Goal: Task Accomplishment & Management: Manage account settings

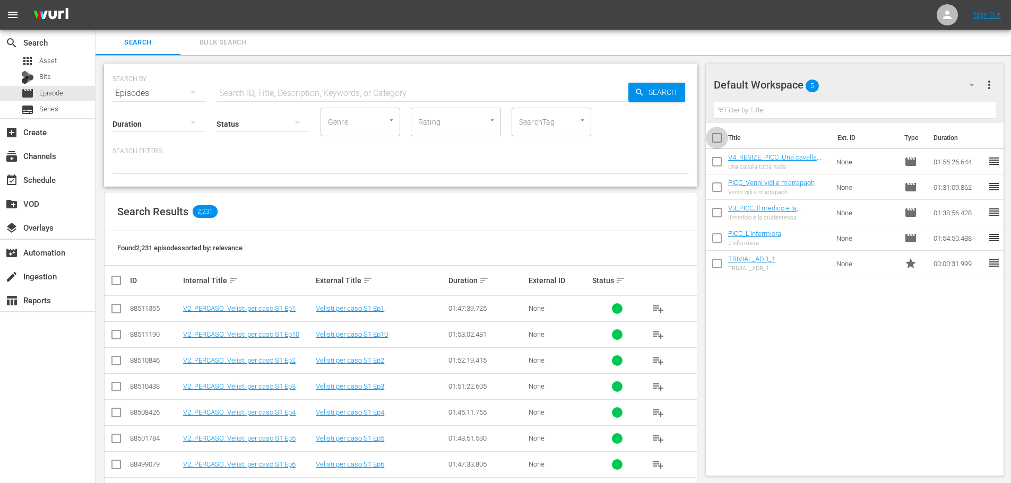
click at [719, 146] on input "checkbox" at bounding box center [717, 140] width 22 height 22
checkbox input "true"
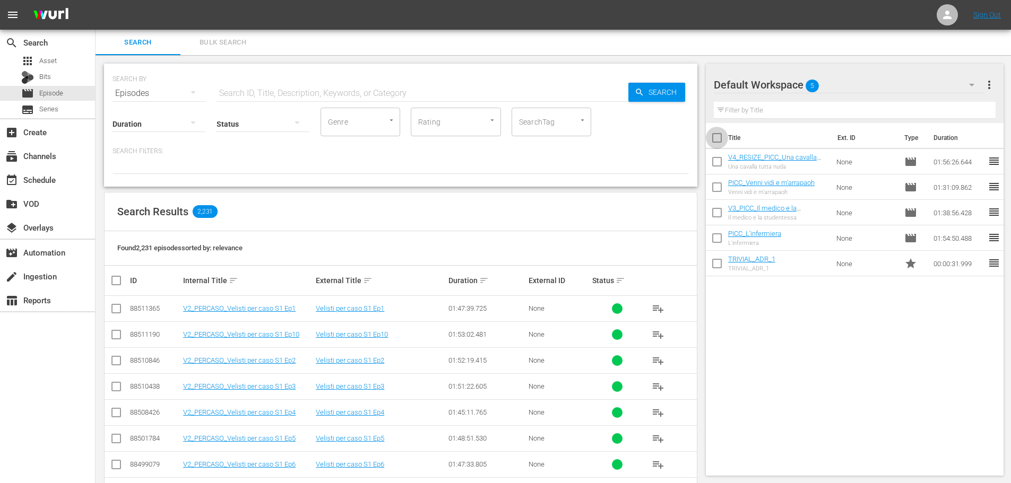
checkbox input "true"
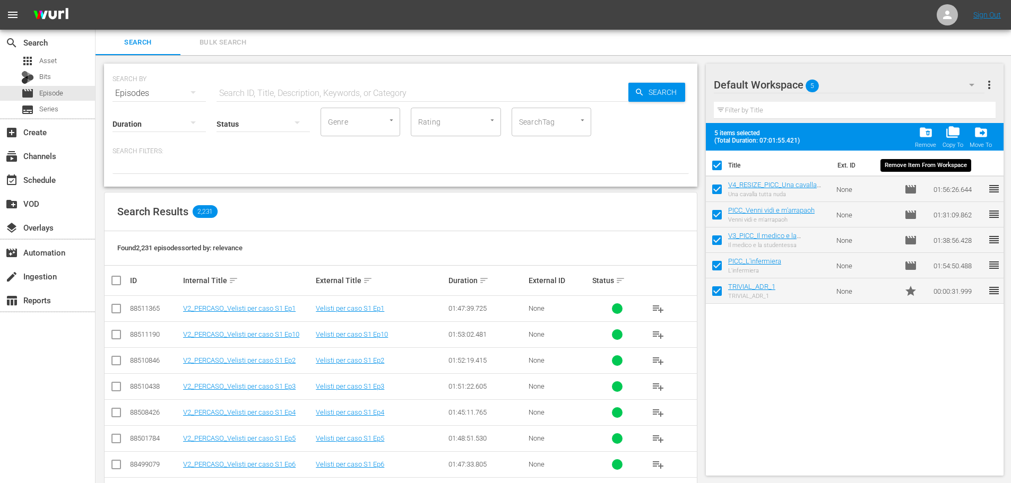
click at [927, 144] on div "Remove" at bounding box center [925, 145] width 21 height 7
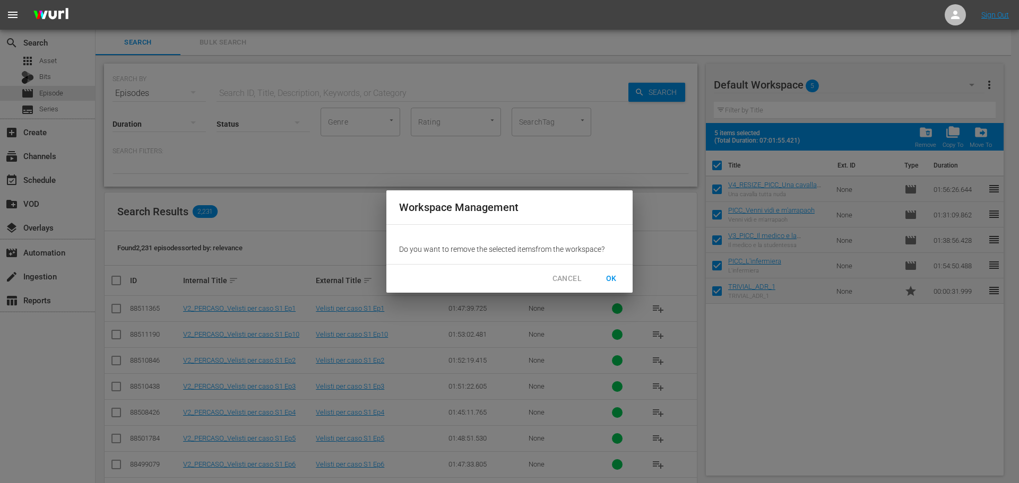
click at [610, 276] on span "OK" at bounding box center [611, 278] width 17 height 13
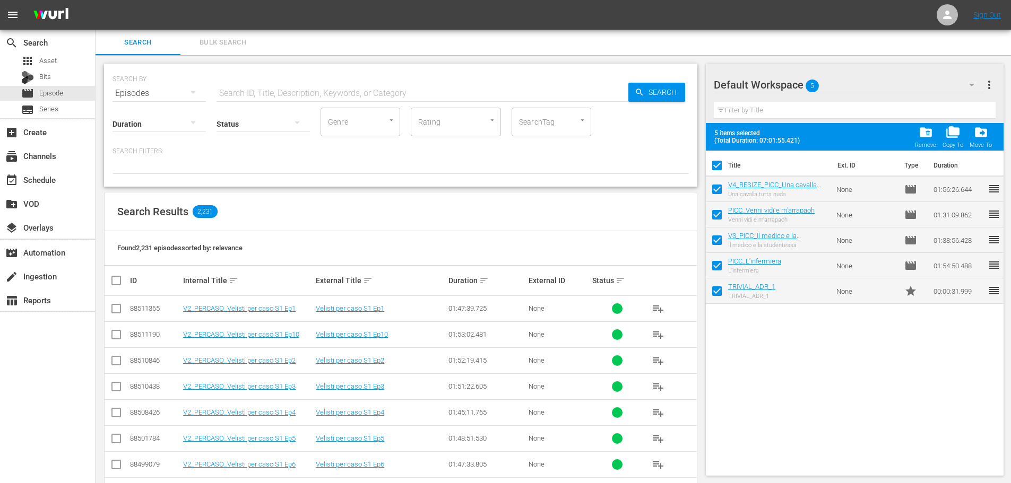
checkbox input "false"
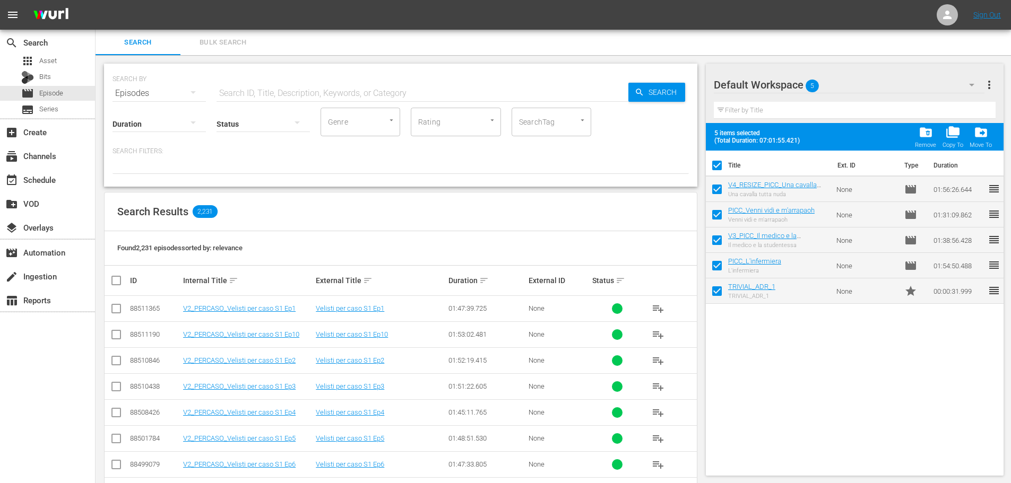
checkbox input "false"
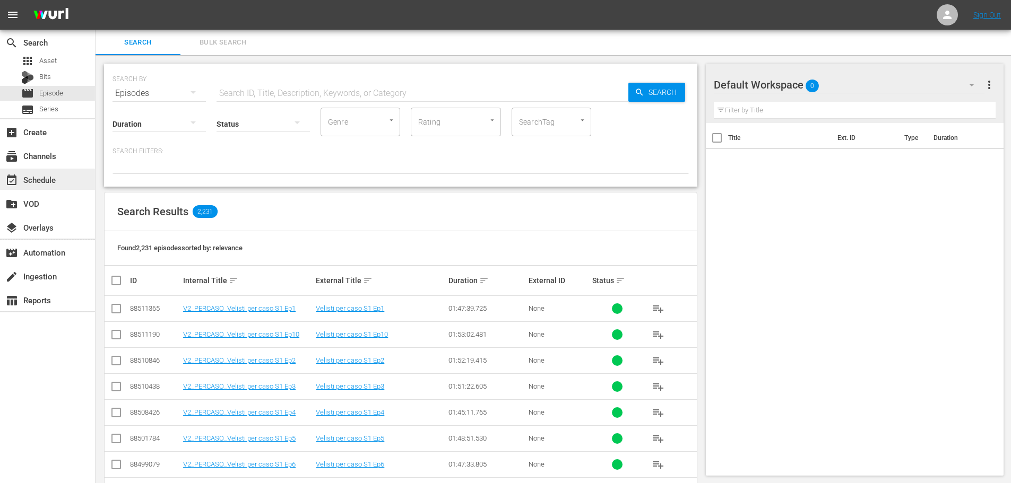
click at [62, 180] on div "event_available Schedule" at bounding box center [47, 179] width 95 height 21
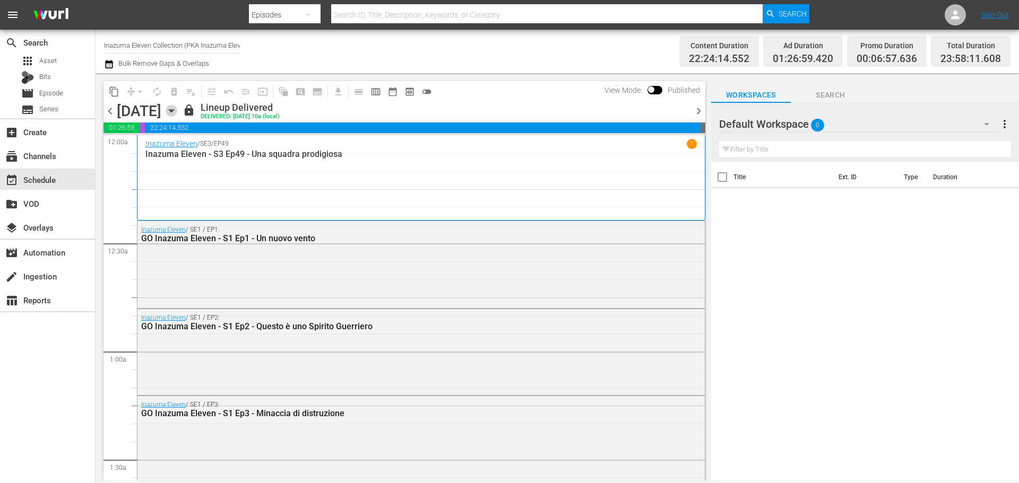
click at [177, 112] on icon "button" at bounding box center [172, 111] width 12 height 12
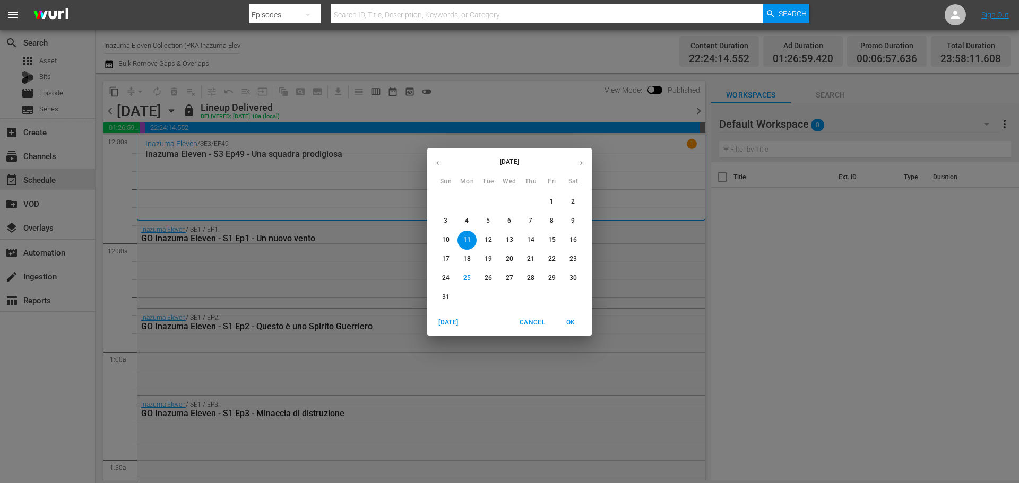
click at [446, 301] on p "31" at bounding box center [445, 297] width 7 height 9
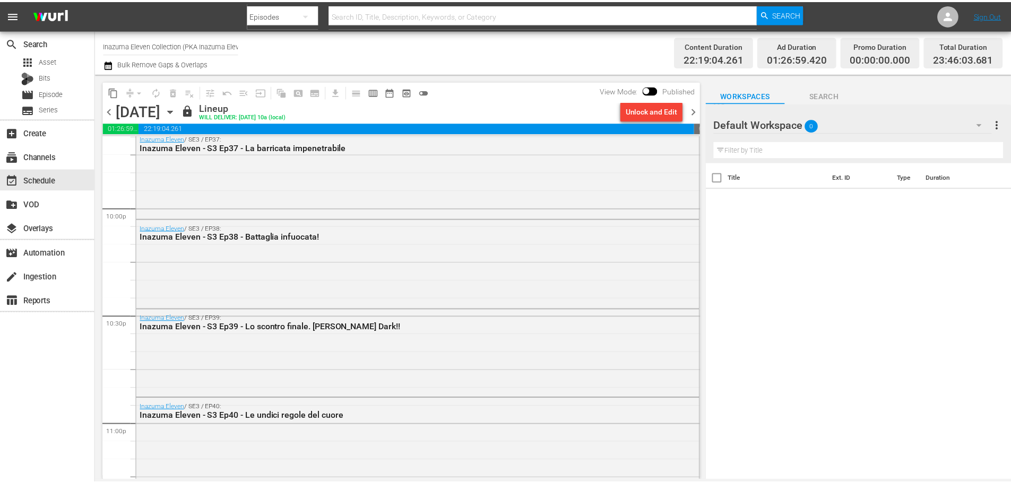
scroll to position [4877, 0]
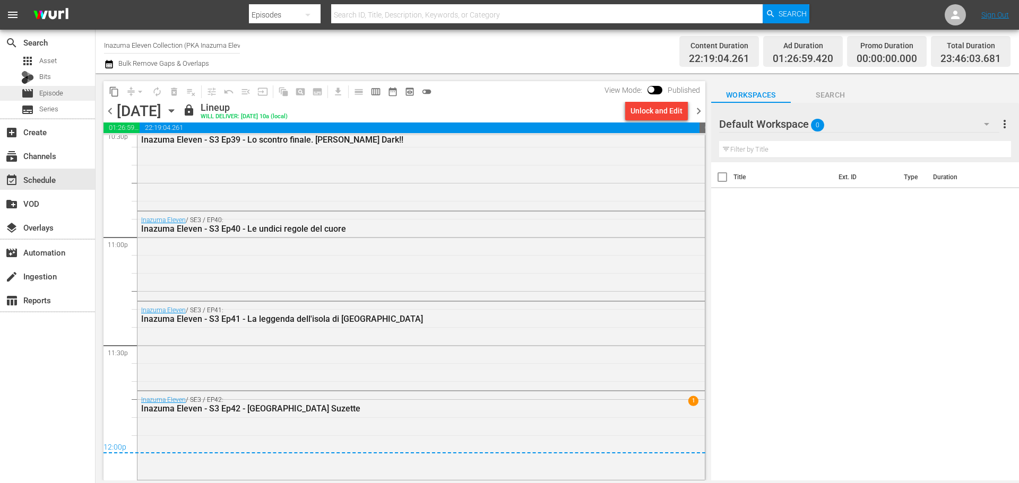
click at [68, 89] on div "movie Episode" at bounding box center [47, 93] width 95 height 15
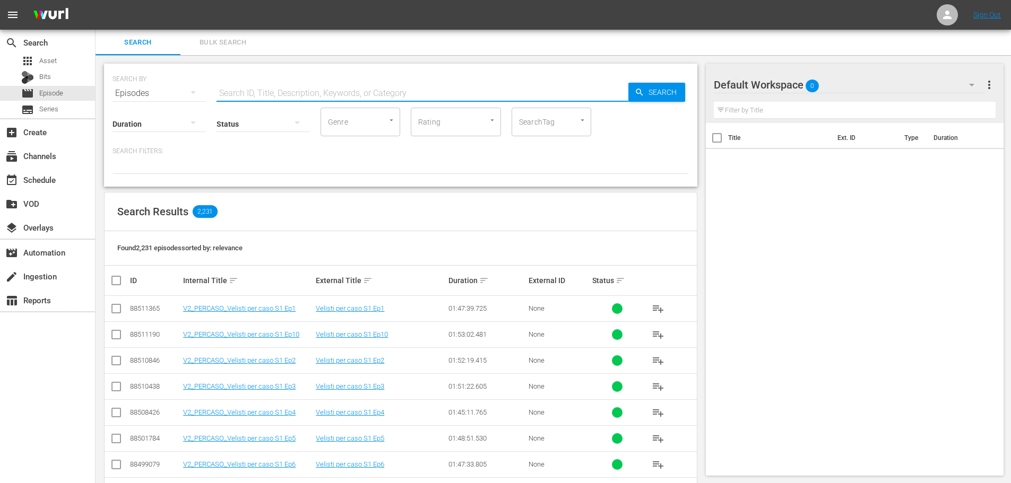
click at [281, 87] on input "text" at bounding box center [422, 93] width 412 height 25
type input "i"
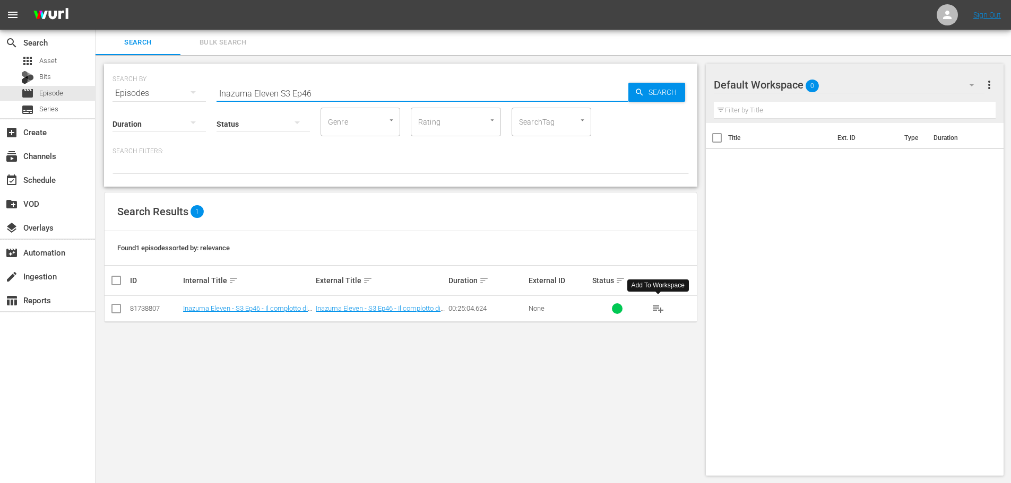
click at [656, 307] on span "playlist_add" at bounding box center [658, 308] width 13 height 13
click at [325, 105] on input "Inazuma Eleven S3 Ep46" at bounding box center [422, 93] width 412 height 25
click at [661, 307] on span "playlist_add" at bounding box center [658, 308] width 13 height 13
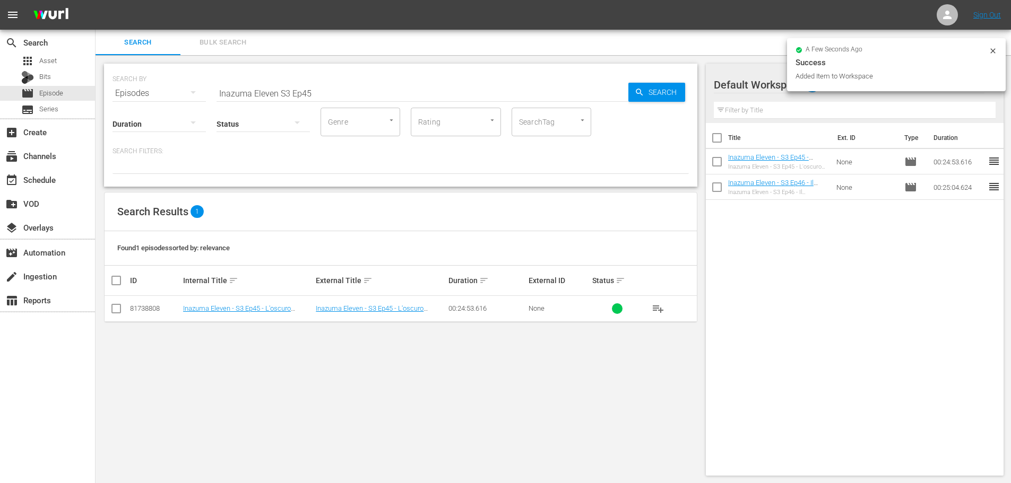
click at [357, 98] on input "Inazuma Eleven S3 Ep45" at bounding box center [422, 93] width 412 height 25
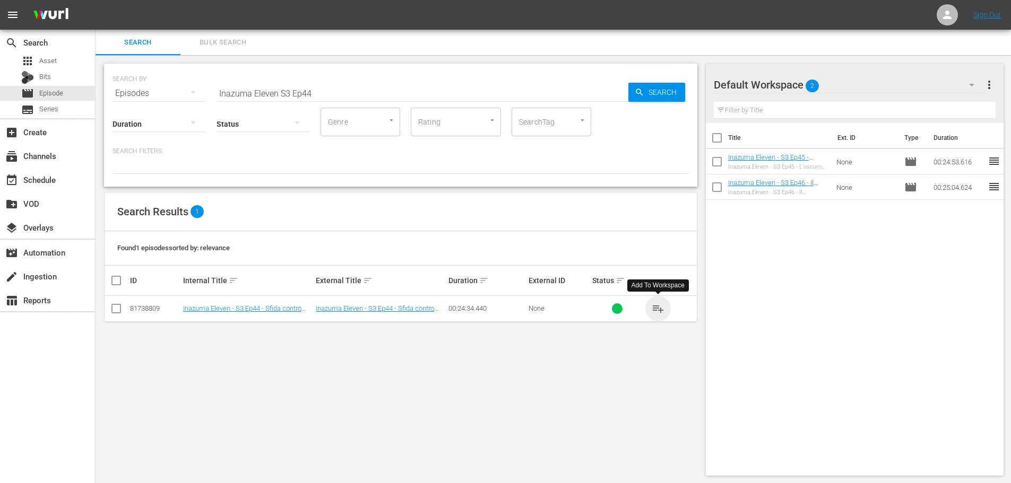
click at [661, 309] on span "playlist_add" at bounding box center [658, 308] width 13 height 13
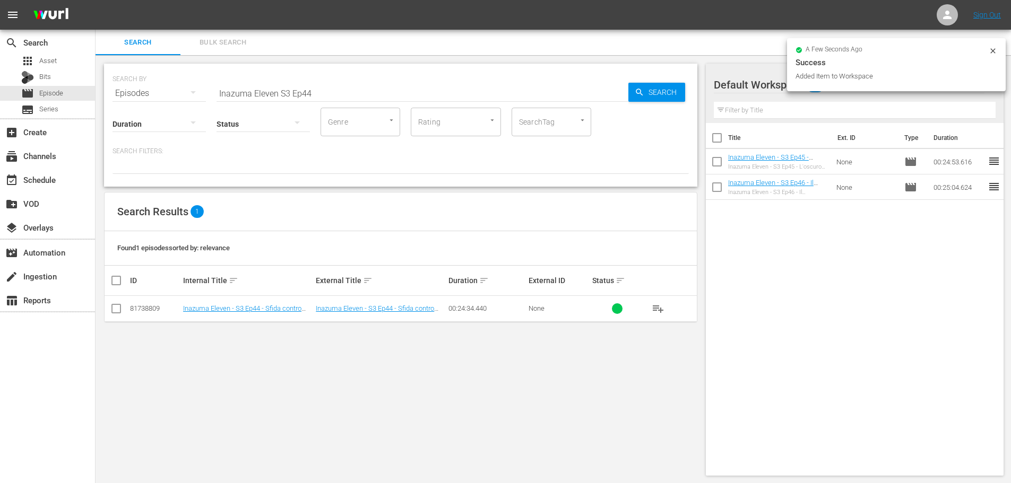
click at [345, 96] on input "Inazuma Eleven S3 Ep44" at bounding box center [422, 93] width 412 height 25
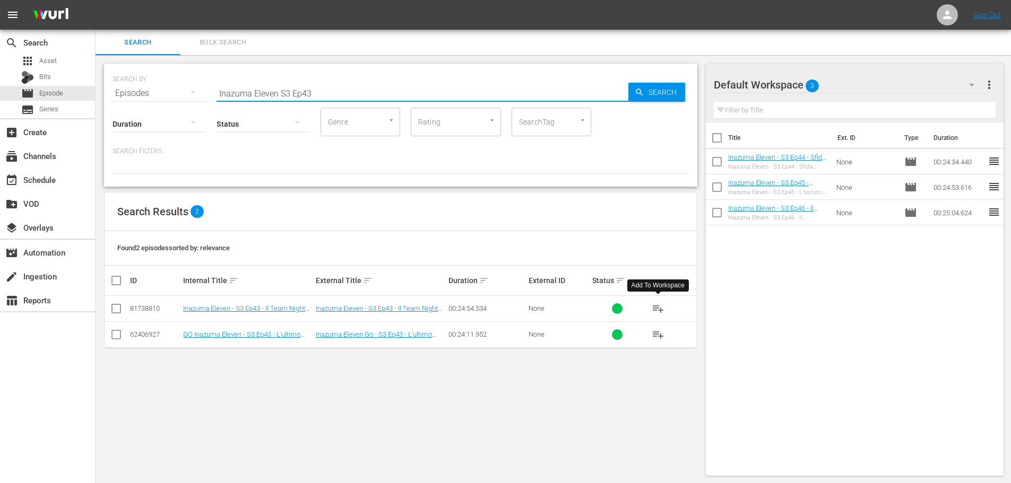
click at [658, 313] on span "playlist_add" at bounding box center [658, 308] width 13 height 13
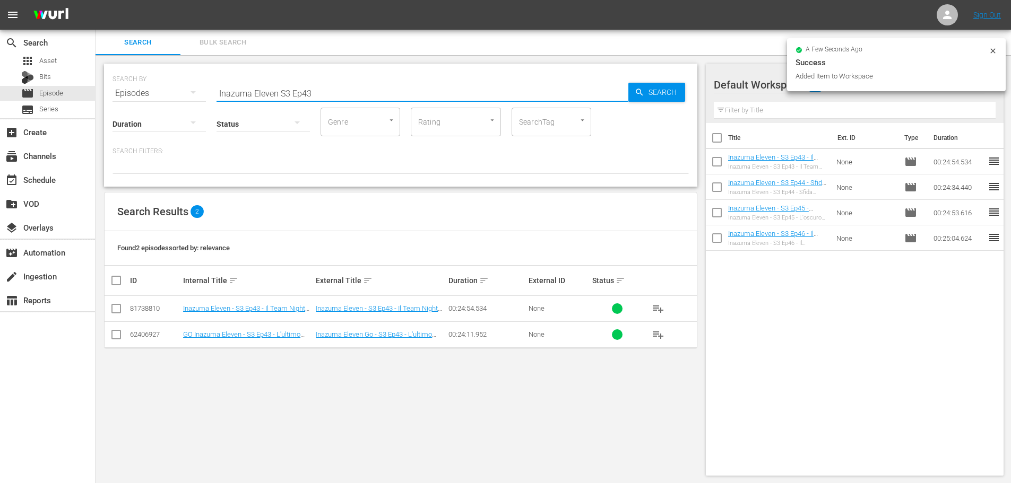
click at [343, 99] on input "Inazuma Eleven S3 Ep43" at bounding box center [422, 93] width 412 height 25
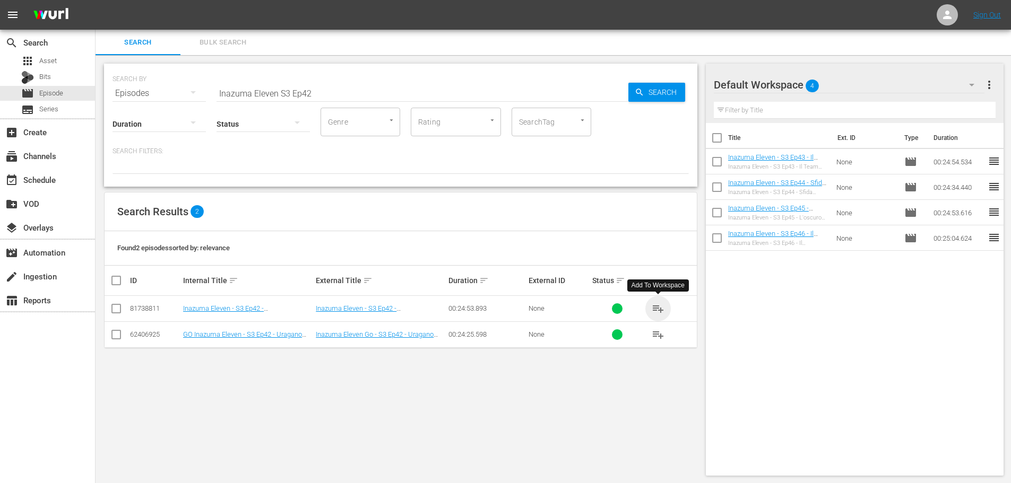
click at [652, 306] on span "playlist_add" at bounding box center [658, 308] width 13 height 13
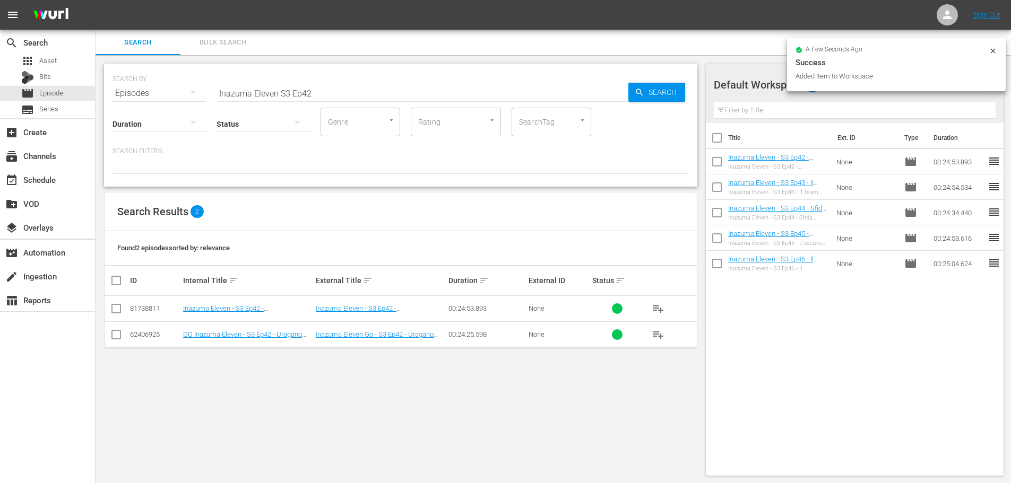
click at [315, 83] on input "Inazuma Eleven S3 Ep42" at bounding box center [422, 93] width 412 height 25
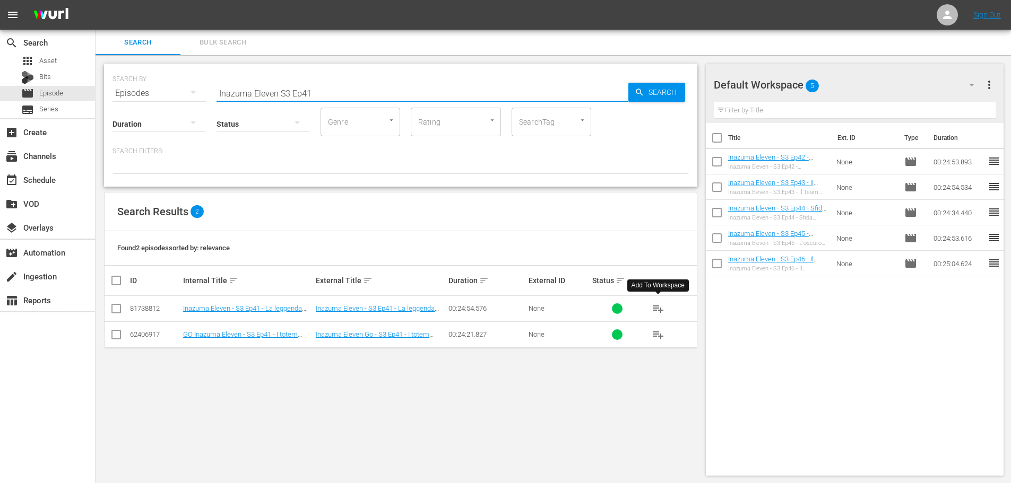
click at [658, 309] on span "playlist_add" at bounding box center [658, 308] width 13 height 13
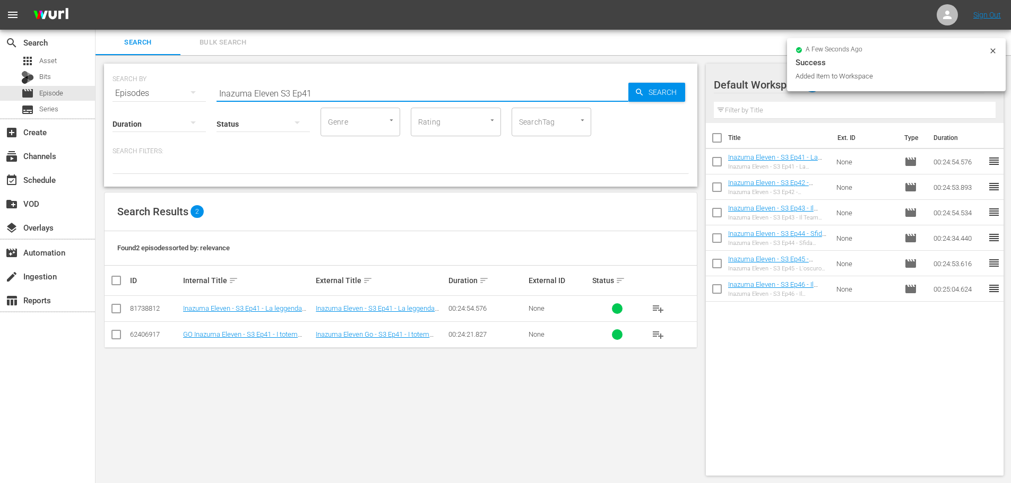
click at [313, 95] on input "Inazuma Eleven S3 Ep41" at bounding box center [422, 93] width 412 height 25
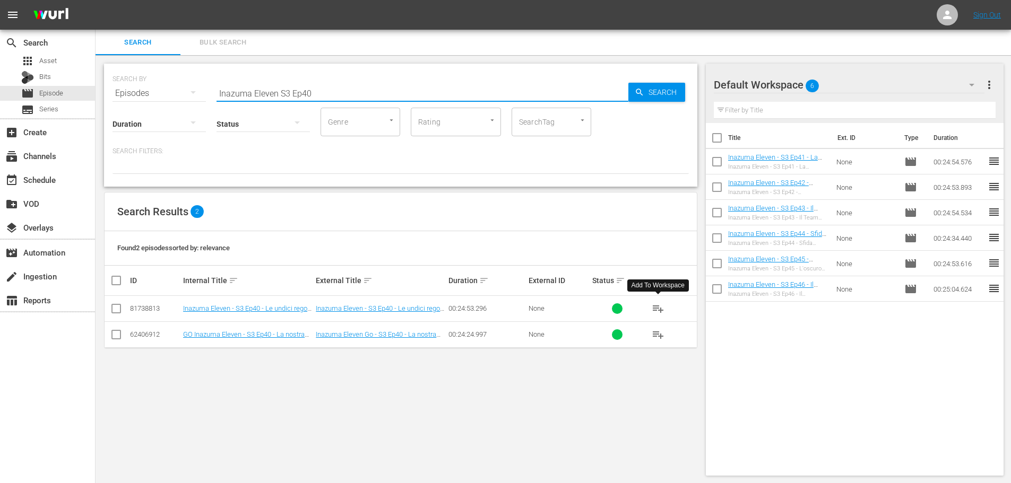
click at [657, 307] on span "playlist_add" at bounding box center [658, 308] width 13 height 13
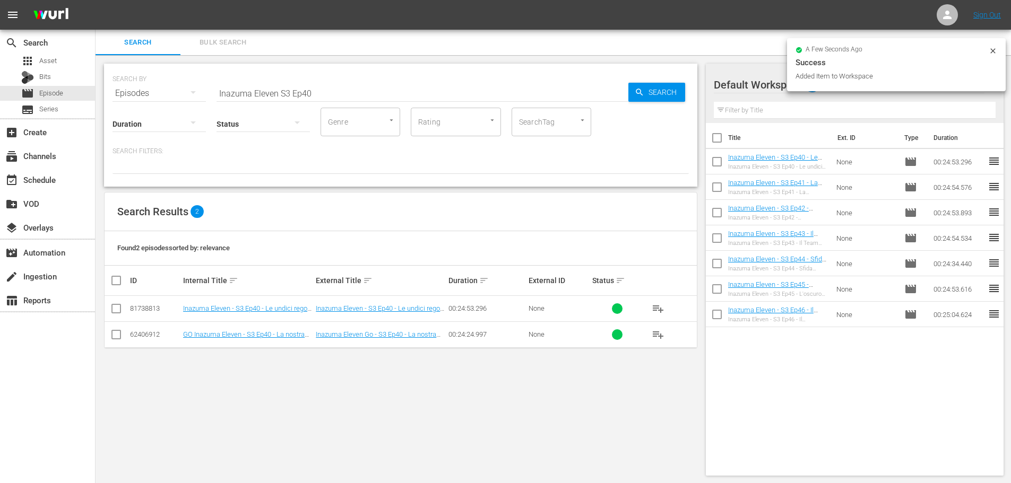
click at [315, 96] on input "Inazuma Eleven S3 Ep40" at bounding box center [422, 93] width 412 height 25
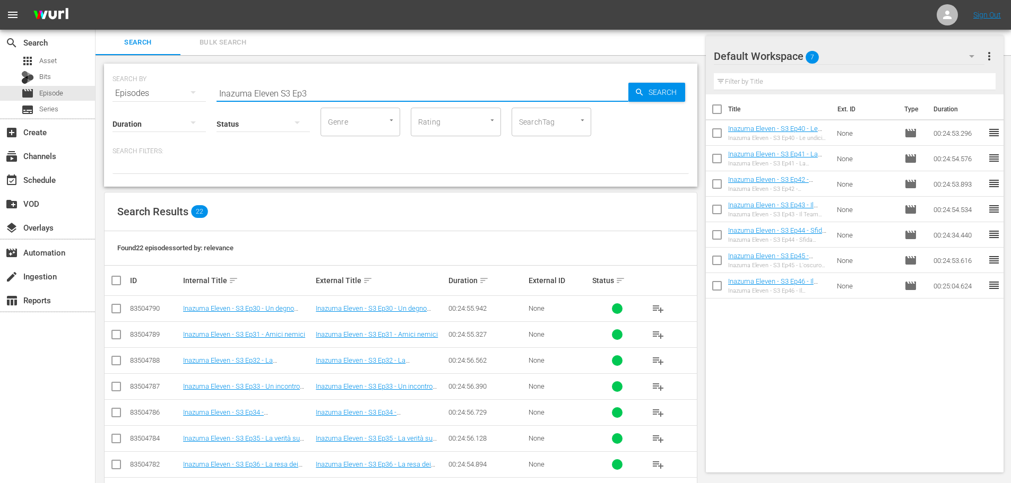
scroll to position [106, 0]
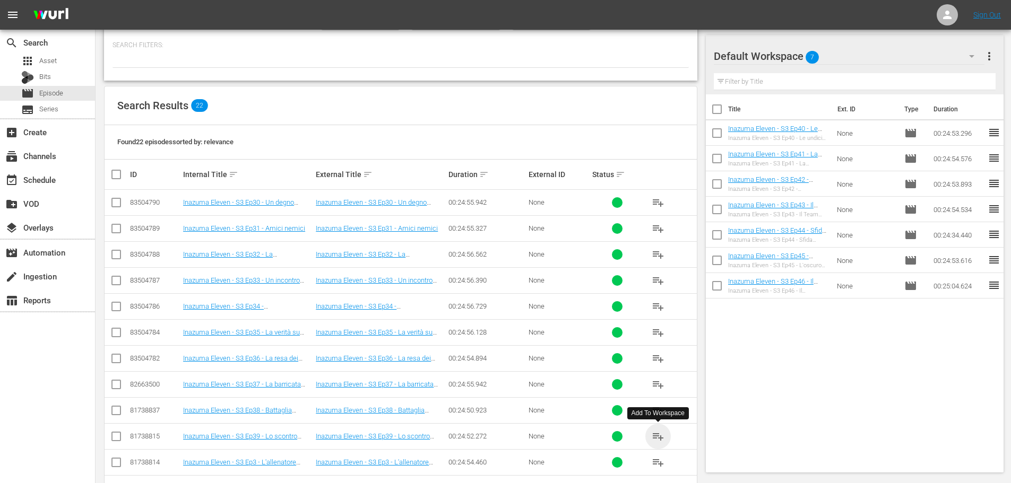
click at [660, 433] on span "playlist_add" at bounding box center [658, 436] width 13 height 13
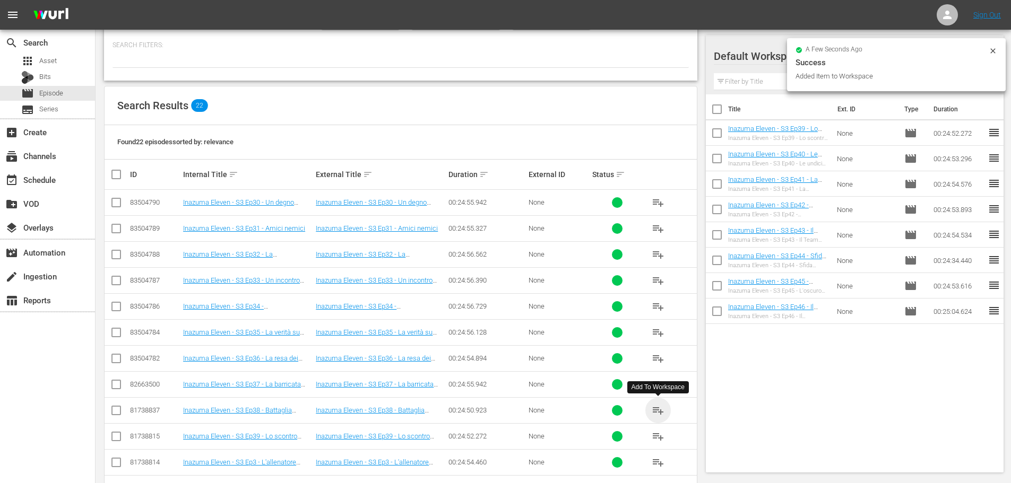
click at [658, 410] on span "playlist_add" at bounding box center [658, 410] width 13 height 13
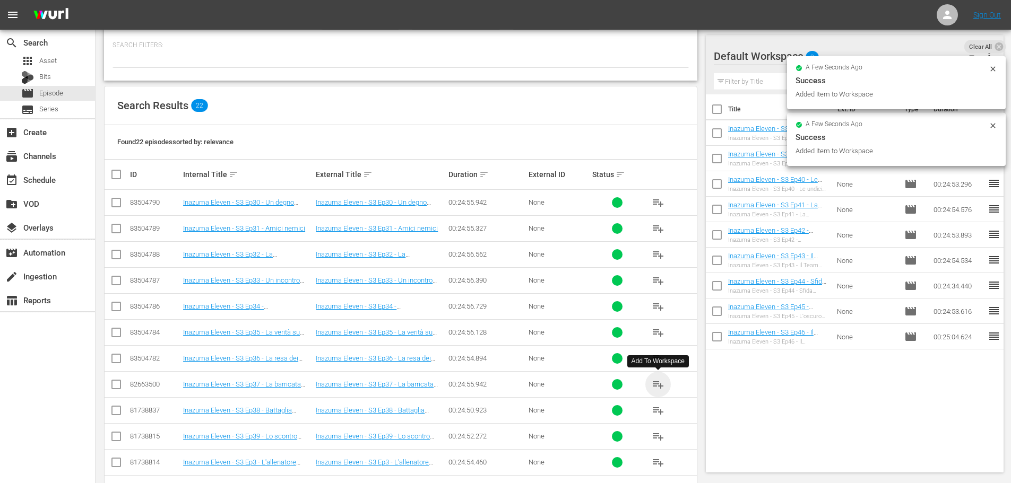
click at [658, 384] on span "playlist_add" at bounding box center [658, 384] width 13 height 13
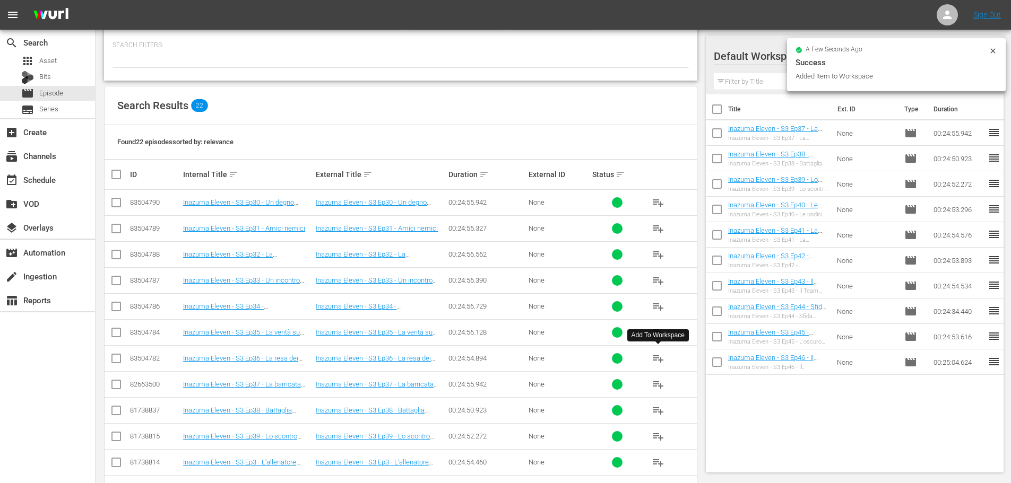
click at [660, 363] on span "playlist_add" at bounding box center [658, 358] width 13 height 13
click at [656, 332] on span "playlist_add" at bounding box center [658, 332] width 13 height 13
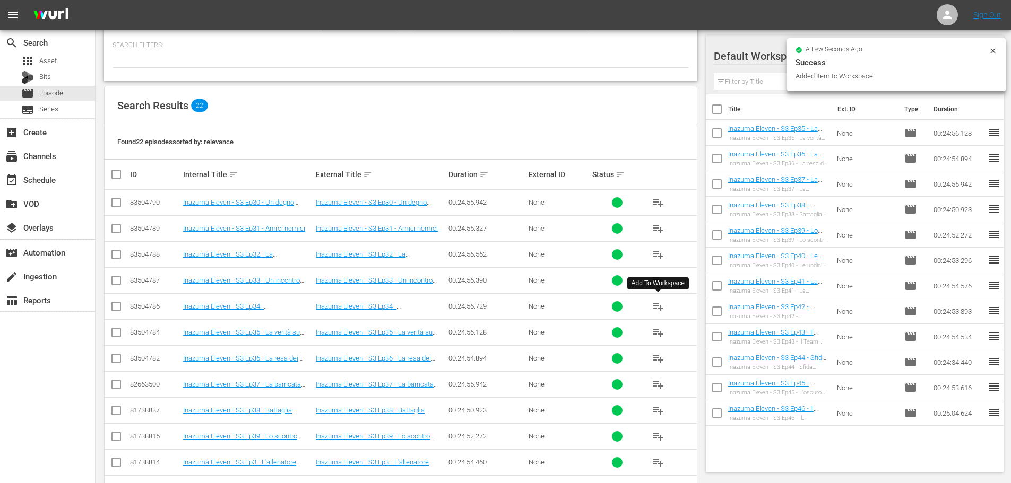
click at [660, 308] on span "playlist_add" at bounding box center [658, 306] width 13 height 13
click at [661, 277] on span "playlist_add" at bounding box center [658, 280] width 13 height 13
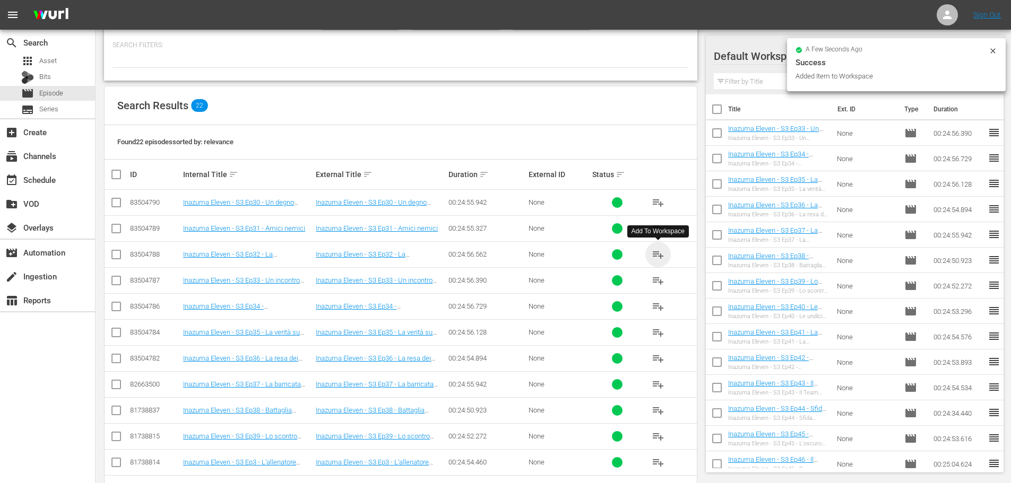
click at [654, 250] on span "playlist_add" at bounding box center [658, 254] width 13 height 13
click at [657, 227] on span "playlist_add" at bounding box center [658, 228] width 13 height 13
click at [656, 203] on span "playlist_add" at bounding box center [658, 202] width 13 height 13
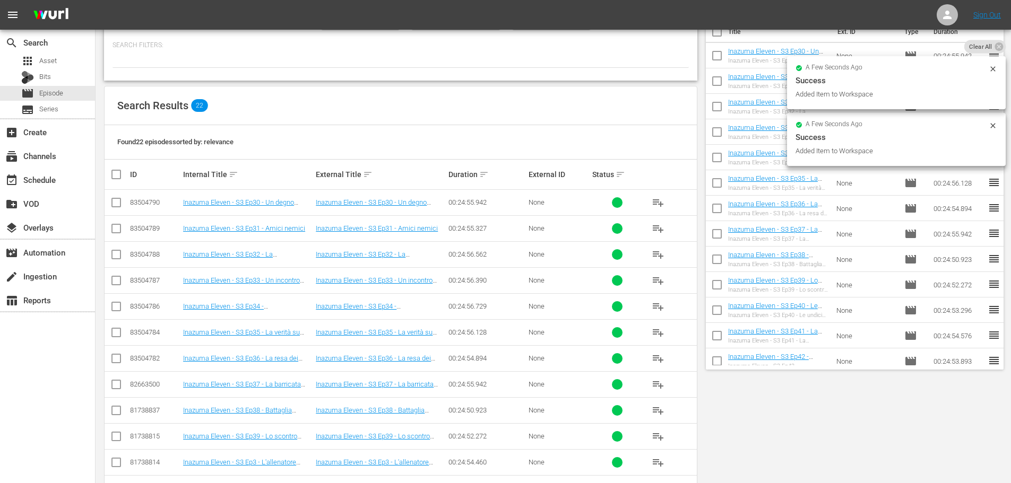
scroll to position [0, 0]
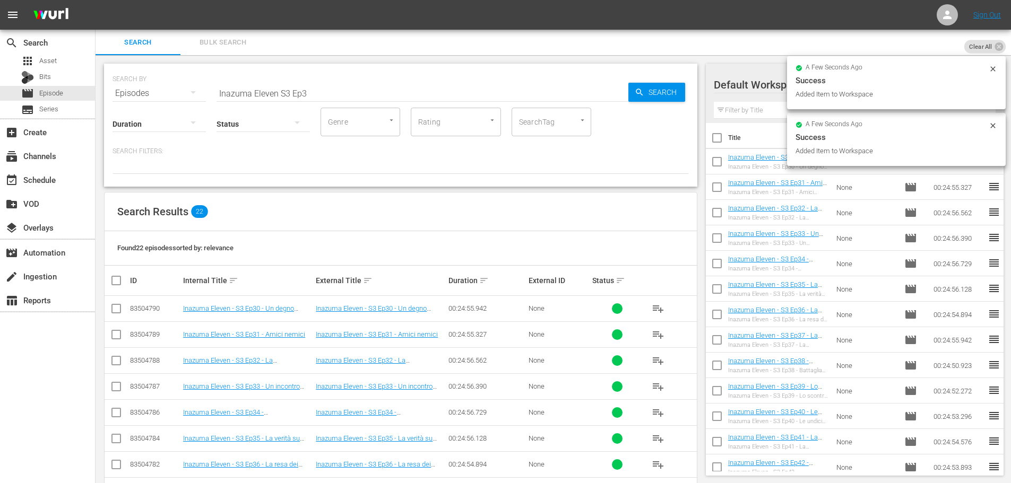
click at [318, 88] on input "Inazuma Eleven S3 Ep3" at bounding box center [422, 93] width 412 height 25
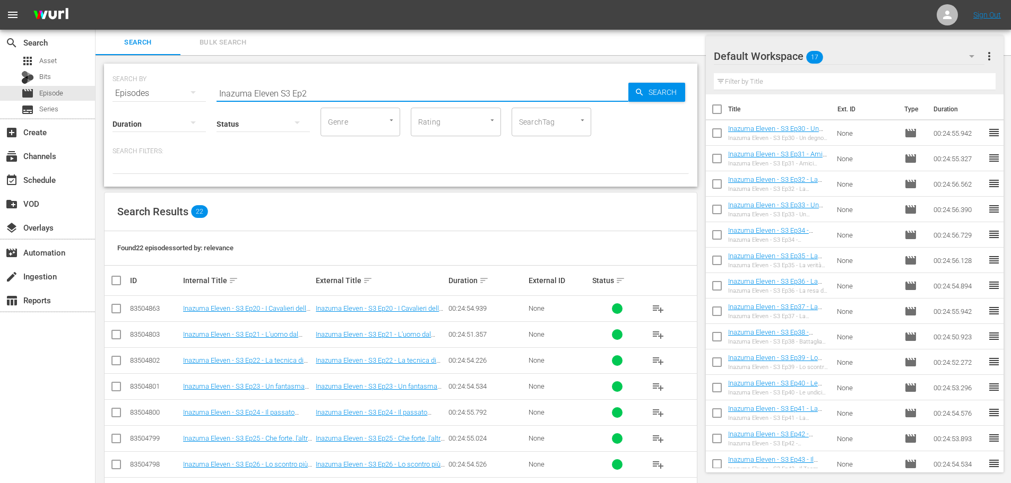
scroll to position [212, 0]
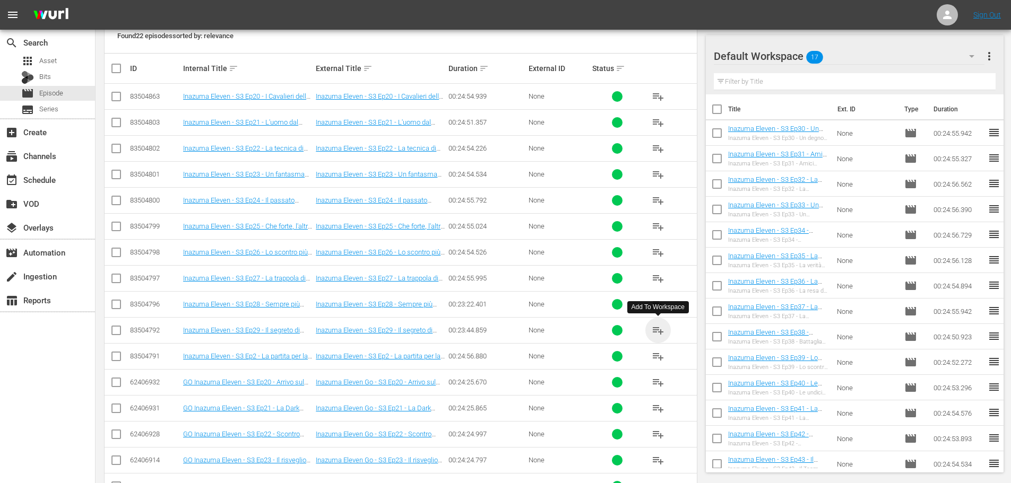
click at [662, 331] on span "playlist_add" at bounding box center [658, 330] width 13 height 13
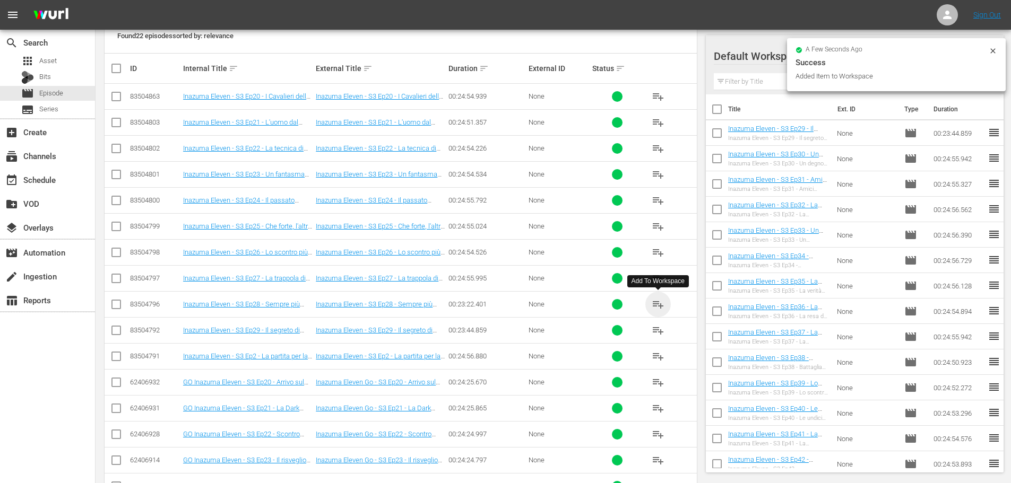
click at [657, 307] on span "playlist_add" at bounding box center [658, 304] width 13 height 13
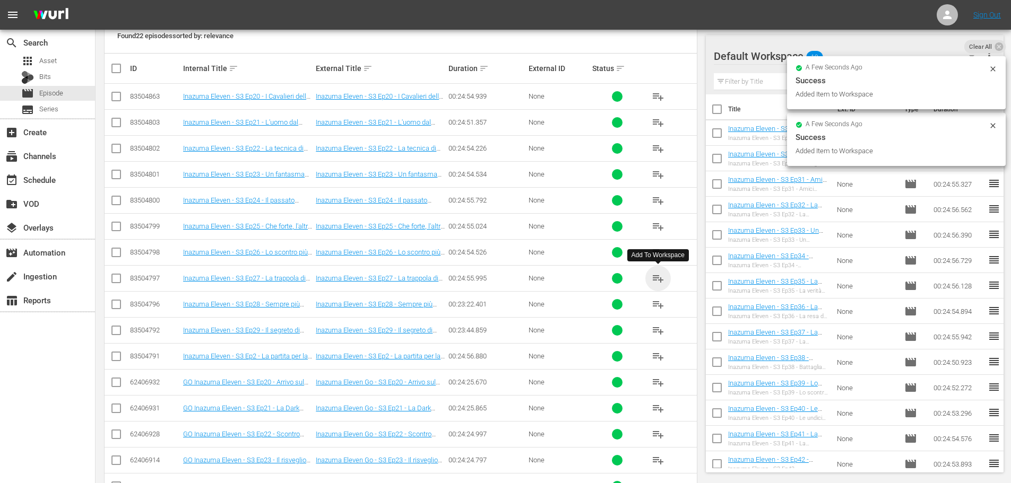
click at [653, 281] on span "playlist_add" at bounding box center [658, 278] width 13 height 13
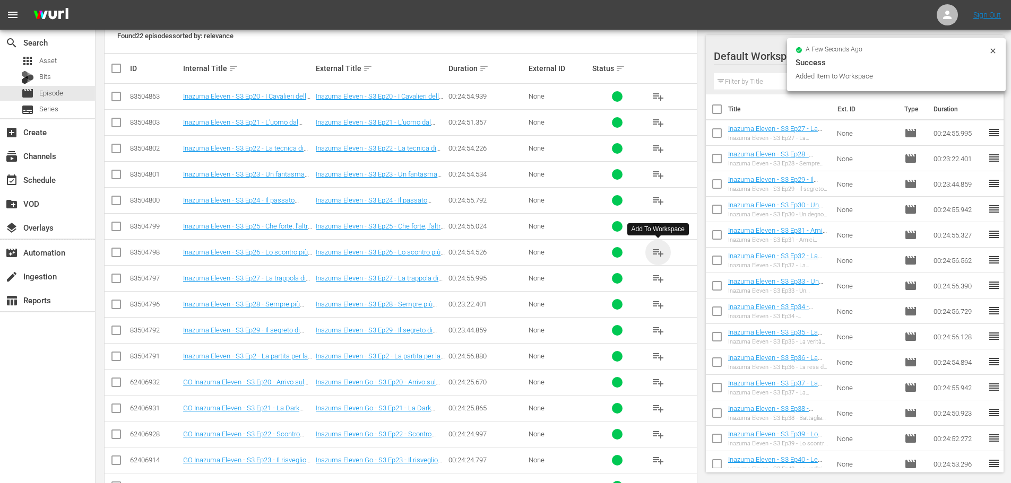
click at [659, 253] on span "playlist_add" at bounding box center [658, 252] width 13 height 13
click at [657, 225] on span "playlist_add" at bounding box center [658, 226] width 13 height 13
click at [654, 200] on span "playlist_add" at bounding box center [658, 200] width 13 height 13
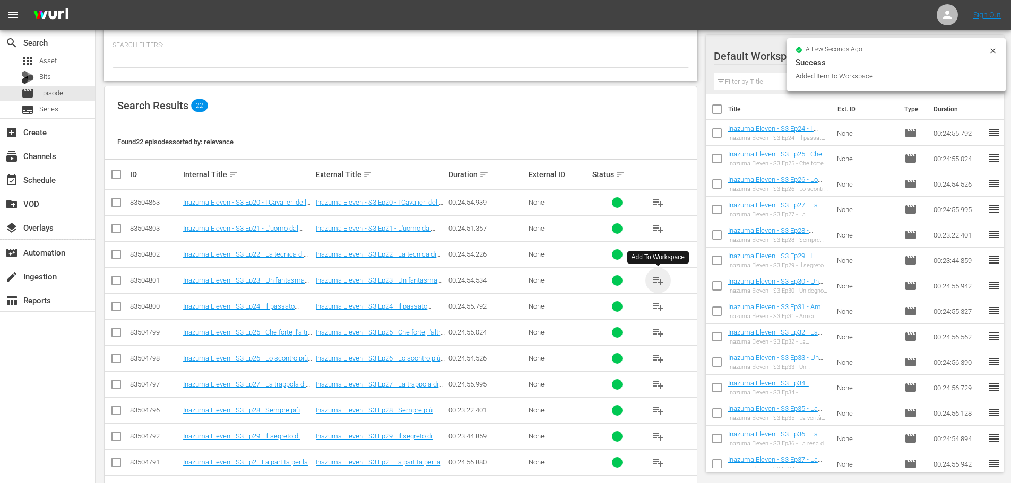
click at [654, 285] on span "playlist_add" at bounding box center [658, 280] width 13 height 13
click at [656, 256] on span "playlist_add" at bounding box center [658, 254] width 13 height 13
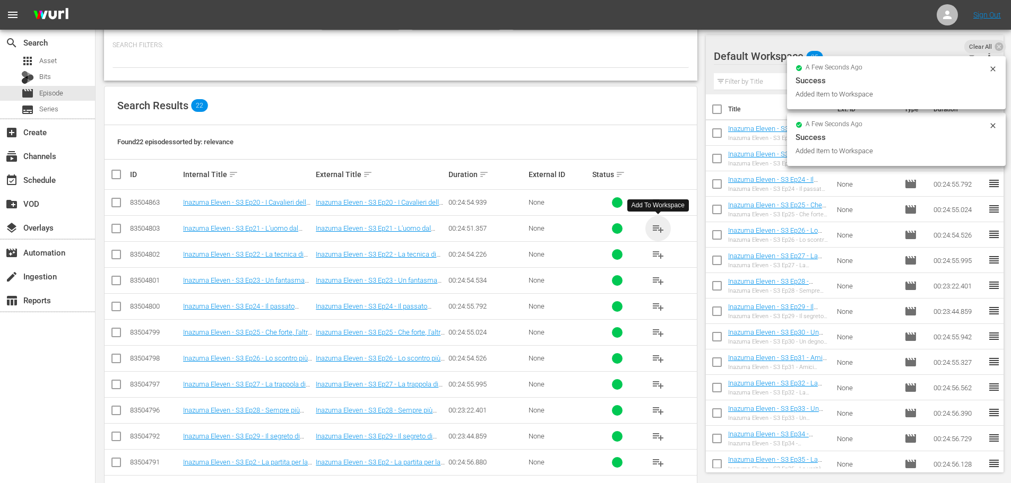
click at [655, 230] on span "playlist_add" at bounding box center [658, 228] width 13 height 13
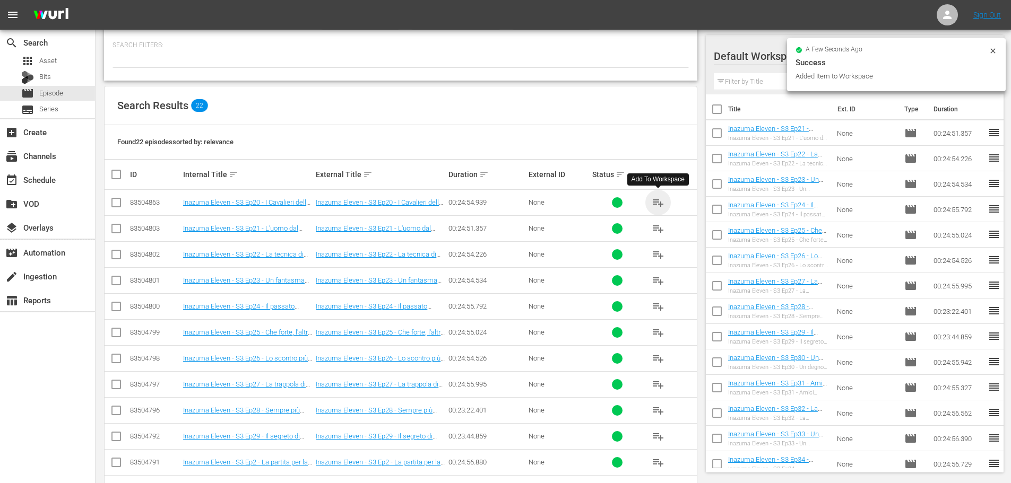
click at [656, 201] on span "playlist_add" at bounding box center [658, 202] width 13 height 13
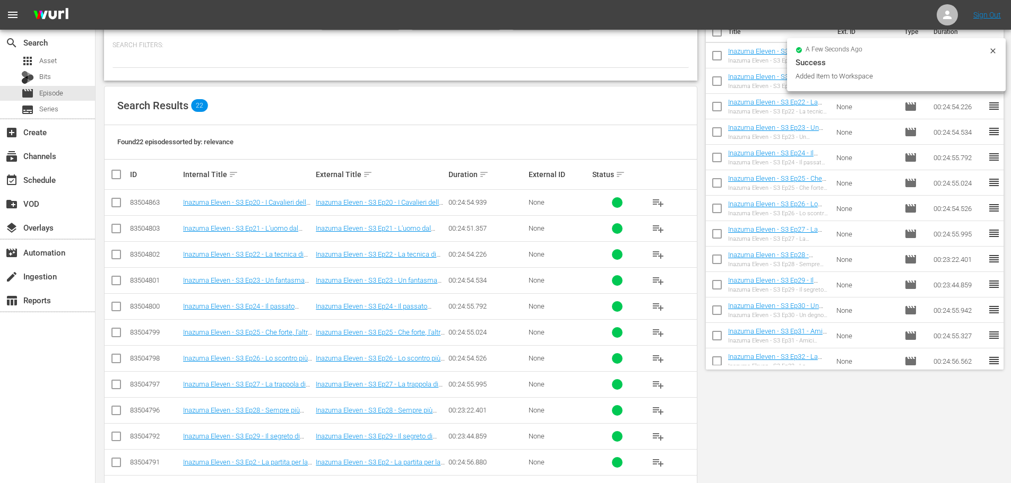
scroll to position [0, 0]
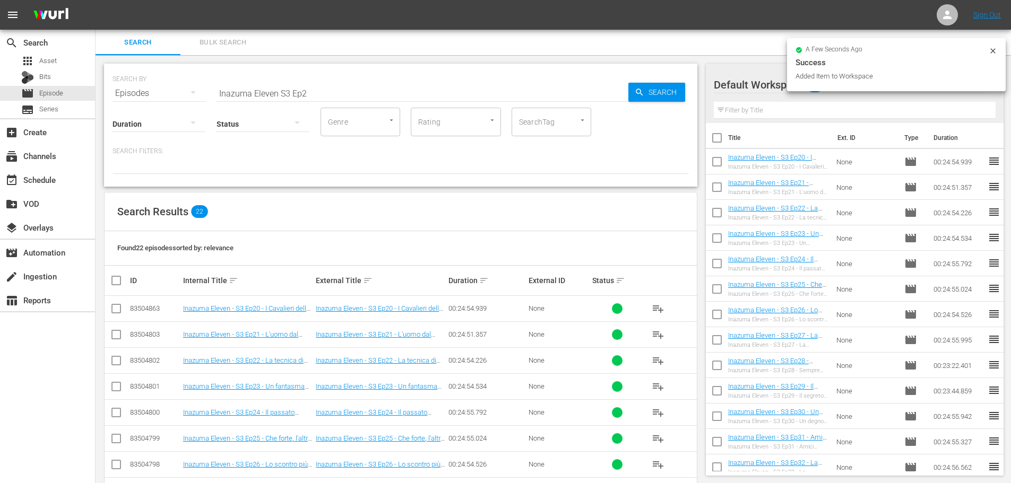
click at [322, 96] on input "Inazuma Eleven S3 Ep2" at bounding box center [422, 93] width 412 height 25
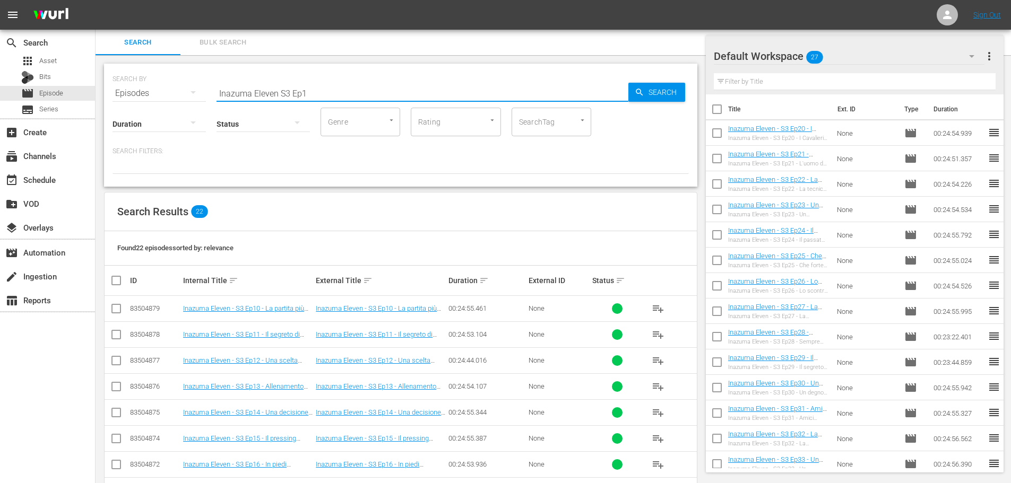
scroll to position [159, 0]
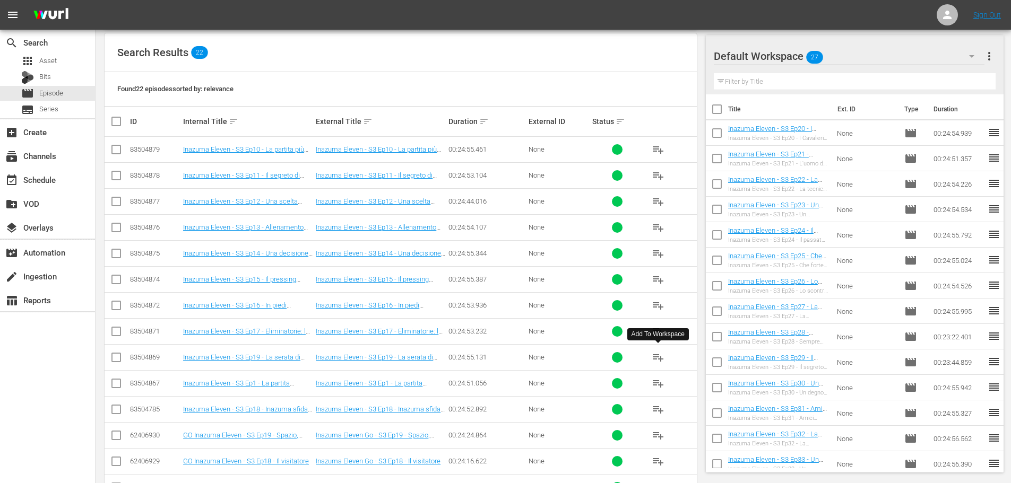
type input "Inazuma Eleven S3 Ep1"
click at [659, 355] on span "playlist_add" at bounding box center [658, 357] width 13 height 13
click at [657, 410] on span "playlist_add" at bounding box center [658, 409] width 13 height 13
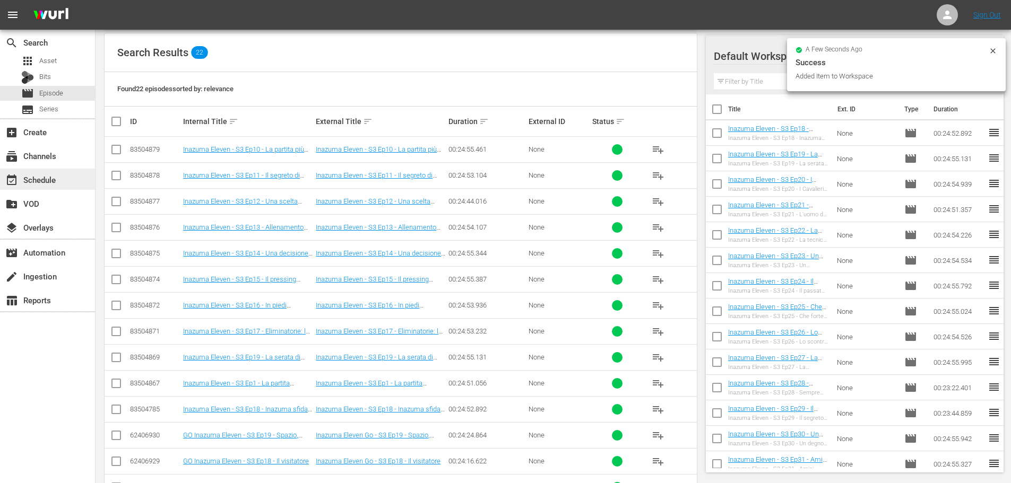
click at [69, 181] on div "event_available Schedule" at bounding box center [47, 179] width 95 height 21
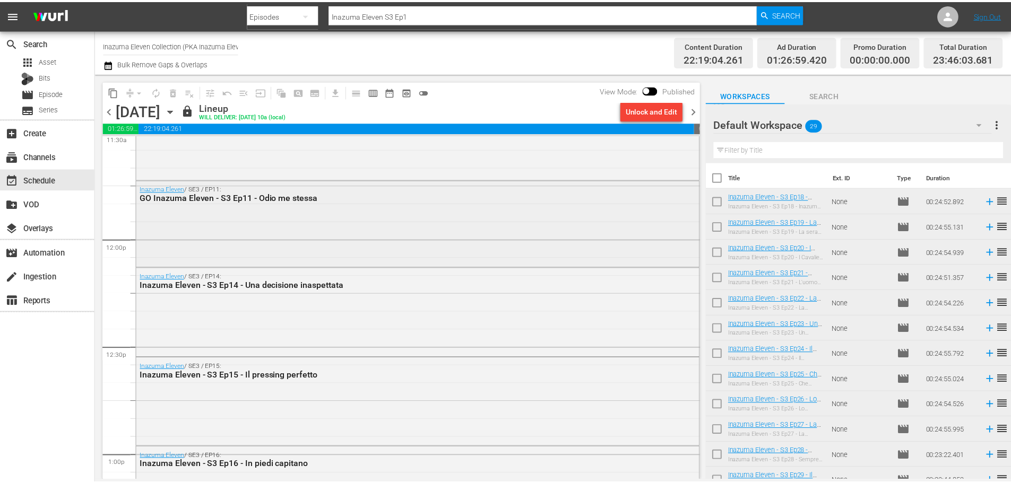
scroll to position [2441, 0]
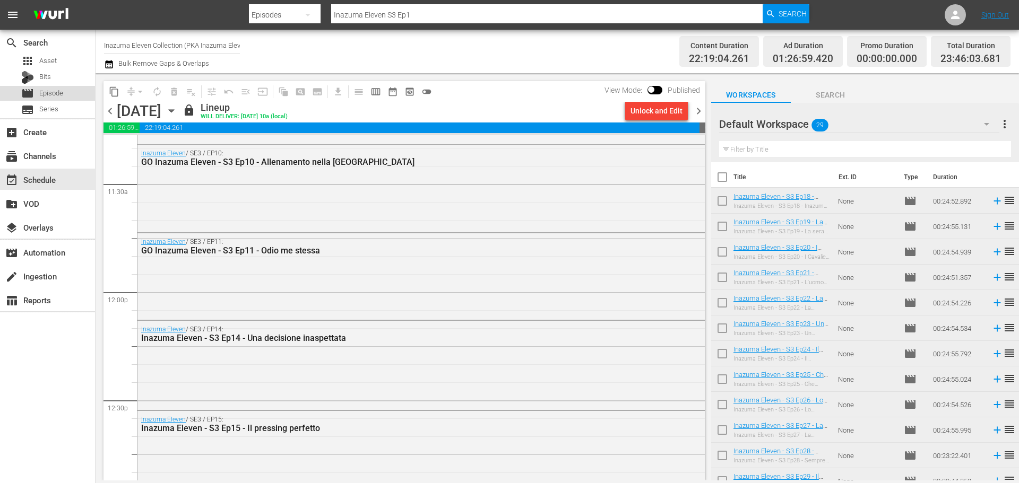
click at [69, 98] on div "movie Episode" at bounding box center [47, 93] width 95 height 15
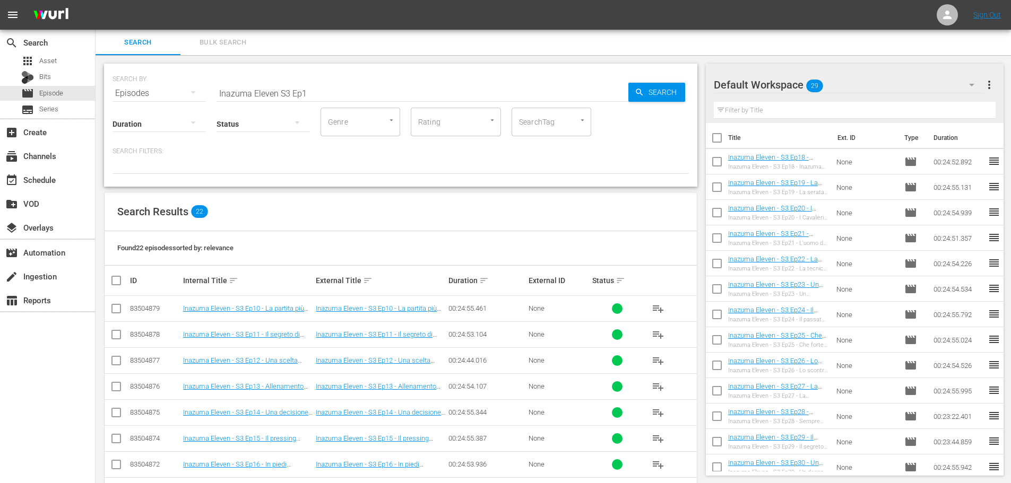
click at [281, 91] on input "Inazuma Eleven S3 Ep1" at bounding box center [422, 93] width 412 height 25
click at [342, 90] on input "Inazuma Eleven Go S3 Ep1" at bounding box center [422, 93] width 412 height 25
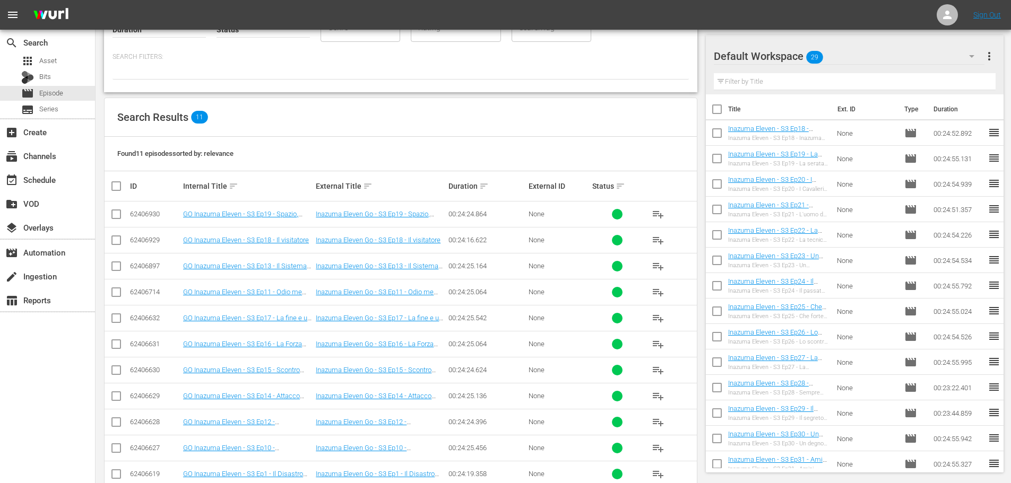
scroll to position [106, 0]
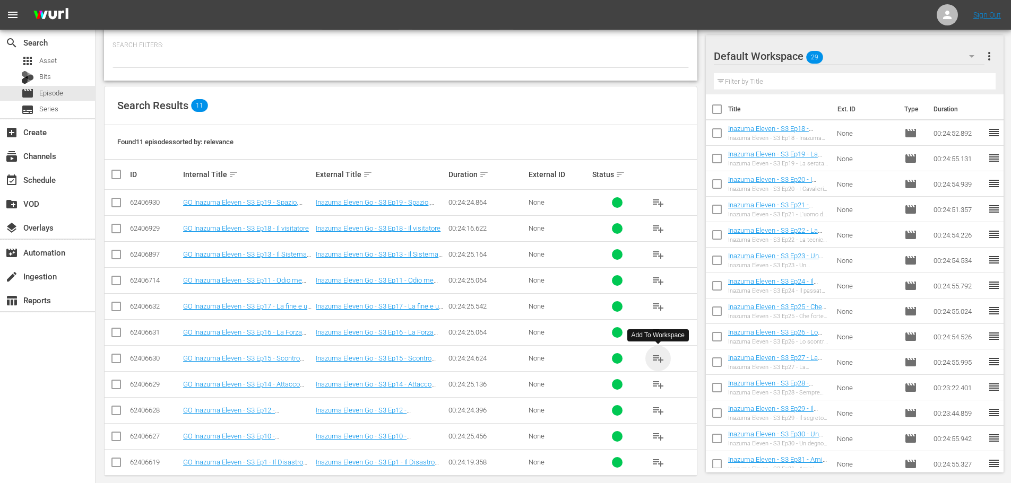
click at [657, 358] on span "playlist_add" at bounding box center [658, 358] width 13 height 13
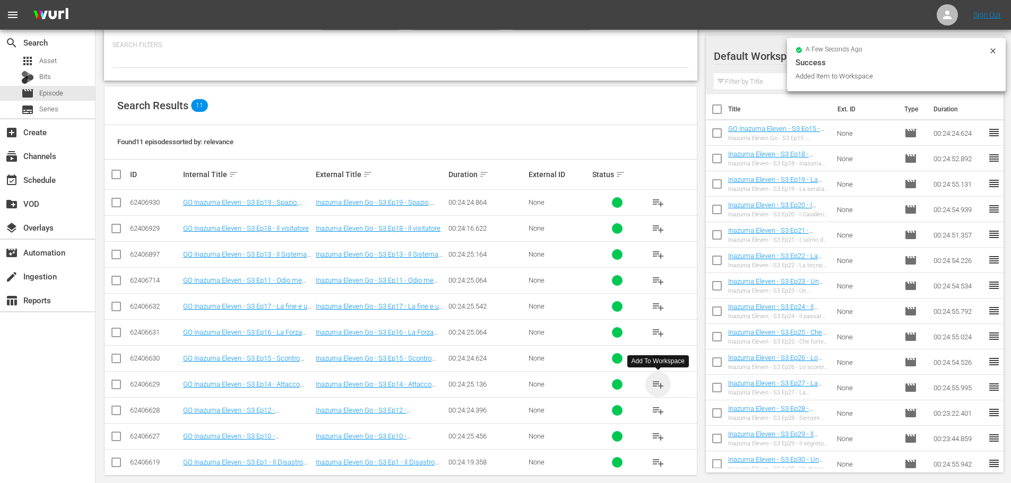
click at [659, 387] on span "playlist_add" at bounding box center [658, 384] width 13 height 13
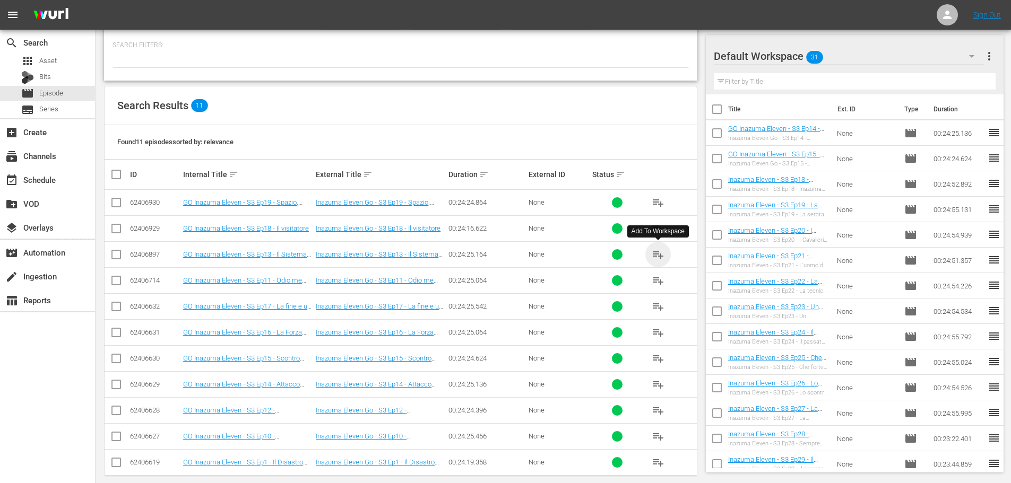
click at [657, 254] on span "playlist_add" at bounding box center [658, 254] width 13 height 13
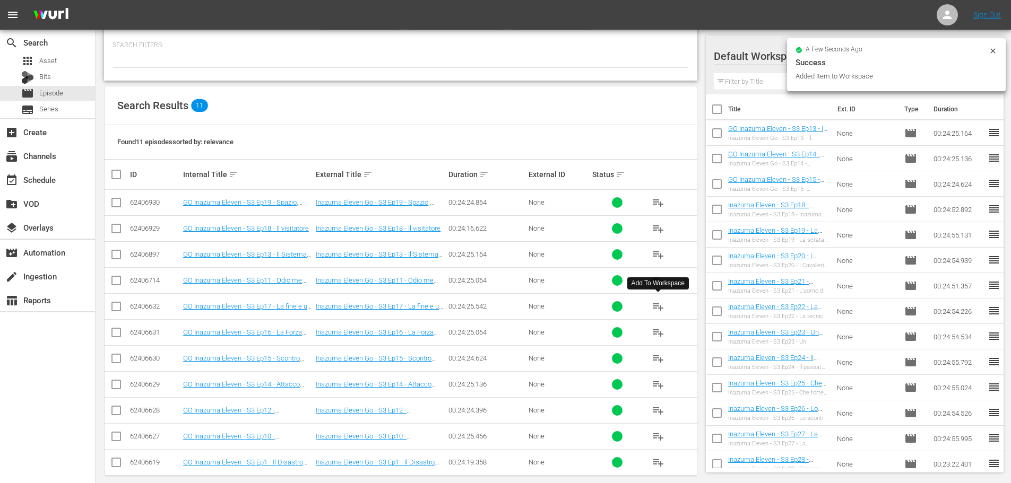
scroll to position [118, 0]
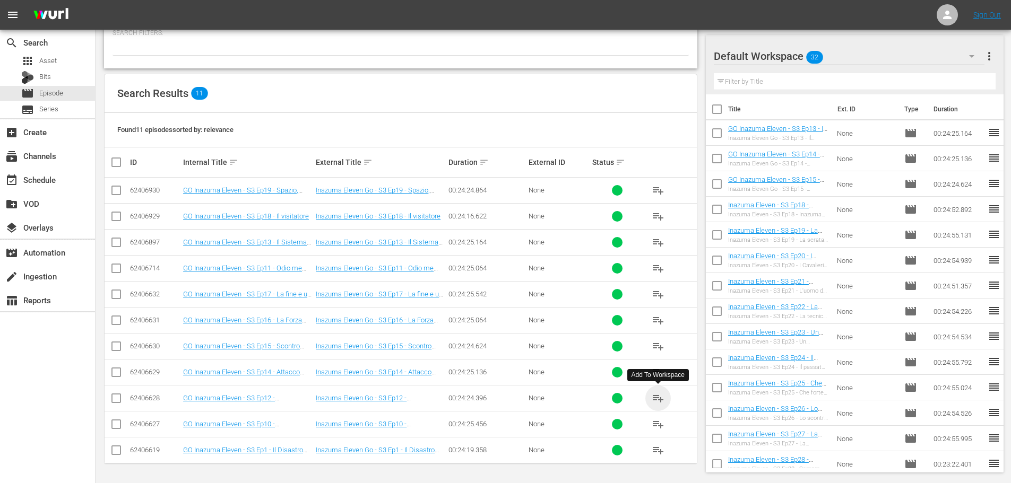
click at [659, 396] on span "playlist_add" at bounding box center [658, 398] width 13 height 13
click at [656, 271] on span "playlist_add" at bounding box center [658, 268] width 13 height 13
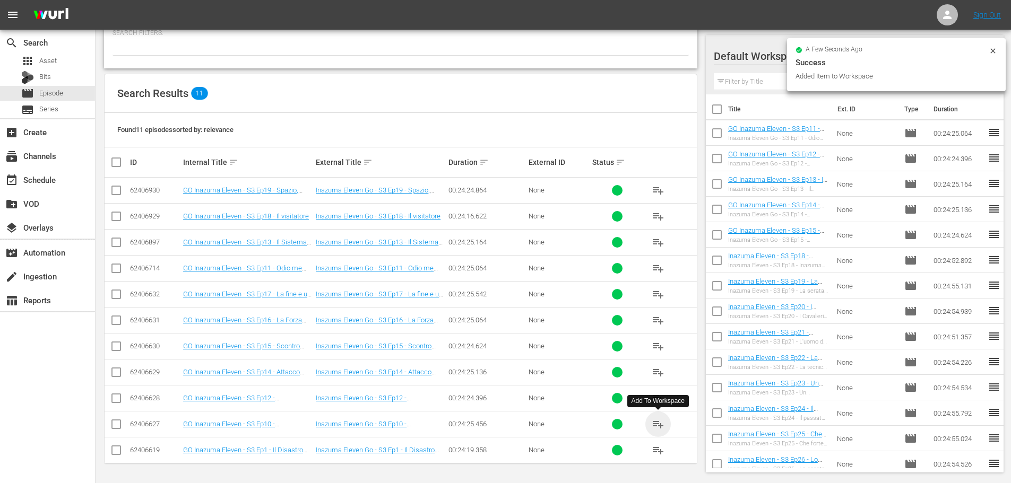
click at [657, 425] on span "playlist_add" at bounding box center [658, 424] width 13 height 13
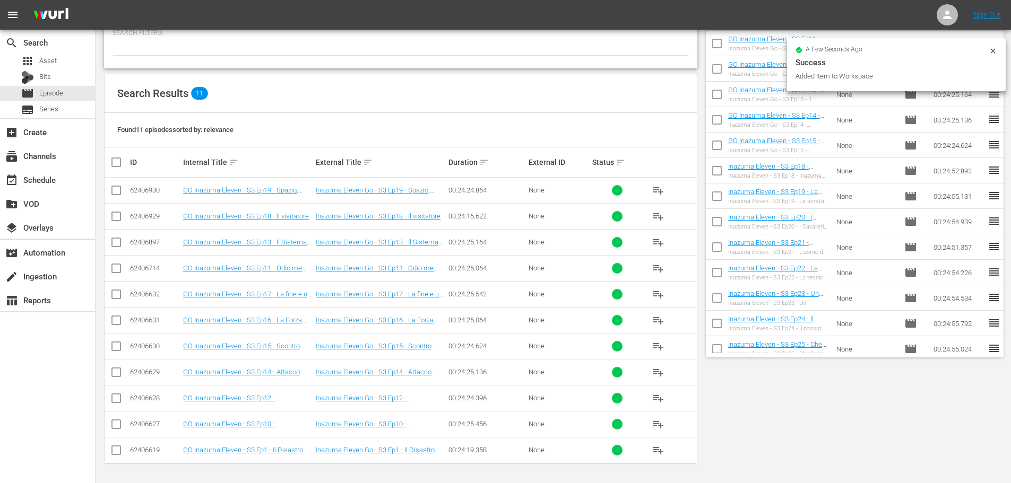
scroll to position [0, 0]
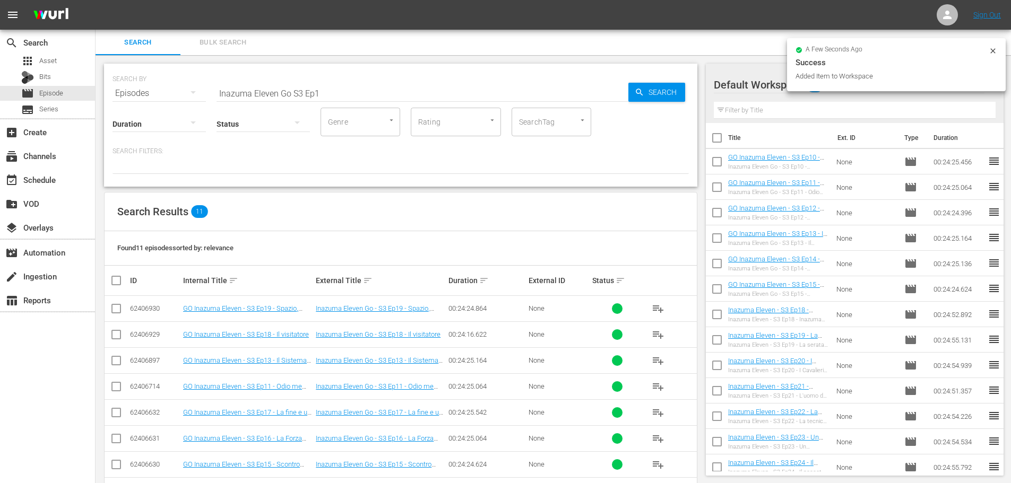
click at [335, 97] on input "Inazuma Eleven Go S3 Ep1" at bounding box center [422, 93] width 412 height 25
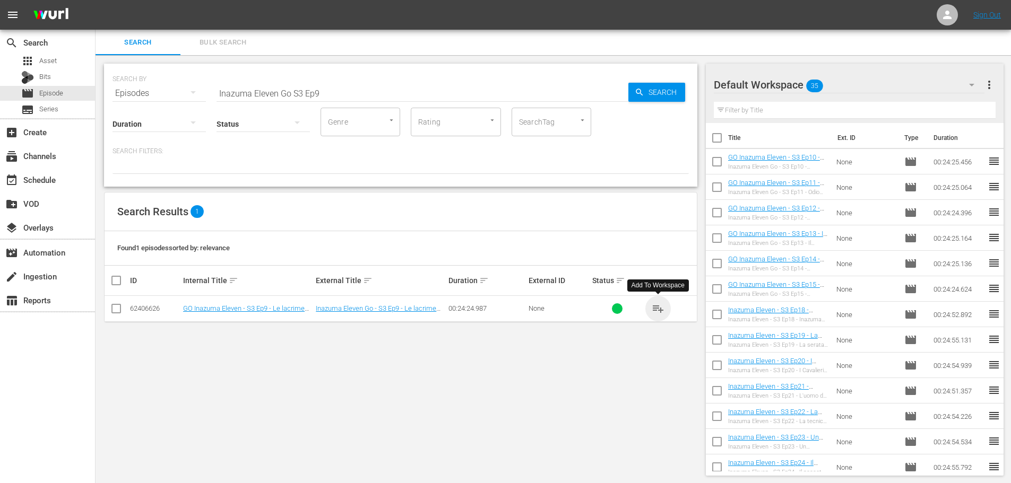
click at [655, 312] on span "playlist_add" at bounding box center [658, 308] width 13 height 13
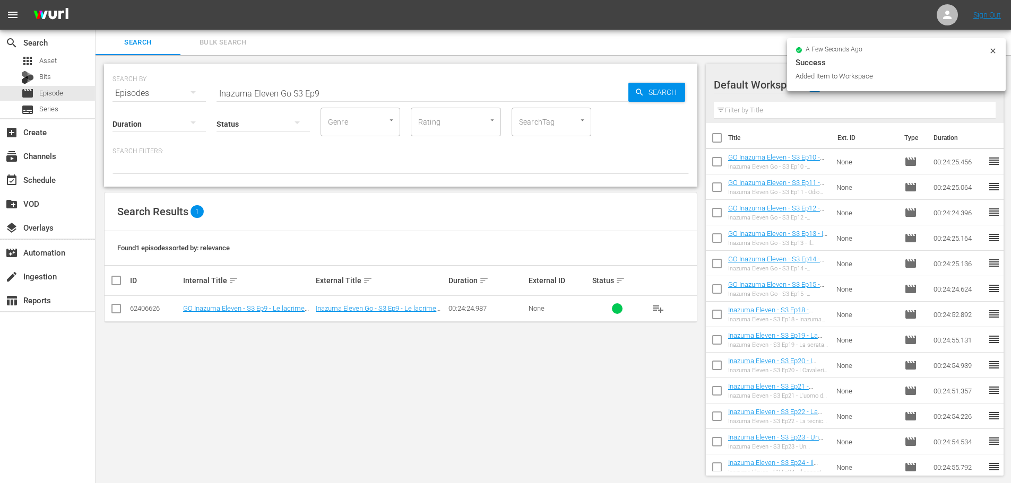
click at [353, 97] on input "Inazuma Eleven Go S3 Ep9" at bounding box center [422, 93] width 412 height 25
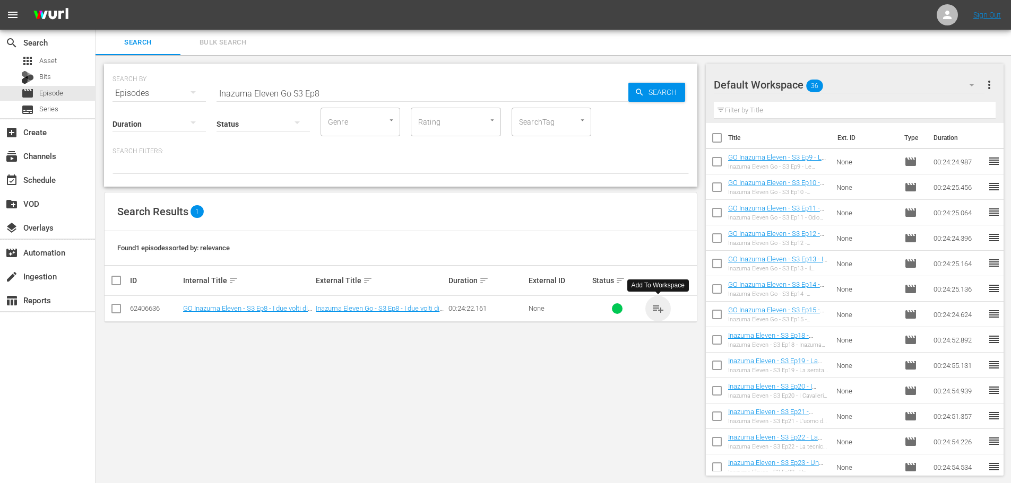
click at [658, 314] on span "playlist_add" at bounding box center [658, 308] width 13 height 13
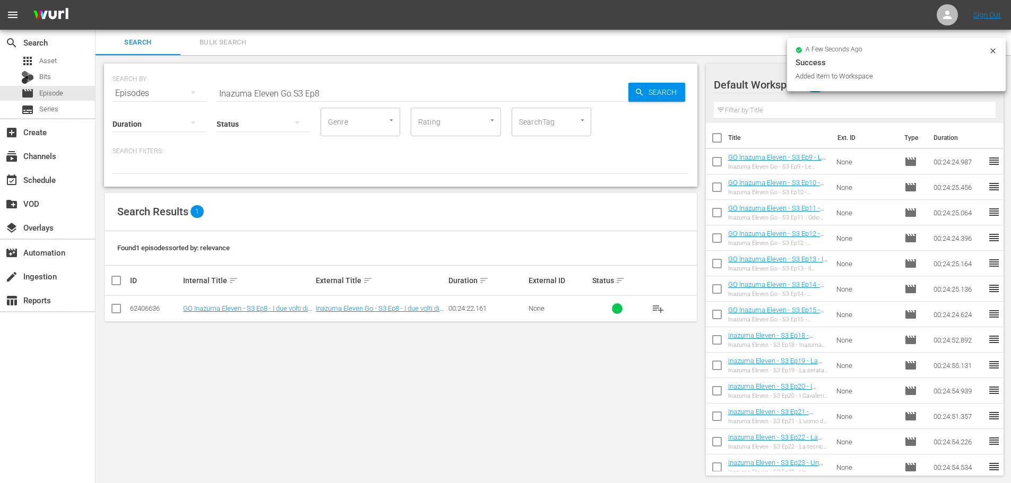
click at [354, 101] on hr at bounding box center [422, 101] width 412 height 1
click at [387, 88] on input "Inazuma Eleven Go S3 Ep8" at bounding box center [422, 93] width 412 height 25
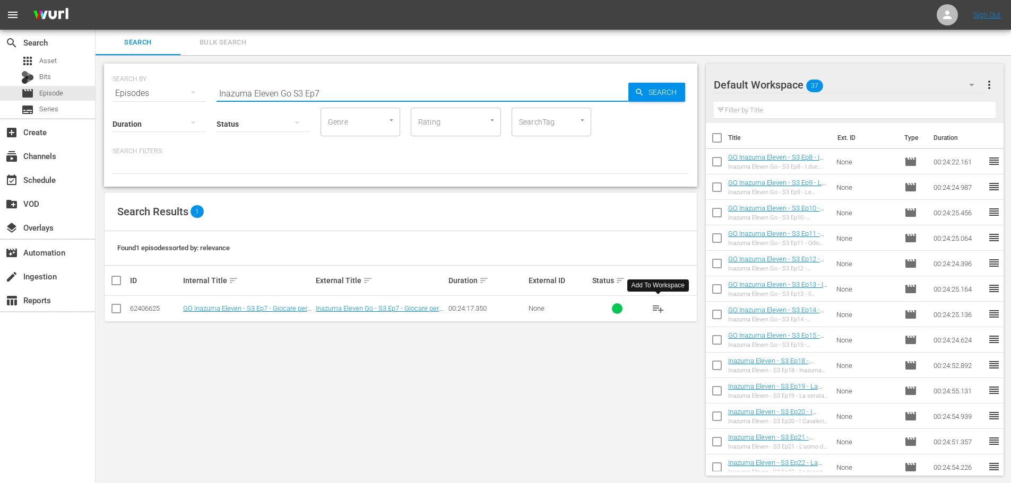
click at [661, 313] on span "playlist_add" at bounding box center [658, 308] width 13 height 13
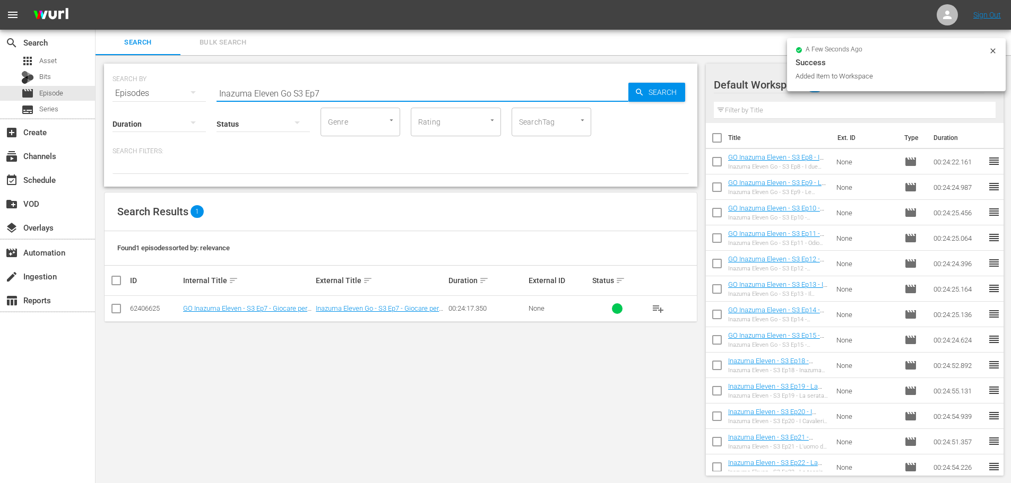
click at [373, 99] on input "Inazuma Eleven Go S3 Ep7" at bounding box center [422, 93] width 412 height 25
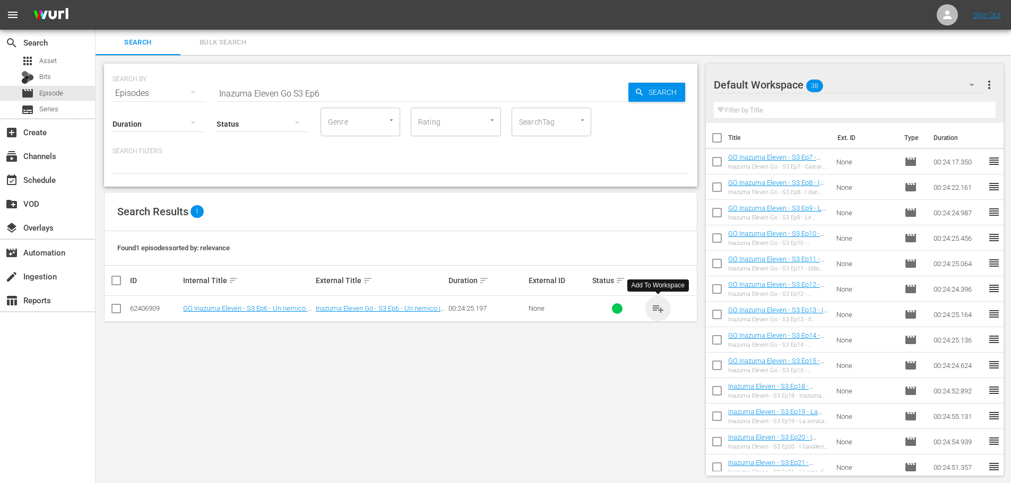
click at [659, 307] on span "playlist_add" at bounding box center [658, 308] width 13 height 13
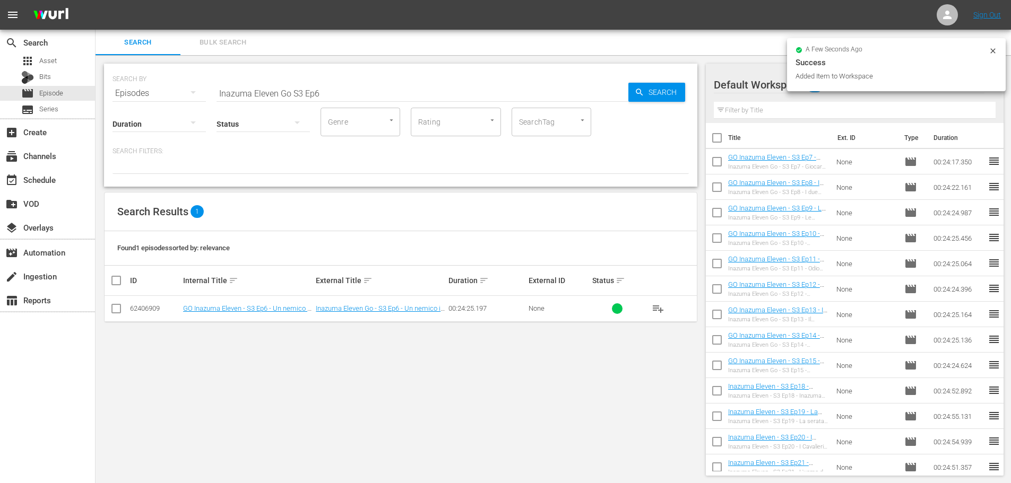
click at [322, 100] on input "Inazuma Eleven Go S3 Ep6" at bounding box center [422, 93] width 412 height 25
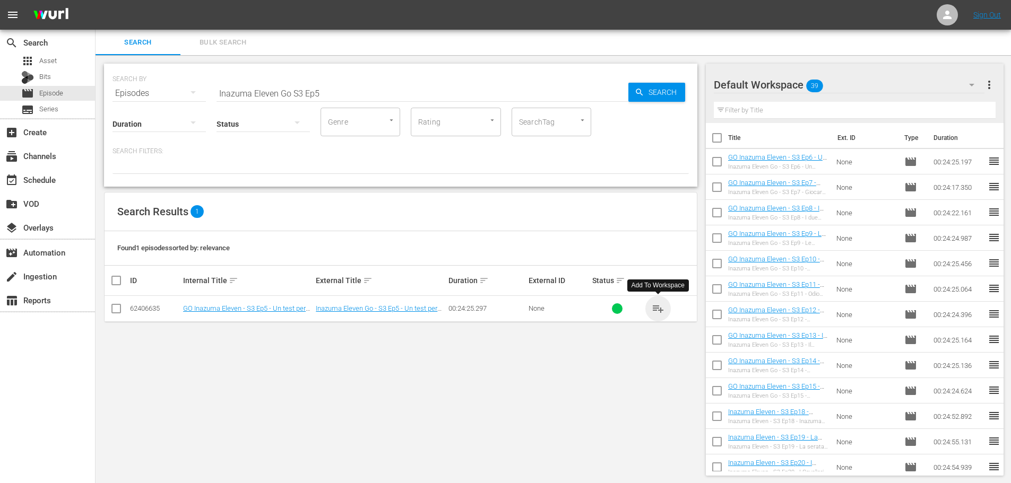
click at [657, 311] on span "playlist_add" at bounding box center [658, 308] width 13 height 13
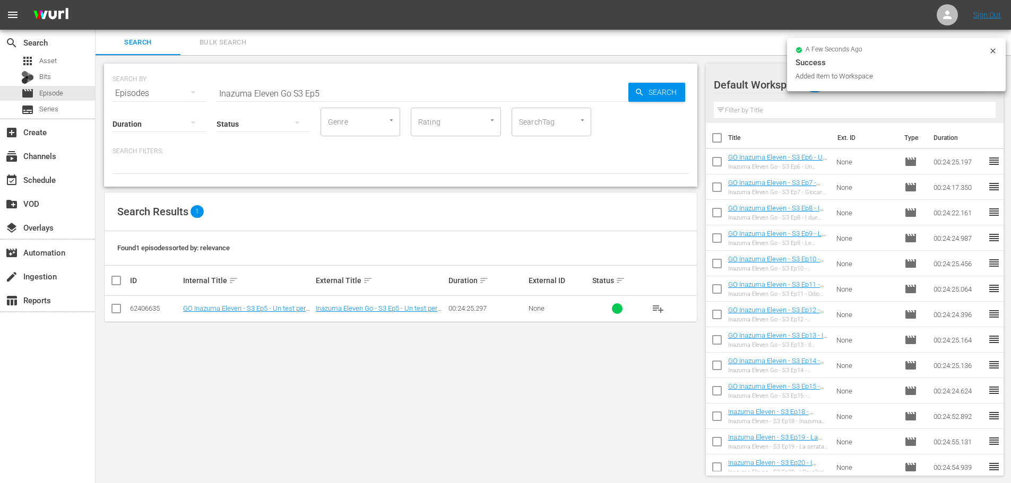
click at [347, 97] on input "Inazuma Eleven Go S3 Ep5" at bounding box center [422, 93] width 412 height 25
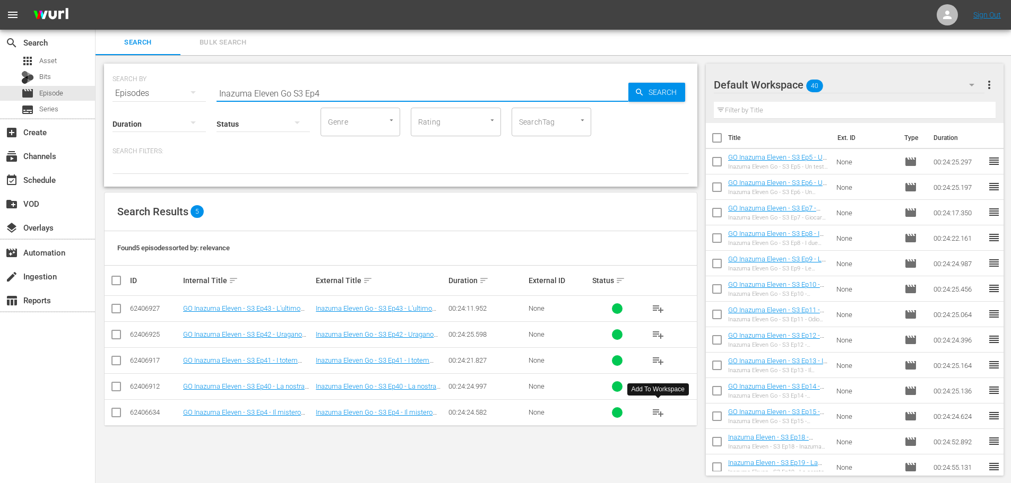
click at [658, 417] on span "playlist_add" at bounding box center [658, 412] width 13 height 13
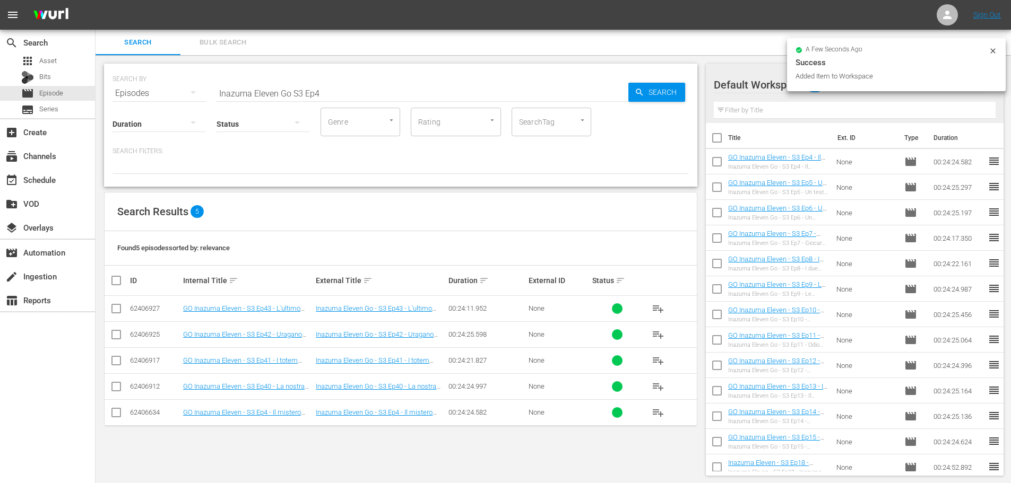
click at [340, 98] on input "Inazuma Eleven Go S3 Ep4" at bounding box center [422, 93] width 412 height 25
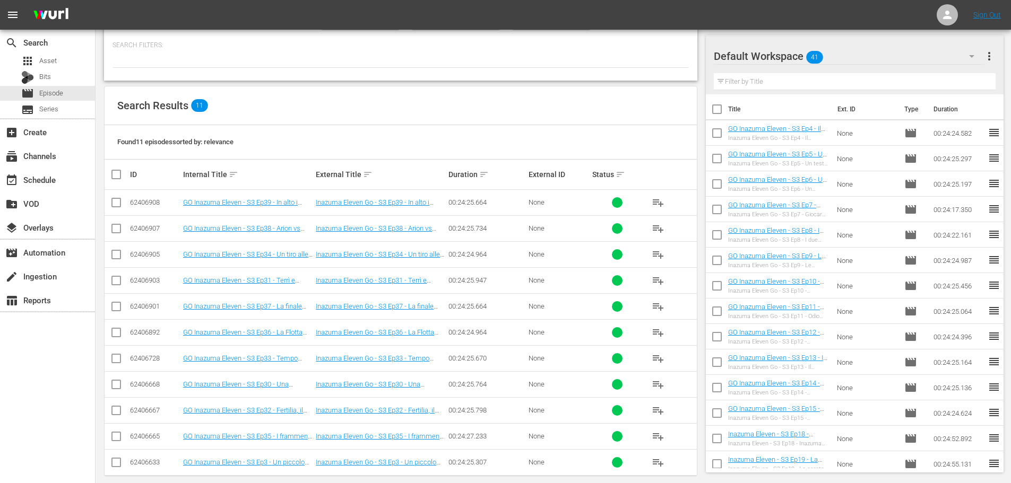
scroll to position [118, 0]
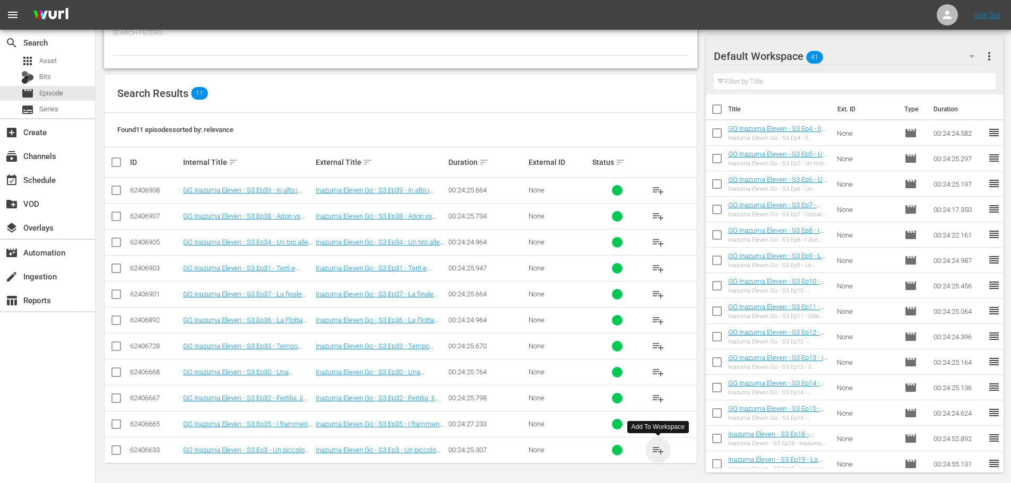
click at [658, 447] on span "playlist_add" at bounding box center [658, 450] width 13 height 13
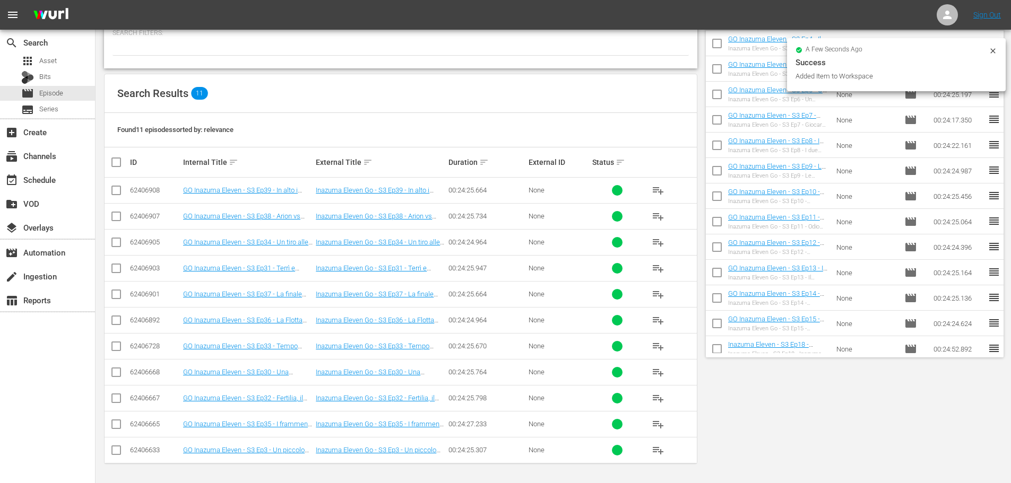
scroll to position [0, 0]
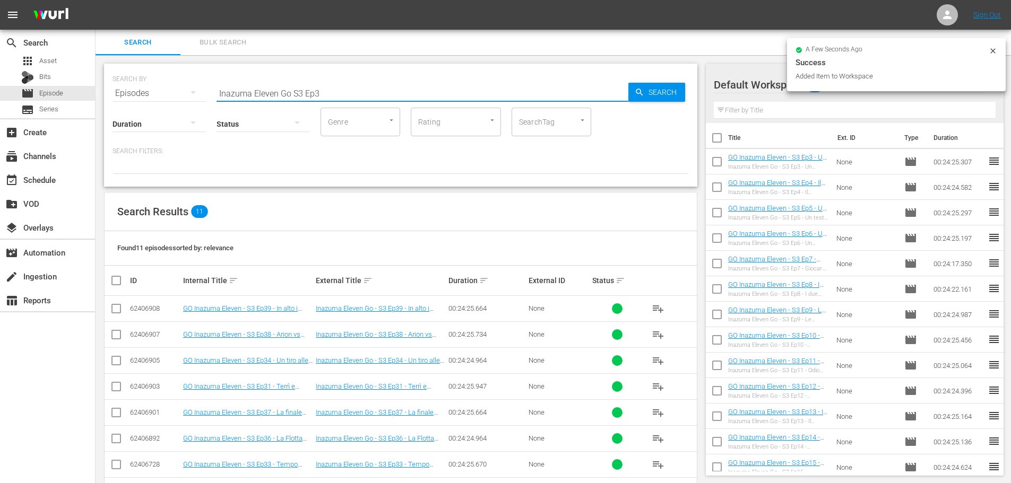
click at [359, 97] on input "Inazuma Eleven Go S3 Ep3" at bounding box center [422, 93] width 412 height 25
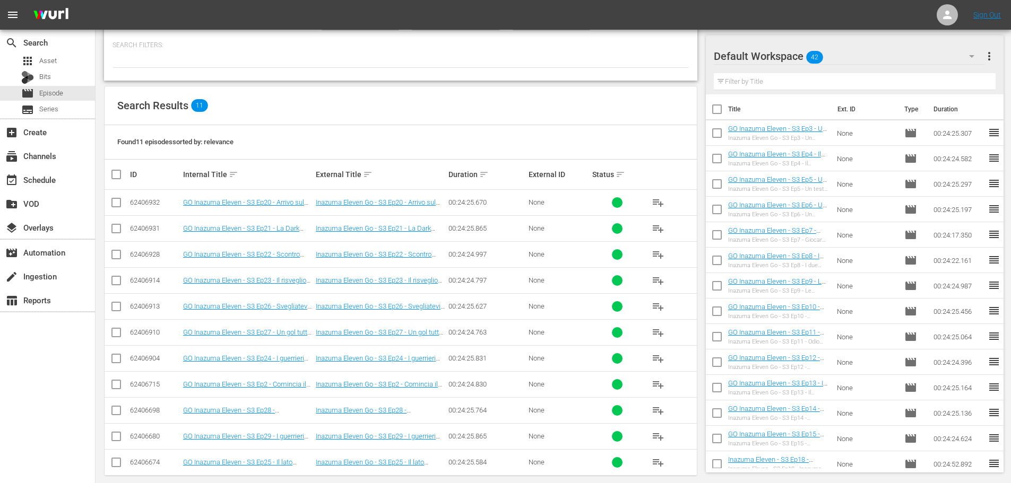
scroll to position [118, 0]
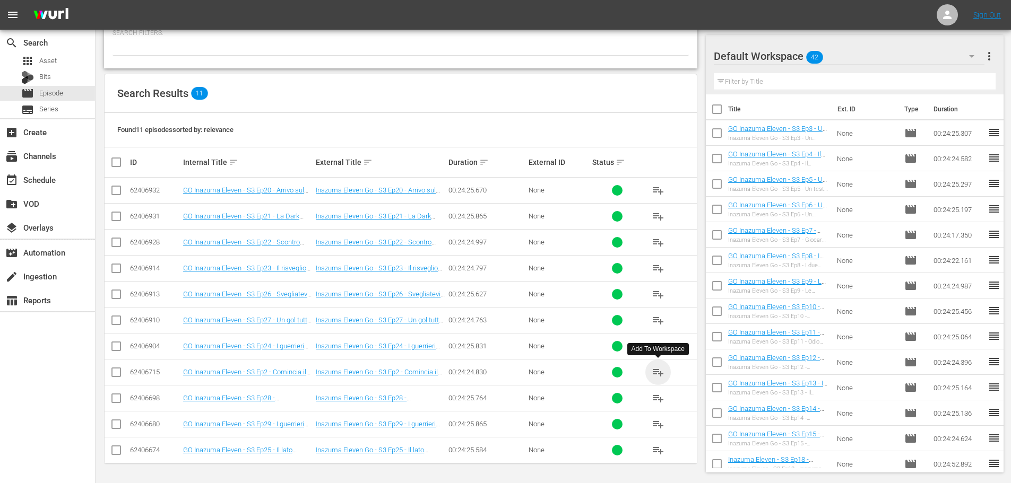
click at [662, 373] on span "playlist_add" at bounding box center [658, 372] width 13 height 13
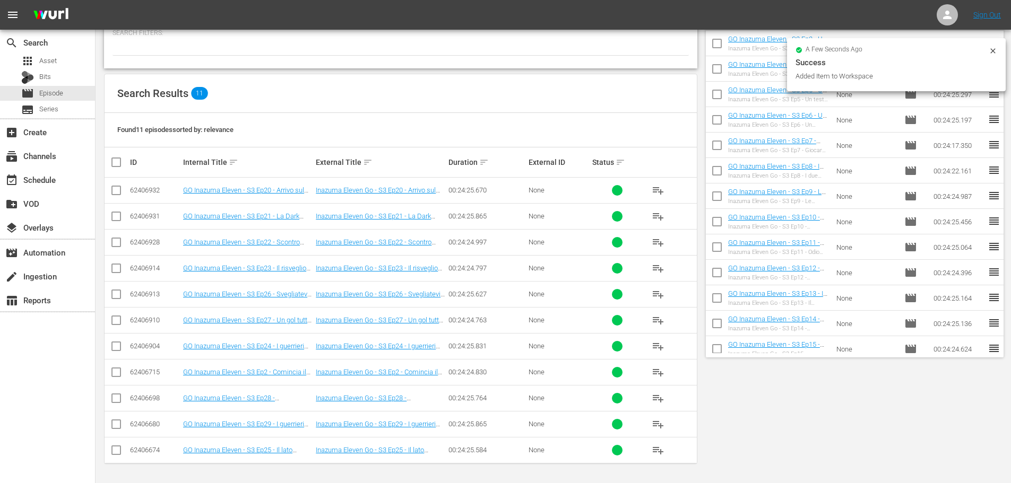
scroll to position [0, 0]
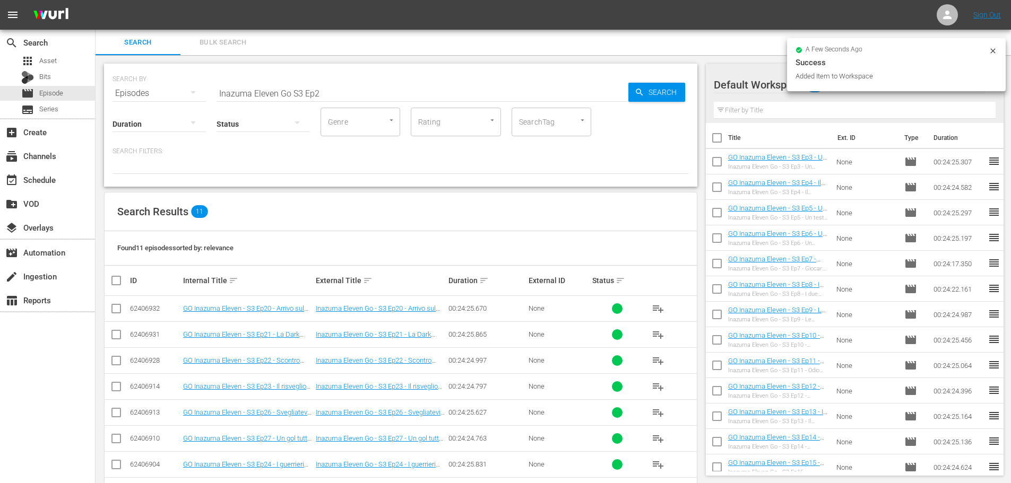
click at [340, 97] on input "Inazuma Eleven Go S3 Ep2" at bounding box center [422, 93] width 412 height 25
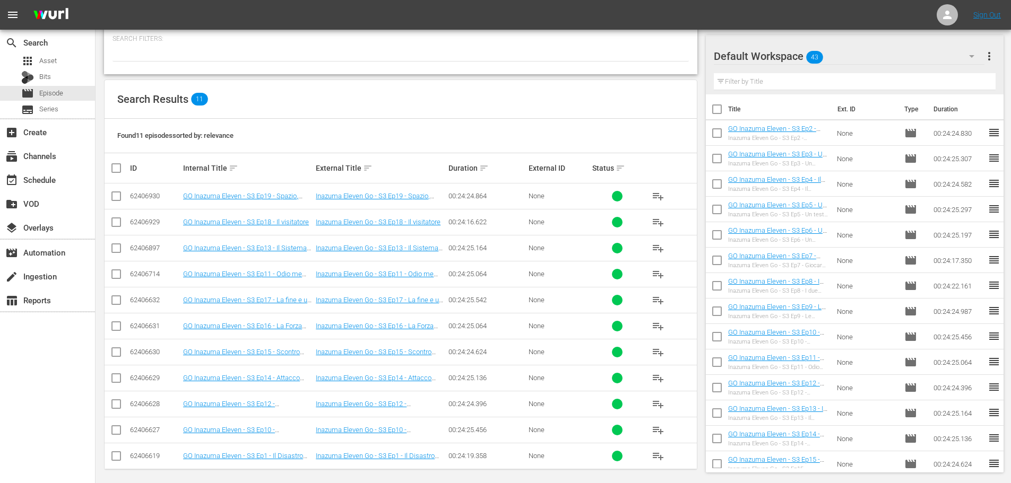
scroll to position [118, 0]
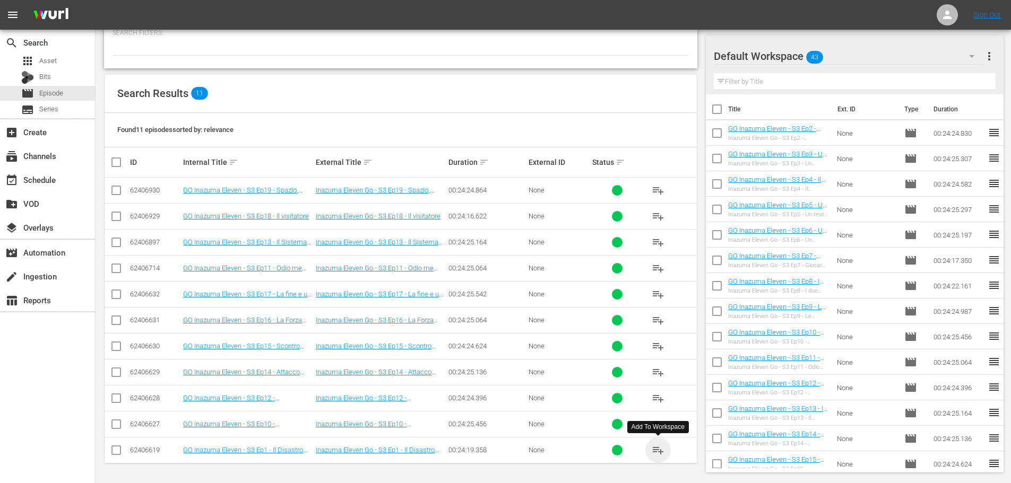
click at [656, 454] on span "playlist_add" at bounding box center [658, 450] width 13 height 13
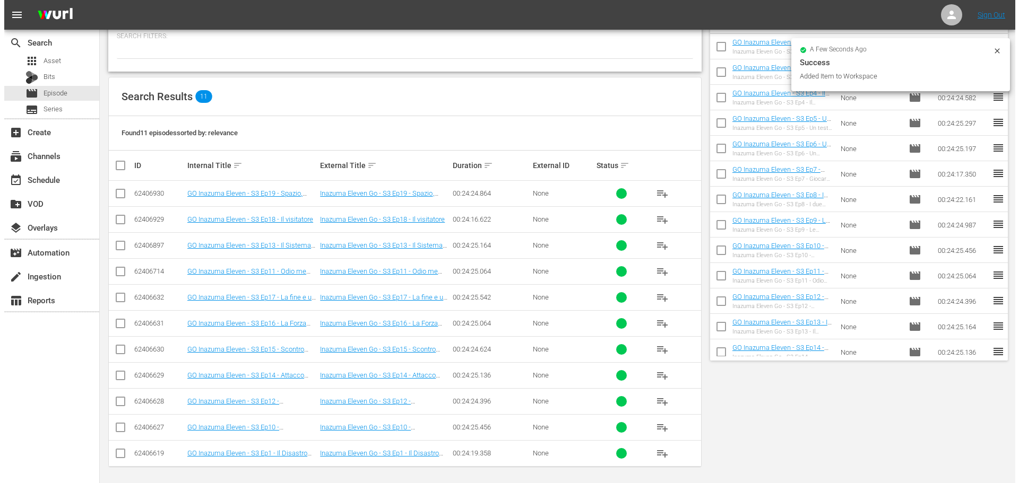
scroll to position [0, 0]
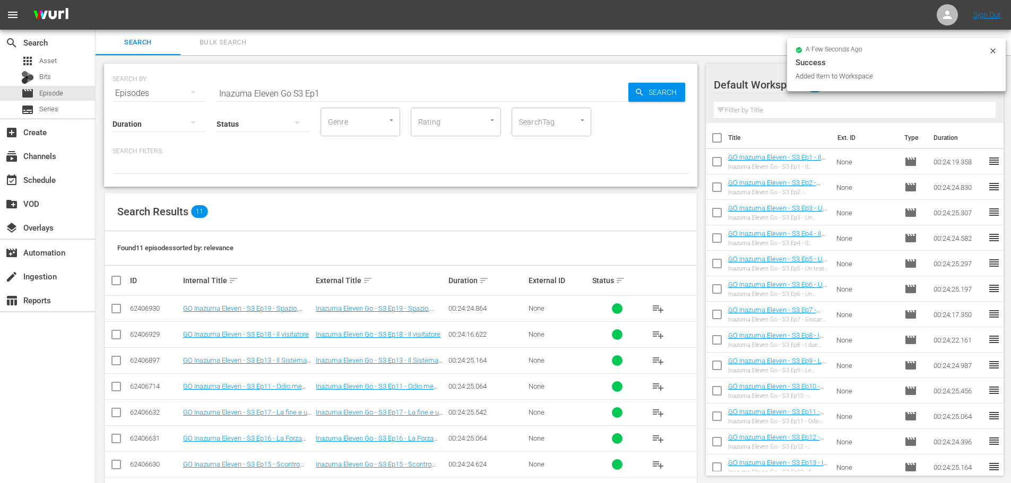
click at [343, 93] on input "Inazuma Eleven Go S3 Ep1" at bounding box center [422, 93] width 412 height 25
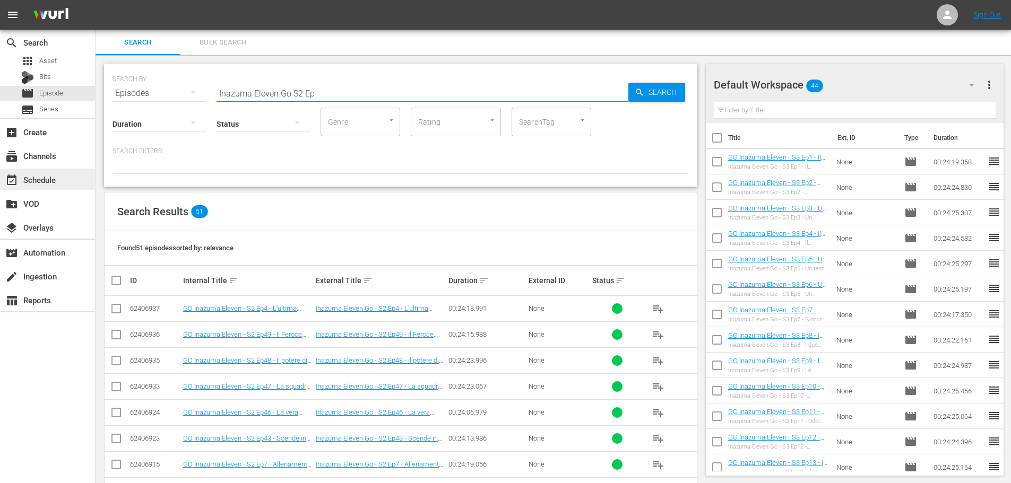
type input "Inazuma Eleven Go S2 Ep"
click at [81, 186] on div "event_available Schedule" at bounding box center [47, 179] width 95 height 21
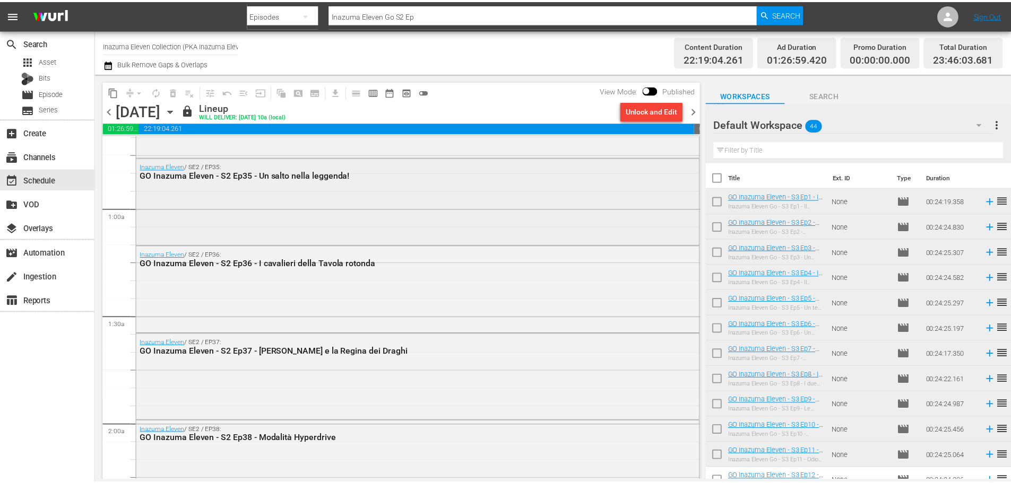
scroll to position [159, 0]
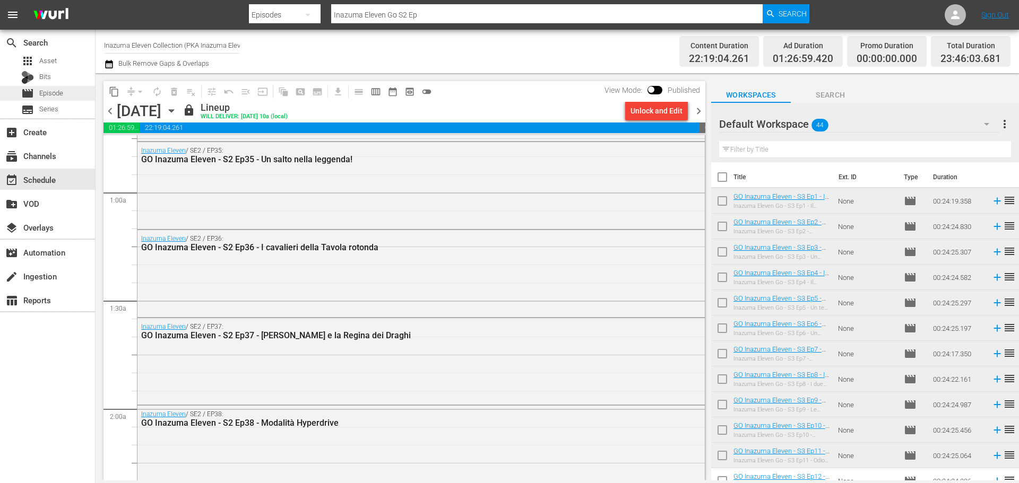
click at [55, 94] on span "Episode" at bounding box center [51, 93] width 24 height 11
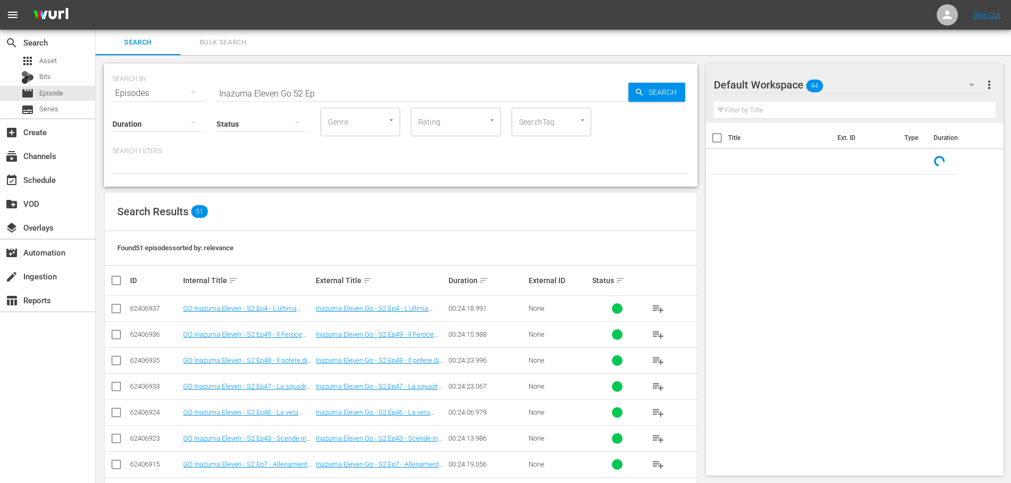
click at [329, 93] on input "Inazuma Eleven Go S2 Ep" at bounding box center [422, 93] width 412 height 25
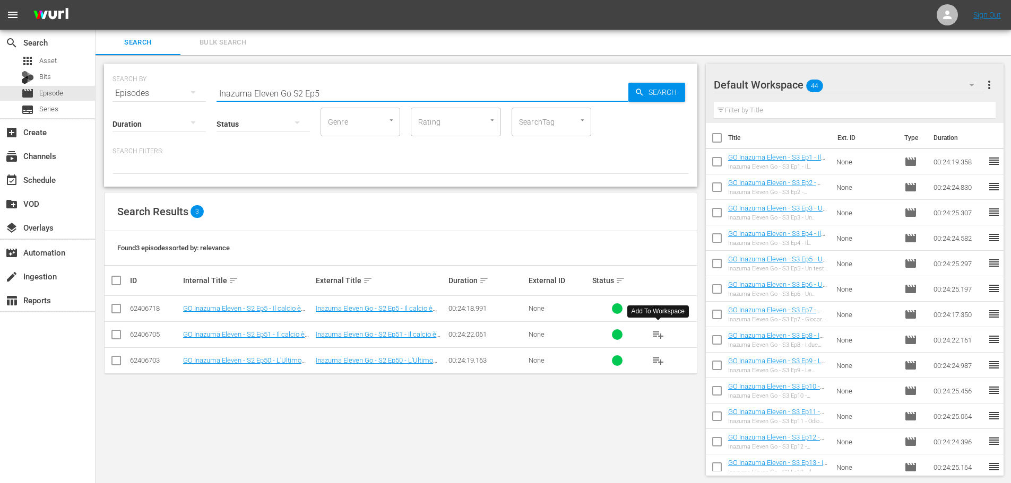
click at [654, 336] on span "playlist_add" at bounding box center [658, 334] width 13 height 13
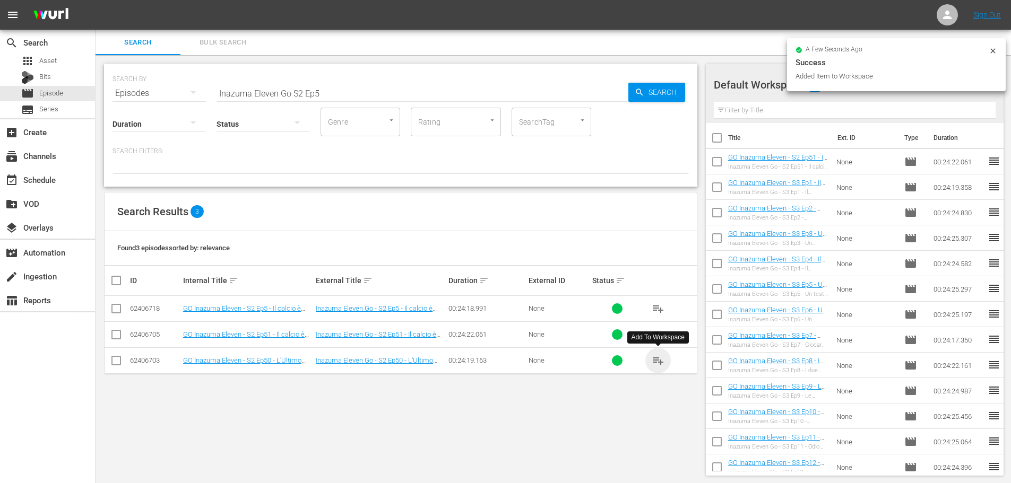
click at [661, 364] on span "playlist_add" at bounding box center [658, 360] width 13 height 13
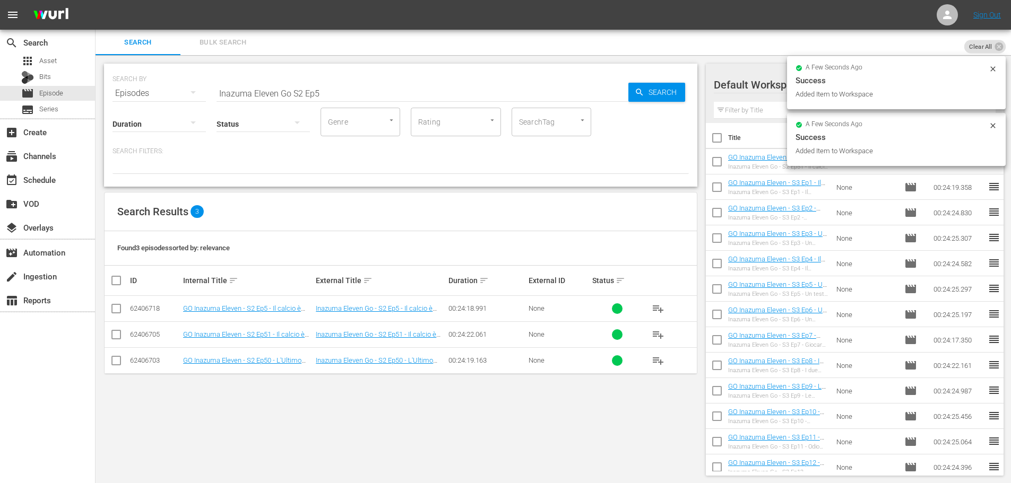
click at [384, 93] on input "Inazuma Eleven Go S2 Ep5" at bounding box center [422, 93] width 412 height 25
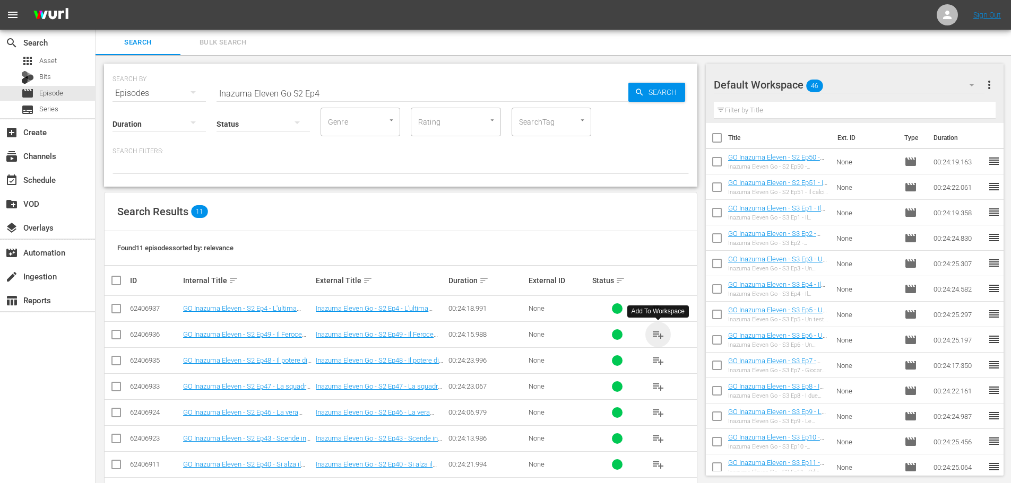
click at [654, 334] on span "playlist_add" at bounding box center [658, 334] width 13 height 13
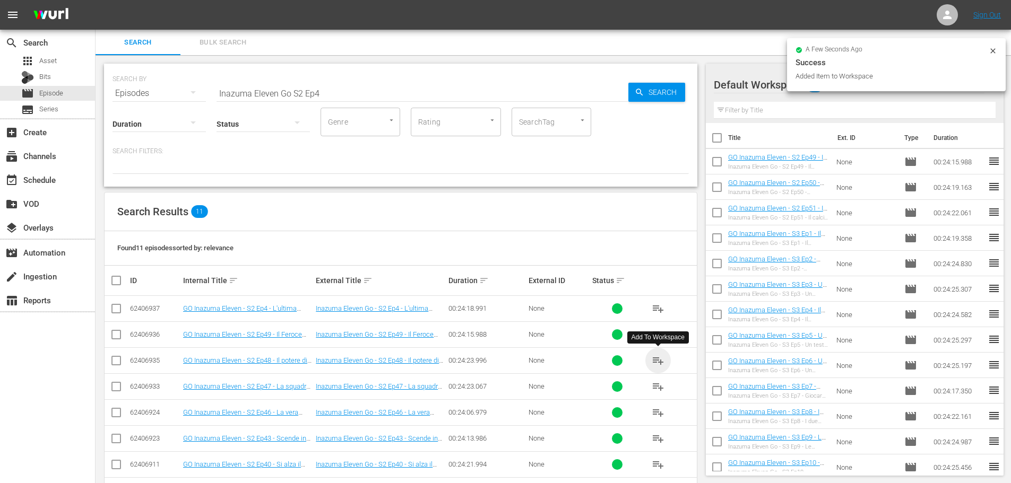
click at [656, 361] on span "playlist_add" at bounding box center [658, 360] width 13 height 13
click at [658, 389] on span "playlist_add" at bounding box center [658, 386] width 13 height 13
click at [657, 418] on span "playlist_add" at bounding box center [658, 412] width 13 height 13
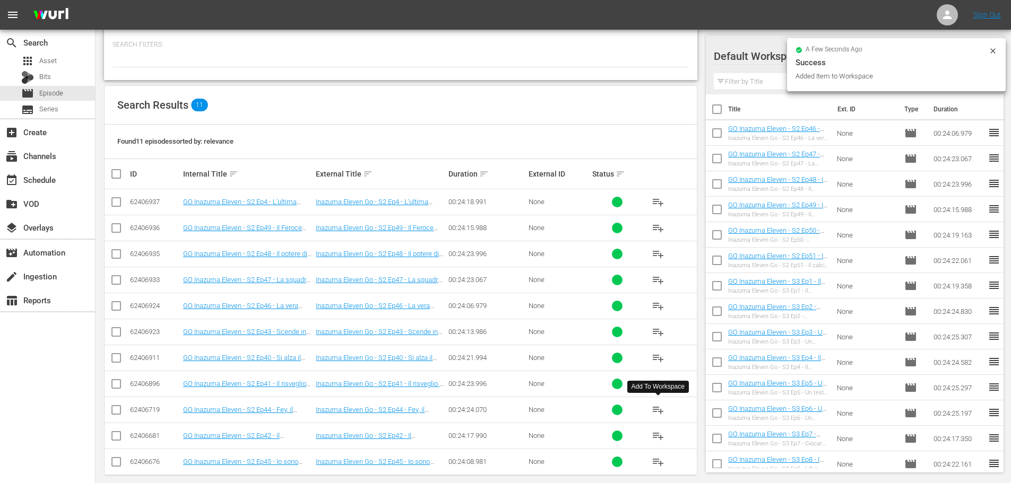
scroll to position [118, 0]
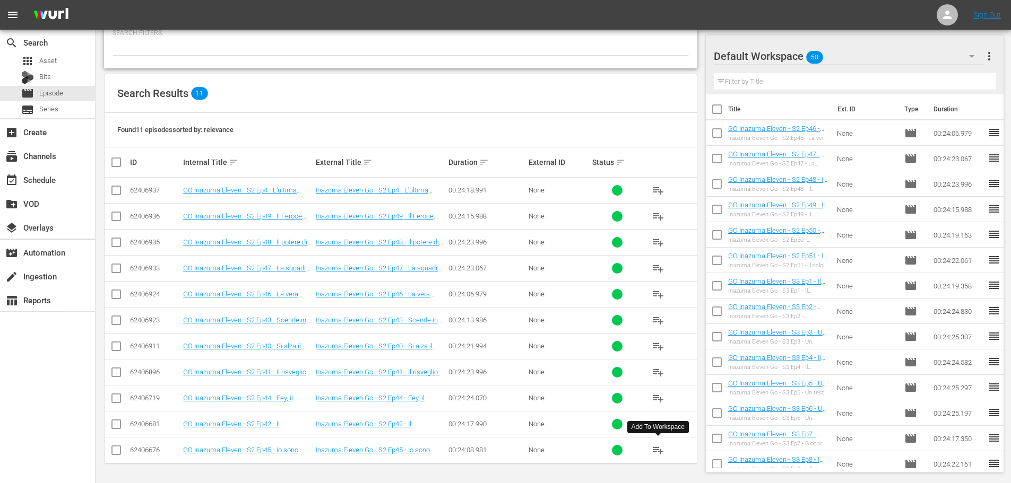
click at [657, 449] on span "playlist_add" at bounding box center [658, 450] width 13 height 13
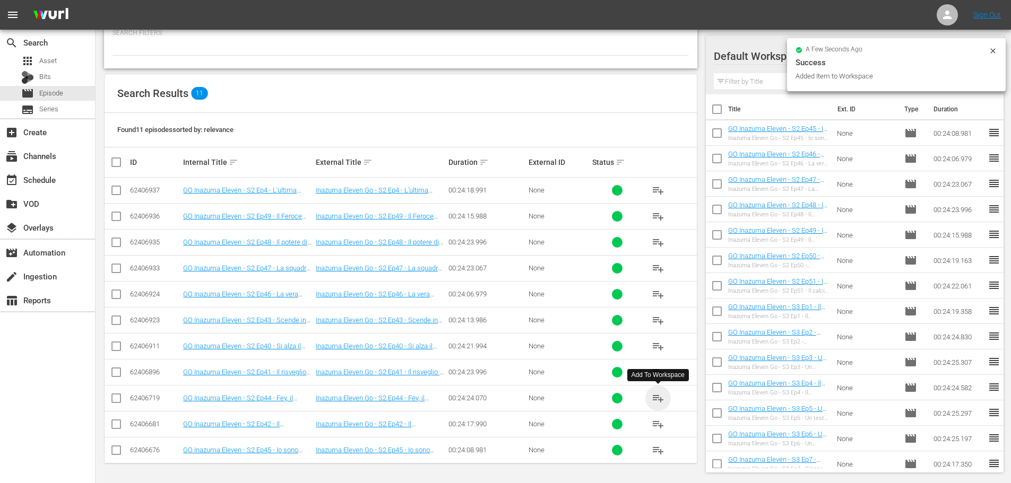
click at [658, 398] on span "playlist_add" at bounding box center [658, 398] width 13 height 13
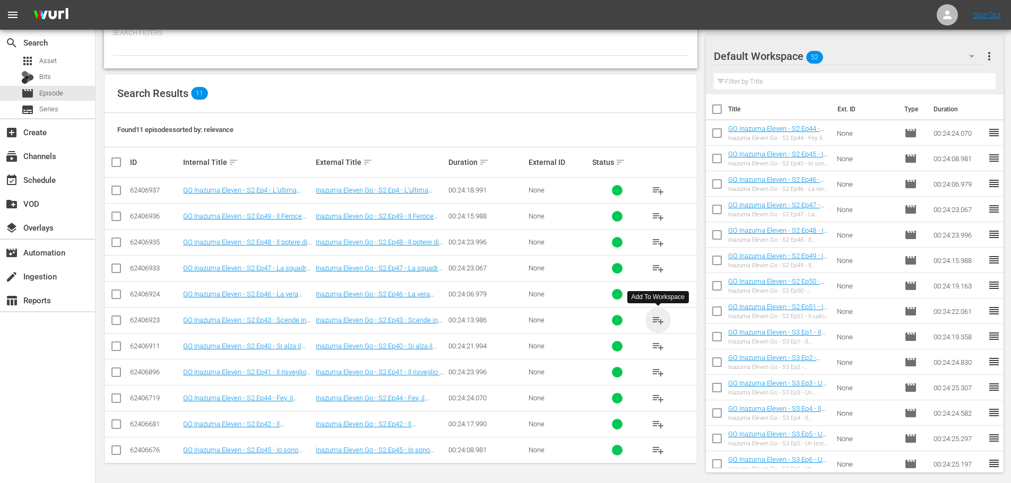
click at [656, 320] on span "playlist_add" at bounding box center [658, 320] width 13 height 13
click at [658, 425] on span "playlist_add" at bounding box center [658, 424] width 13 height 13
click at [655, 372] on span "playlist_add" at bounding box center [658, 372] width 13 height 13
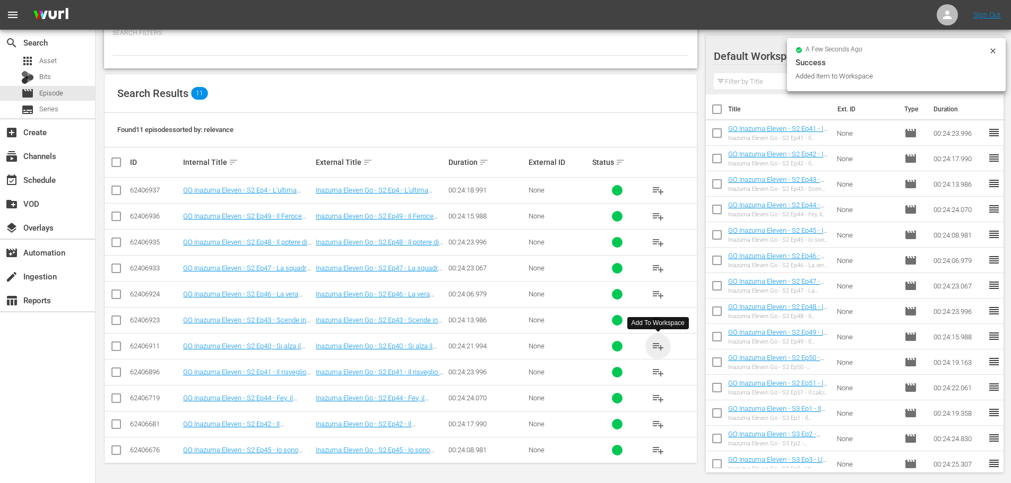
click at [652, 345] on span "playlist_add" at bounding box center [658, 346] width 13 height 13
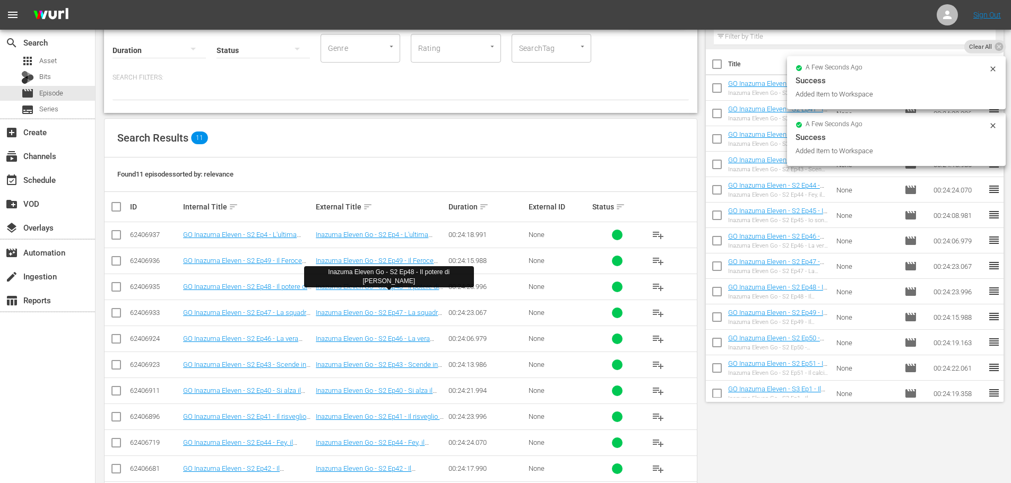
scroll to position [0, 0]
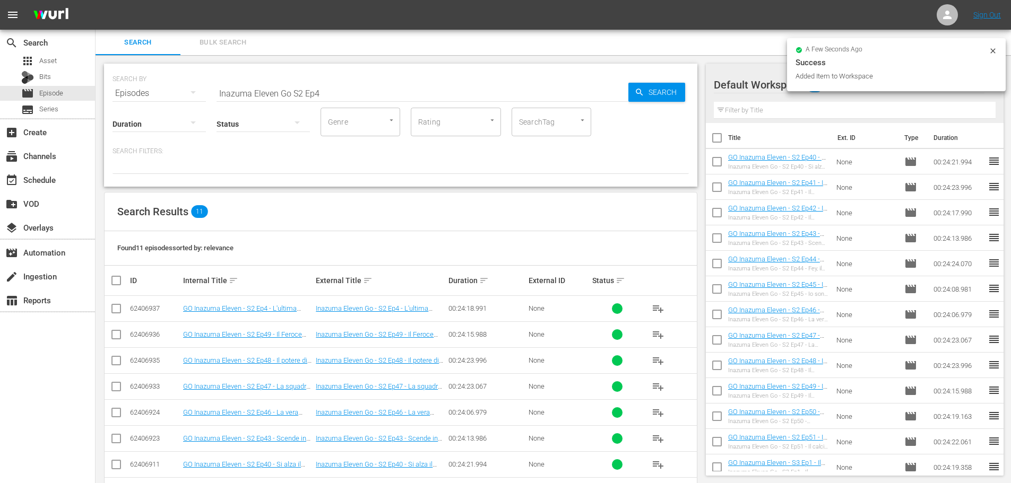
click at [342, 94] on input "Inazuma Eleven Go S2 Ep4" at bounding box center [422, 93] width 412 height 25
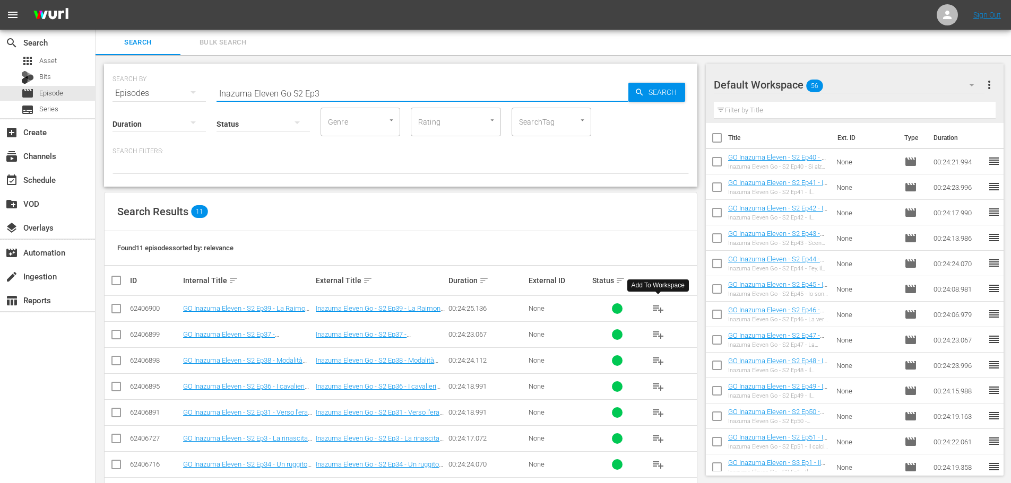
type input "Inazuma Eleven Go S2 Ep3"
click at [655, 309] on span "playlist_add" at bounding box center [658, 308] width 13 height 13
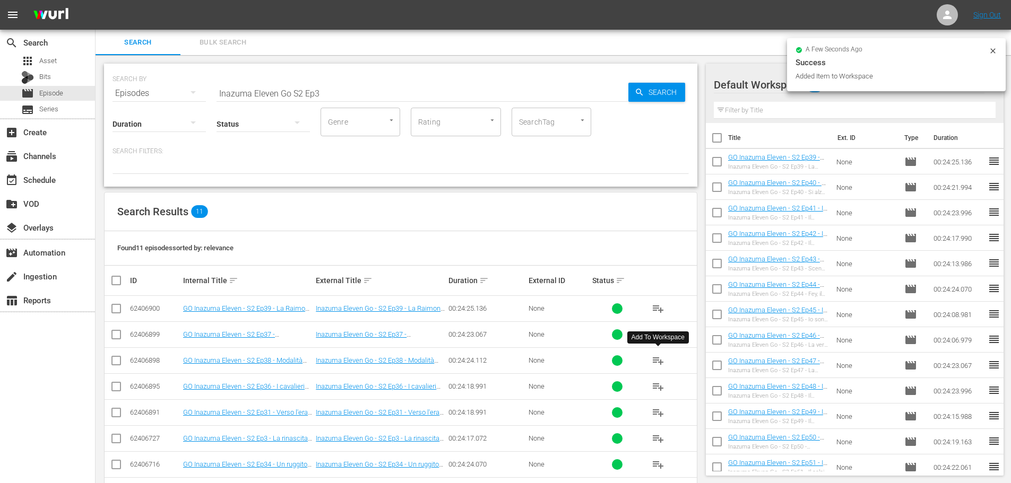
click at [656, 362] on span "playlist_add" at bounding box center [658, 360] width 13 height 13
click at [61, 178] on div "event_available Schedule" at bounding box center [47, 179] width 95 height 21
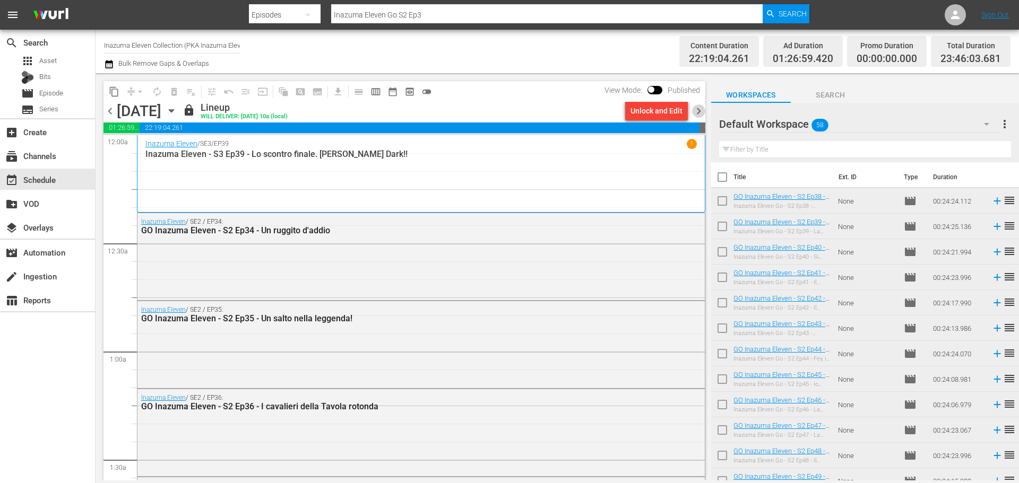
click at [695, 113] on span "chevron_right" at bounding box center [698, 111] width 13 height 13
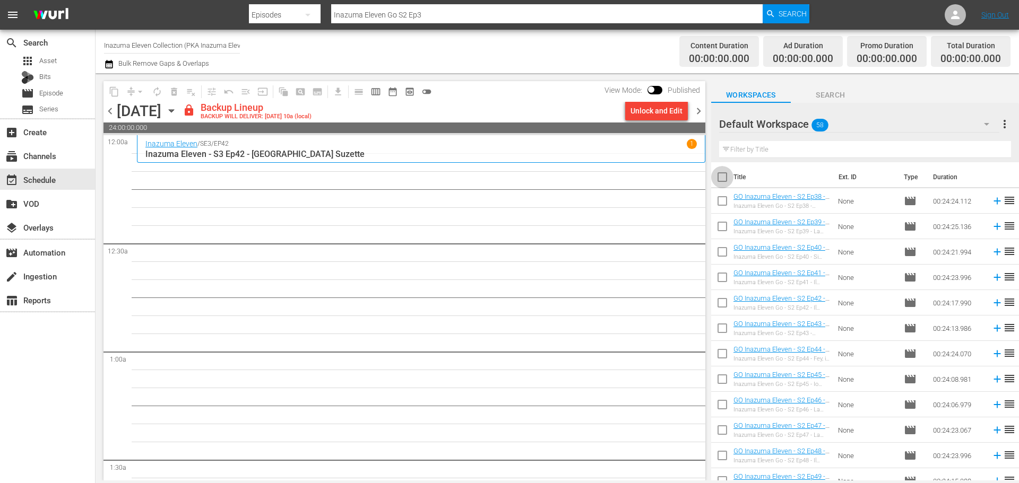
click at [721, 179] on input "checkbox" at bounding box center [722, 179] width 22 height 22
checkbox input "true"
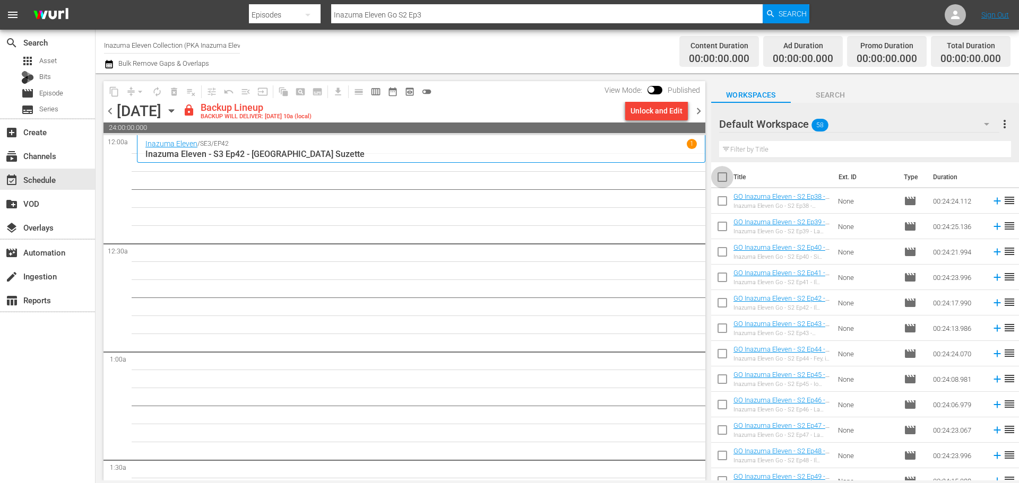
checkbox input "true"
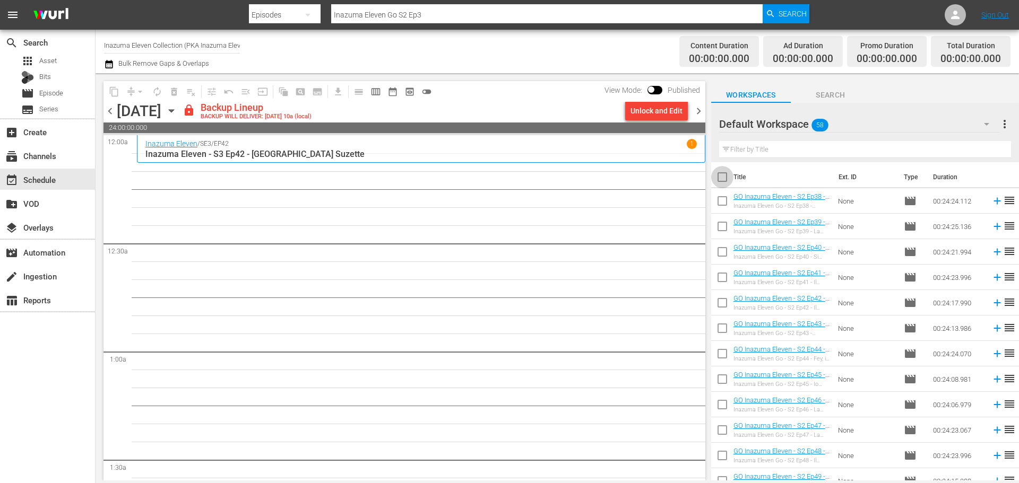
checkbox input "true"
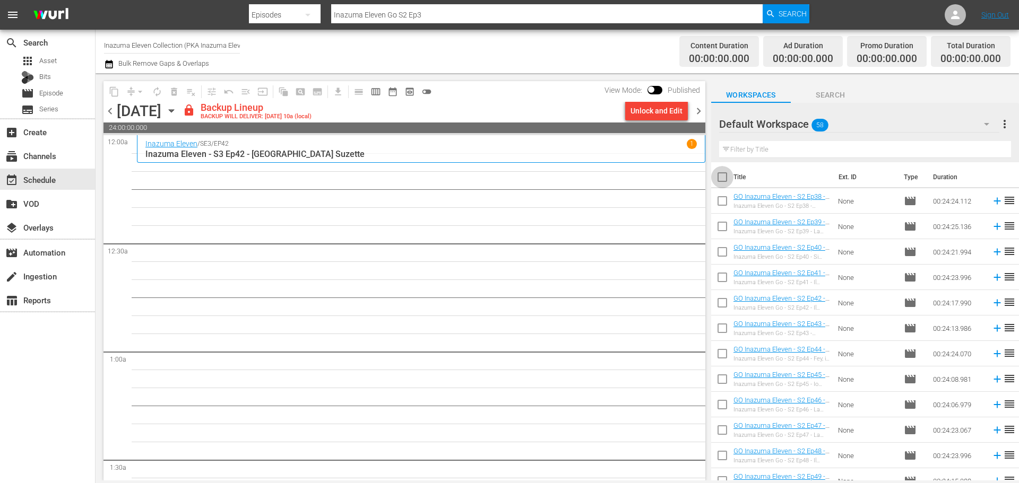
checkbox input "true"
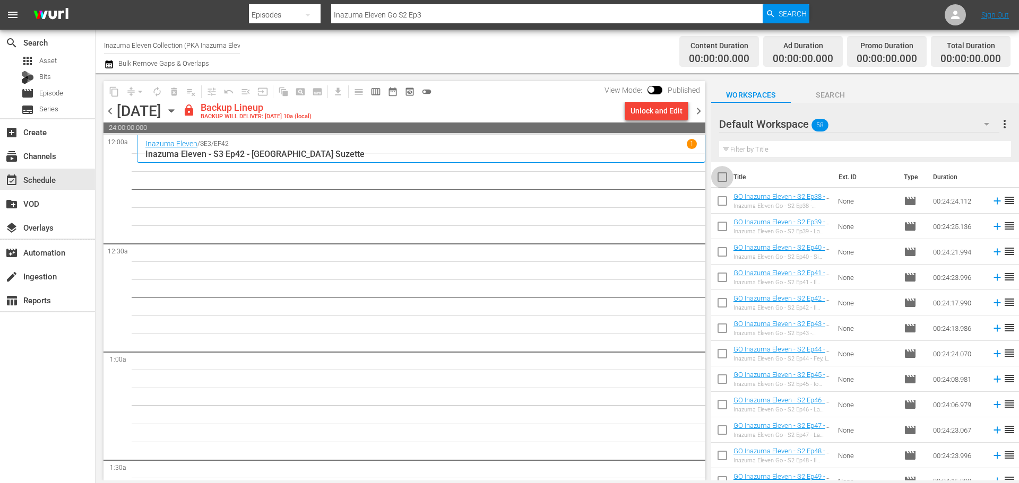
checkbox input "true"
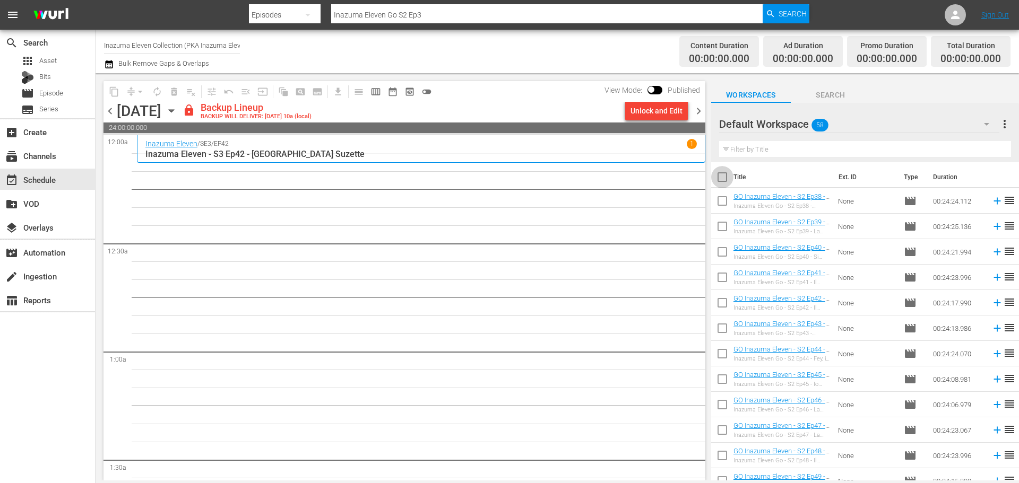
checkbox input "true"
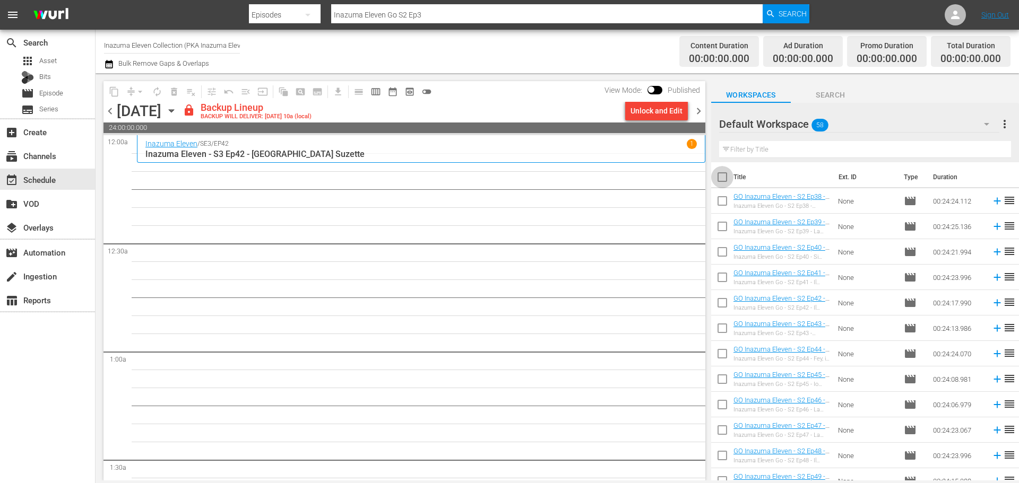
checkbox input "true"
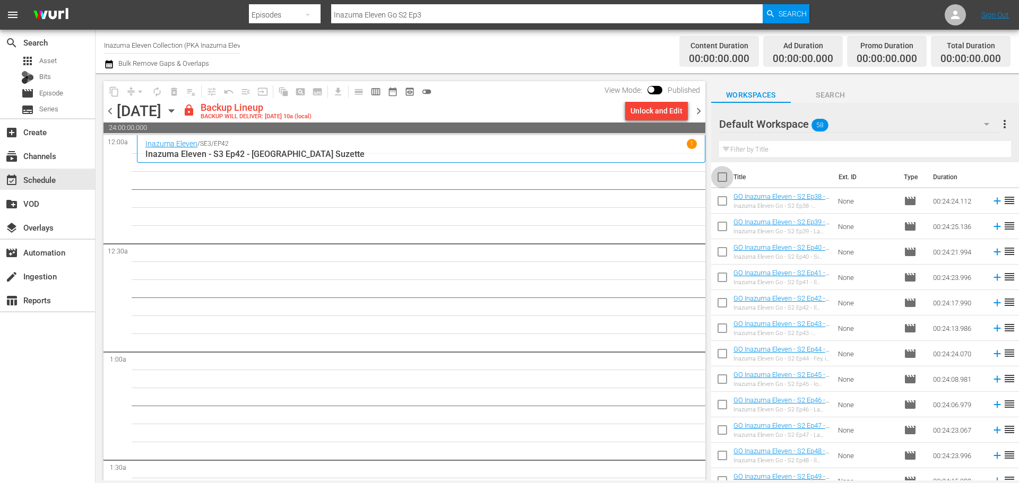
checkbox input "true"
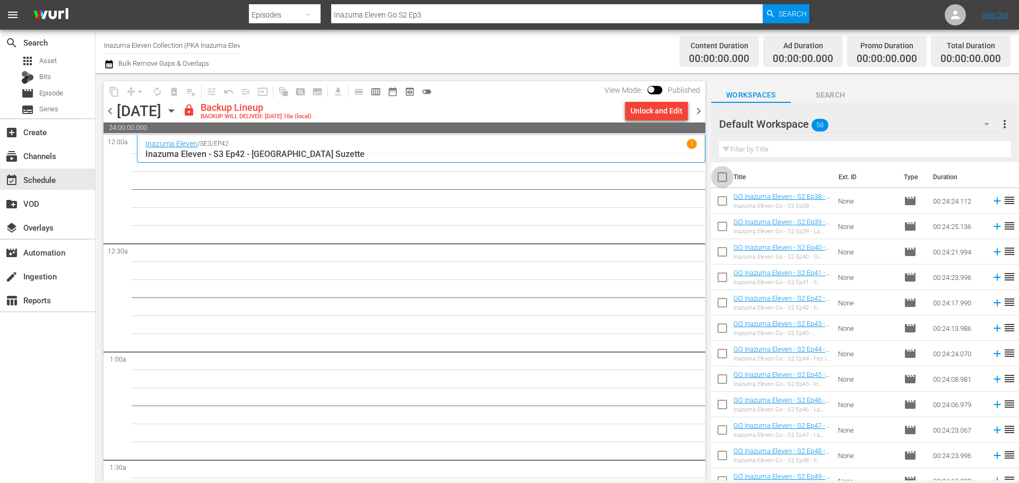
checkbox input "true"
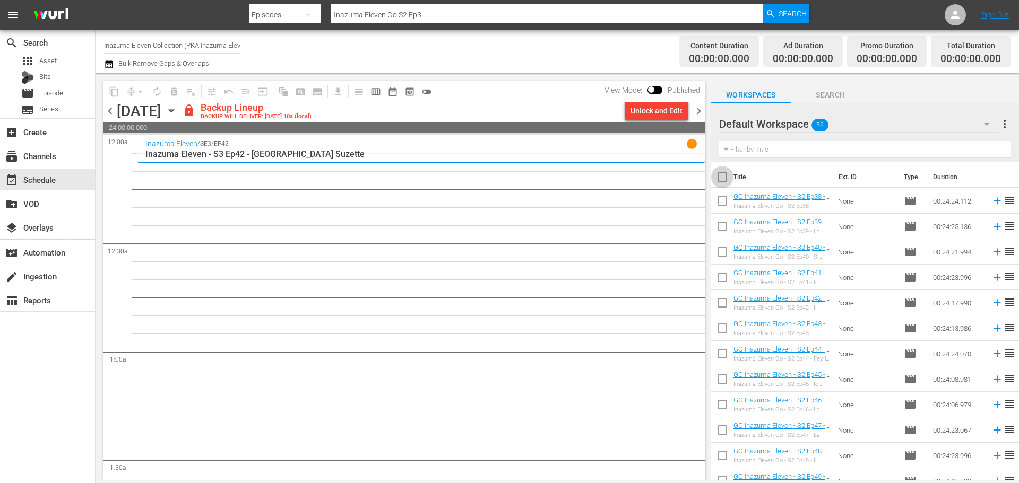
checkbox input "true"
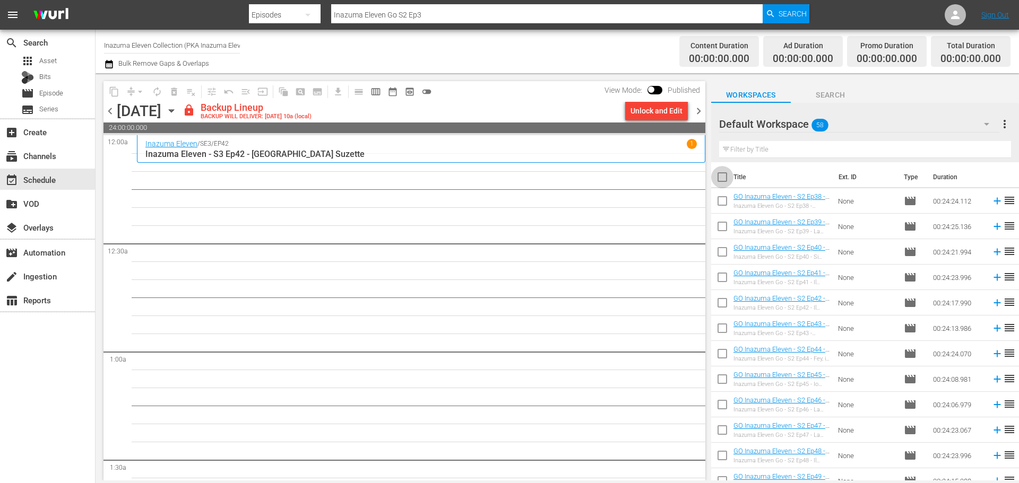
checkbox input "true"
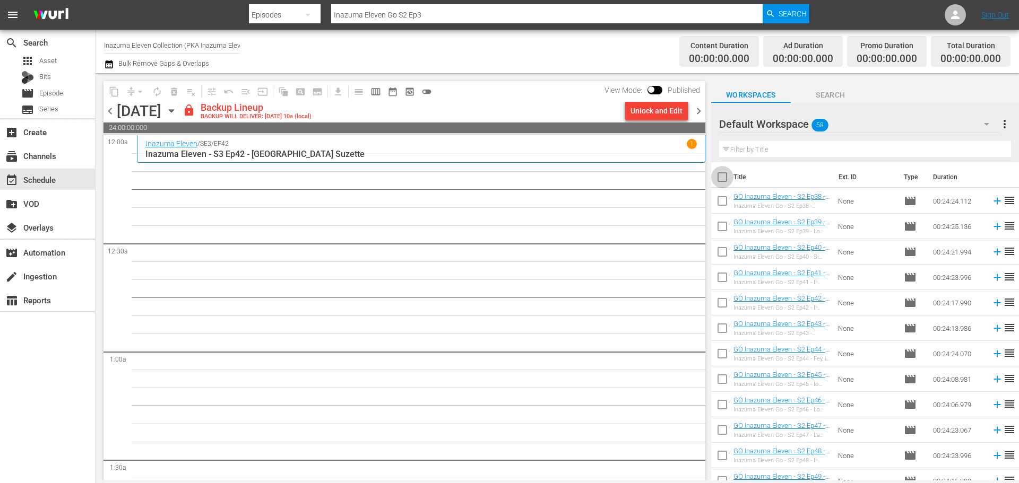
checkbox input "true"
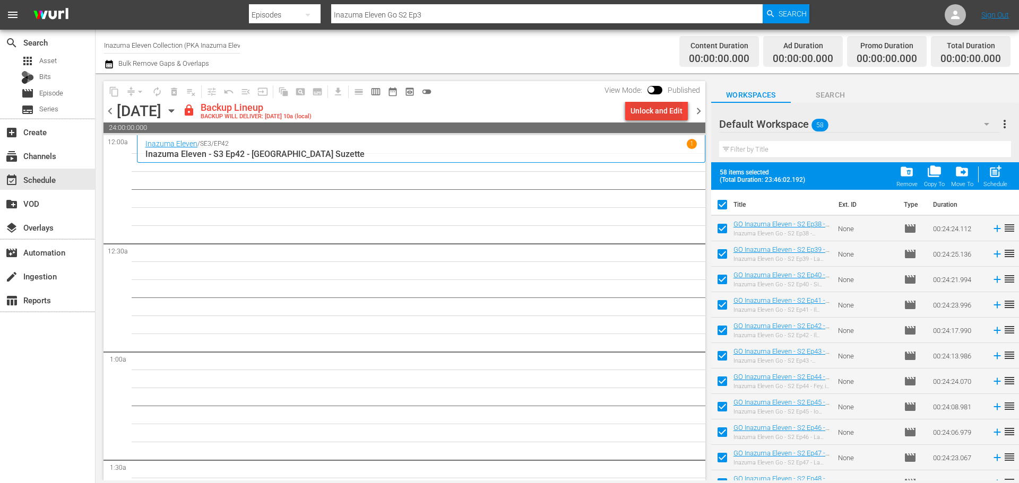
click at [649, 106] on div "Unlock and Edit" at bounding box center [656, 110] width 52 height 19
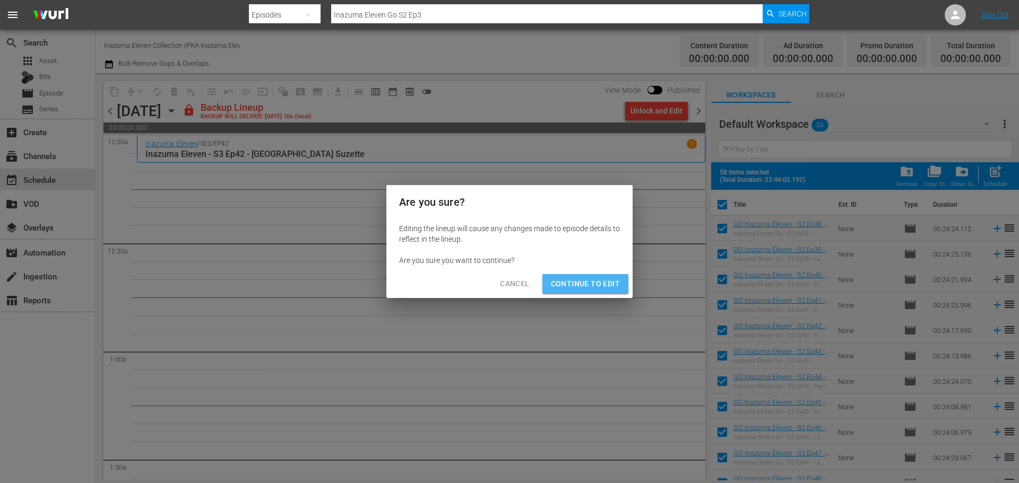
click at [578, 282] on span "Continue to Edit" at bounding box center [585, 283] width 69 height 13
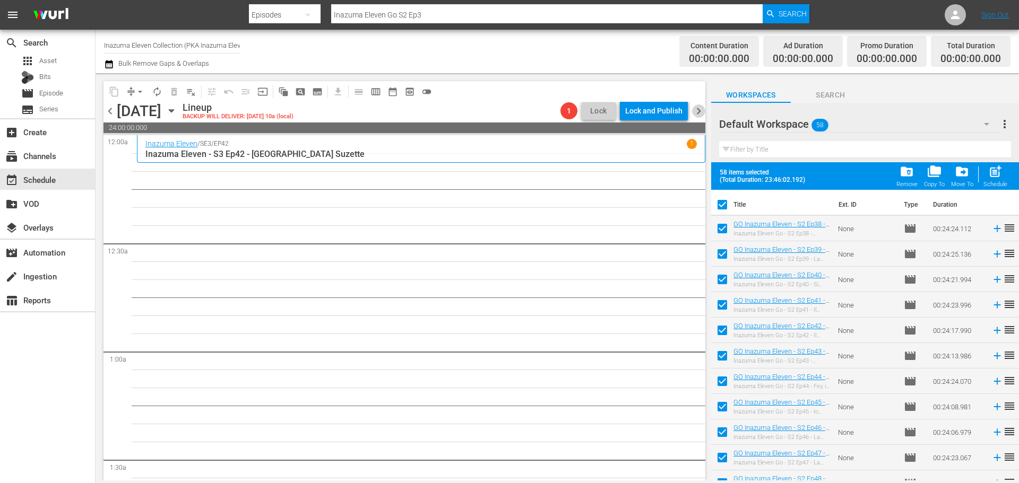
click at [699, 109] on span "chevron_right" at bounding box center [698, 111] width 13 height 13
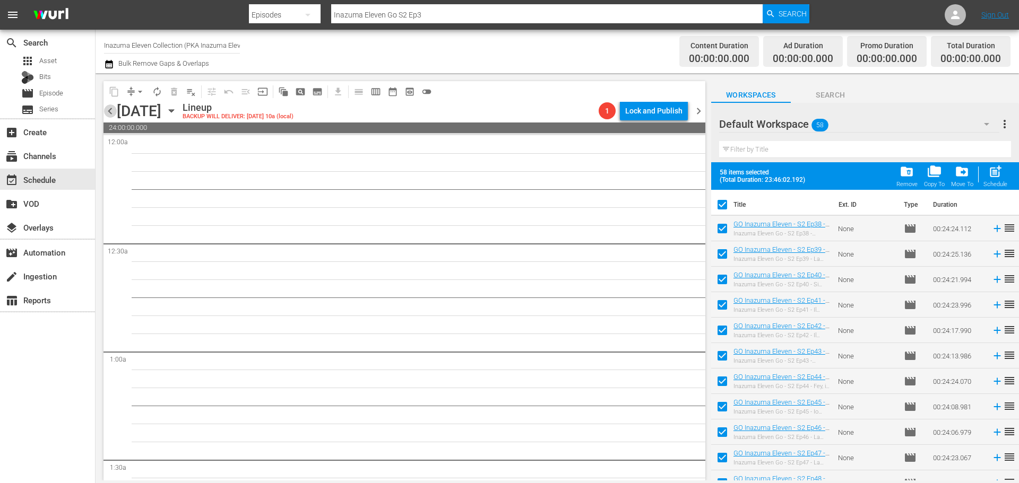
click at [106, 116] on span "chevron_left" at bounding box center [109, 111] width 13 height 13
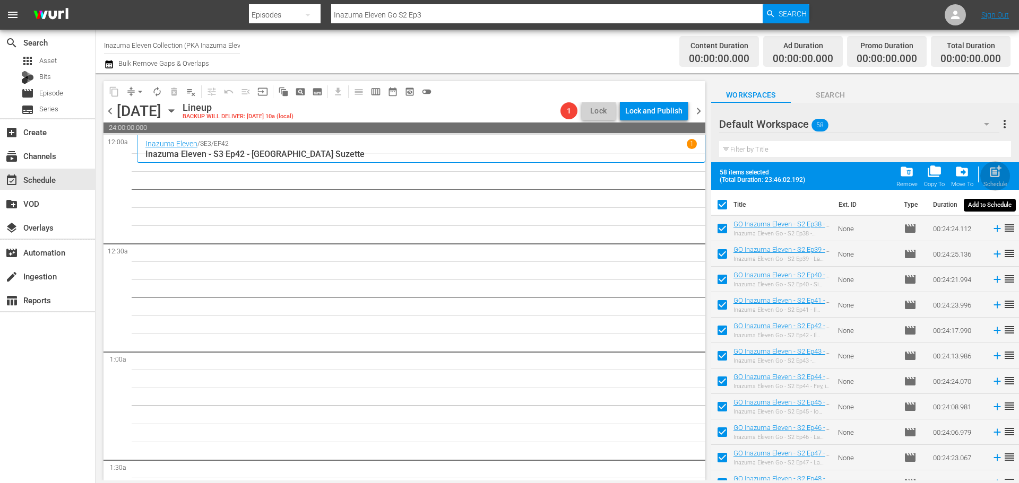
click at [995, 177] on span "post_add" at bounding box center [995, 171] width 14 height 14
checkbox input "false"
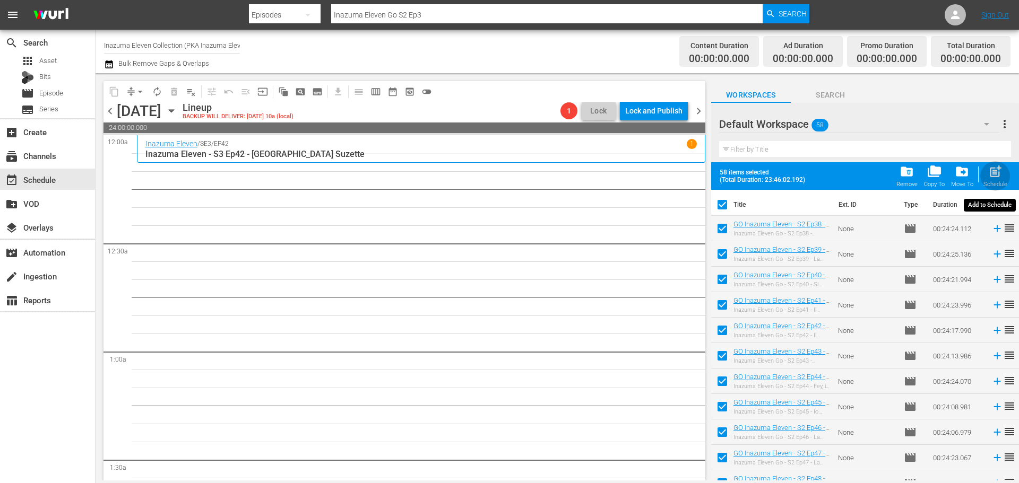
checkbox input "false"
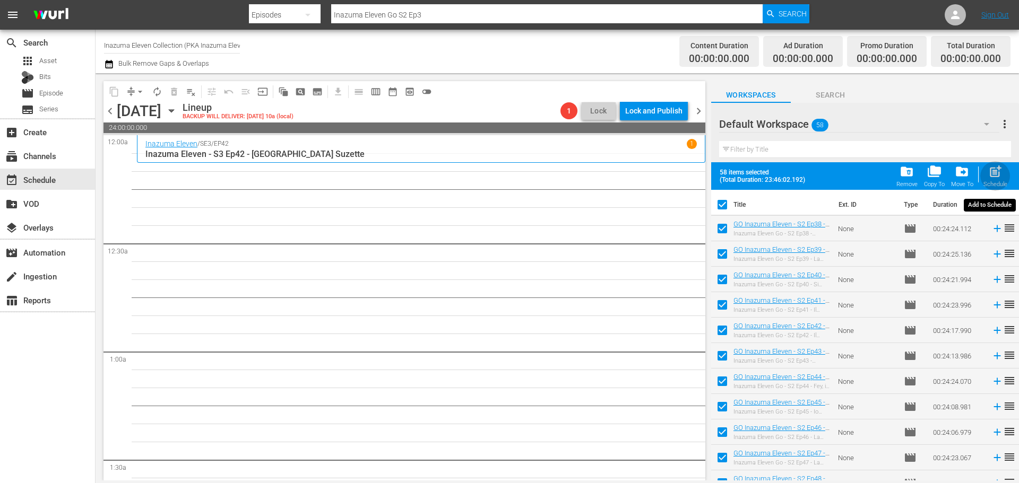
checkbox input "false"
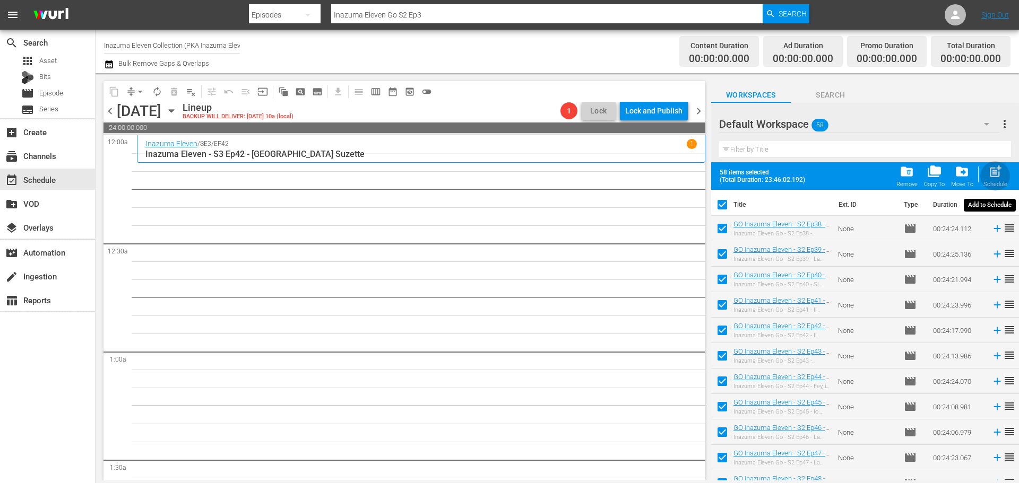
checkbox input "false"
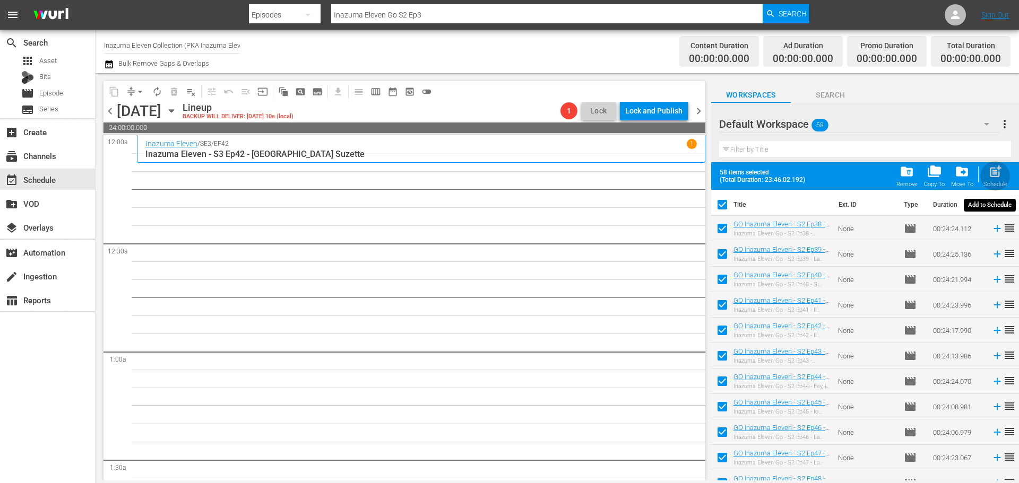
checkbox input "false"
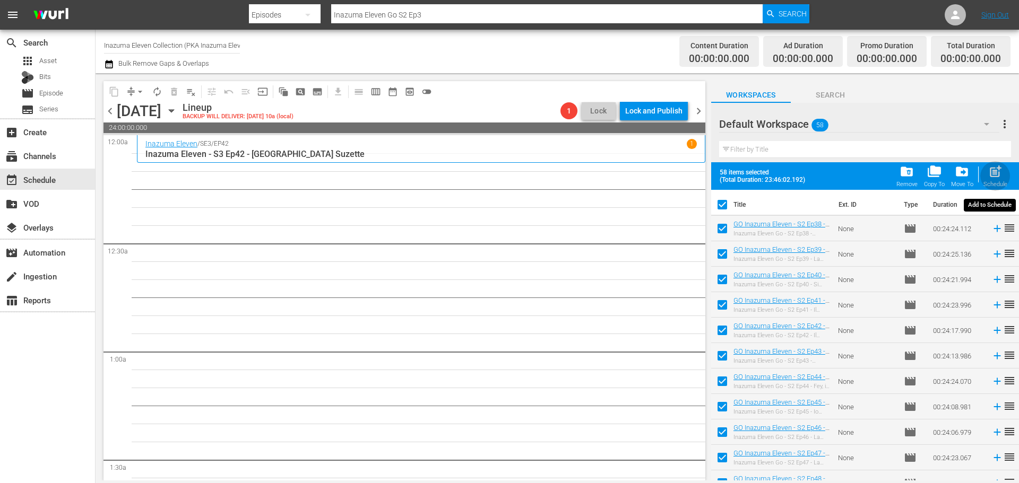
checkbox input "false"
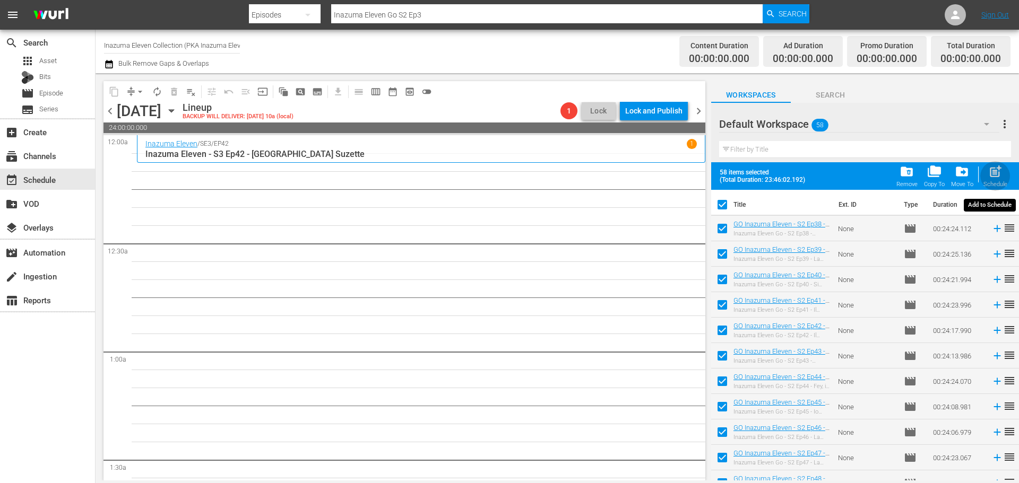
checkbox input "false"
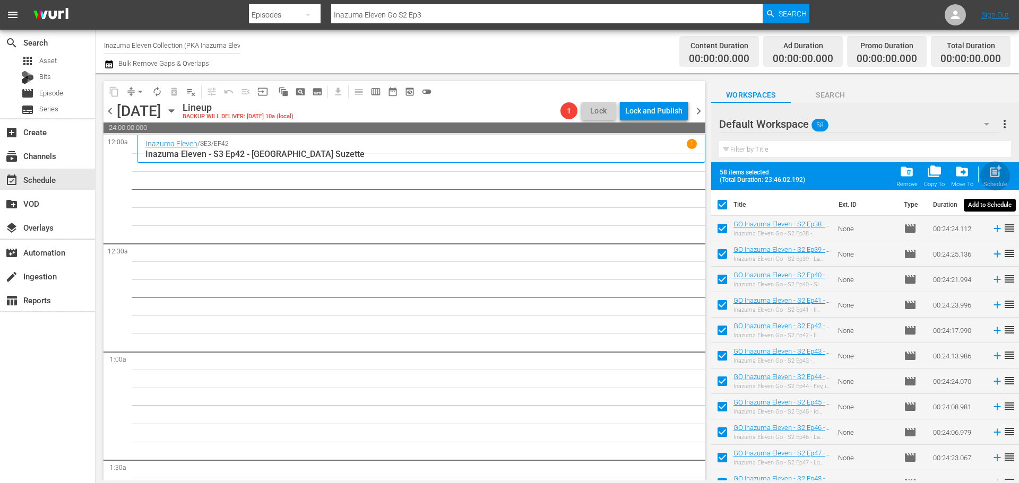
checkbox input "false"
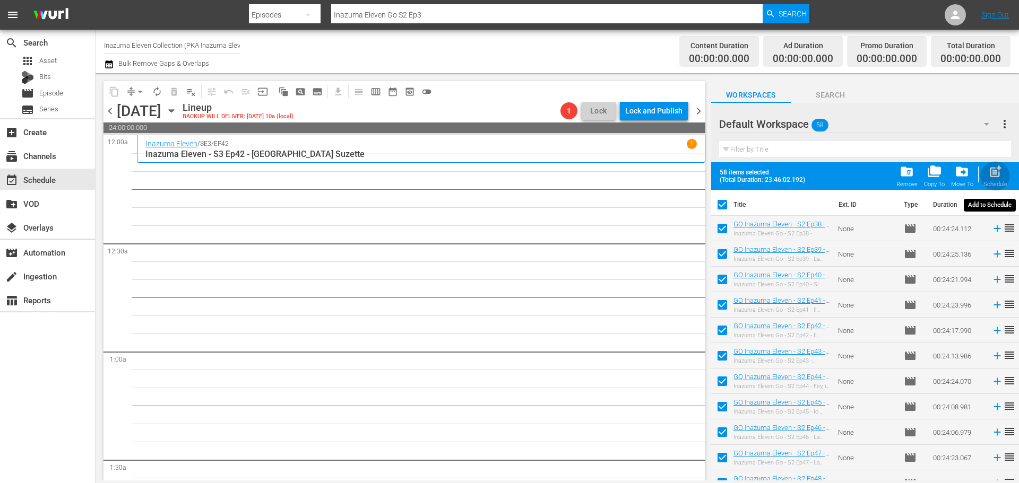
checkbox input "false"
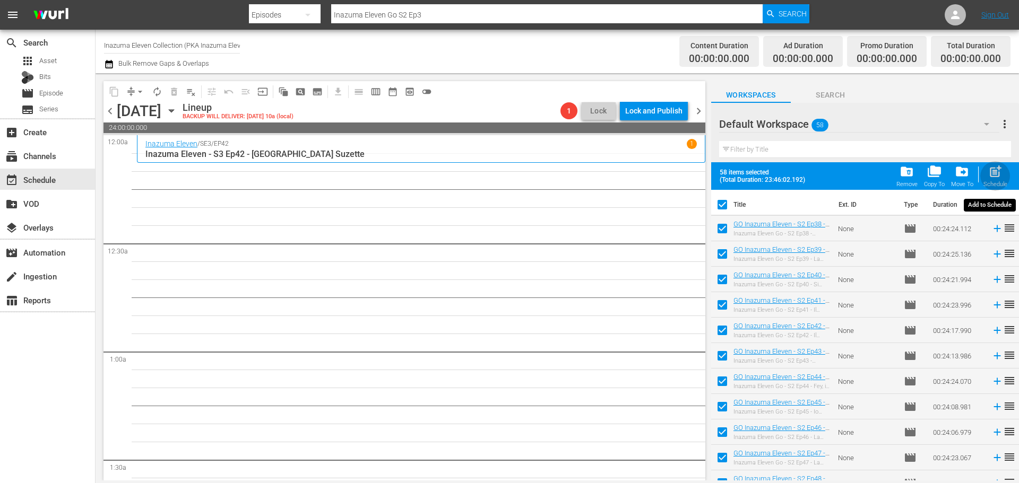
checkbox input "false"
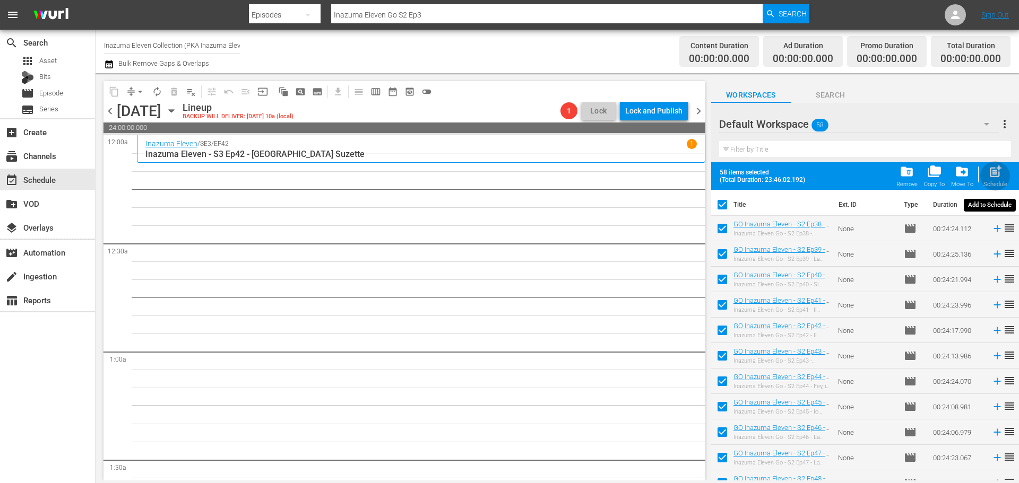
checkbox input "false"
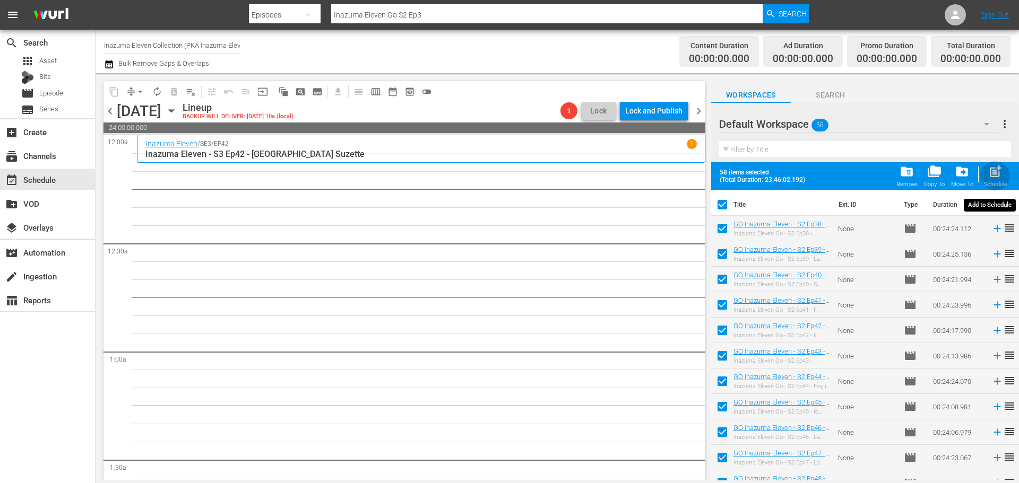
checkbox input "false"
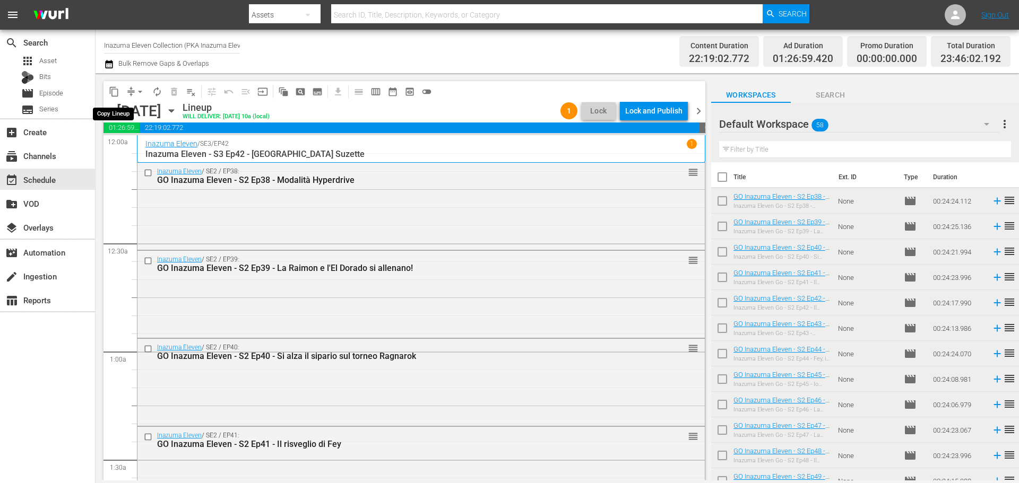
click at [115, 97] on button "content_copy" at bounding box center [114, 91] width 17 height 17
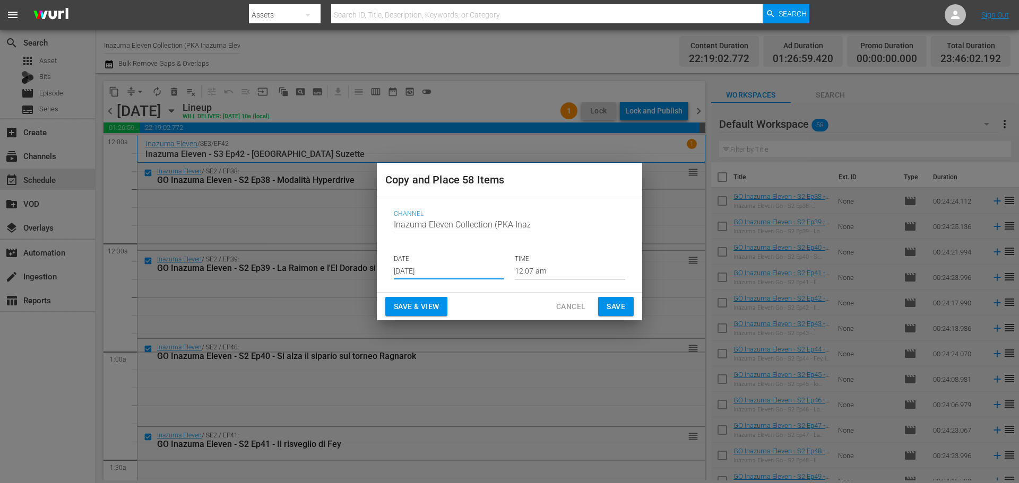
click at [455, 273] on input "[DATE]" at bounding box center [449, 272] width 110 height 16
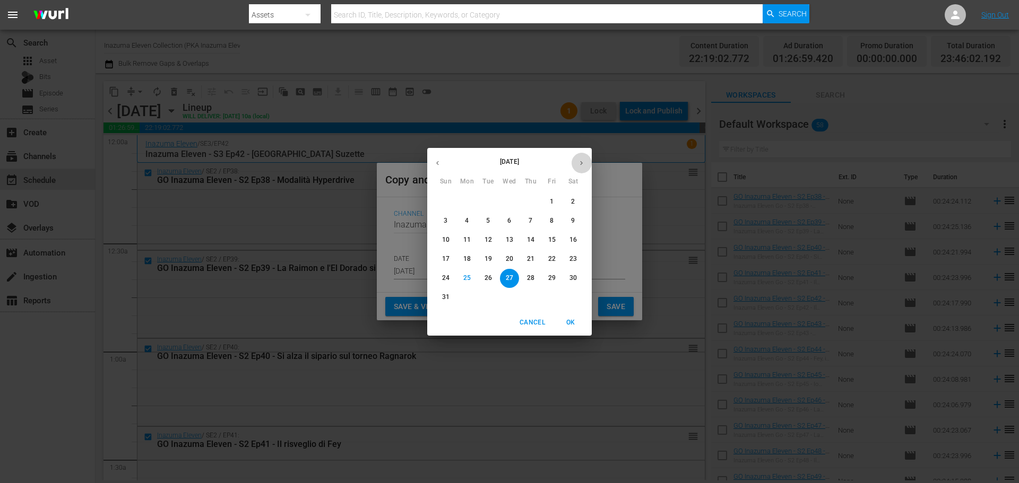
click at [579, 167] on icon "button" at bounding box center [581, 163] width 8 height 8
click at [487, 199] on p "2" at bounding box center [488, 201] width 4 height 9
type input "Sep 2nd 2025"
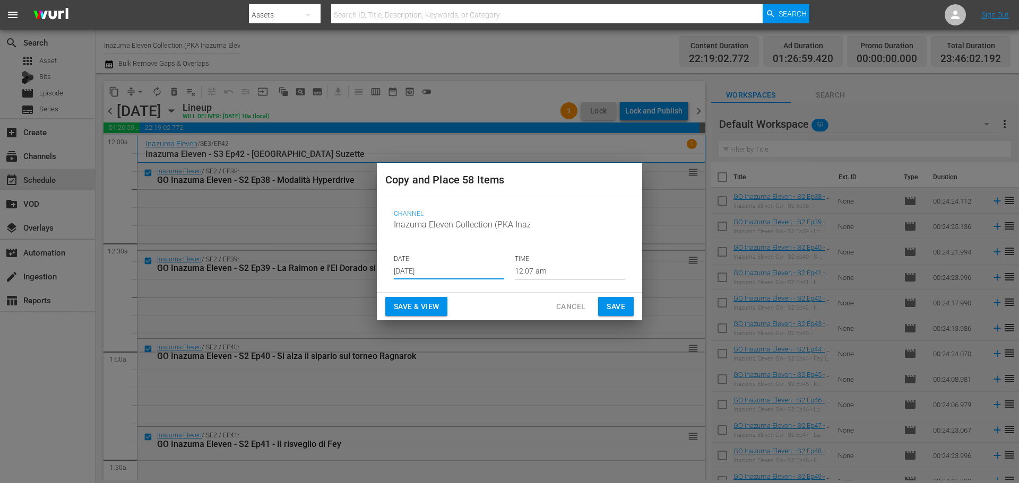
click at [620, 310] on span "Save" at bounding box center [615, 306] width 19 height 13
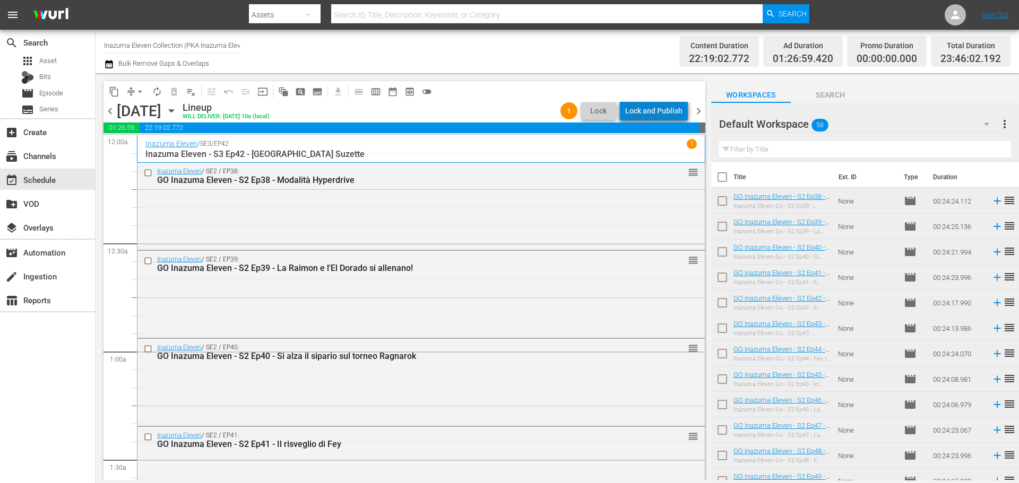
click at [659, 114] on div "Lock and Publish" at bounding box center [653, 110] width 57 height 19
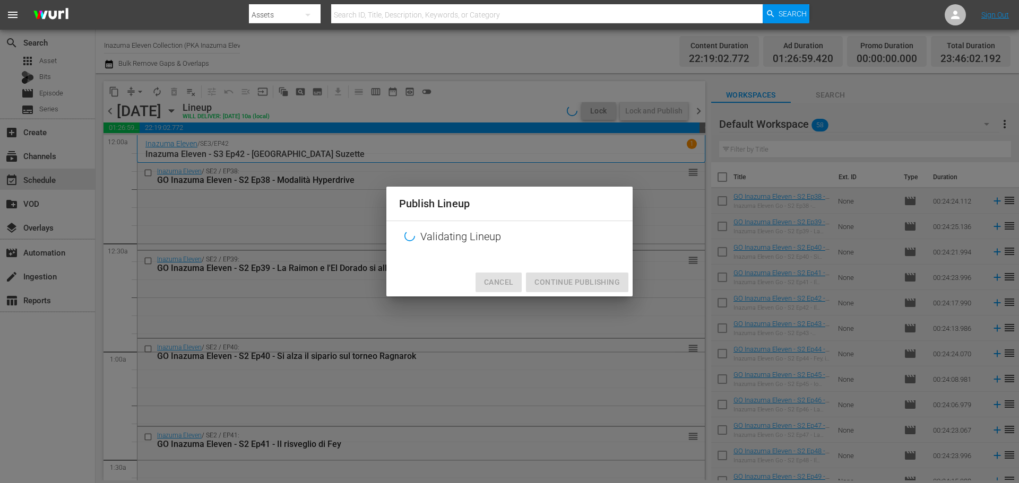
click at [498, 284] on span "Cancel" at bounding box center [498, 282] width 29 height 13
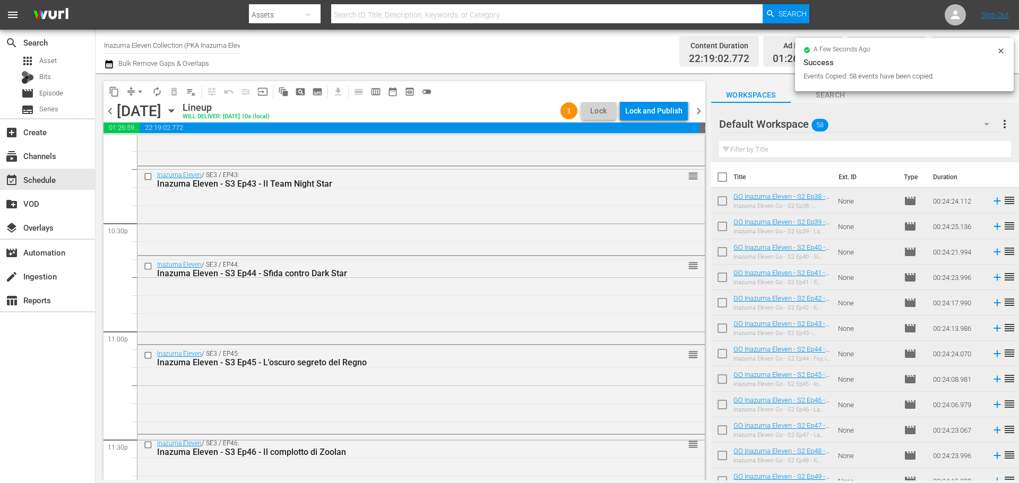
scroll to position [4850, 0]
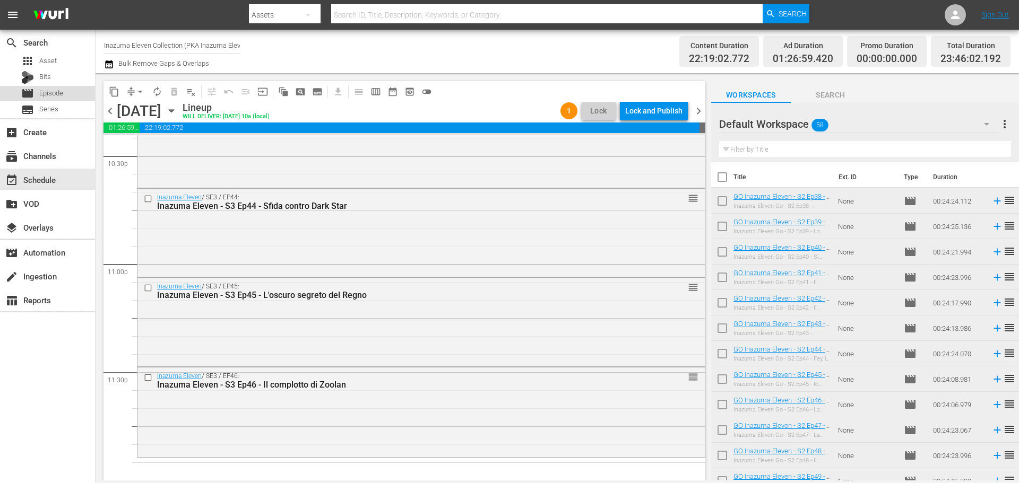
click at [64, 88] on div "movie Episode" at bounding box center [47, 93] width 95 height 15
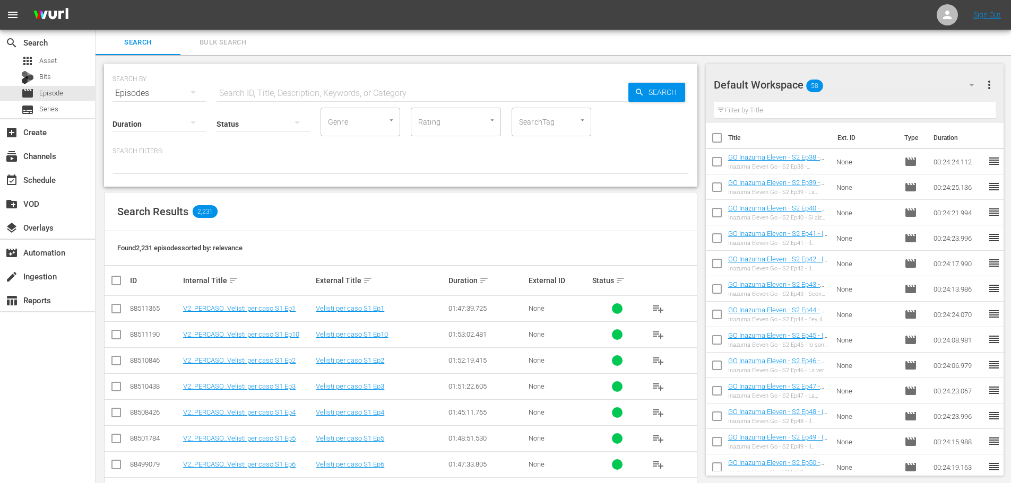
click at [270, 90] on input "text" at bounding box center [422, 93] width 412 height 25
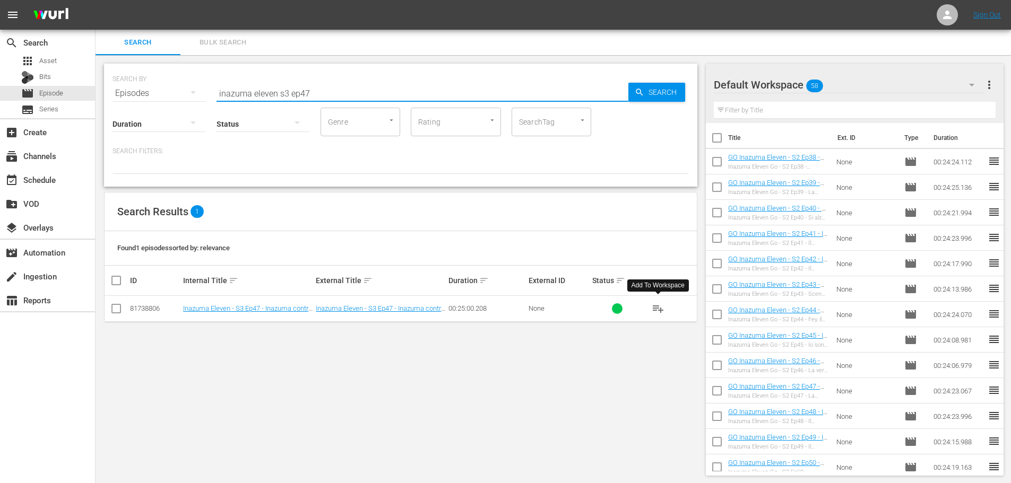
type input "inazuma eleven s3 ep47"
click at [657, 306] on span "playlist_add" at bounding box center [658, 308] width 13 height 13
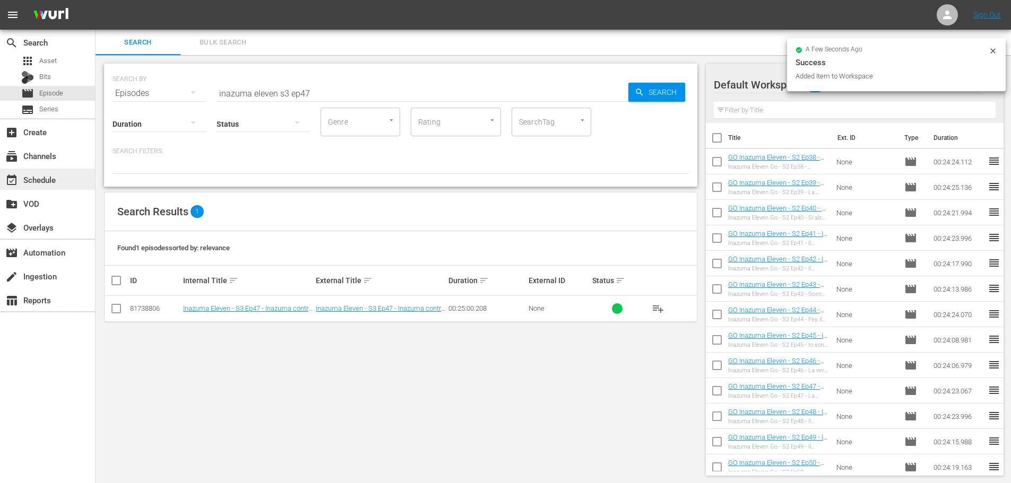
click at [48, 173] on div "event_available Schedule" at bounding box center [29, 178] width 59 height 10
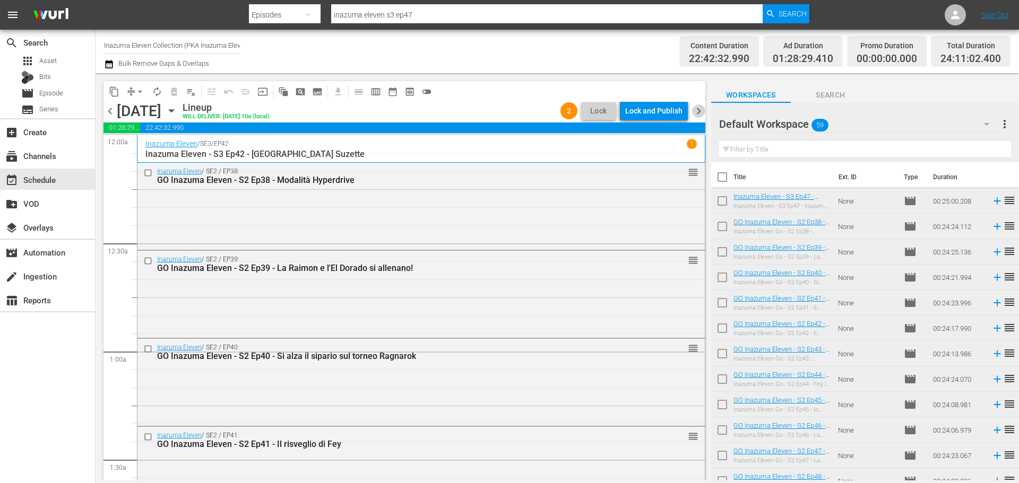
click at [692, 115] on span "chevron_right" at bounding box center [698, 111] width 13 height 13
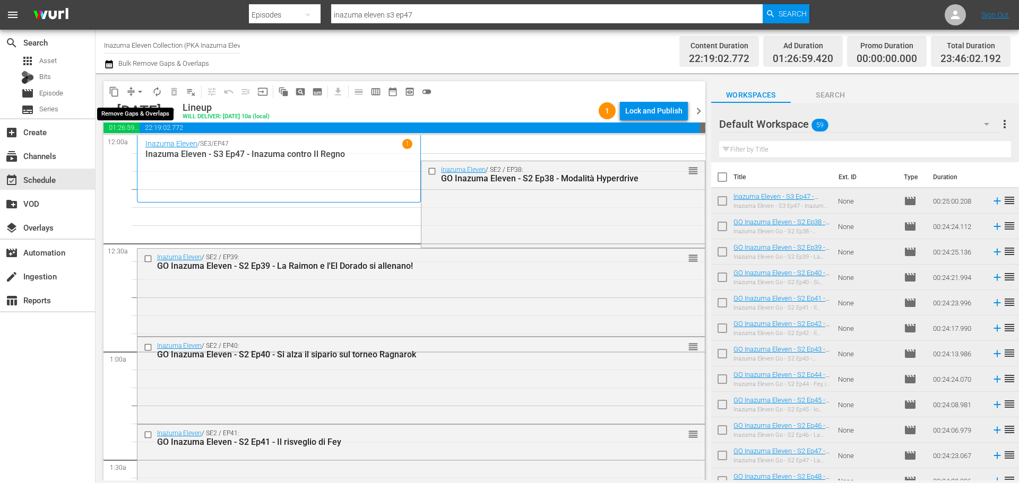
click at [140, 90] on span "arrow_drop_down" at bounding box center [140, 91] width 11 height 11
click at [156, 143] on li "Align to End of Previous Day" at bounding box center [140, 149] width 111 height 18
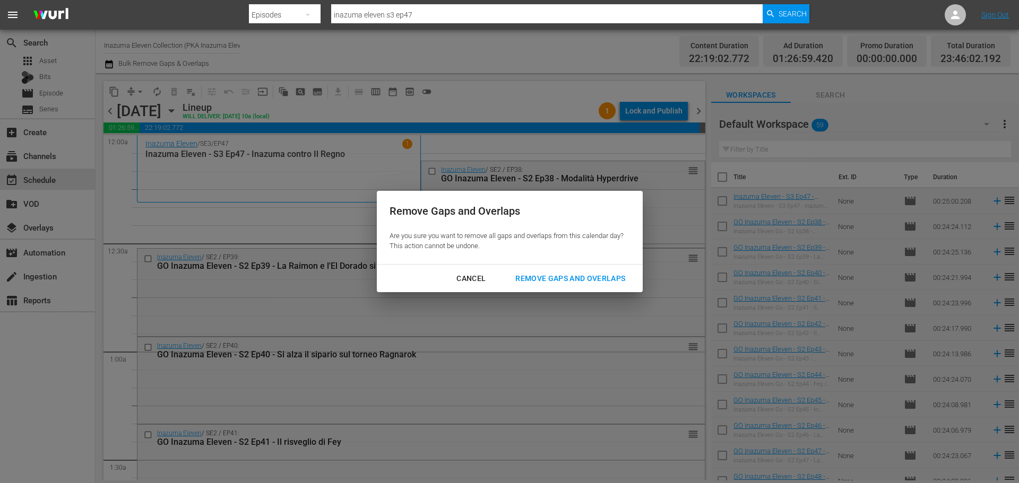
click at [469, 276] on div "Cancel" at bounding box center [471, 278] width 46 height 13
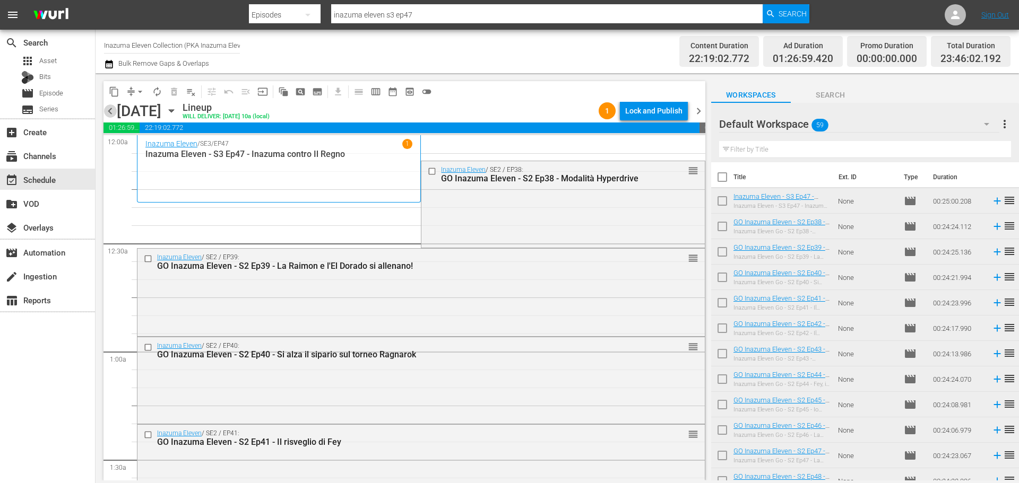
click at [114, 111] on span "chevron_left" at bounding box center [109, 111] width 13 height 13
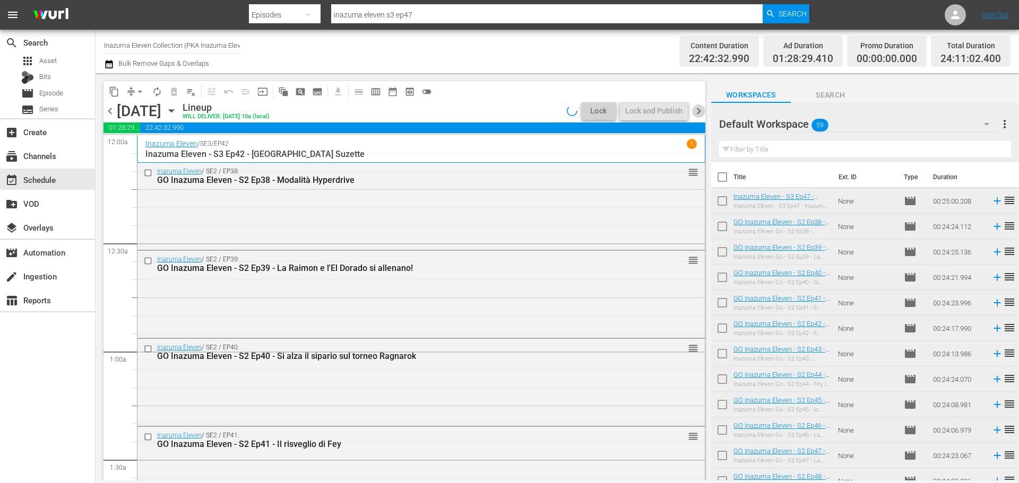
click at [695, 114] on span "chevron_right" at bounding box center [698, 111] width 13 height 13
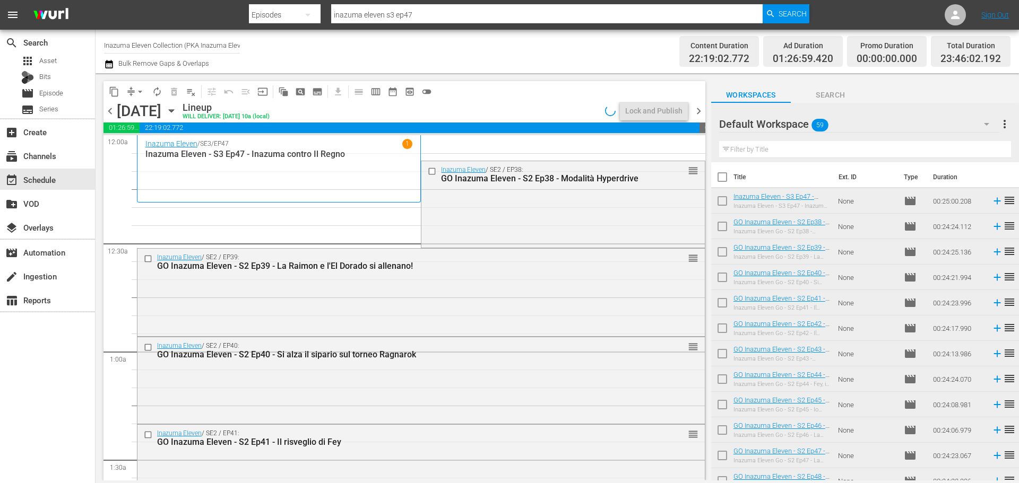
click at [109, 112] on span "chevron_left" at bounding box center [109, 111] width 13 height 13
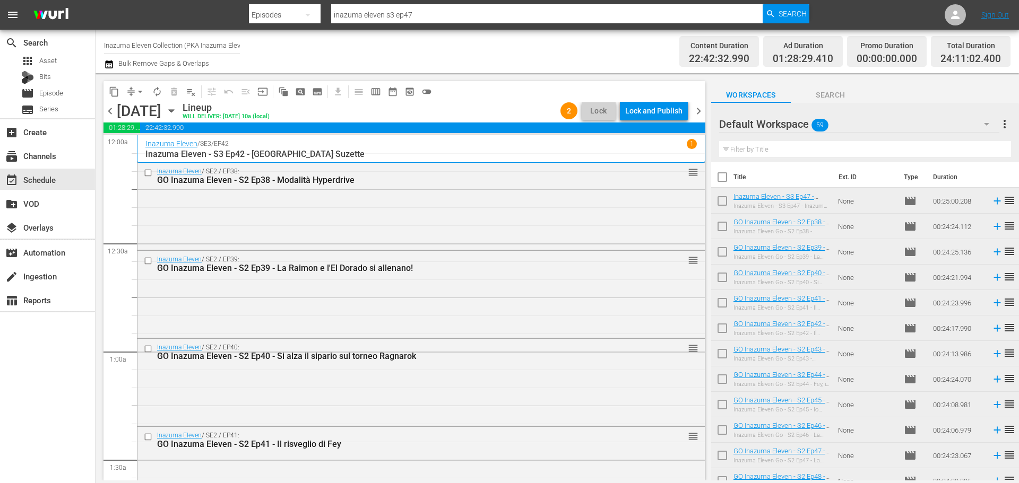
click at [664, 114] on div "Lock and Publish" at bounding box center [653, 110] width 57 height 19
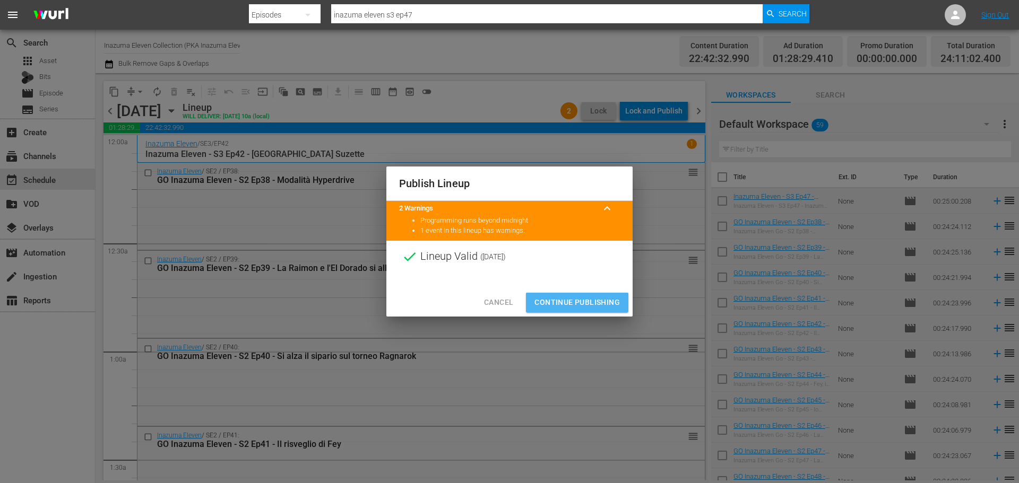
click at [608, 299] on span "Continue Publishing" at bounding box center [576, 302] width 85 height 13
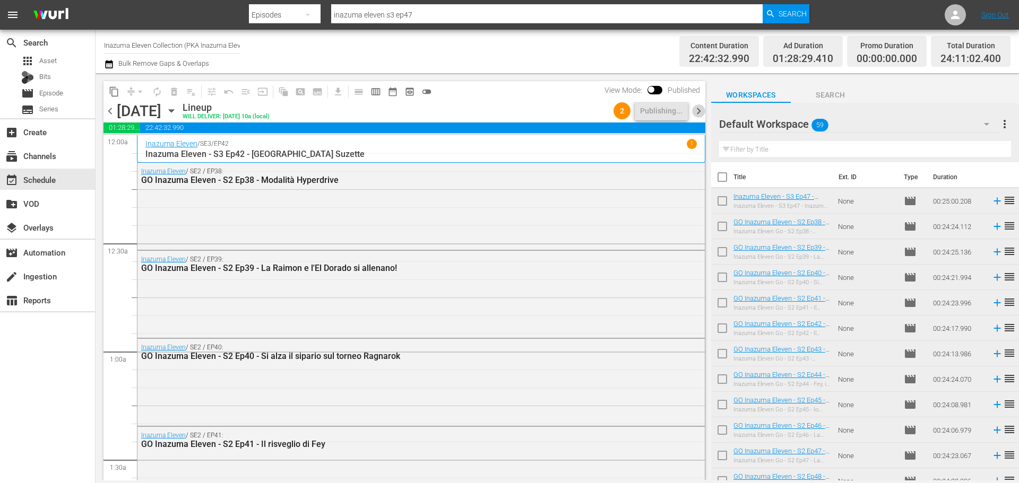
click at [701, 114] on span "chevron_right" at bounding box center [698, 111] width 13 height 13
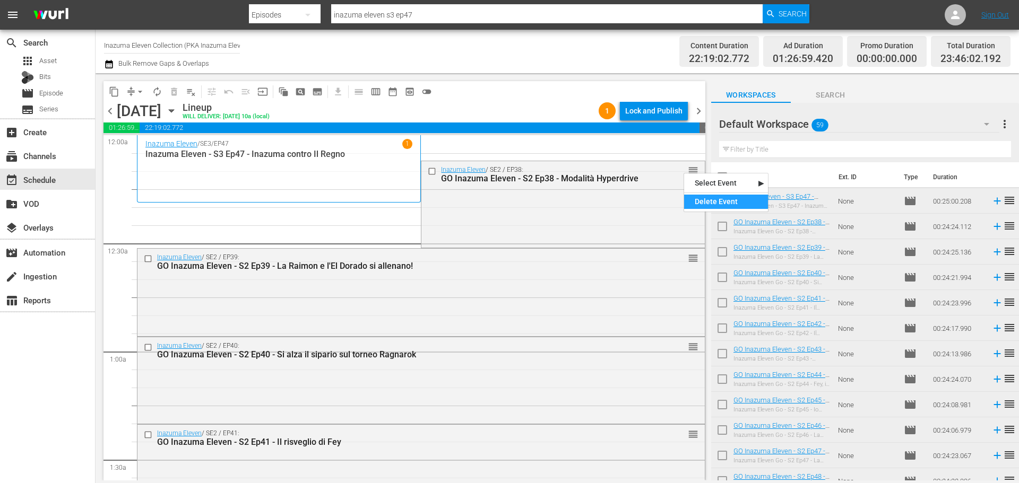
click at [692, 202] on div "Delete Event" at bounding box center [726, 202] width 84 height 14
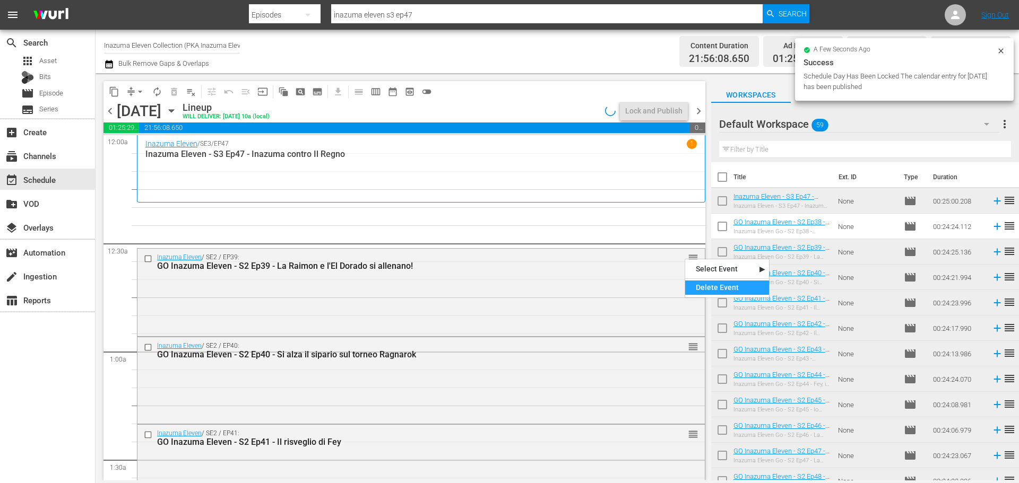
click at [698, 287] on div "Delete Event" at bounding box center [727, 288] width 84 height 14
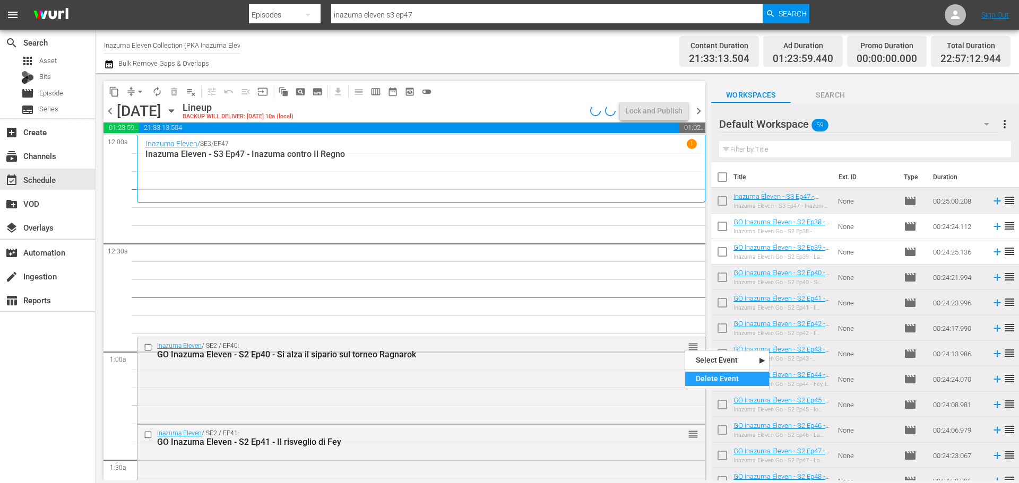
click at [700, 381] on div "Delete Event" at bounding box center [727, 379] width 84 height 14
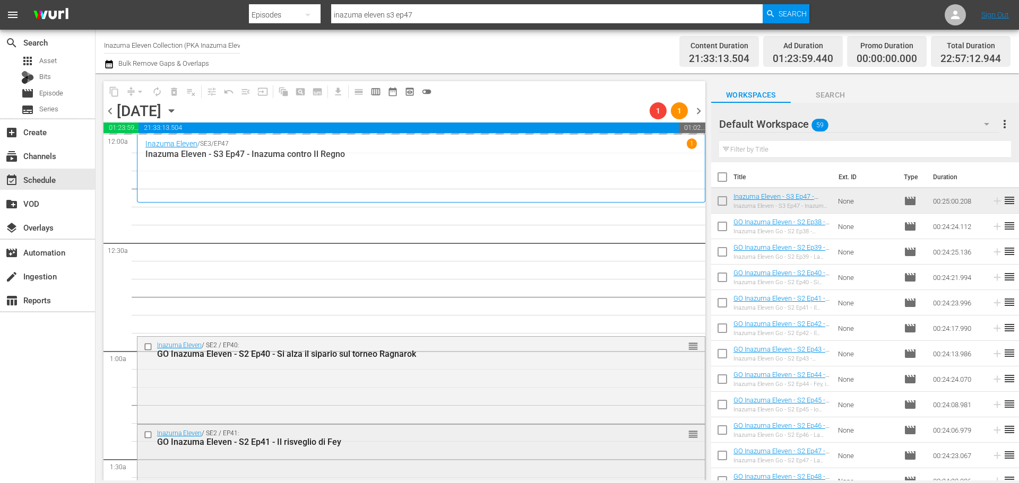
scroll to position [106, 0]
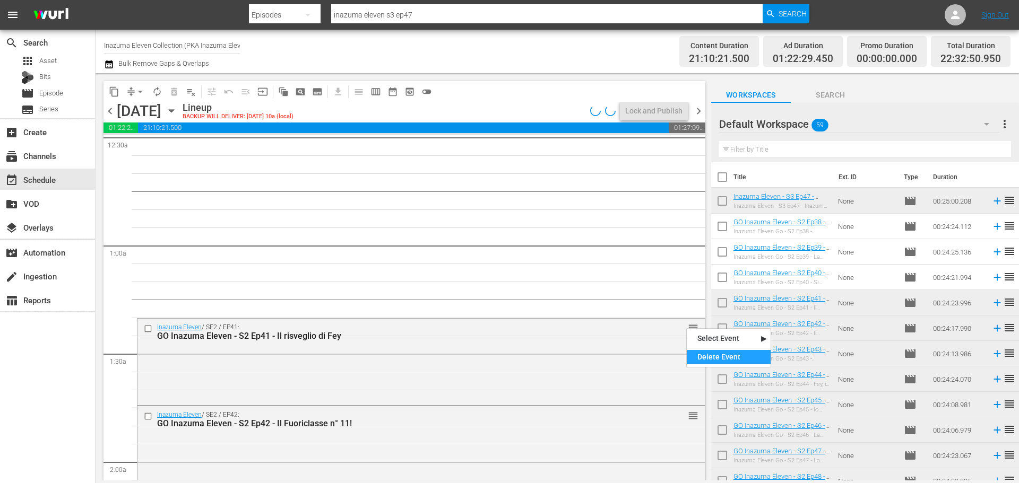
click at [709, 359] on div "Delete Event" at bounding box center [729, 357] width 84 height 14
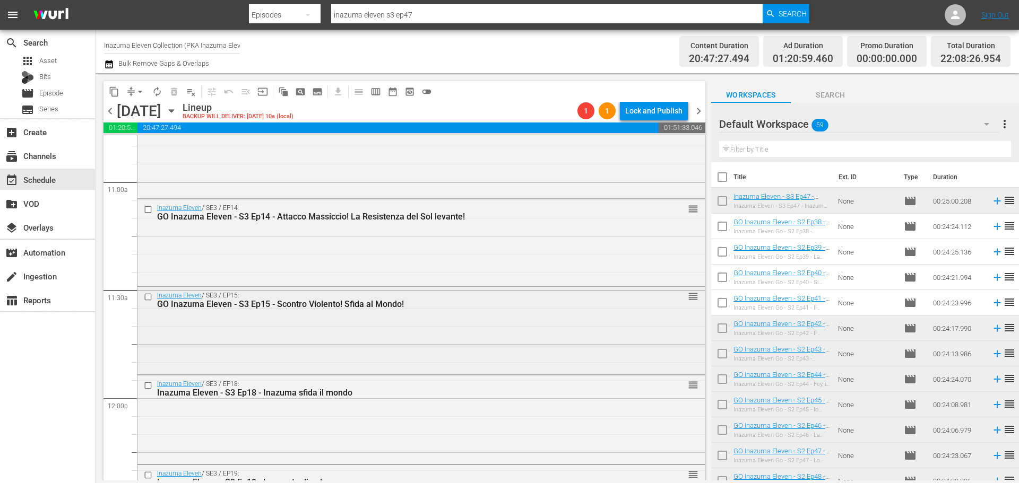
scroll to position [2388, 0]
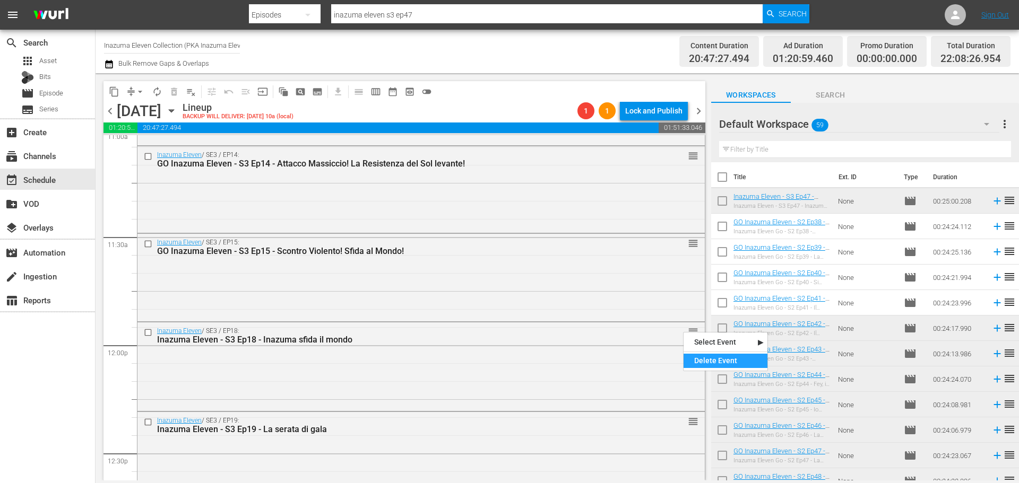
click at [699, 358] on div "Delete Event" at bounding box center [725, 361] width 84 height 14
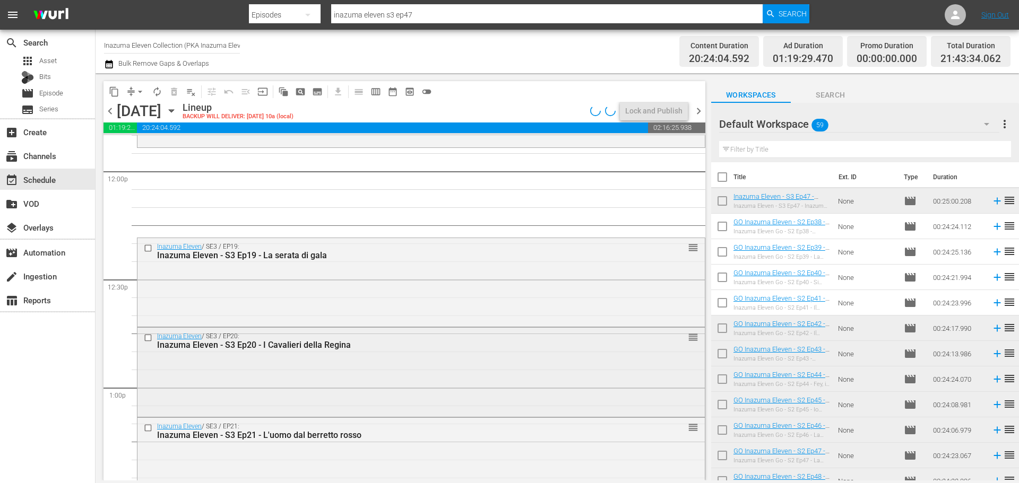
scroll to position [2600, 0]
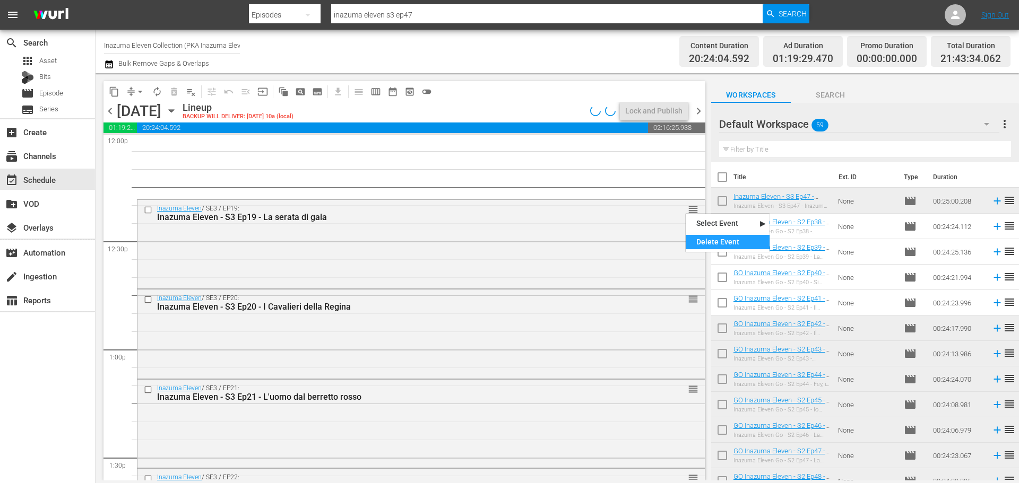
click at [698, 241] on div "Delete Event" at bounding box center [727, 242] width 84 height 14
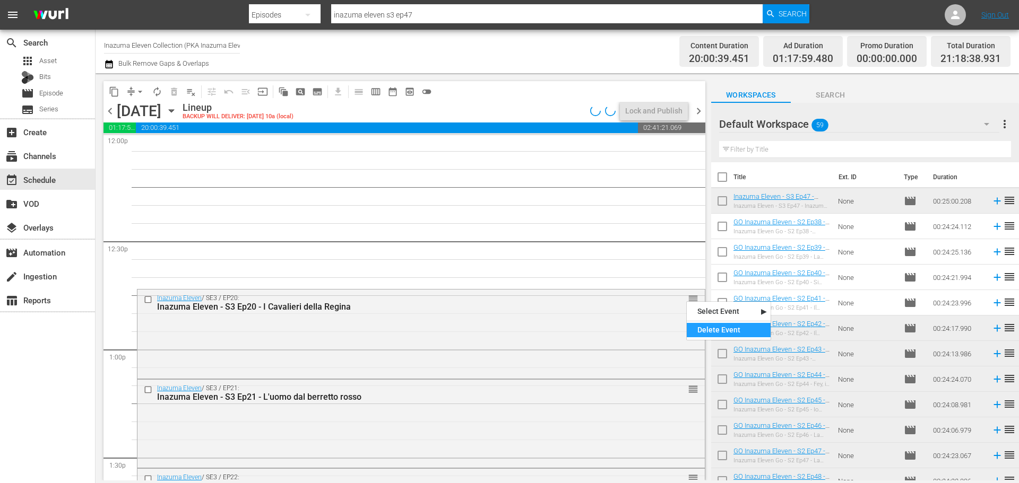
click at [706, 334] on div "Delete Event" at bounding box center [729, 330] width 84 height 14
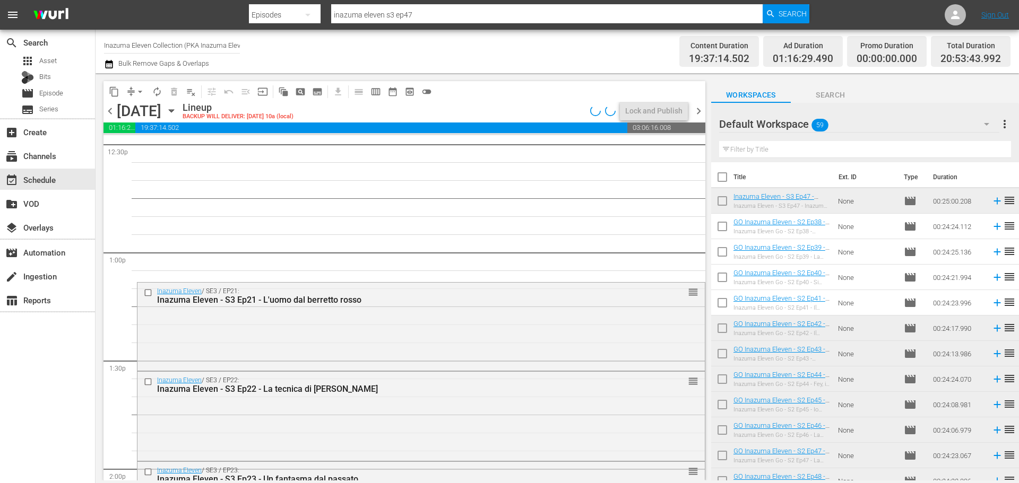
scroll to position [2706, 0]
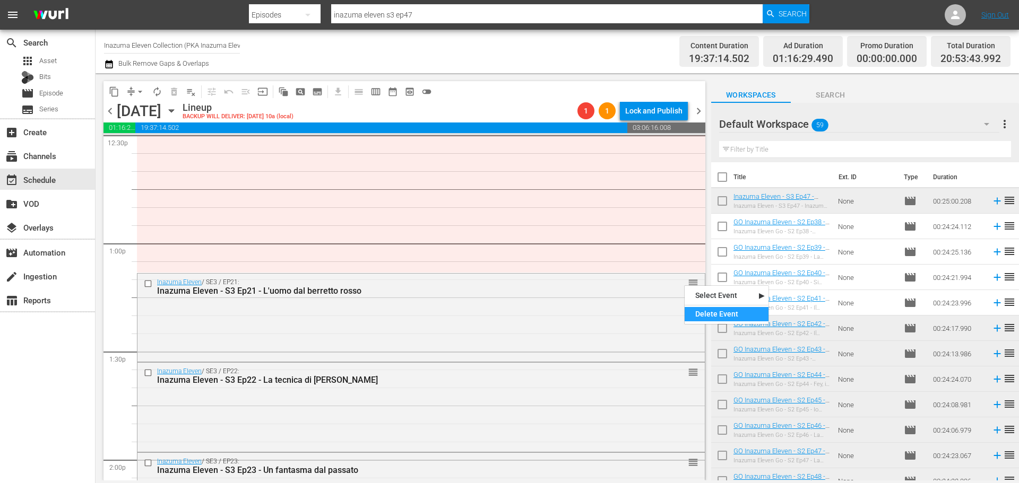
click at [696, 307] on div "Delete Event" at bounding box center [726, 314] width 84 height 14
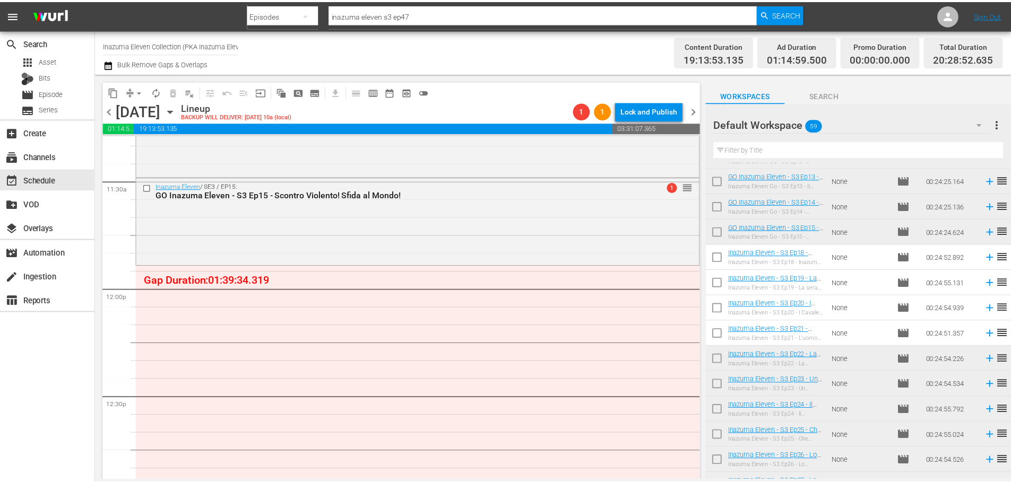
scroll to position [2419, 0]
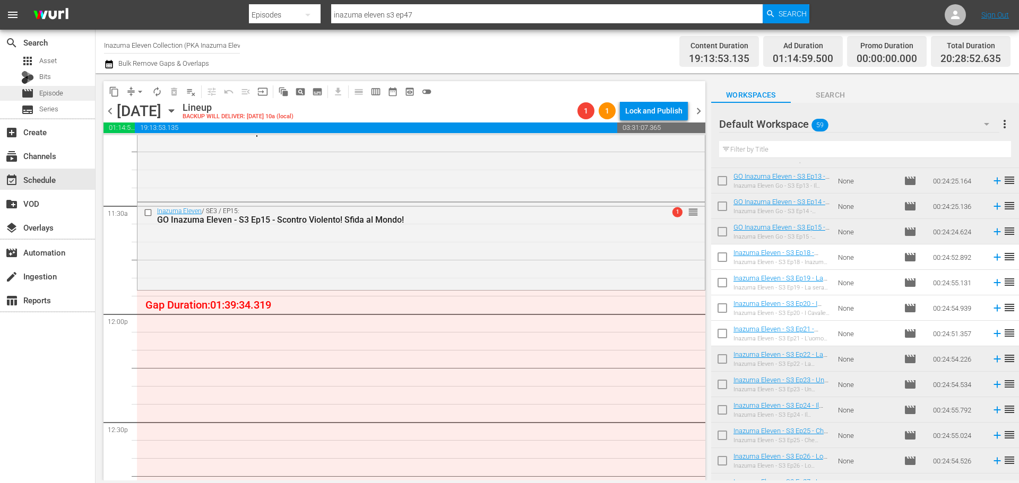
click at [58, 93] on span "Episode" at bounding box center [51, 93] width 24 height 11
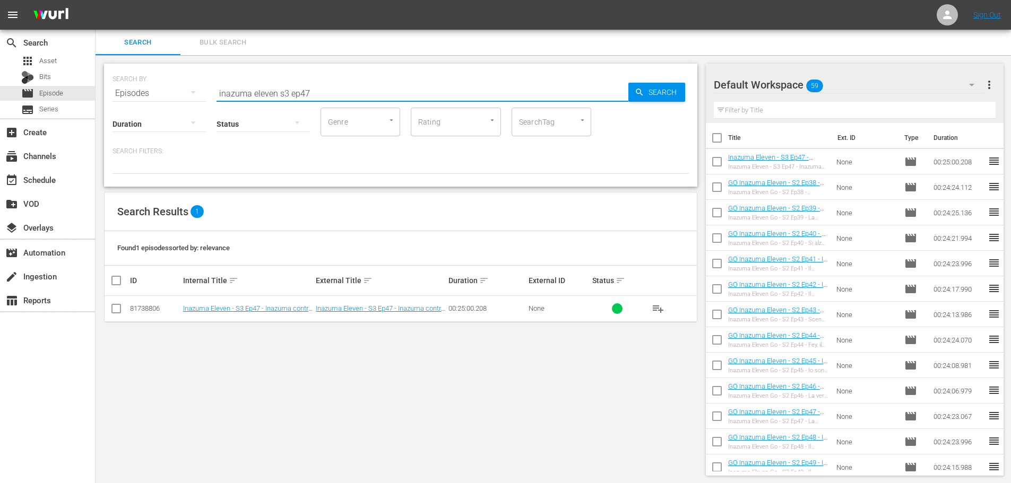
click at [278, 95] on input "inazuma eleven s3 ep47" at bounding box center [422, 93] width 412 height 25
click at [348, 91] on input "inazuma eleven Go s3 ep47" at bounding box center [422, 93] width 412 height 25
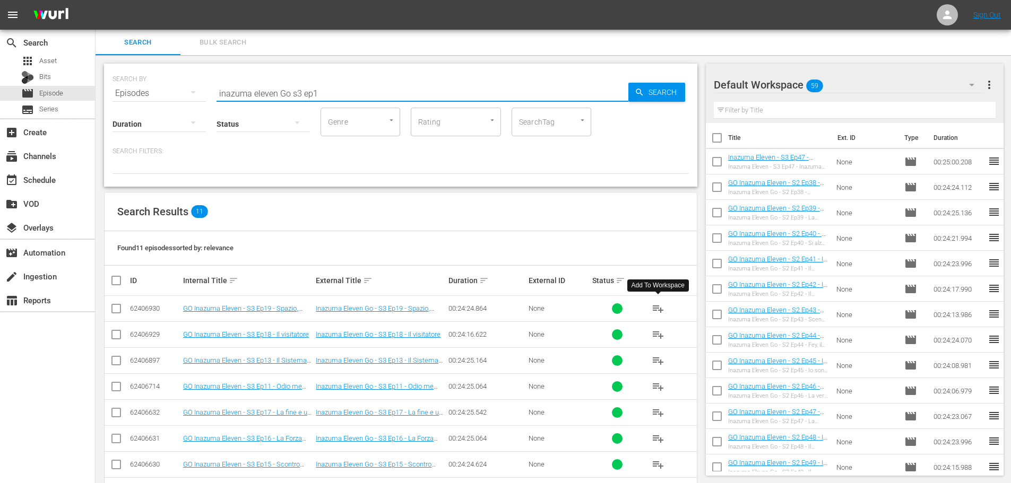
type input "inazuma eleven Go s3 ep1"
click at [654, 310] on span "playlist_add" at bounding box center [658, 308] width 13 height 13
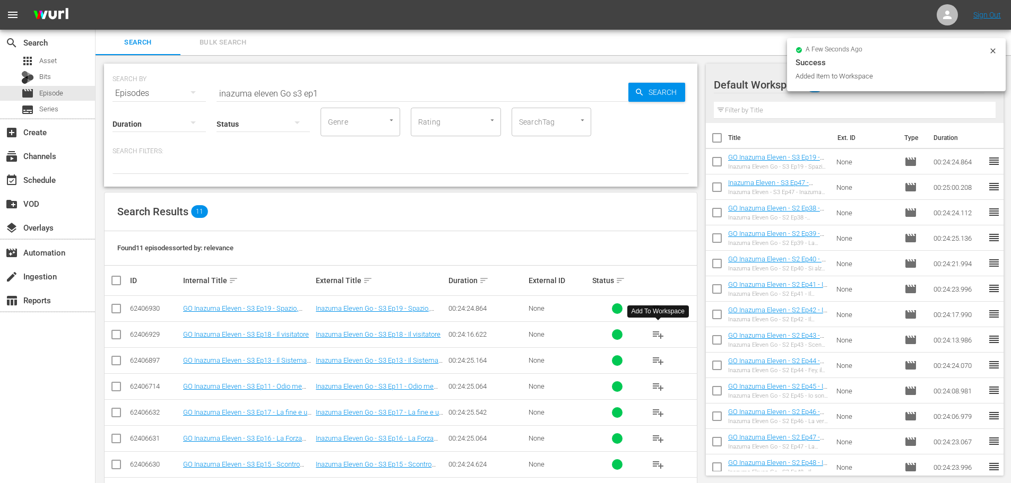
click at [662, 333] on span "playlist_add" at bounding box center [658, 334] width 13 height 13
click at [661, 412] on span "playlist_add" at bounding box center [658, 412] width 13 height 13
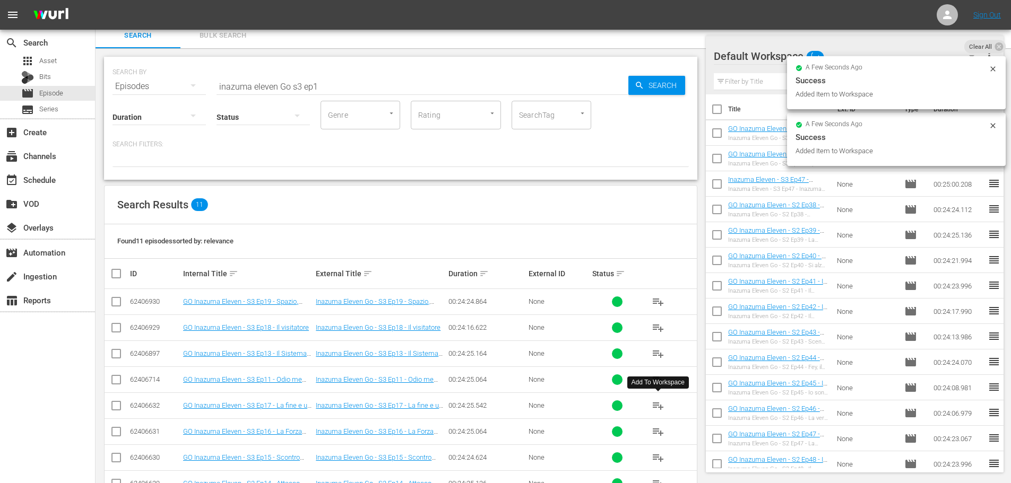
scroll to position [53, 0]
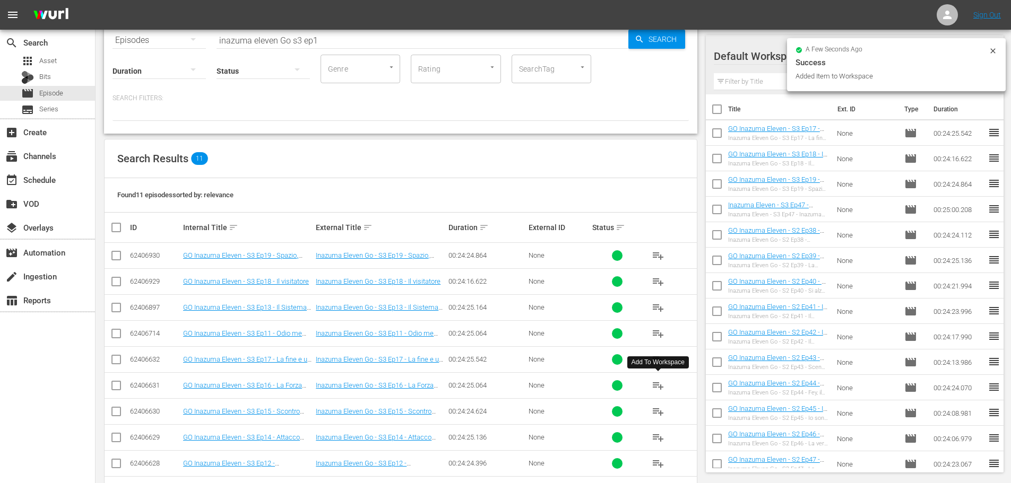
click at [657, 384] on span "playlist_add" at bounding box center [658, 385] width 13 height 13
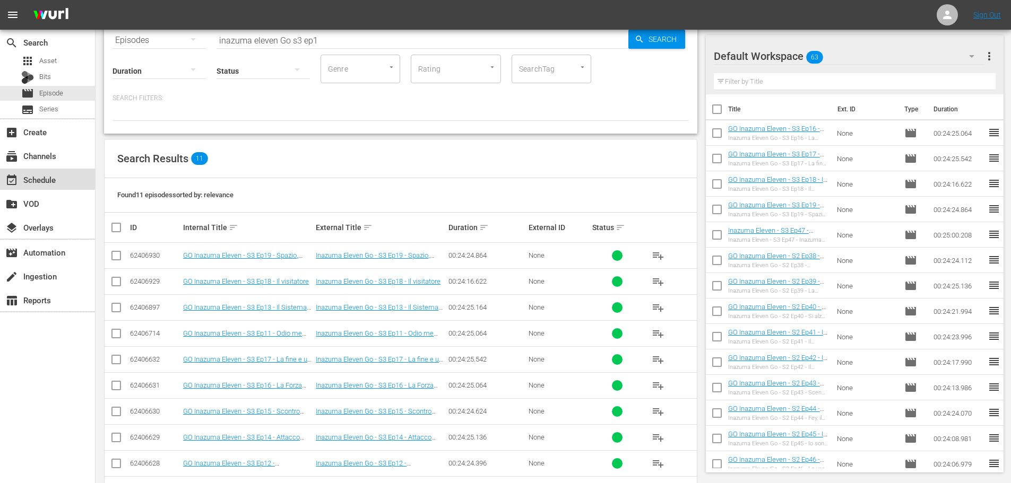
click at [81, 172] on div "event_available Schedule" at bounding box center [47, 179] width 95 height 21
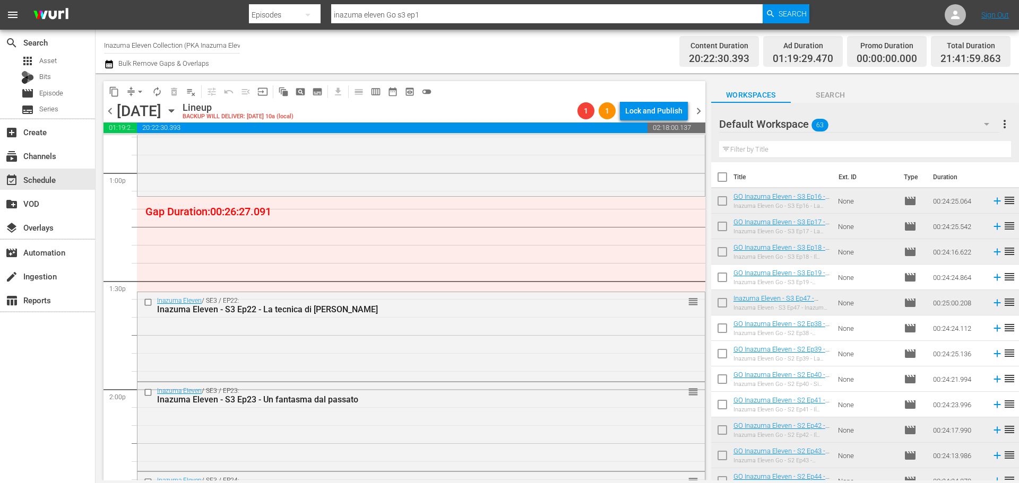
scroll to position [2758, 0]
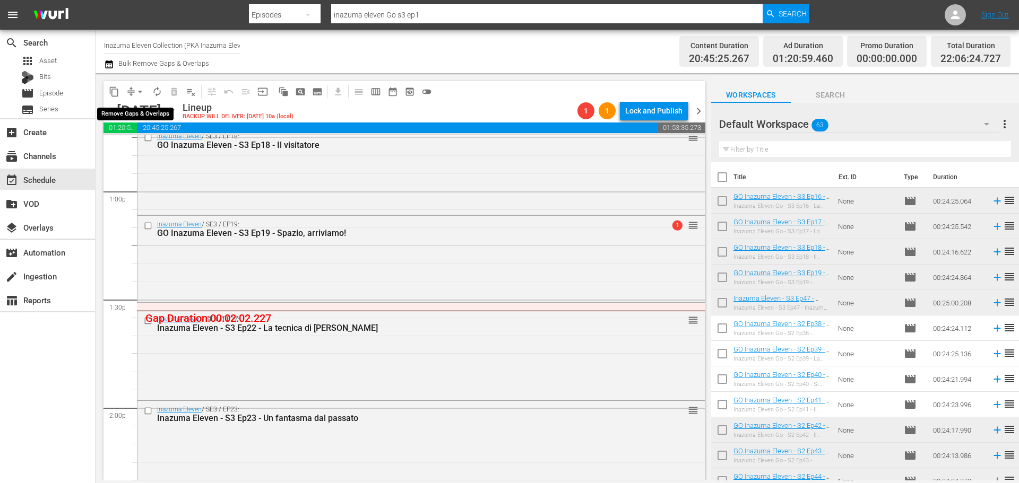
click at [142, 92] on span "arrow_drop_down" at bounding box center [140, 91] width 11 height 11
click at [155, 146] on li "Align to End of Previous Day" at bounding box center [140, 149] width 111 height 18
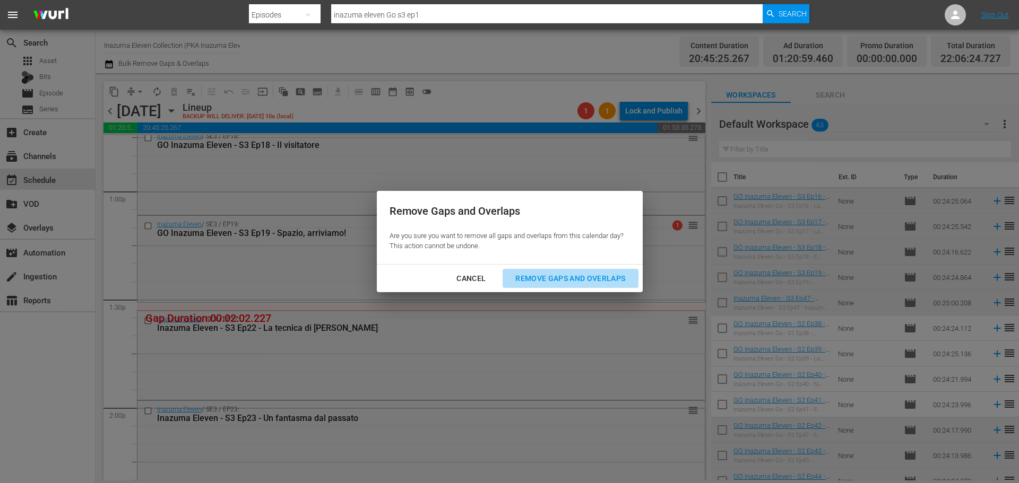
click at [557, 286] on button "Remove Gaps and Overlaps" at bounding box center [569, 279] width 135 height 20
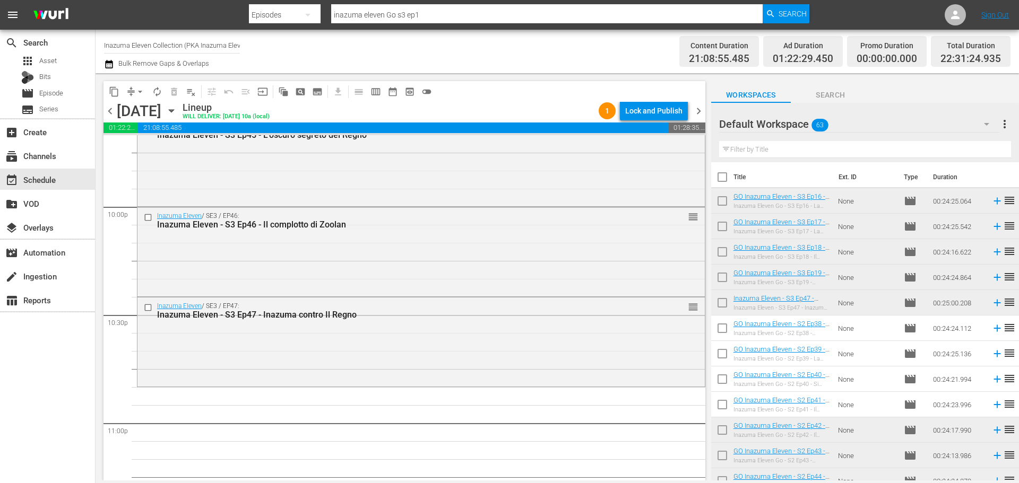
scroll to position [4850, 0]
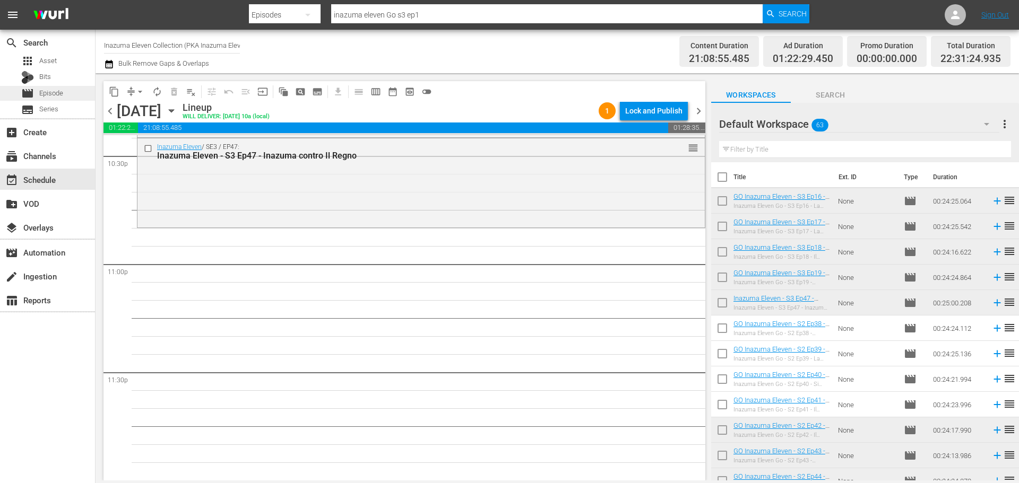
click at [70, 97] on div "movie Episode" at bounding box center [47, 93] width 95 height 15
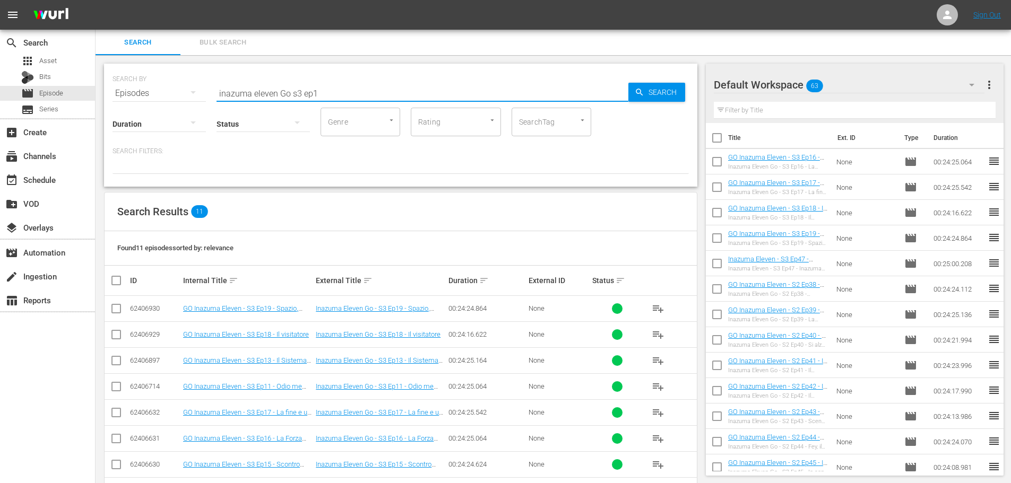
drag, startPoint x: 287, startPoint y: 94, endPoint x: 307, endPoint y: 91, distance: 20.4
click at [287, 94] on input "inazuma eleven Go s3 ep1" at bounding box center [422, 93] width 412 height 25
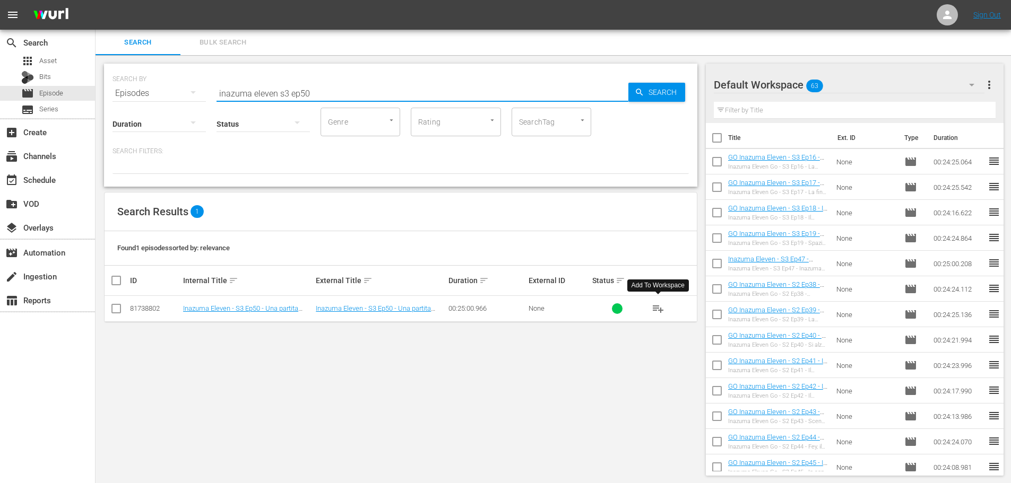
click at [658, 311] on span "playlist_add" at bounding box center [658, 308] width 13 height 13
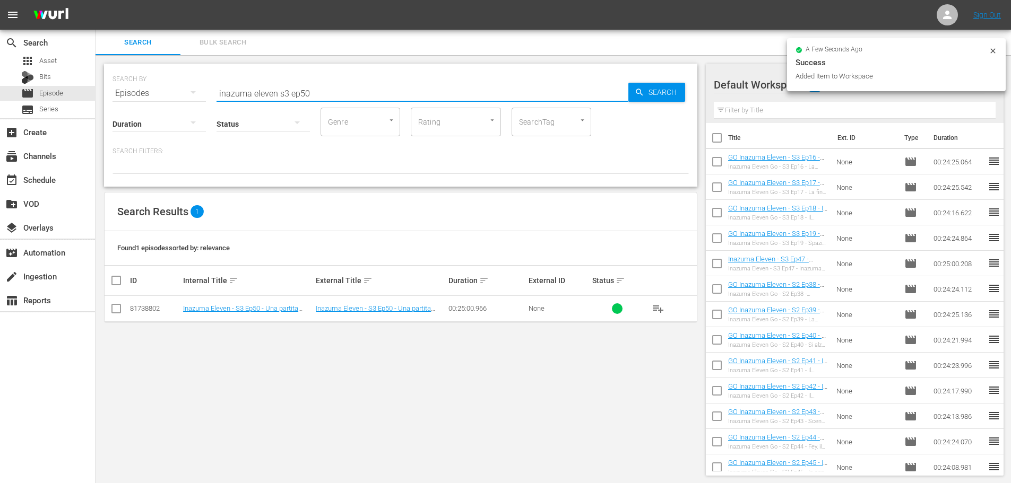
click at [326, 87] on input "inazuma eleven s3 ep50" at bounding box center [422, 93] width 412 height 25
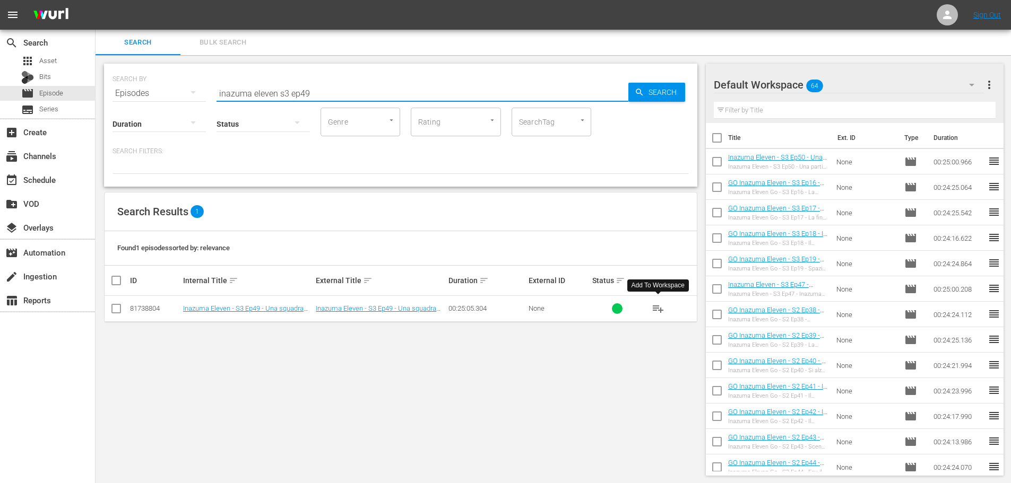
click at [657, 309] on span "playlist_add" at bounding box center [658, 308] width 13 height 13
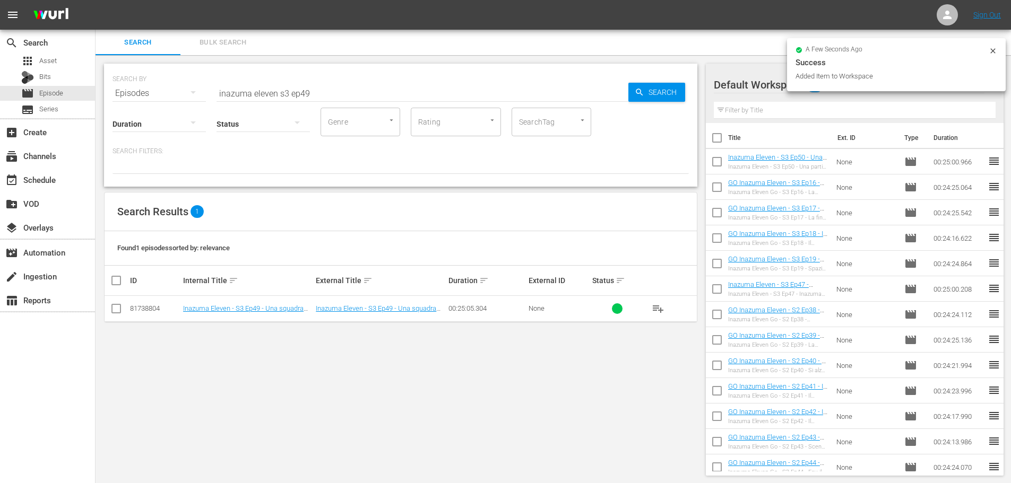
click at [367, 97] on input "inazuma eleven s3 ep49" at bounding box center [422, 93] width 412 height 25
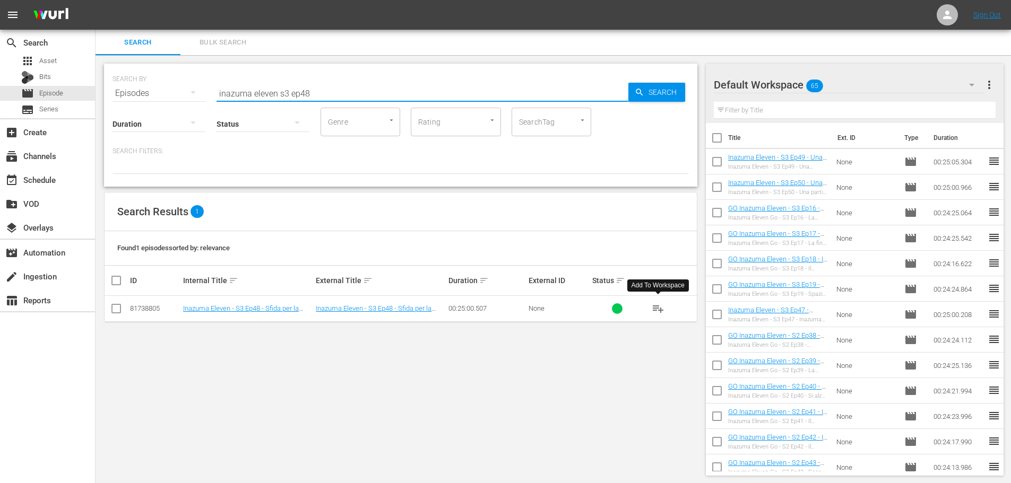
type input "inazuma eleven s3 ep48"
click at [664, 313] on button "playlist_add" at bounding box center [657, 308] width 25 height 25
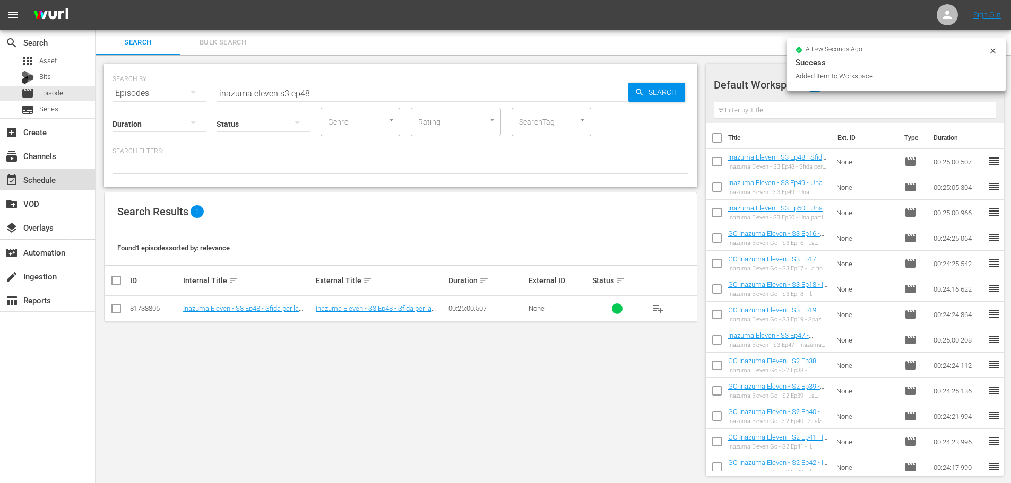
click at [75, 172] on div "event_available Schedule" at bounding box center [47, 179] width 95 height 21
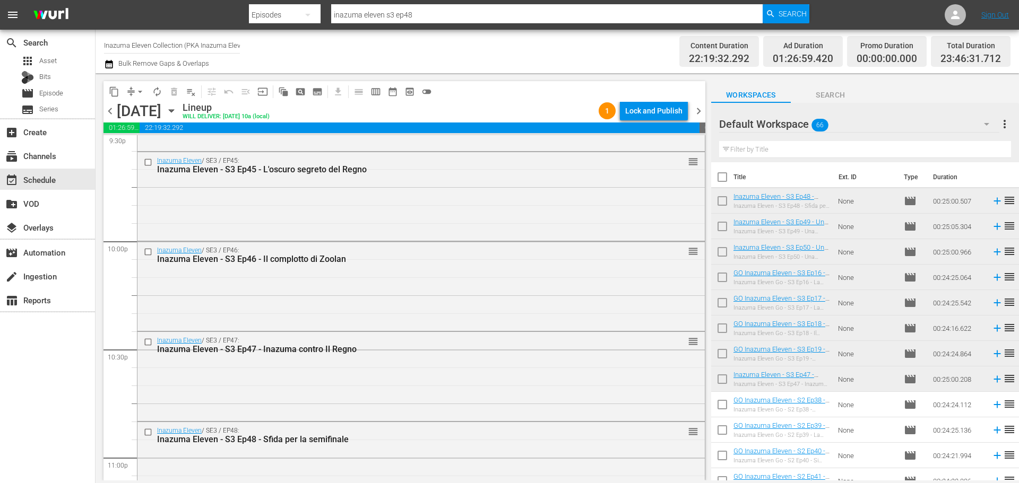
scroll to position [4868, 0]
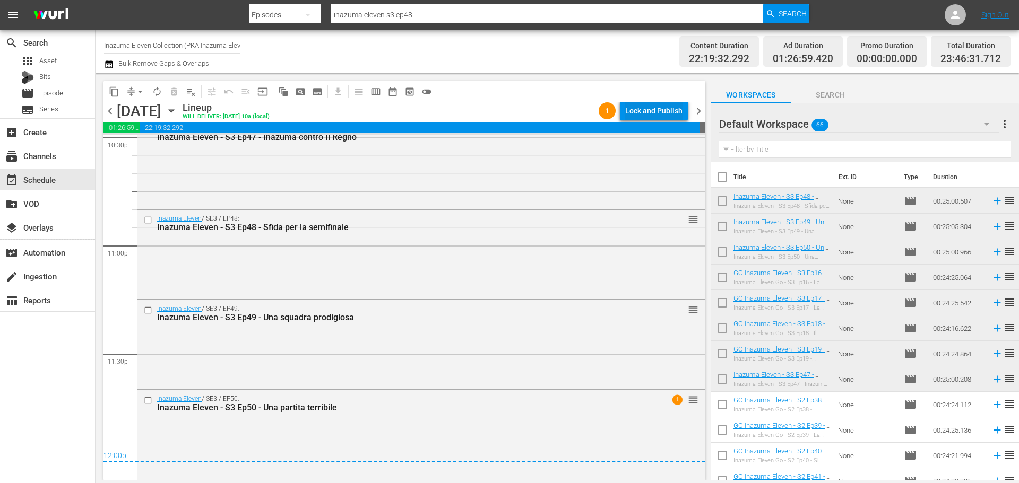
click at [642, 106] on div "Lock and Publish" at bounding box center [653, 110] width 57 height 19
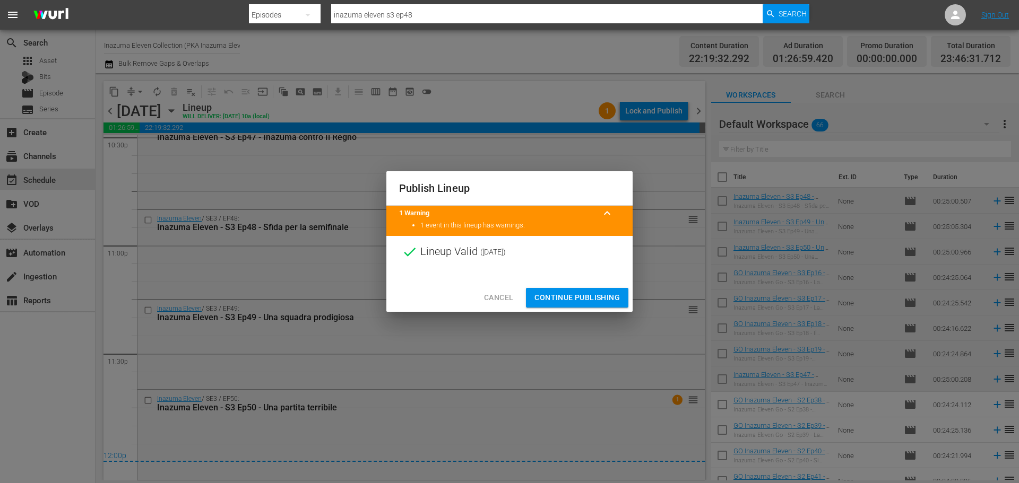
click at [606, 297] on span "Continue Publishing" at bounding box center [576, 297] width 85 height 13
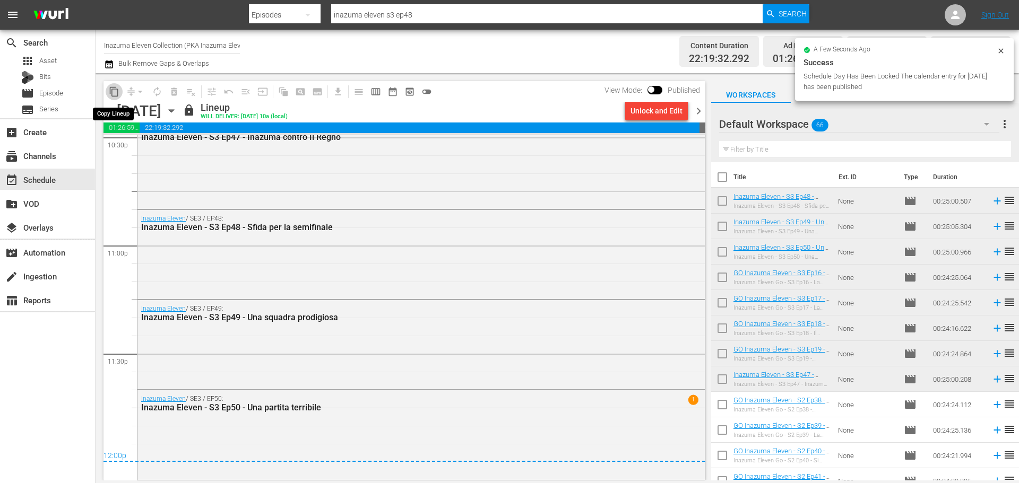
click at [111, 92] on span "content_copy" at bounding box center [114, 91] width 11 height 11
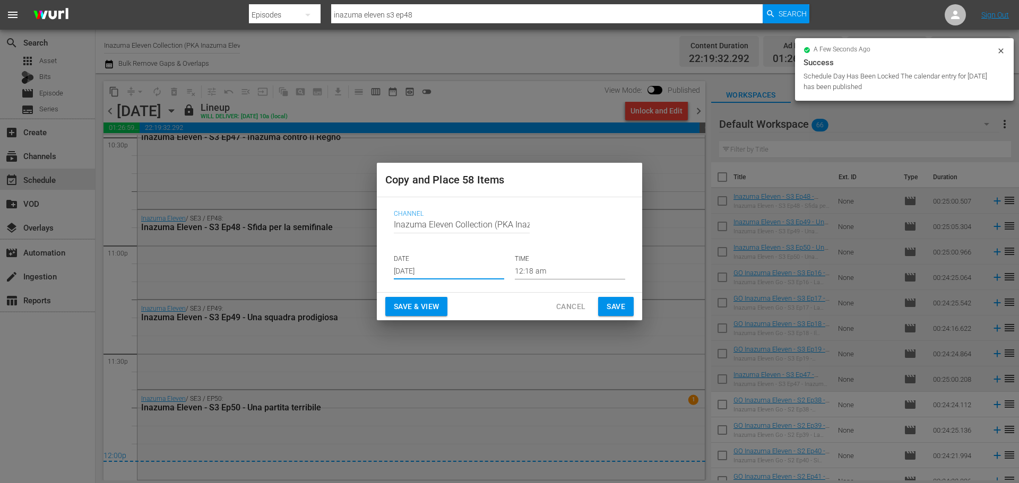
click at [456, 267] on input "[DATE]" at bounding box center [449, 272] width 110 height 16
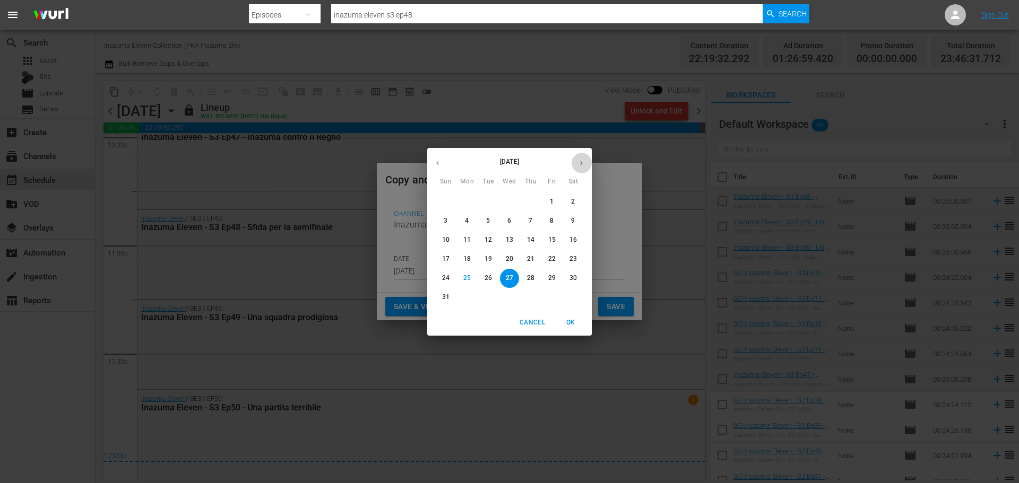
click at [581, 162] on icon "button" at bounding box center [581, 163] width 3 height 4
click at [515, 195] on button "3" at bounding box center [509, 202] width 19 height 19
type input "Sep 3rd 2025"
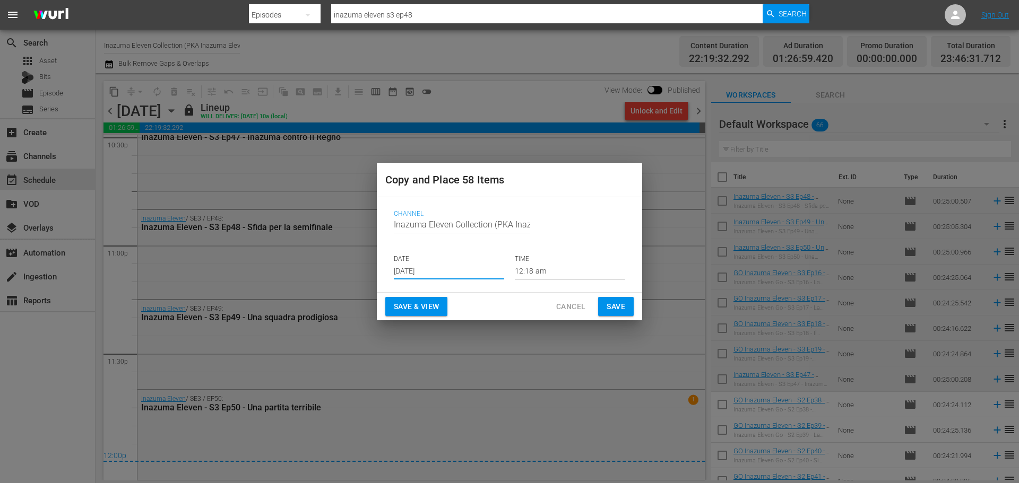
click at [426, 307] on span "Save & View" at bounding box center [416, 306] width 45 height 13
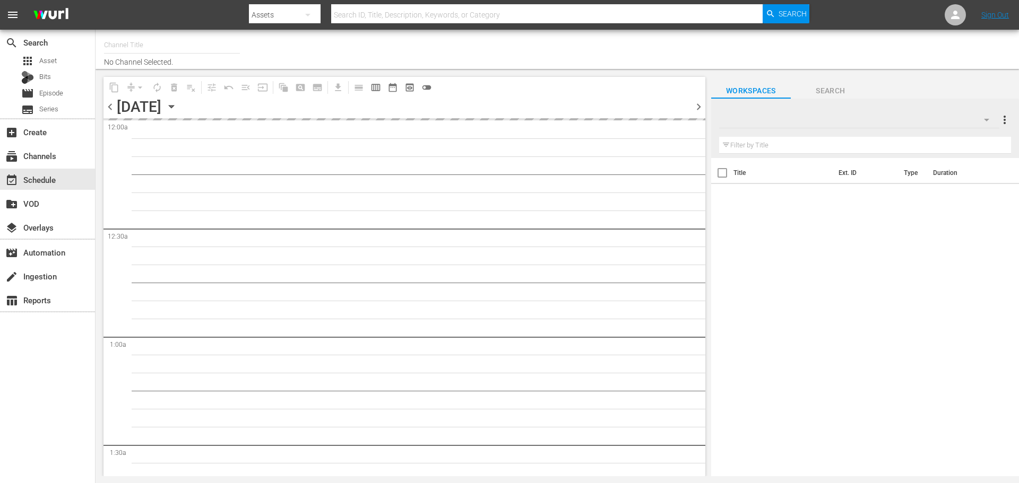
type input "Inazuma Eleven Collection (PKA Inazuma Eleven Go) (1850)"
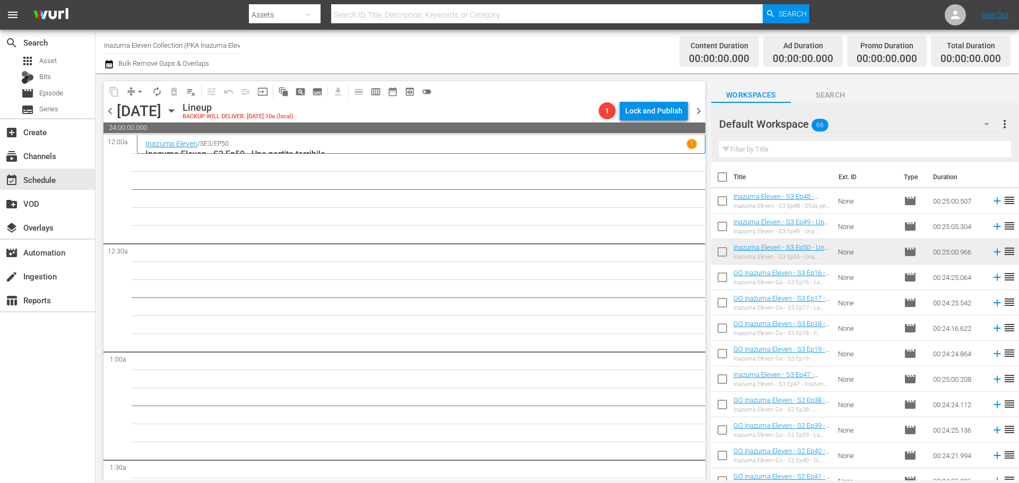
click at [114, 109] on span "chevron_left" at bounding box center [109, 111] width 13 height 13
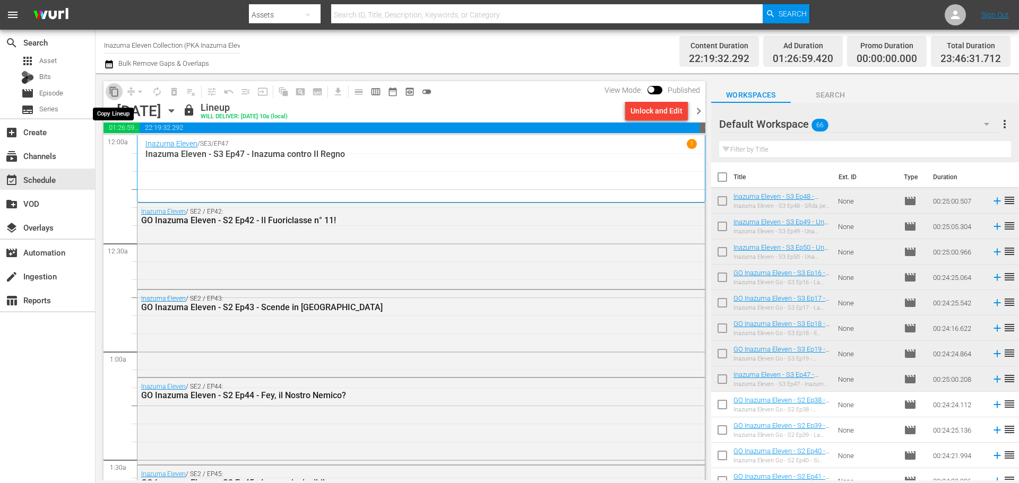
click at [112, 90] on span "content_copy" at bounding box center [114, 91] width 11 height 11
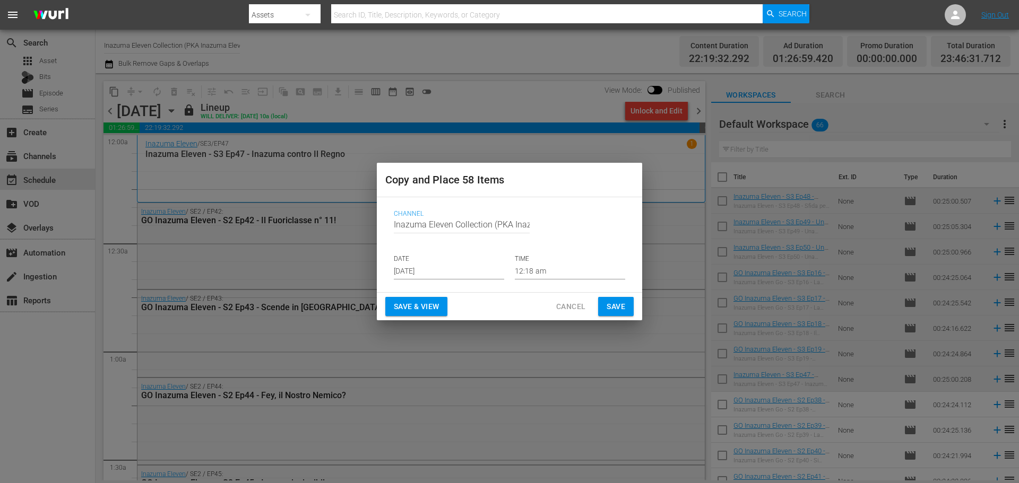
click at [463, 271] on input "[DATE]" at bounding box center [449, 272] width 110 height 16
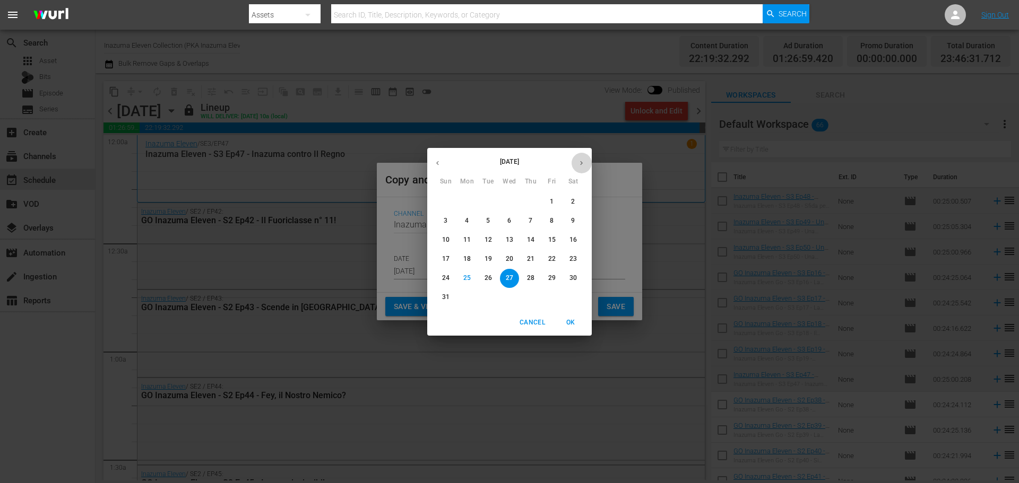
click at [582, 160] on icon "button" at bounding box center [581, 163] width 8 height 8
click at [510, 209] on button "3" at bounding box center [509, 202] width 19 height 19
type input "Sep 3rd 2025"
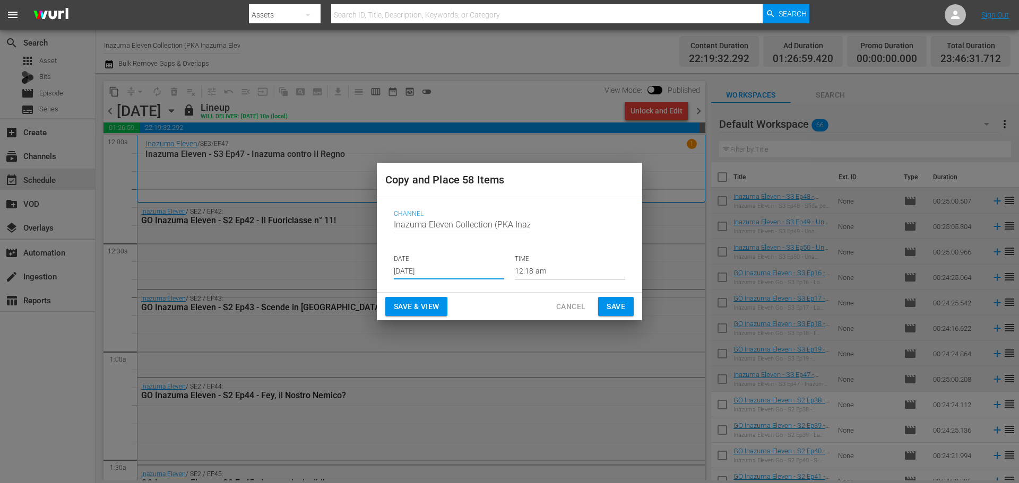
click at [425, 303] on span "Save & View" at bounding box center [416, 306] width 45 height 13
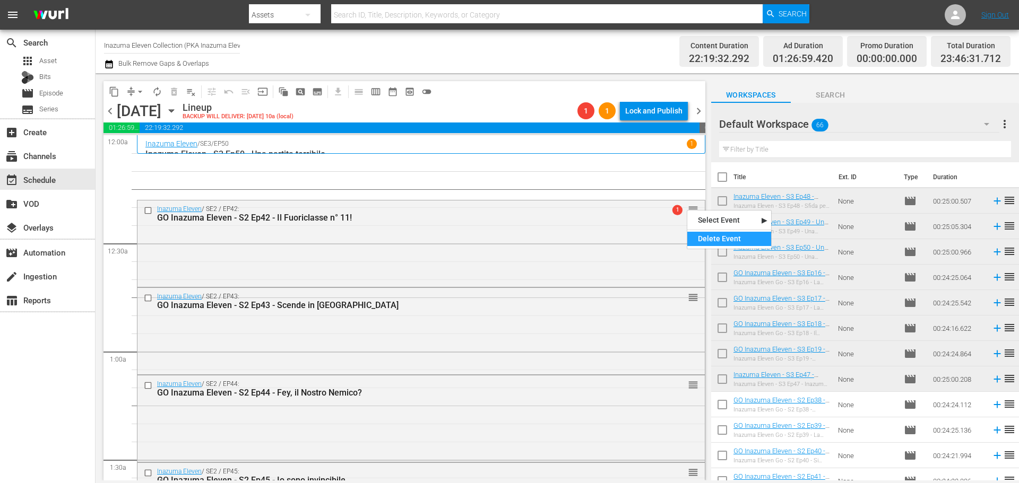
click at [710, 241] on div "Delete Event" at bounding box center [729, 239] width 84 height 14
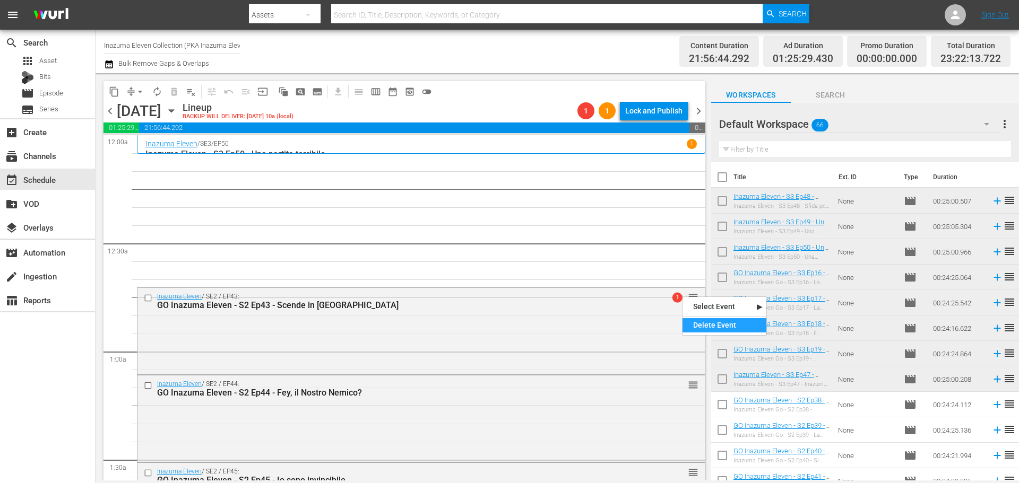
click at [710, 321] on div "Delete Event" at bounding box center [724, 325] width 84 height 14
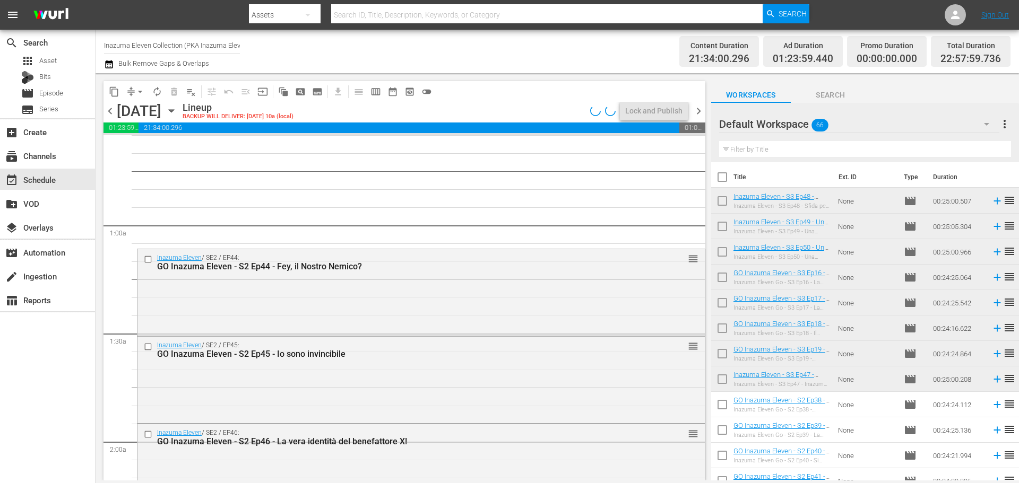
scroll to position [159, 0]
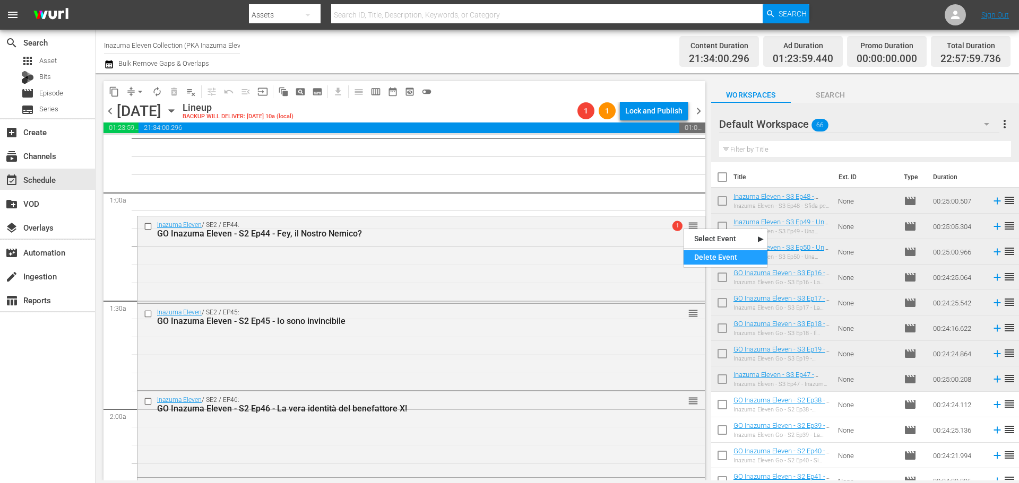
click at [721, 256] on div "Delete Event" at bounding box center [725, 257] width 84 height 14
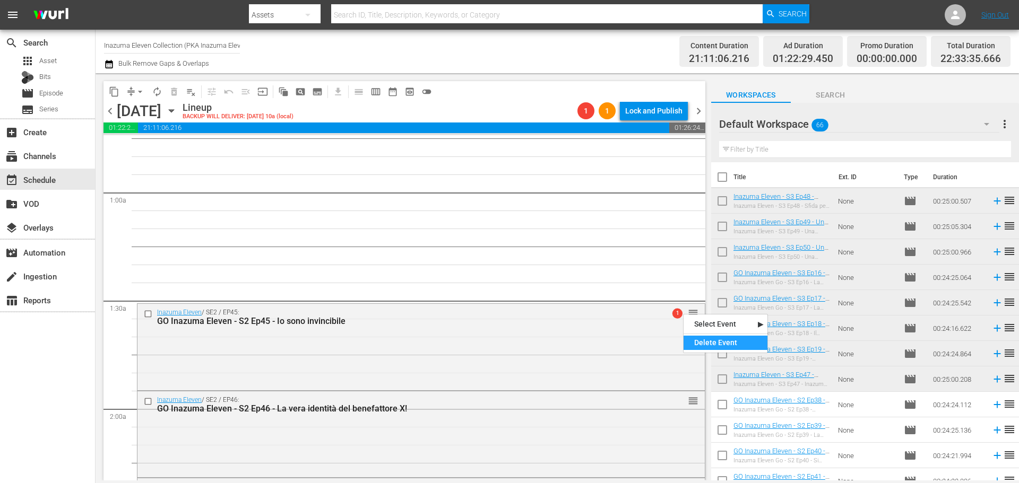
click at [709, 342] on div "Delete Event" at bounding box center [725, 343] width 84 height 14
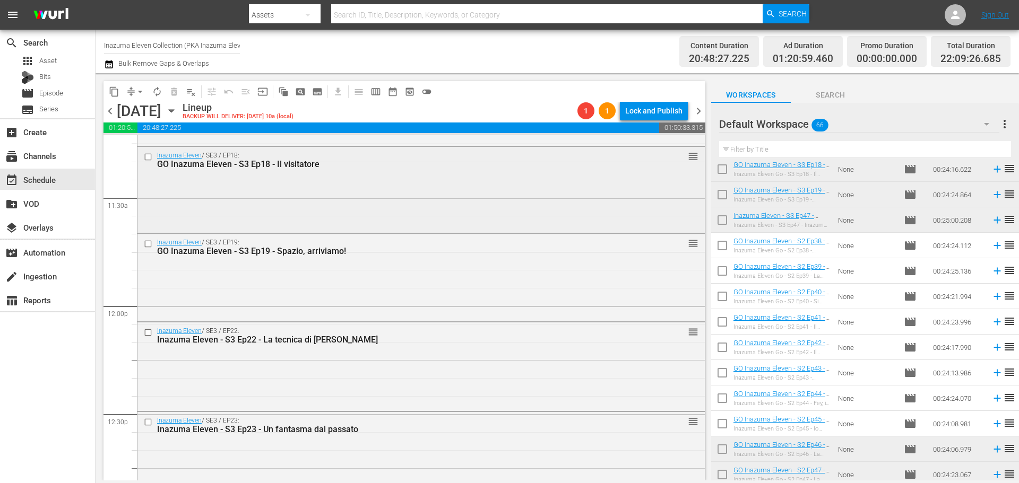
scroll to position [2494, 0]
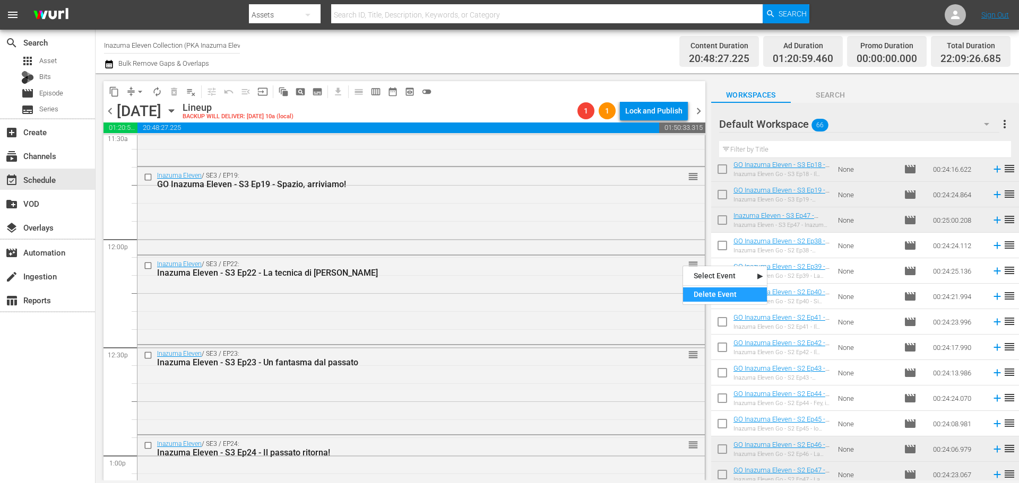
click at [695, 289] on div "Delete Event" at bounding box center [725, 295] width 84 height 14
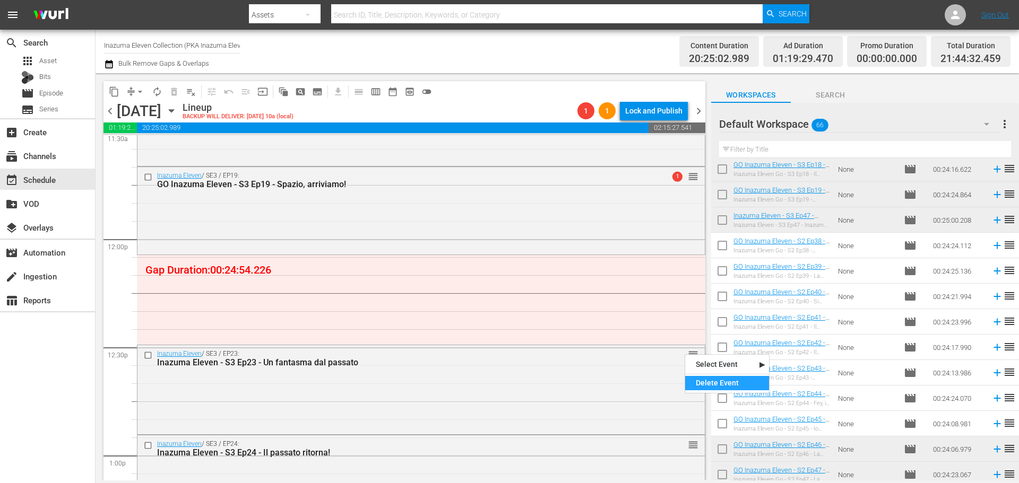
click at [704, 383] on div "Delete Event" at bounding box center [727, 383] width 84 height 14
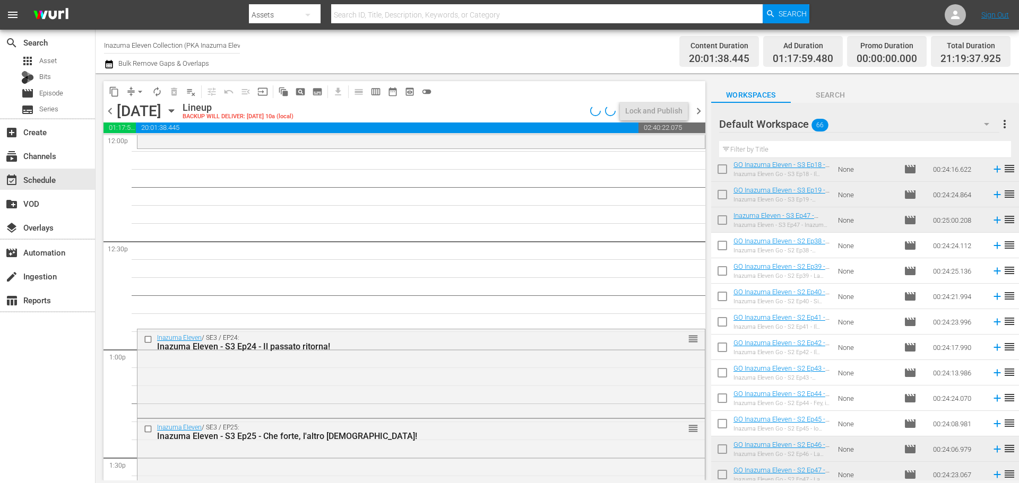
scroll to position [2653, 0]
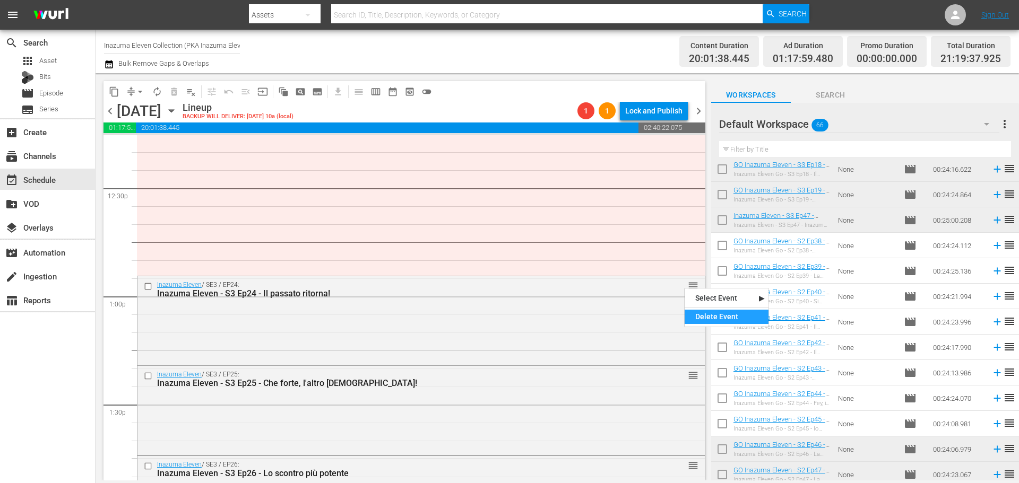
click at [703, 315] on div "Delete Event" at bounding box center [726, 317] width 84 height 14
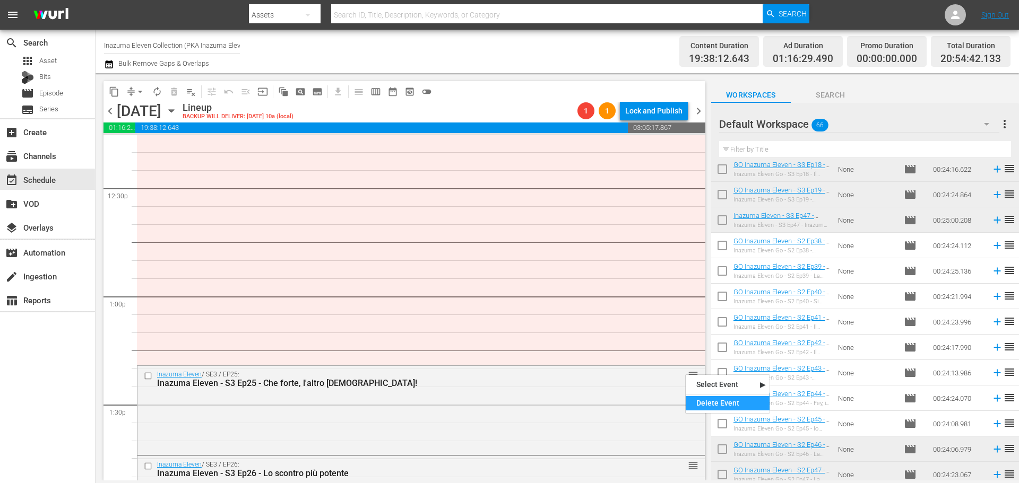
click at [707, 402] on div "Delete Event" at bounding box center [727, 403] width 84 height 14
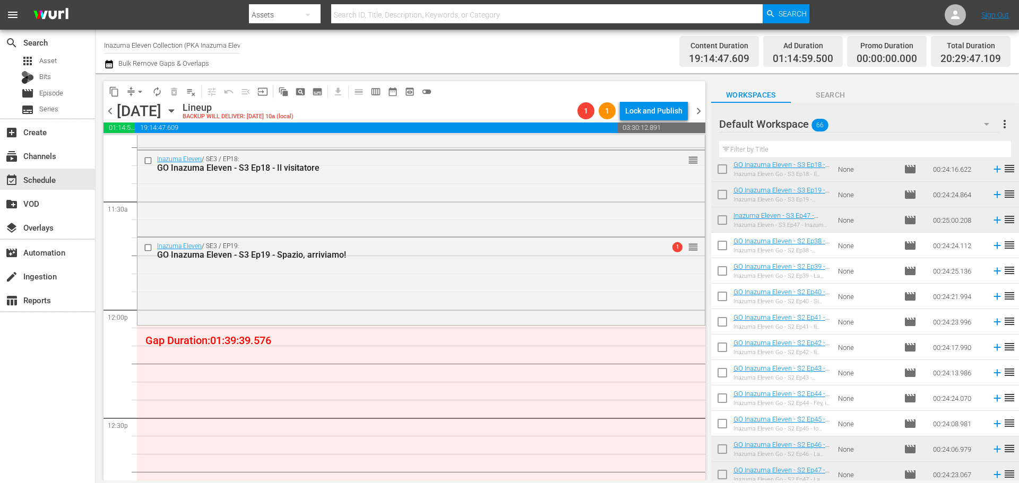
scroll to position [2413, 0]
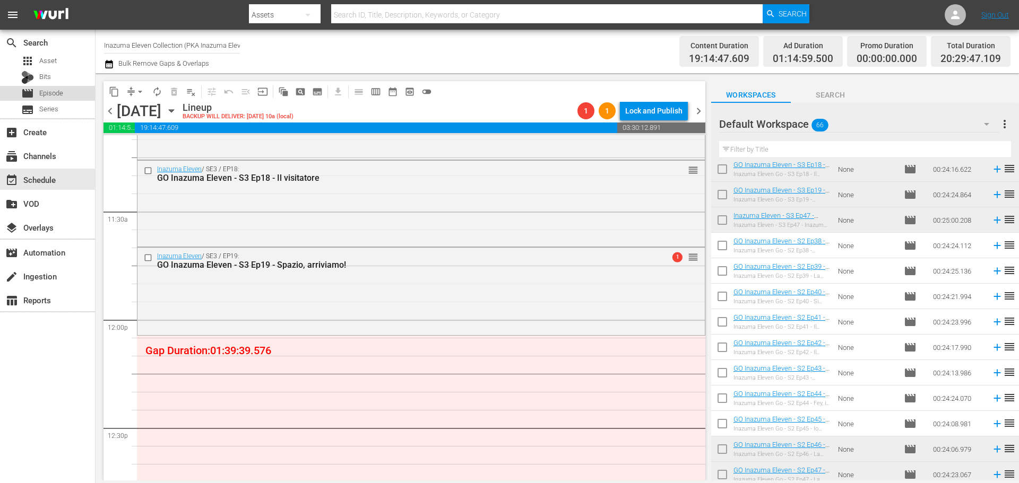
click at [74, 98] on div "movie Episode" at bounding box center [47, 93] width 95 height 15
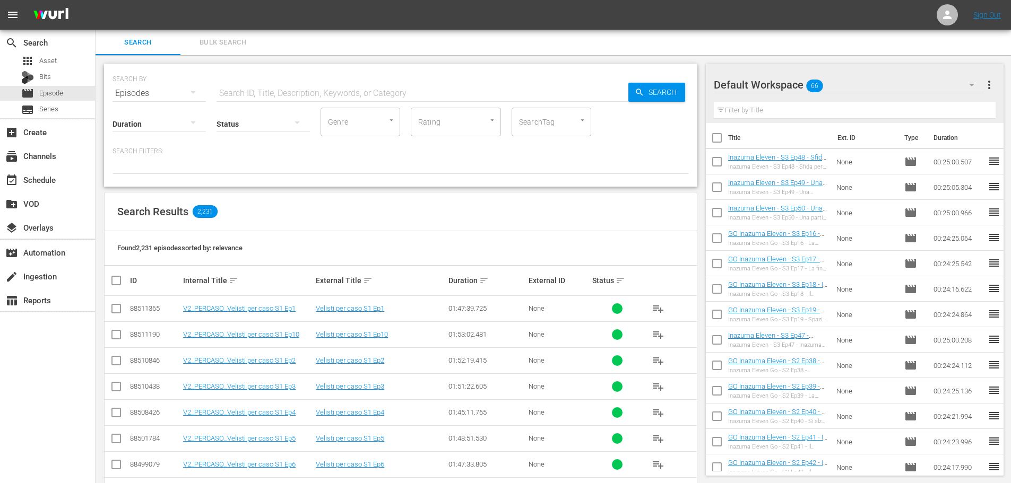
click at [301, 93] on input "text" at bounding box center [422, 93] width 412 height 25
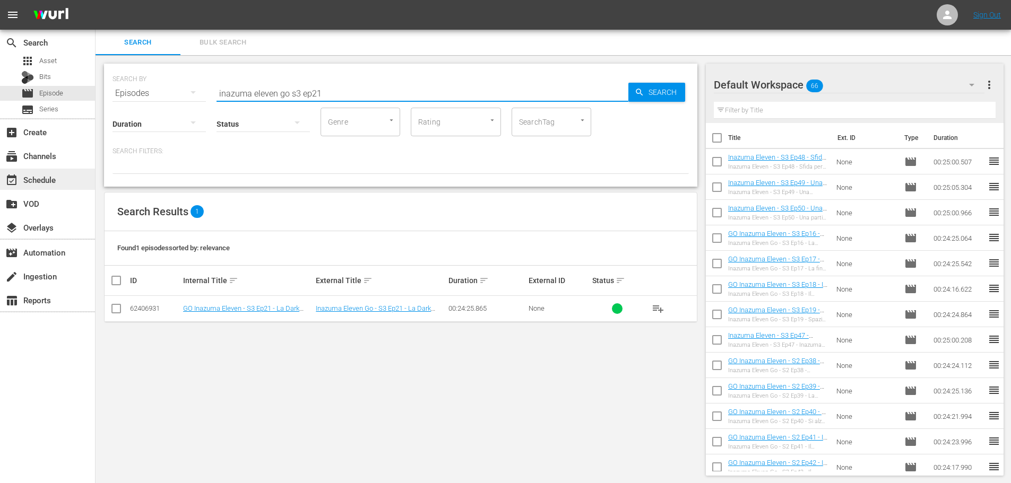
type input "inazuma eleven go s3 ep21"
click at [49, 176] on div "event_available Schedule" at bounding box center [29, 178] width 59 height 10
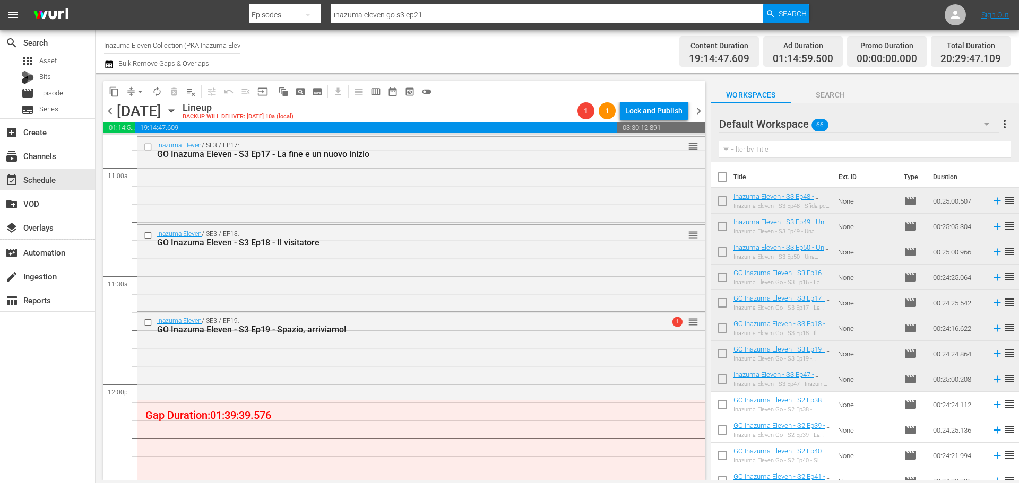
scroll to position [2334, 0]
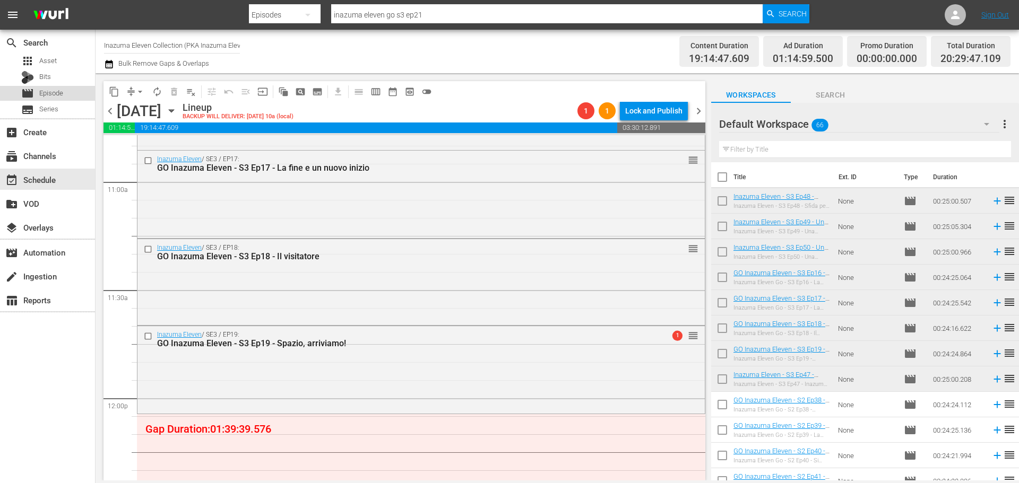
click at [80, 91] on div "movie Episode" at bounding box center [47, 93] width 95 height 15
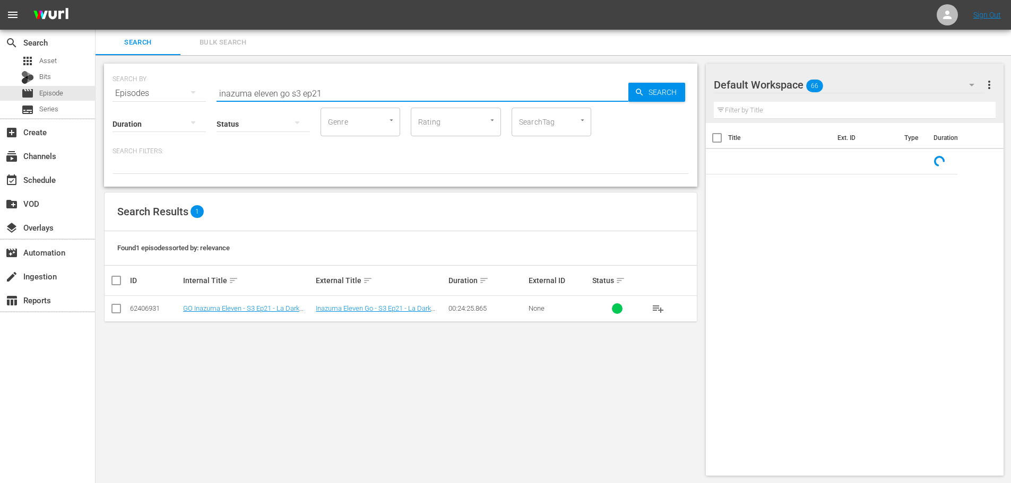
click at [383, 93] on input "inazuma eleven go s3 ep21" at bounding box center [422, 93] width 412 height 25
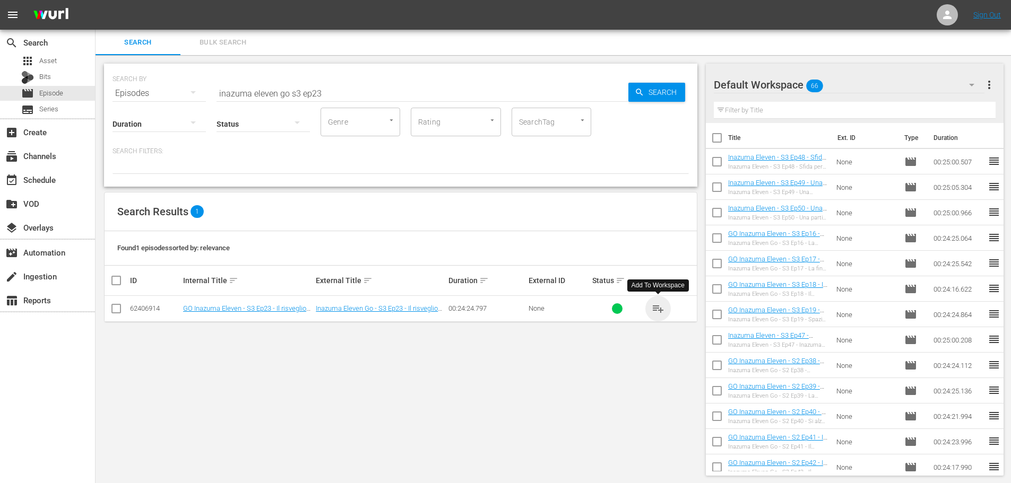
drag, startPoint x: 661, startPoint y: 313, endPoint x: 426, endPoint y: 181, distance: 269.1
click at [660, 313] on span "playlist_add" at bounding box center [658, 308] width 13 height 13
click at [335, 100] on input "inazuma eleven go s3 ep23" at bounding box center [422, 93] width 412 height 25
click at [660, 312] on span "playlist_add" at bounding box center [658, 308] width 13 height 13
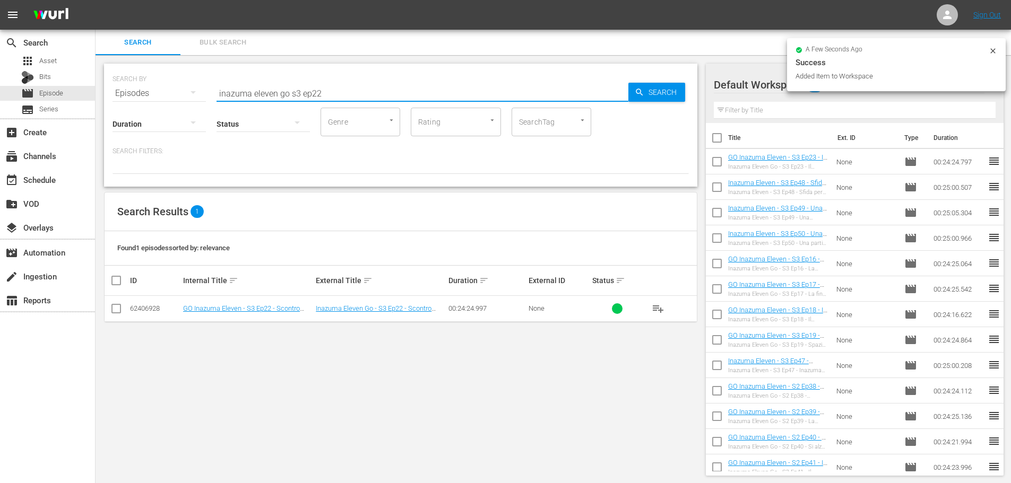
click at [366, 100] on input "inazuma eleven go s3 ep22" at bounding box center [422, 93] width 412 height 25
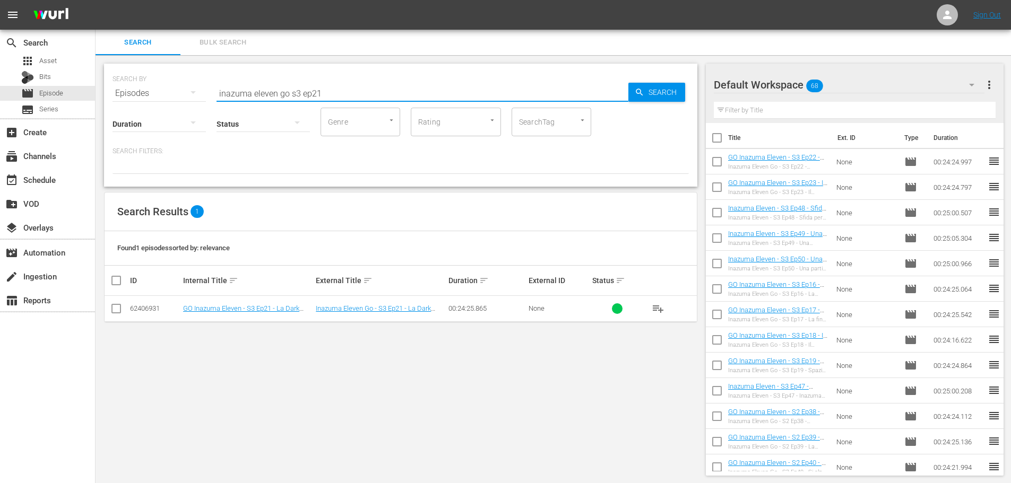
click at [657, 309] on span "playlist_add" at bounding box center [658, 308] width 13 height 13
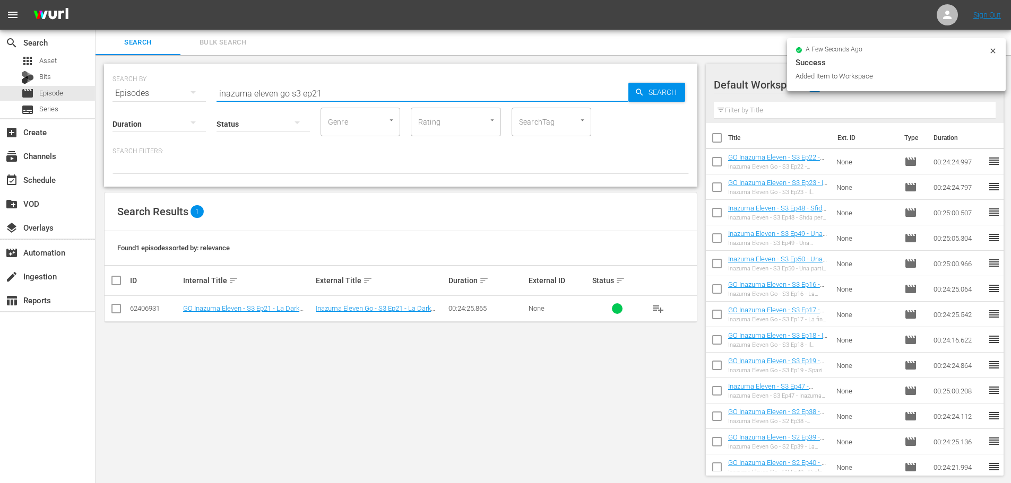
click at [357, 91] on input "inazuma eleven go s3 ep21" at bounding box center [422, 93] width 412 height 25
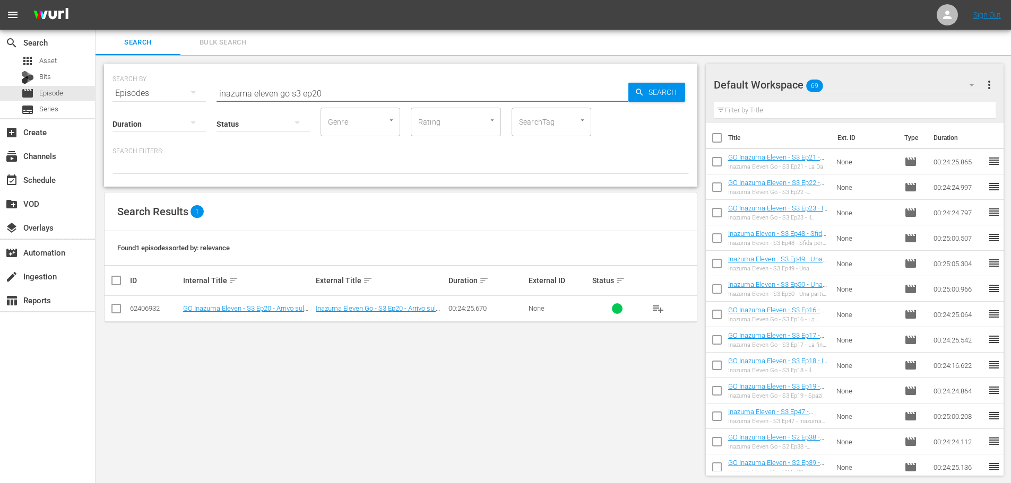
type input "inazuma eleven go s3 ep20"
click at [658, 307] on span "playlist_add" at bounding box center [658, 308] width 13 height 13
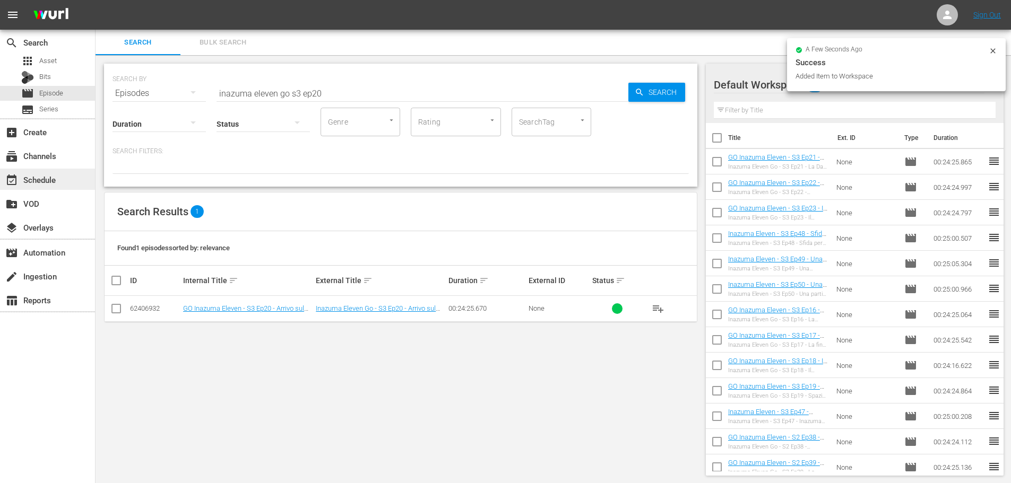
click at [64, 178] on div "event_available Schedule" at bounding box center [47, 179] width 95 height 21
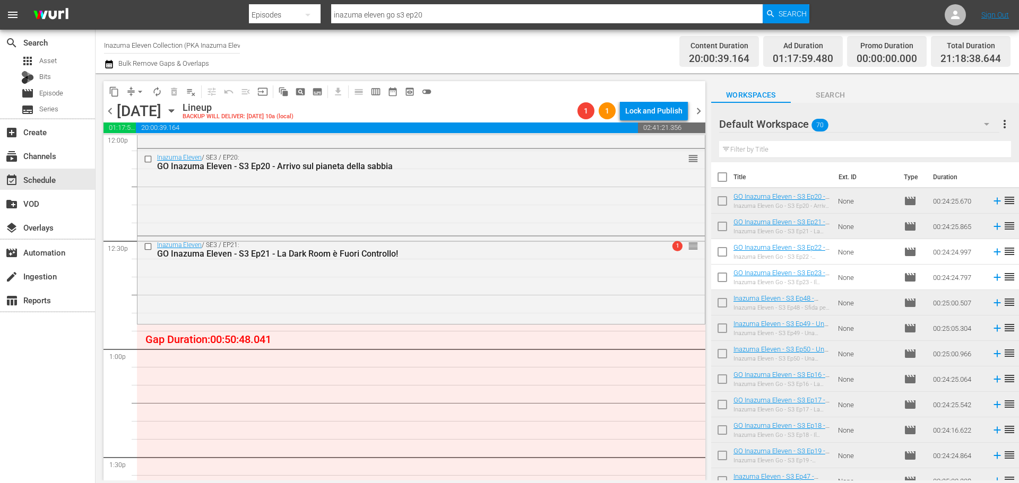
scroll to position [2653, 0]
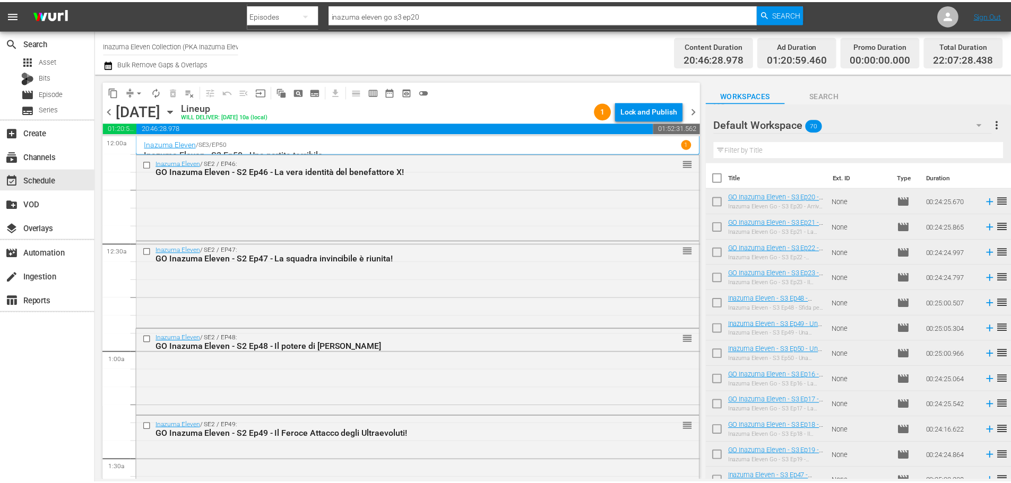
scroll to position [4691, 0]
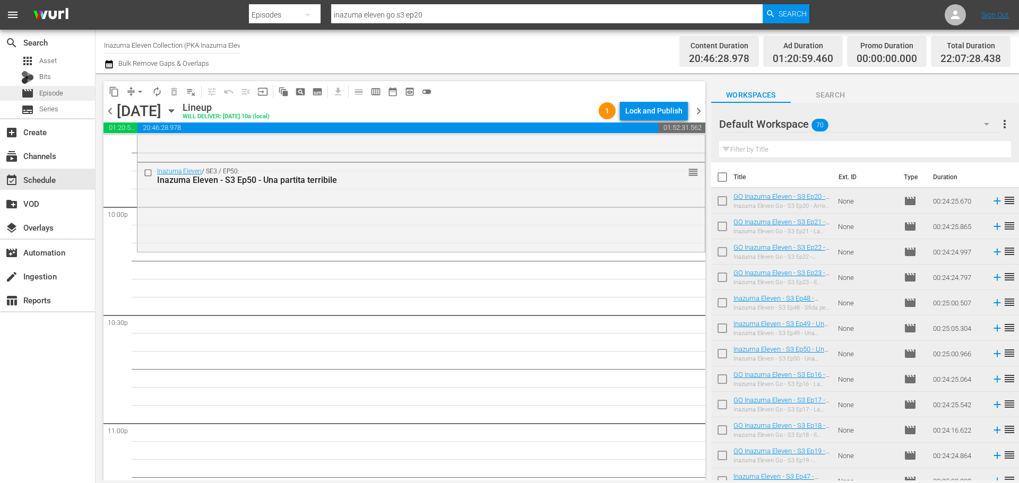
click at [78, 93] on div "movie Episode" at bounding box center [47, 93] width 95 height 15
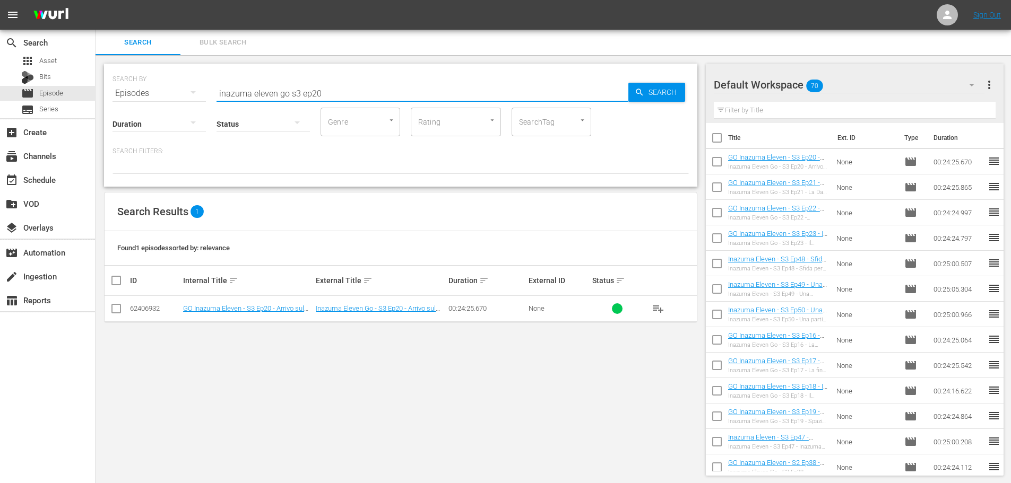
click at [285, 91] on input "inazuma eleven go s3 ep20" at bounding box center [422, 93] width 412 height 25
click at [372, 88] on input "inazuma eleven s3 ep20" at bounding box center [422, 93] width 412 height 25
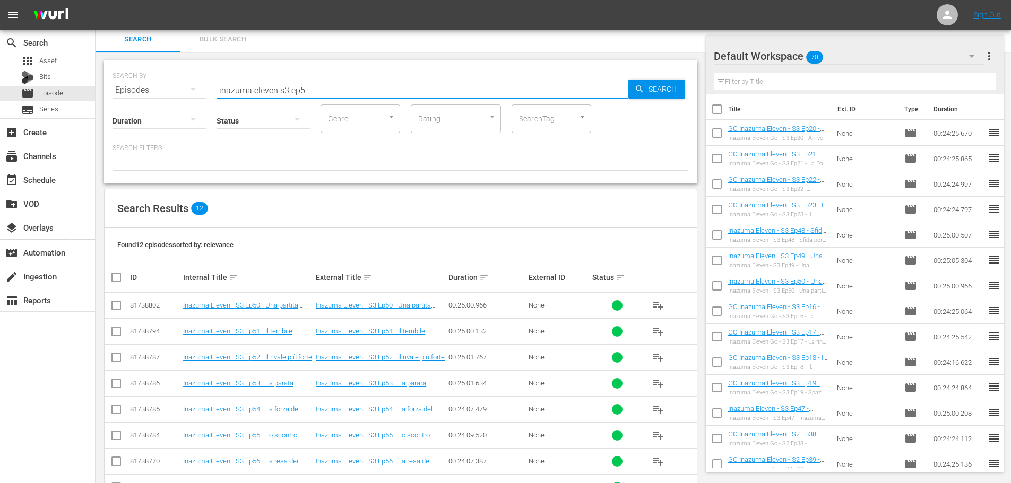
scroll to position [106, 0]
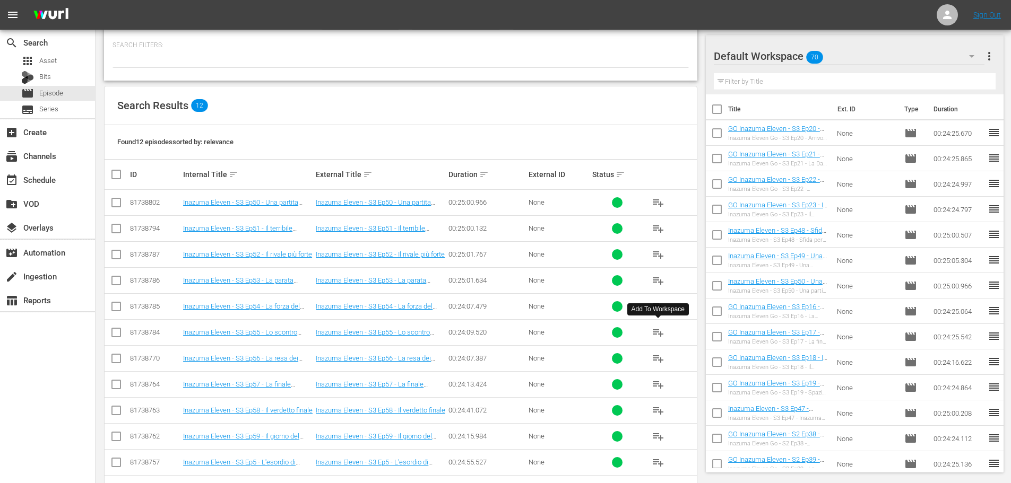
type input "inazuma eleven s3 ep5"
click at [655, 333] on span "playlist_add" at bounding box center [658, 332] width 13 height 13
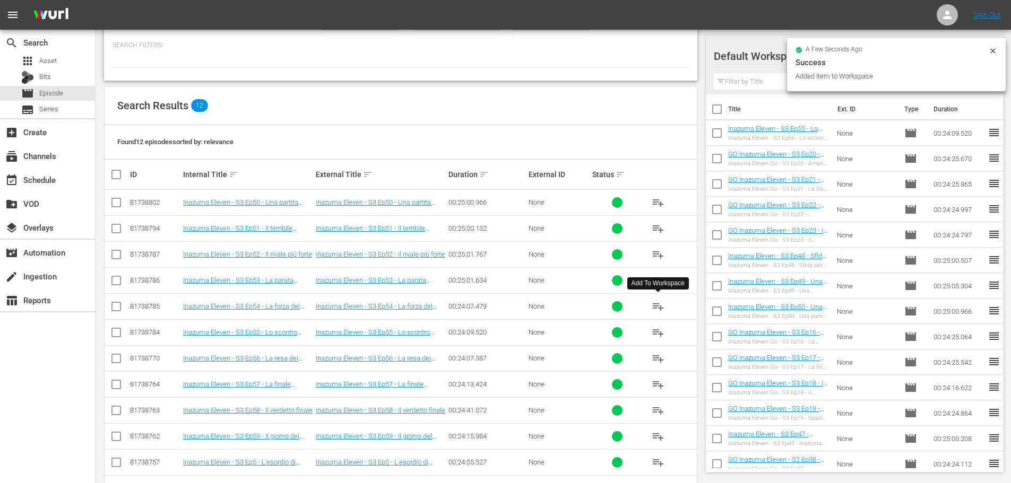
click at [660, 308] on span "playlist_add" at bounding box center [658, 306] width 13 height 13
click at [657, 281] on span "playlist_add" at bounding box center [658, 280] width 13 height 13
click at [660, 256] on span "playlist_add" at bounding box center [658, 254] width 13 height 13
click at [664, 232] on span "playlist_add" at bounding box center [658, 228] width 13 height 13
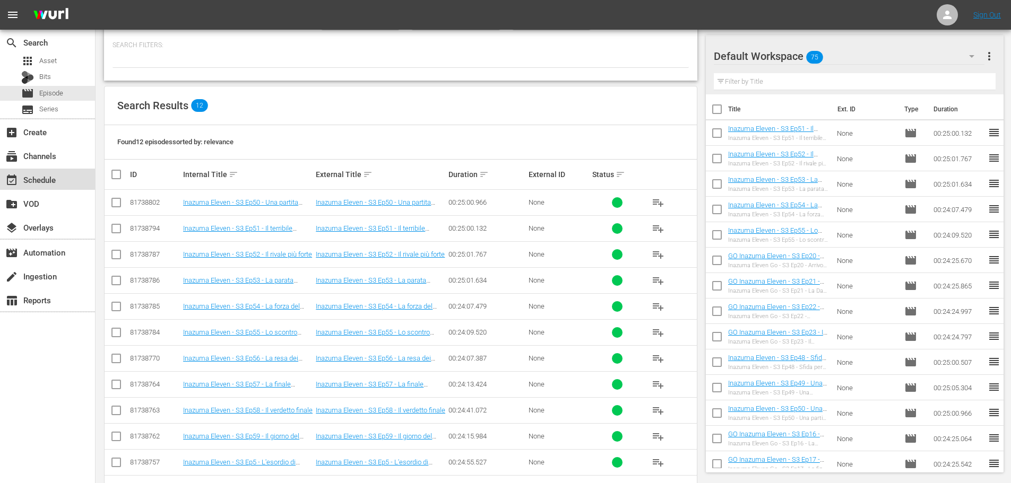
click at [91, 171] on div "event_available Schedule" at bounding box center [47, 179] width 95 height 21
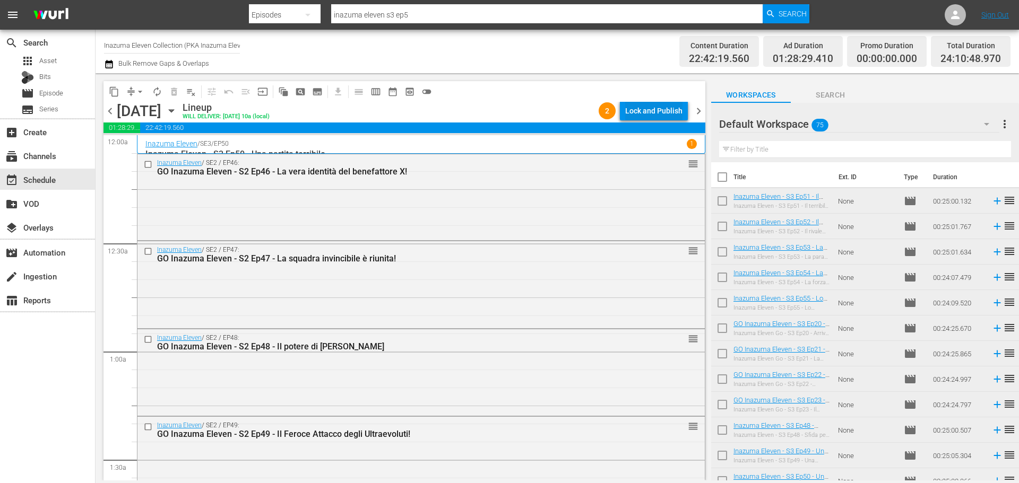
click at [643, 106] on div "Lock and Publish" at bounding box center [653, 110] width 57 height 19
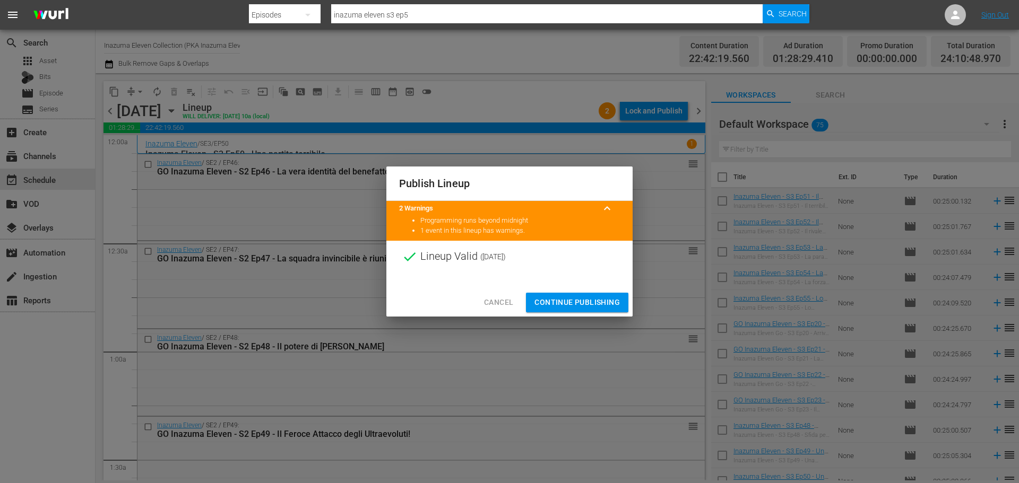
click at [591, 293] on button "Continue Publishing" at bounding box center [577, 303] width 102 height 20
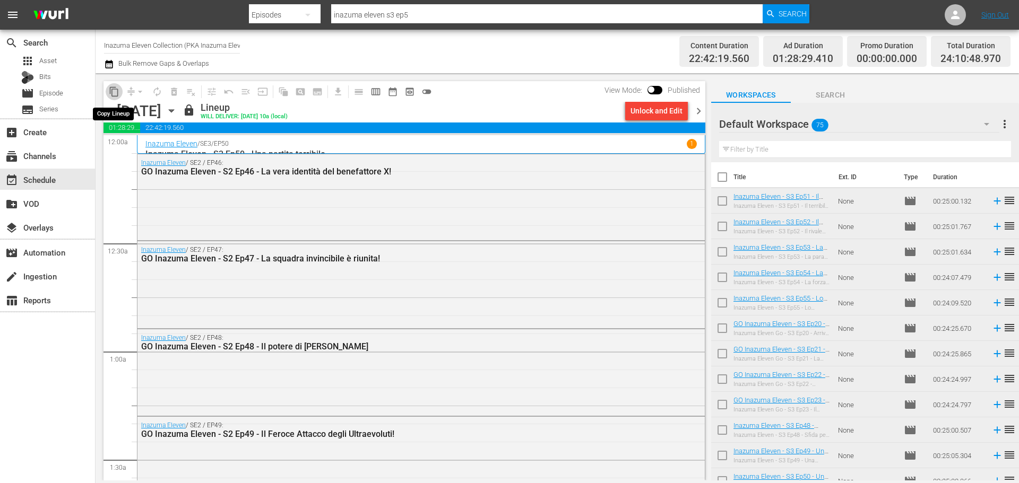
click at [119, 94] on button "content_copy" at bounding box center [114, 91] width 17 height 17
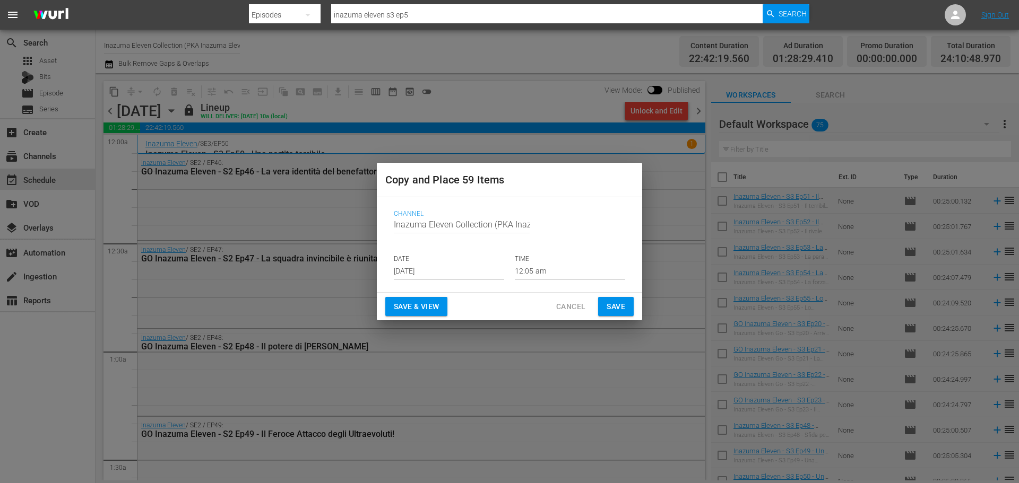
click at [450, 270] on input "[DATE]" at bounding box center [449, 272] width 110 height 16
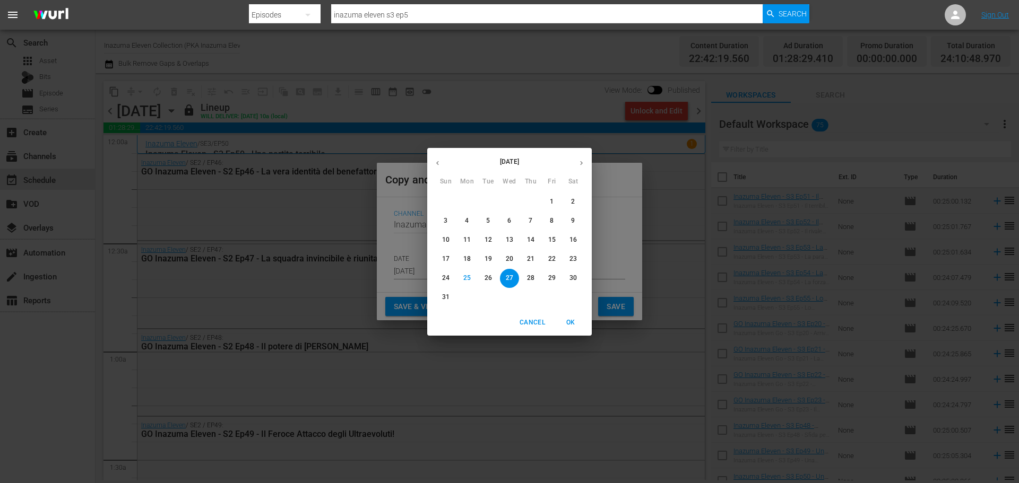
click at [584, 165] on icon "button" at bounding box center [581, 163] width 8 height 8
click at [528, 205] on p "4" at bounding box center [530, 201] width 4 height 9
type input "Sep 4th 2025"
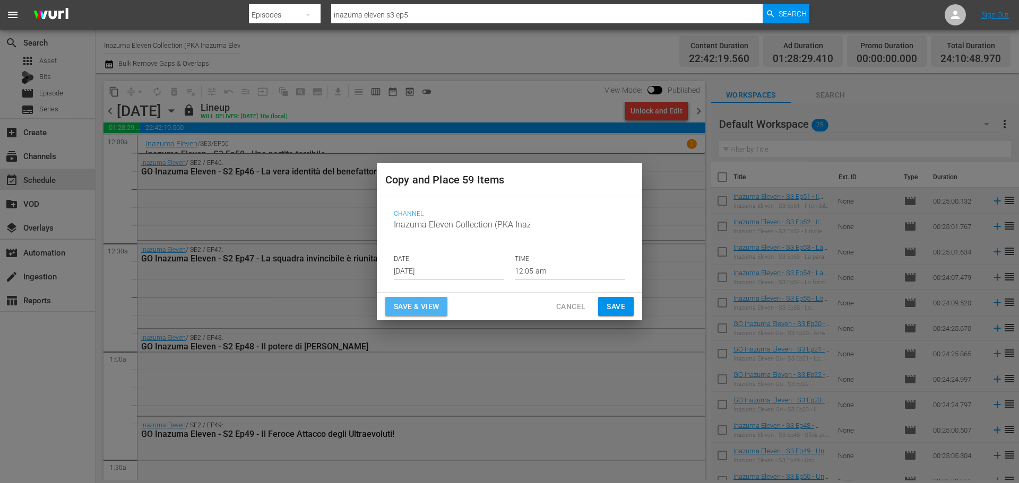
click at [424, 310] on span "Save & View" at bounding box center [416, 306] width 45 height 13
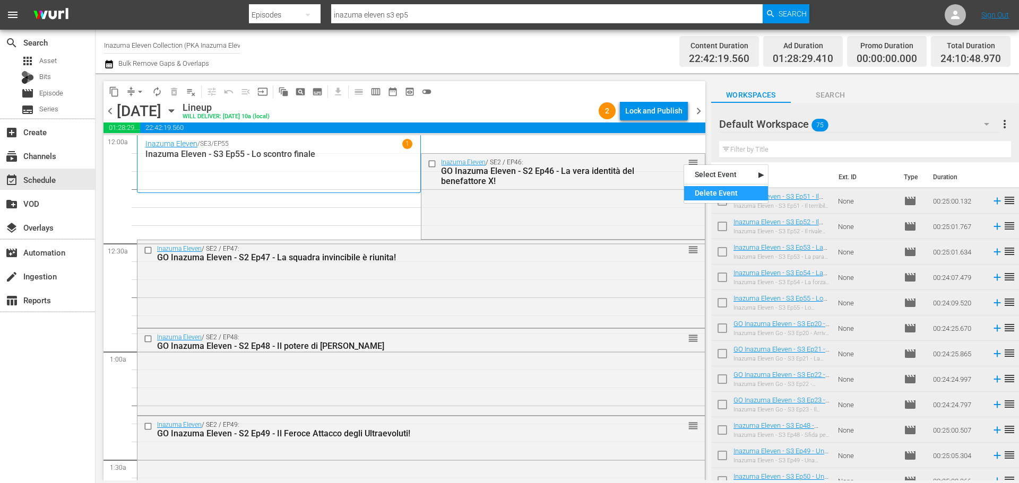
click at [707, 189] on div "Delete Event" at bounding box center [726, 193] width 84 height 14
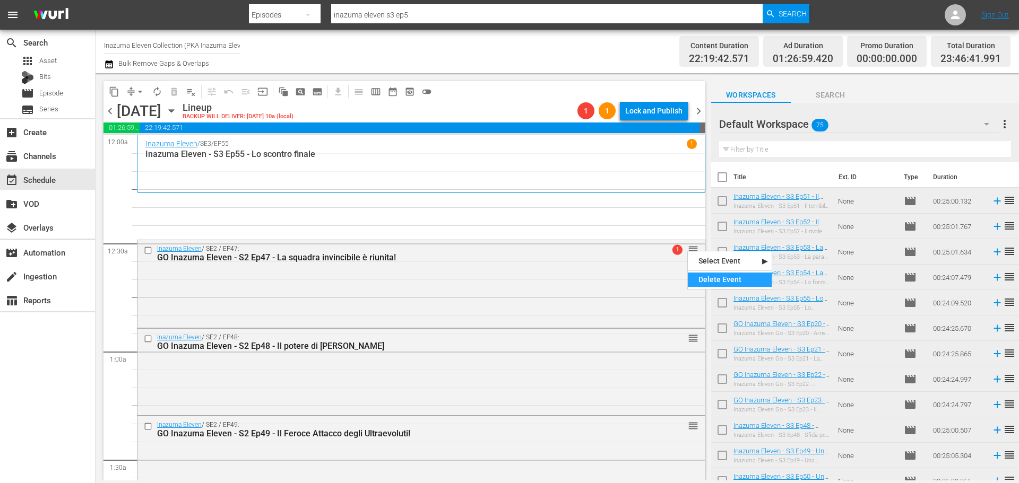
click at [704, 281] on div "Delete Event" at bounding box center [730, 280] width 84 height 14
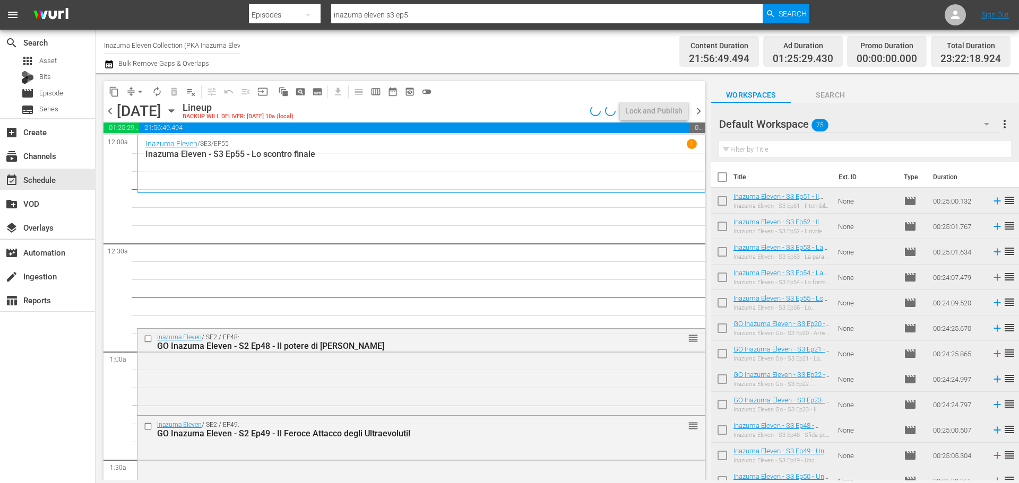
scroll to position [53, 0]
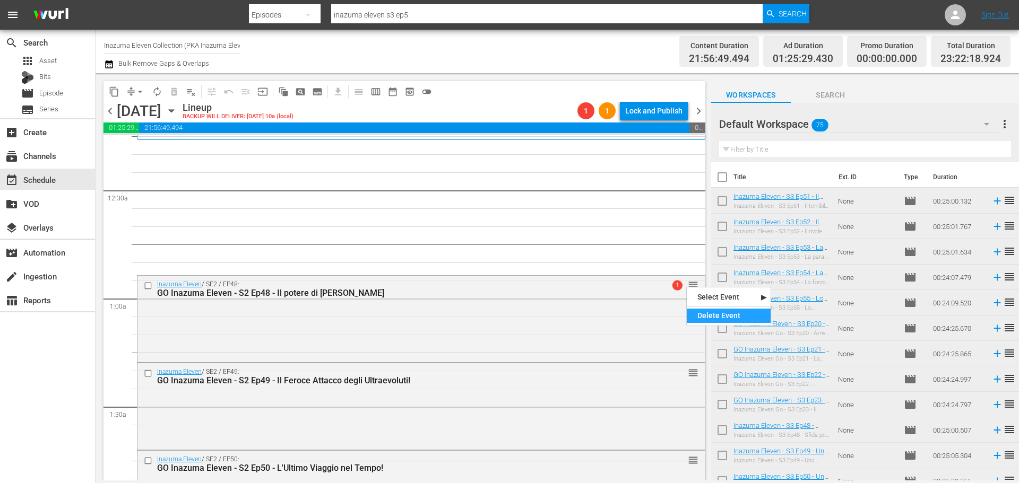
click at [699, 316] on div "Delete Event" at bounding box center [729, 316] width 84 height 14
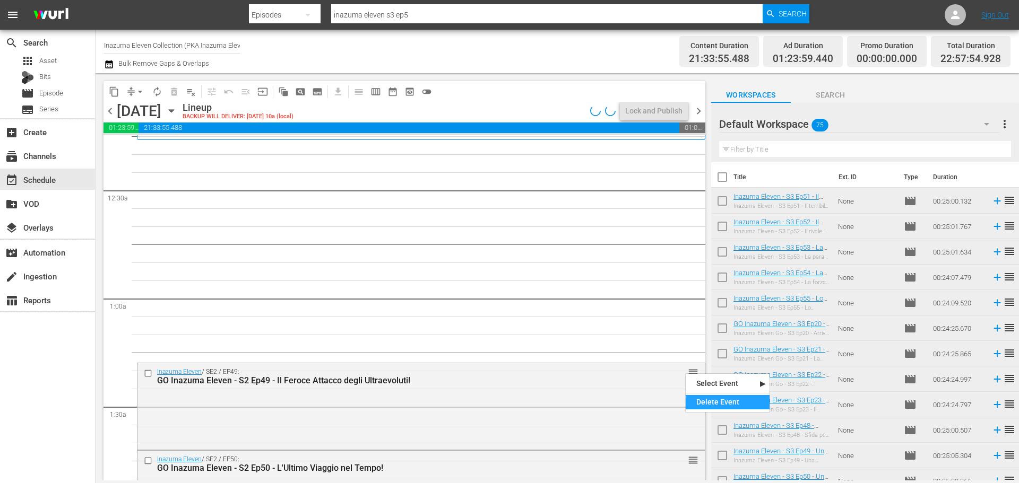
click at [704, 405] on div "Delete Event" at bounding box center [727, 402] width 84 height 14
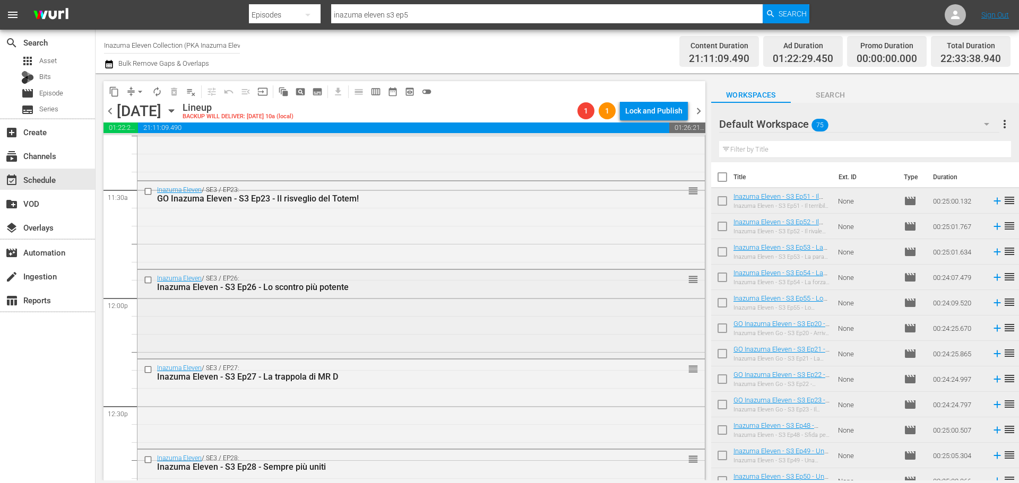
scroll to position [2441, 0]
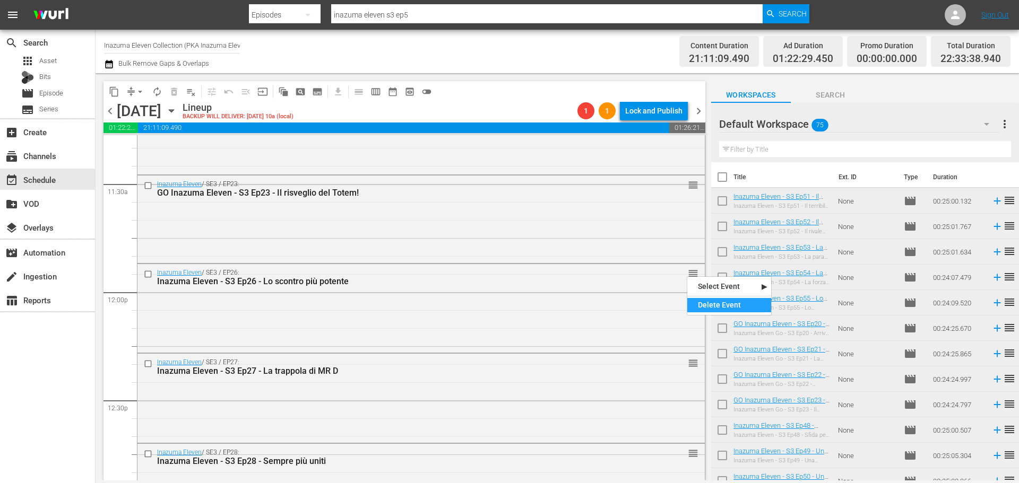
click at [703, 308] on div "Delete Event" at bounding box center [729, 305] width 84 height 14
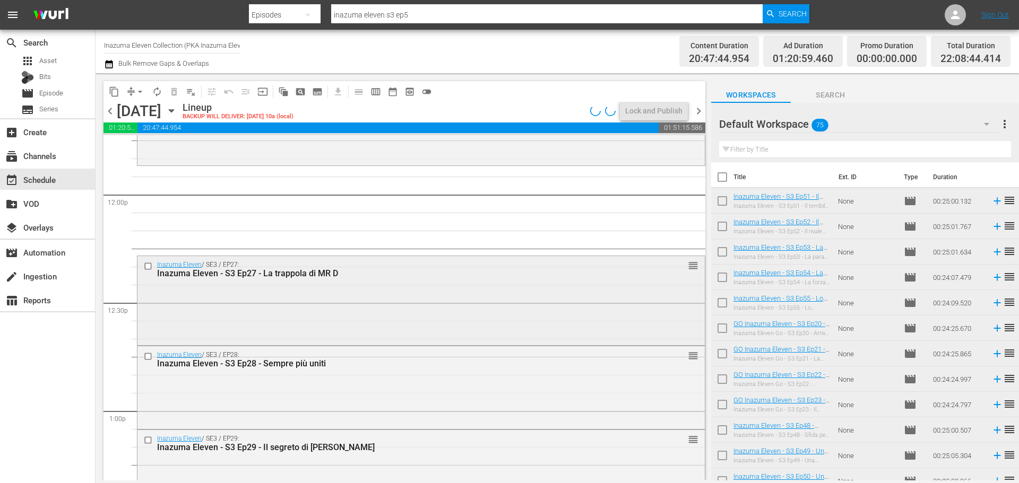
scroll to position [2547, 0]
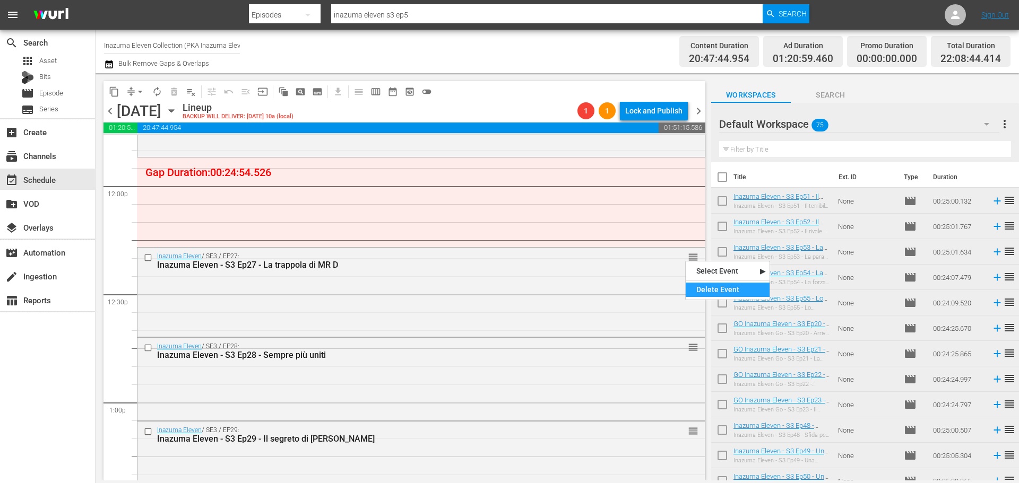
click at [699, 287] on div "Delete Event" at bounding box center [727, 290] width 84 height 14
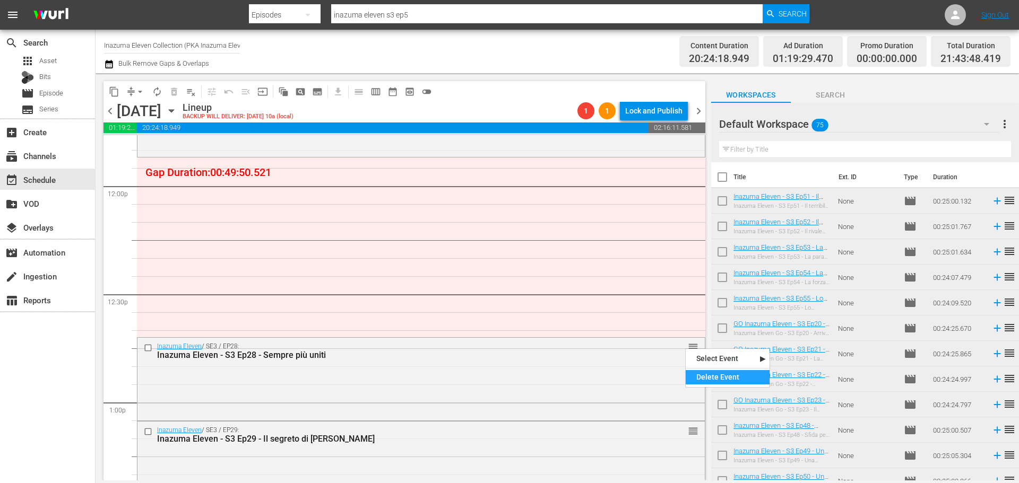
click at [707, 380] on div "Delete Event" at bounding box center [727, 377] width 84 height 14
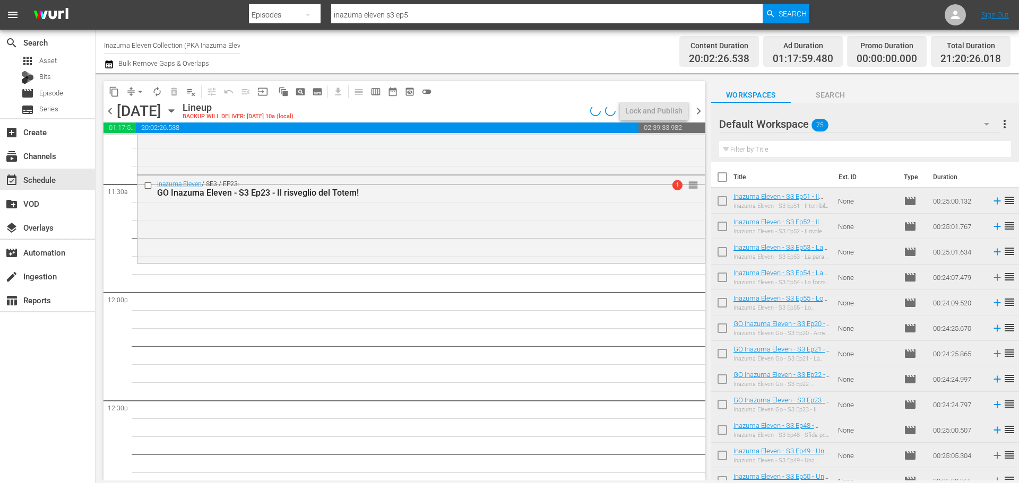
scroll to position [2600, 0]
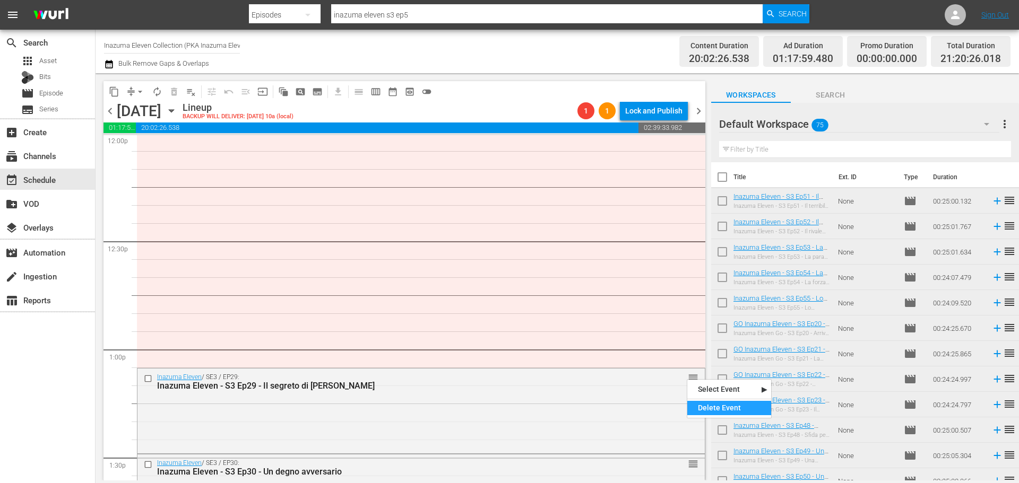
click at [700, 405] on div "Delete Event" at bounding box center [729, 408] width 84 height 14
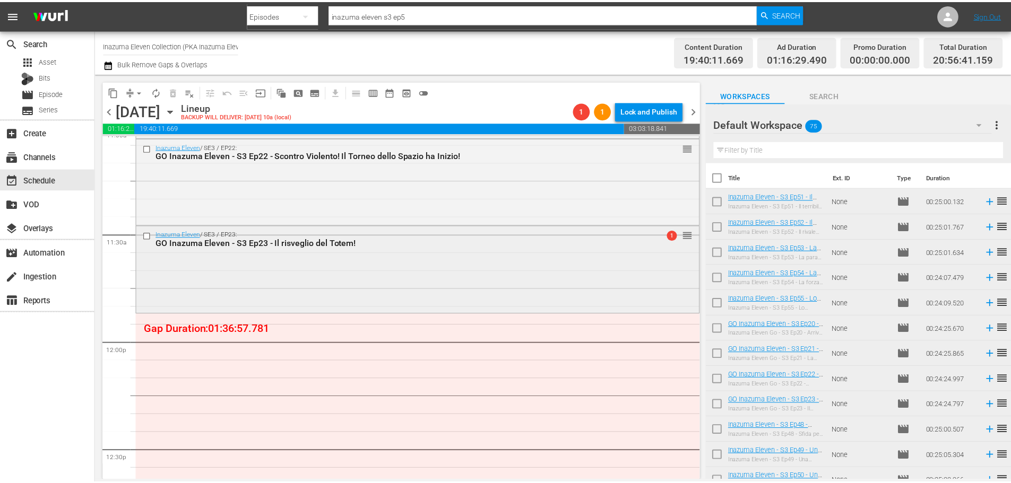
scroll to position [2388, 0]
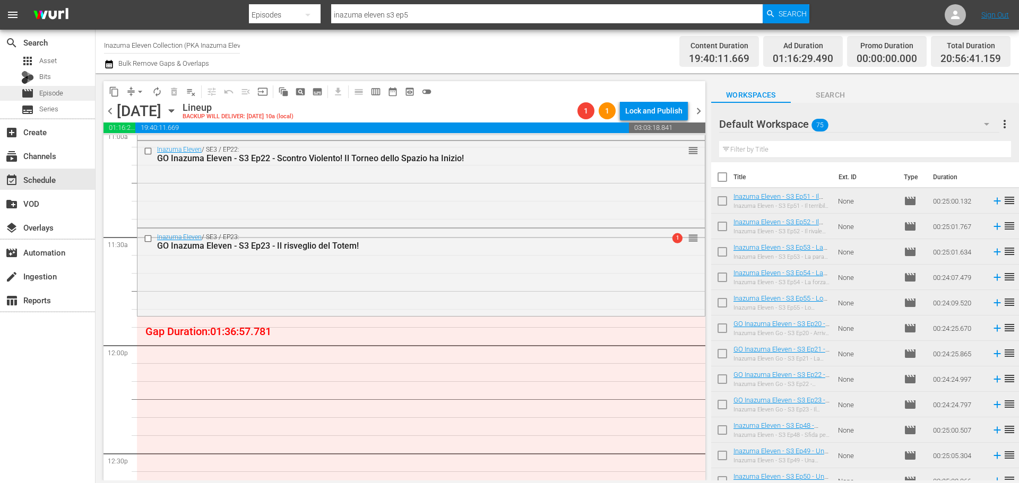
click at [48, 94] on span "Episode" at bounding box center [51, 93] width 24 height 11
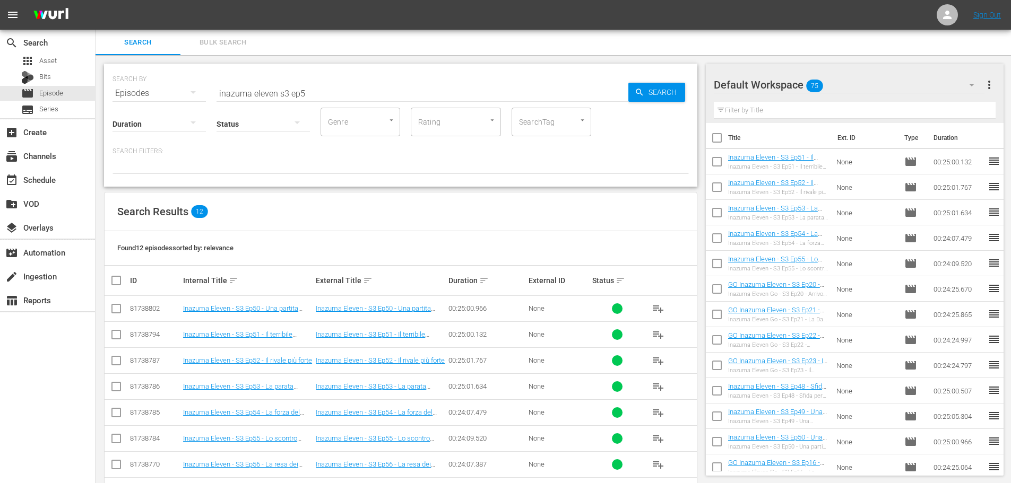
click at [280, 92] on input "inazuma eleven s3 ep5" at bounding box center [422, 93] width 412 height 25
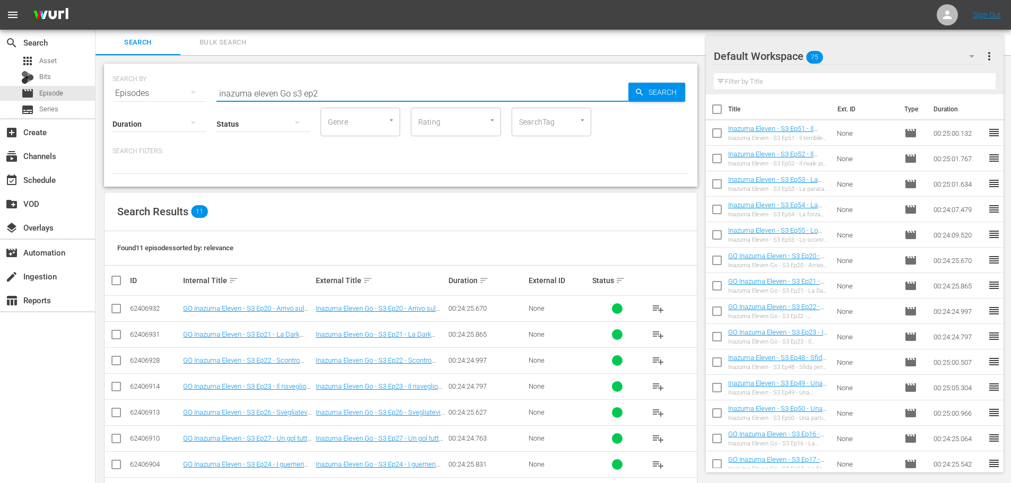
scroll to position [118, 0]
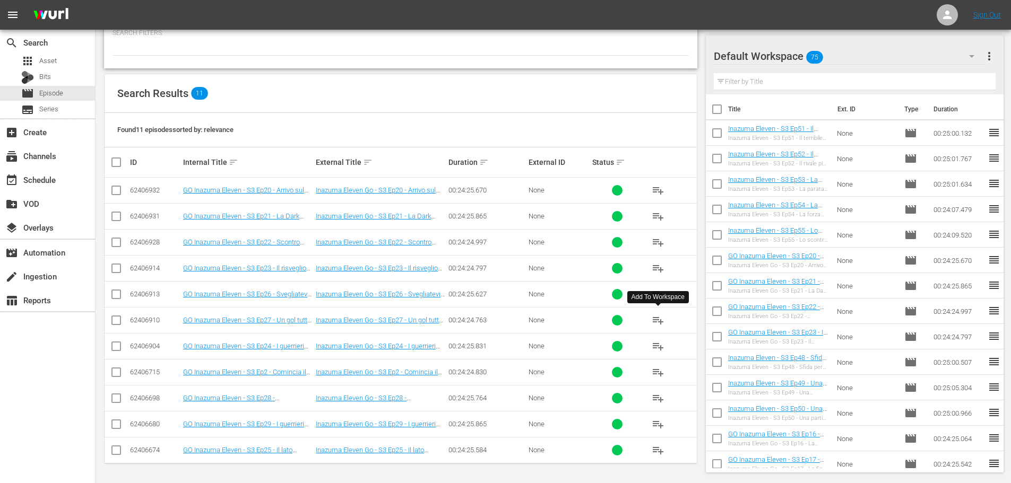
type input "inazuma eleven Go s3 ep2"
click at [663, 320] on span "playlist_add" at bounding box center [658, 320] width 13 height 13
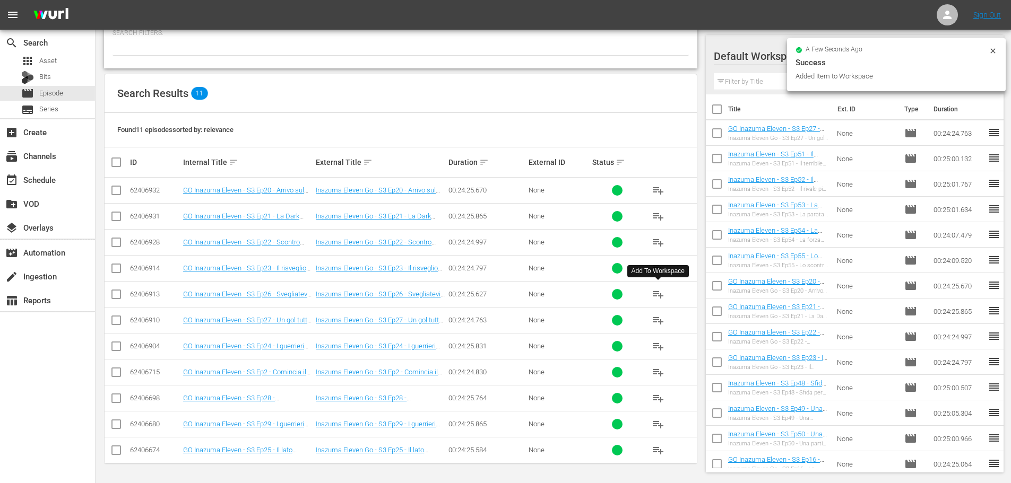
click at [659, 295] on span "playlist_add" at bounding box center [658, 294] width 13 height 13
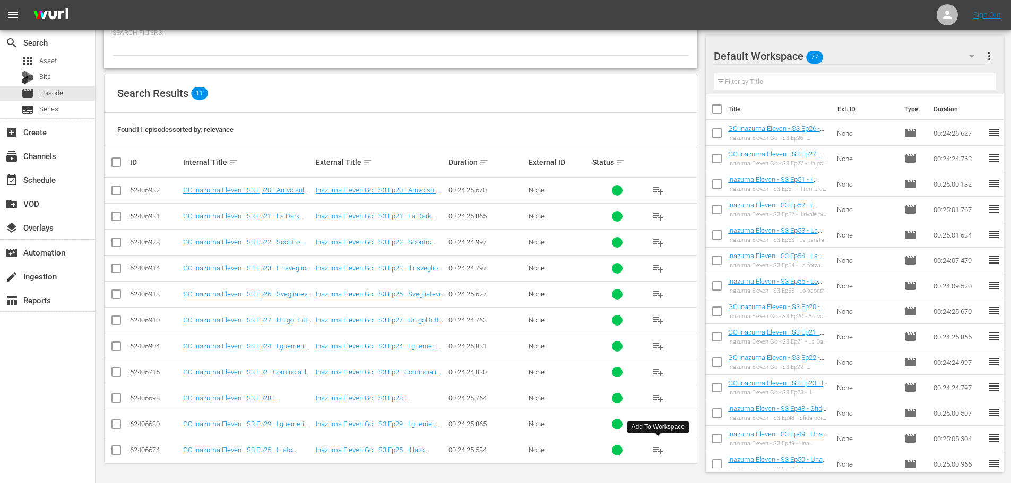
click at [659, 449] on span "playlist_add" at bounding box center [658, 450] width 13 height 13
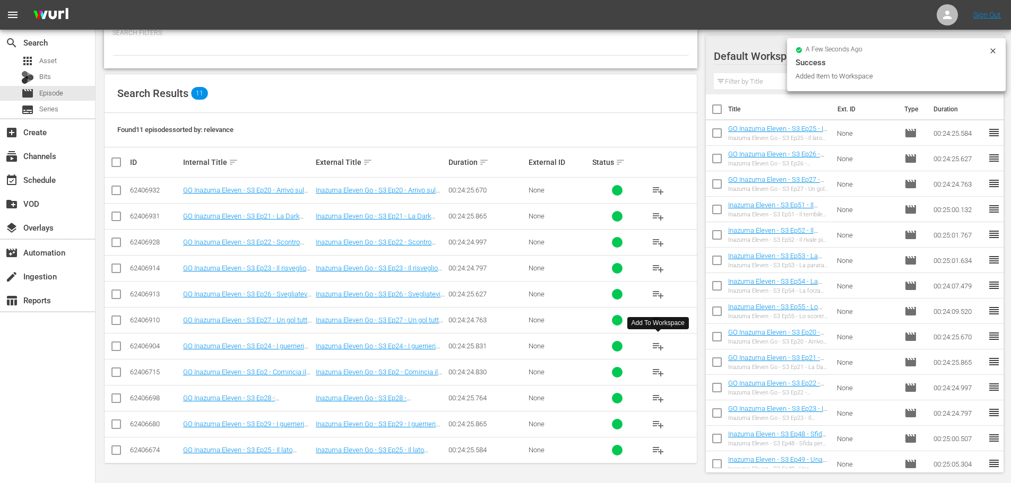
click at [655, 349] on span "playlist_add" at bounding box center [658, 346] width 13 height 13
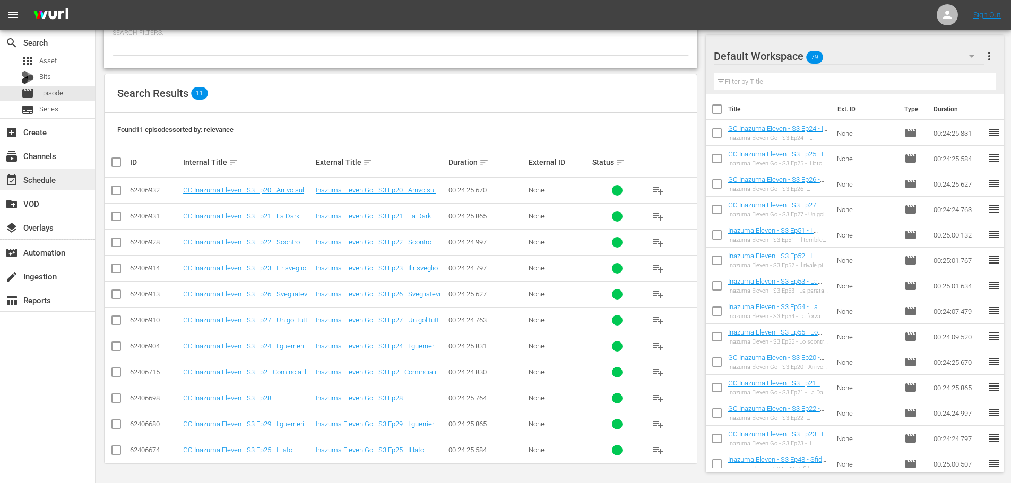
click at [74, 173] on div "event_available Schedule" at bounding box center [47, 179] width 95 height 21
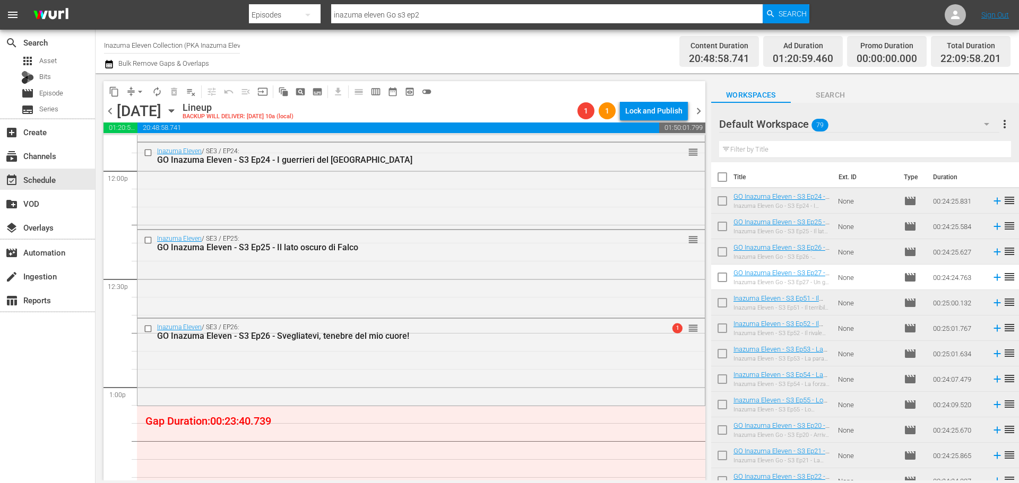
scroll to position [2668, 0]
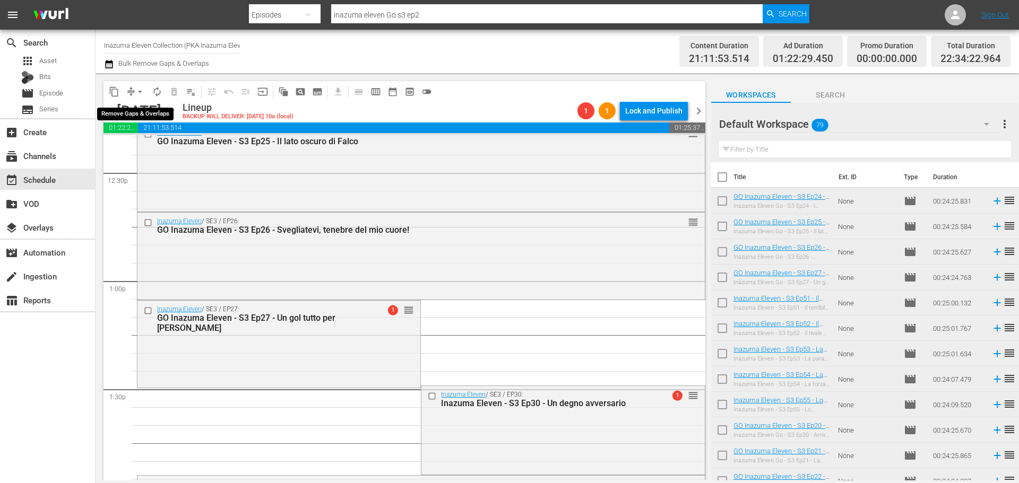
click at [140, 91] on span "arrow_drop_down" at bounding box center [140, 91] width 11 height 11
click at [163, 144] on li "Align to End of Previous Day" at bounding box center [140, 149] width 111 height 18
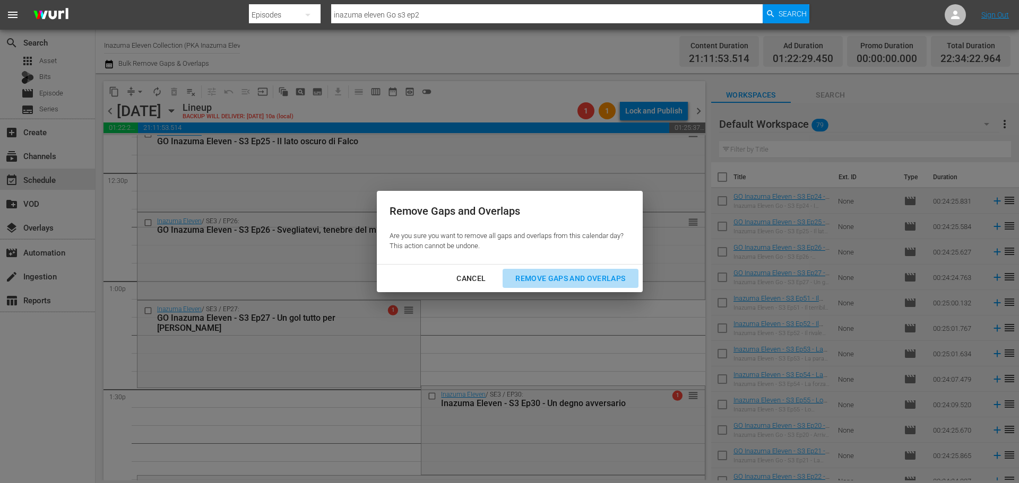
click at [534, 285] on button "Remove Gaps and Overlaps" at bounding box center [569, 279] width 135 height 20
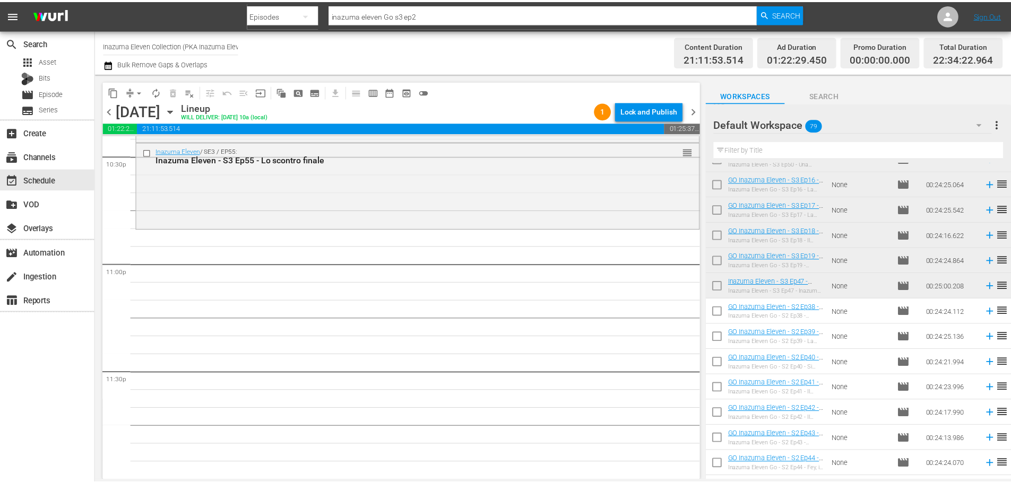
scroll to position [496, 0]
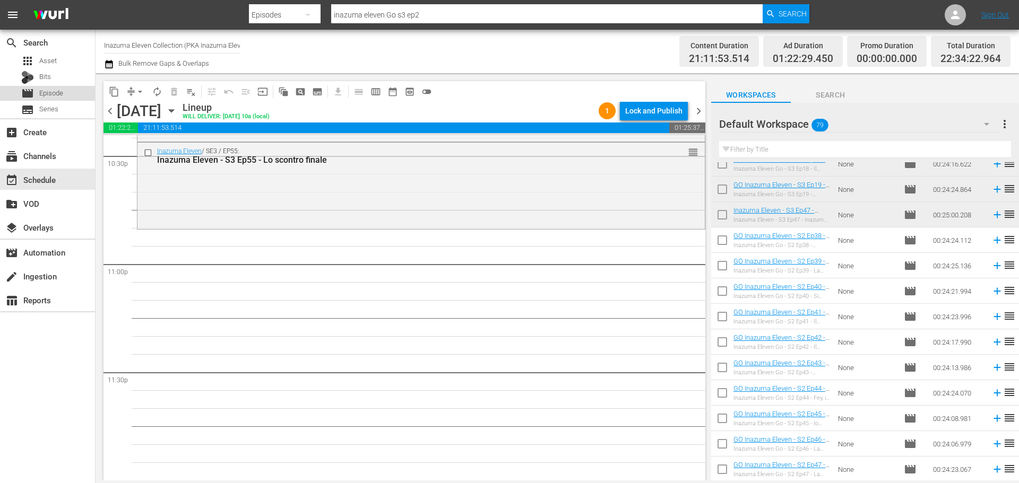
click at [79, 90] on div "movie Episode" at bounding box center [47, 93] width 95 height 15
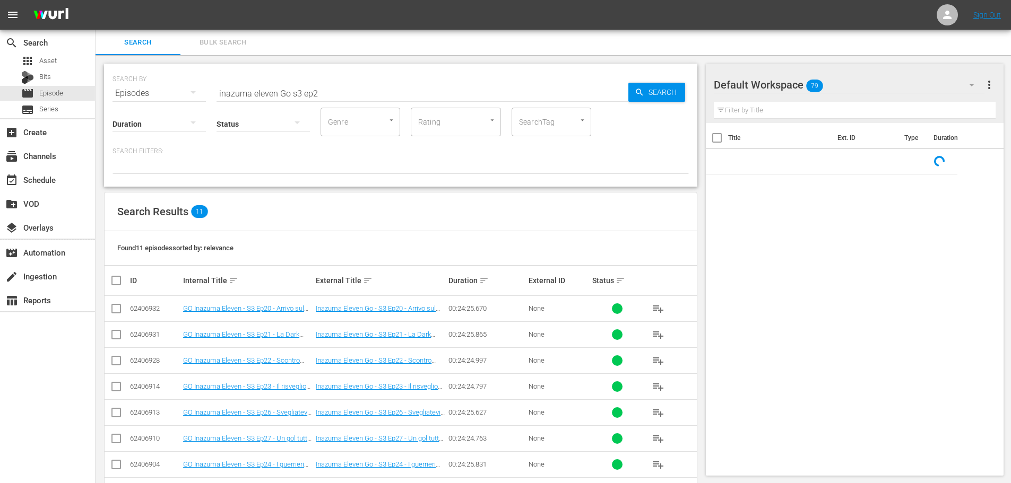
click at [357, 87] on input "inazuma eleven Go s3 ep2" at bounding box center [422, 93] width 412 height 25
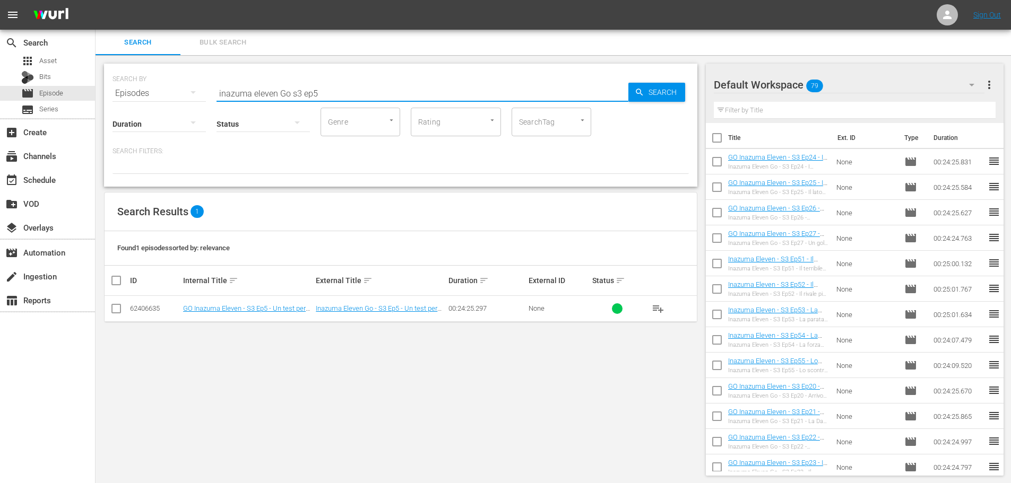
click at [290, 92] on input "inazuma eleven Go s3 ep5" at bounding box center [422, 93] width 412 height 25
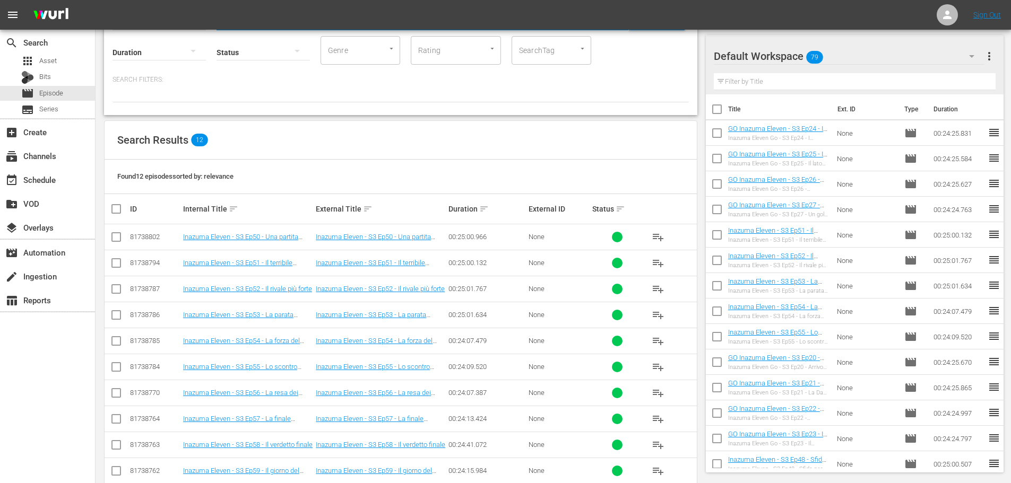
scroll to position [106, 0]
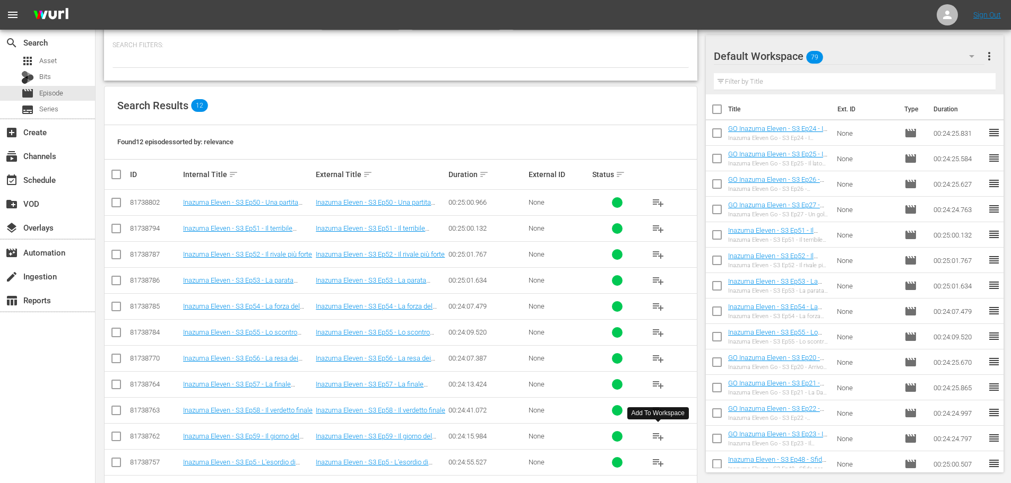
type input "inazuma eleven s3 ep5"
click at [657, 437] on span "playlist_add" at bounding box center [658, 436] width 13 height 13
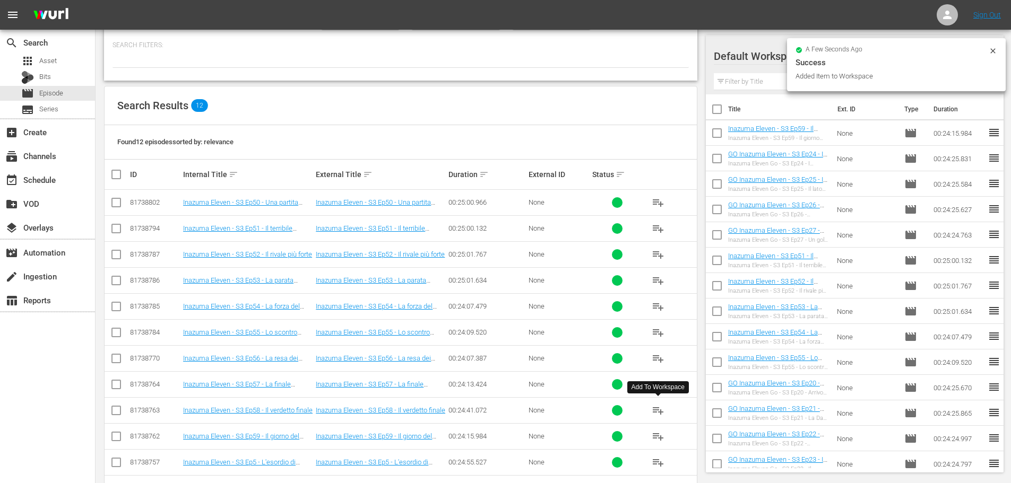
click at [656, 411] on span "playlist_add" at bounding box center [658, 410] width 13 height 13
click at [661, 385] on span "playlist_add" at bounding box center [658, 384] width 13 height 13
click at [661, 359] on span "playlist_add" at bounding box center [658, 358] width 13 height 13
click at [49, 183] on div "event_available Schedule" at bounding box center [29, 178] width 59 height 10
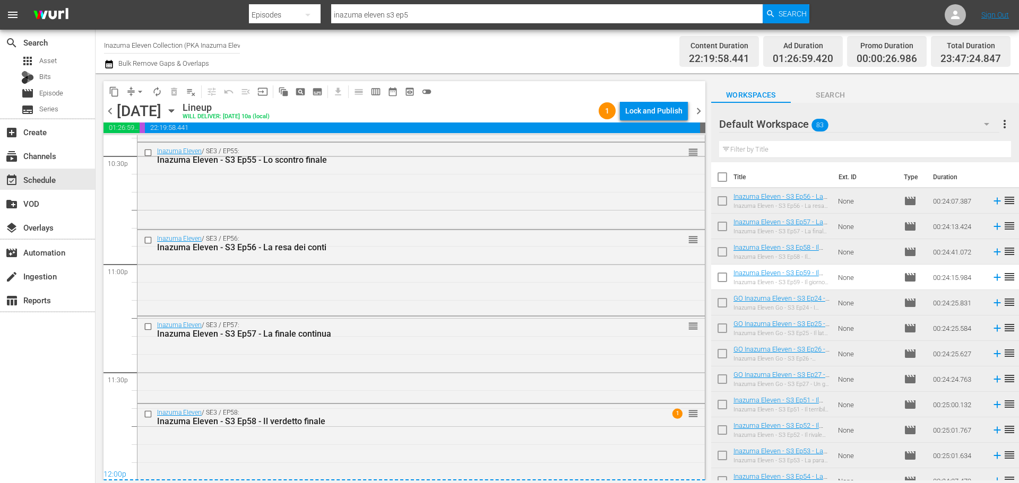
scroll to position [4862, 0]
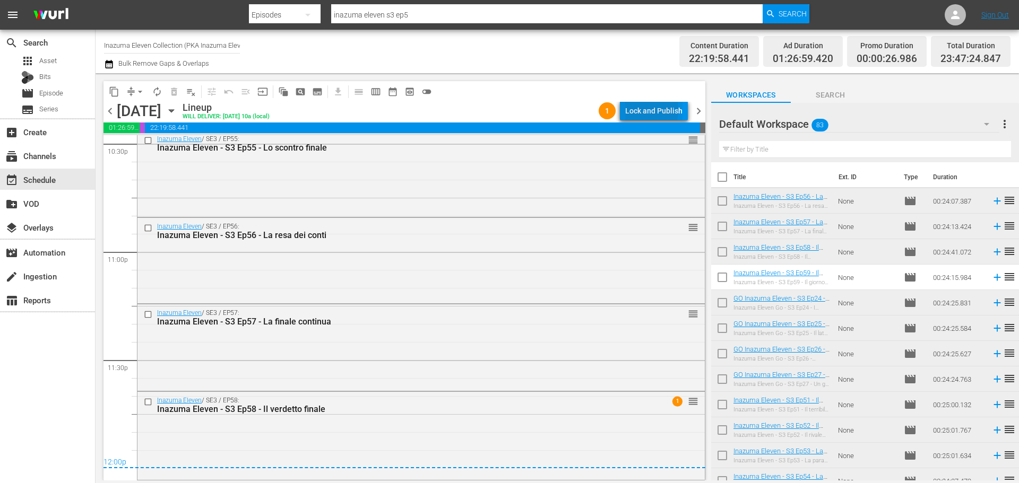
click at [643, 110] on div "Lock and Publish" at bounding box center [653, 110] width 57 height 19
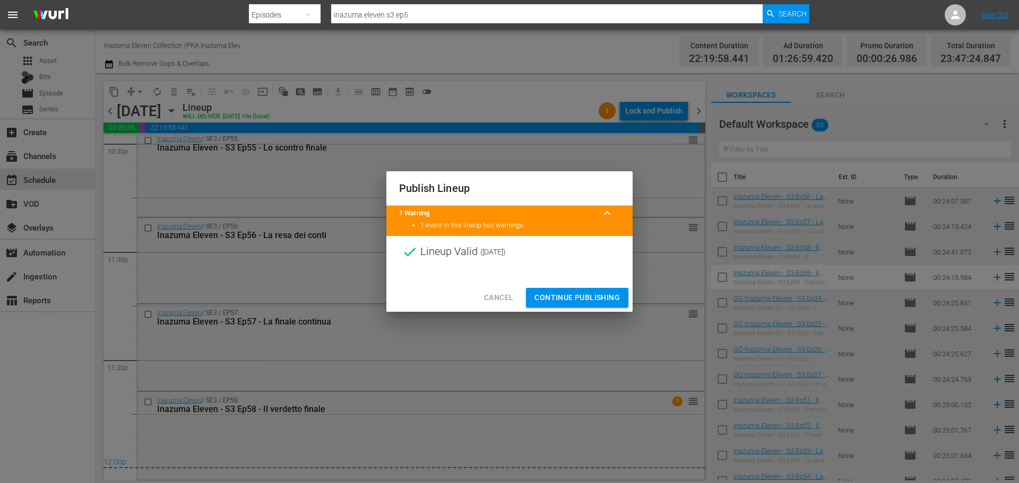
click at [619, 295] on span "Continue Publishing" at bounding box center [576, 297] width 85 height 13
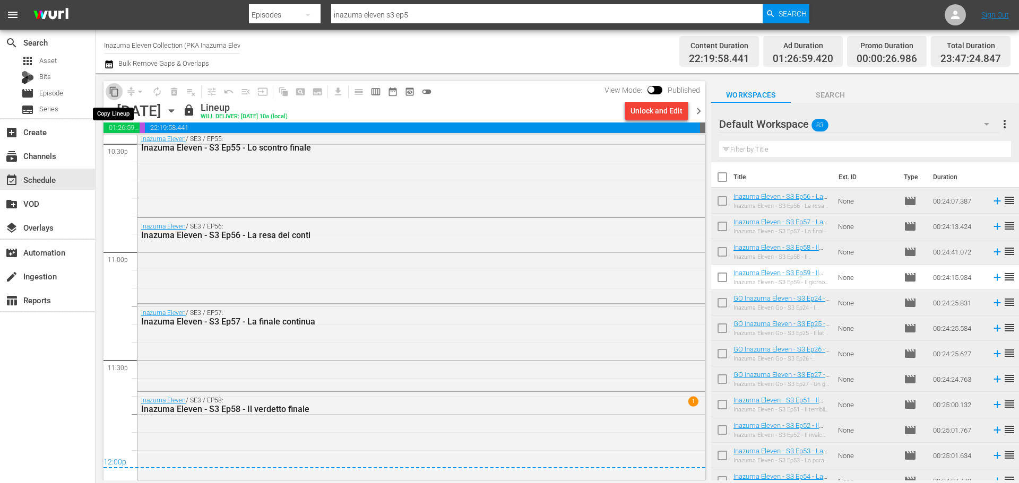
click at [107, 89] on button "content_copy" at bounding box center [114, 91] width 17 height 17
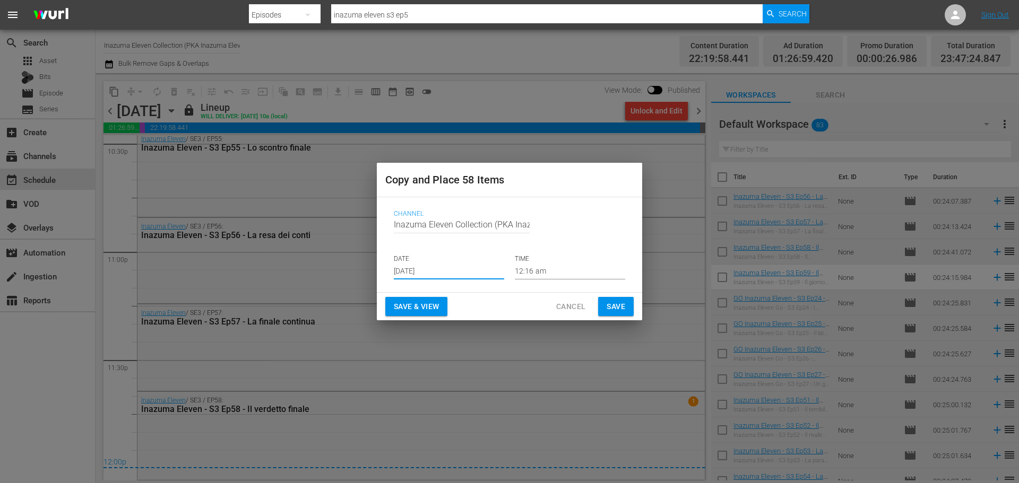
click at [452, 273] on input "Aug 27th 2025" at bounding box center [449, 272] width 110 height 16
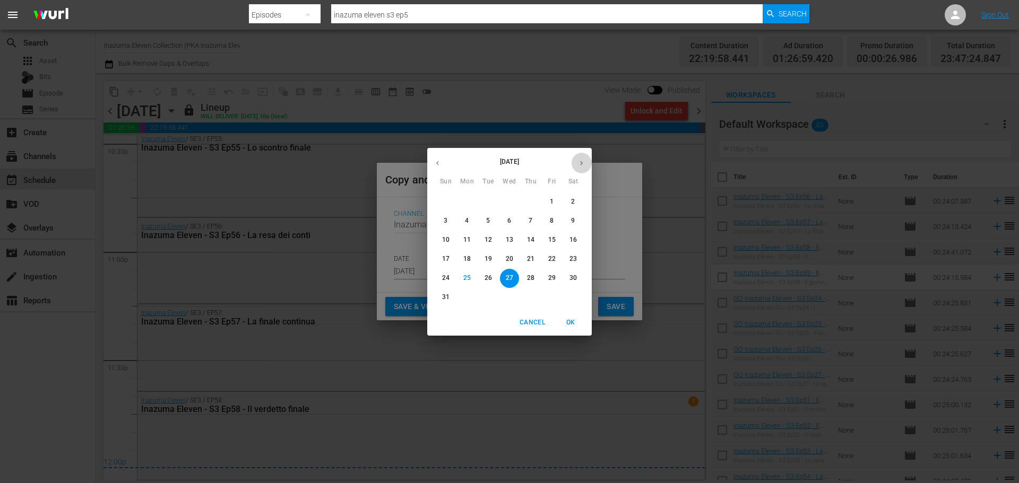
click at [581, 169] on button "button" at bounding box center [581, 163] width 21 height 21
click at [553, 199] on p "5" at bounding box center [552, 201] width 4 height 9
type input "Sep 5th 2025"
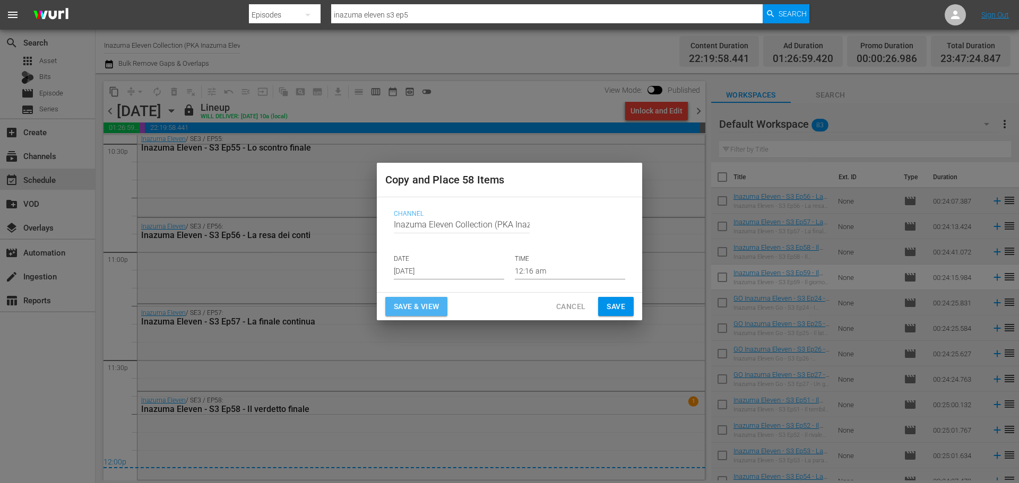
click at [426, 305] on span "Save & View" at bounding box center [416, 306] width 45 height 13
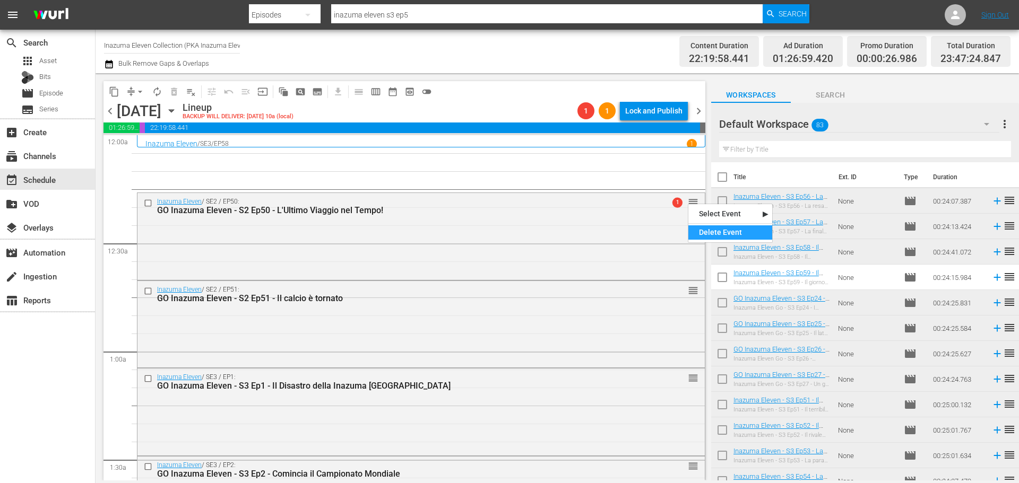
click at [704, 237] on div "Delete Event" at bounding box center [730, 232] width 84 height 14
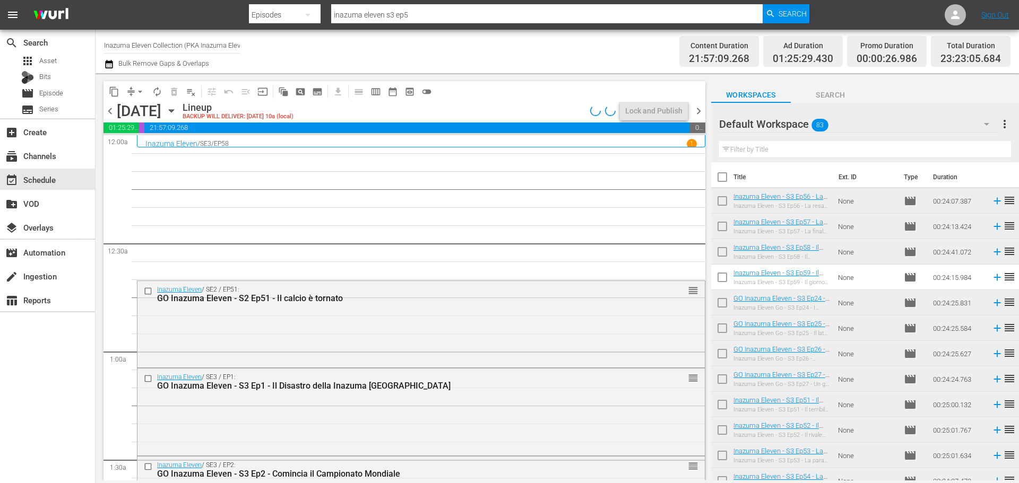
scroll to position [106, 0]
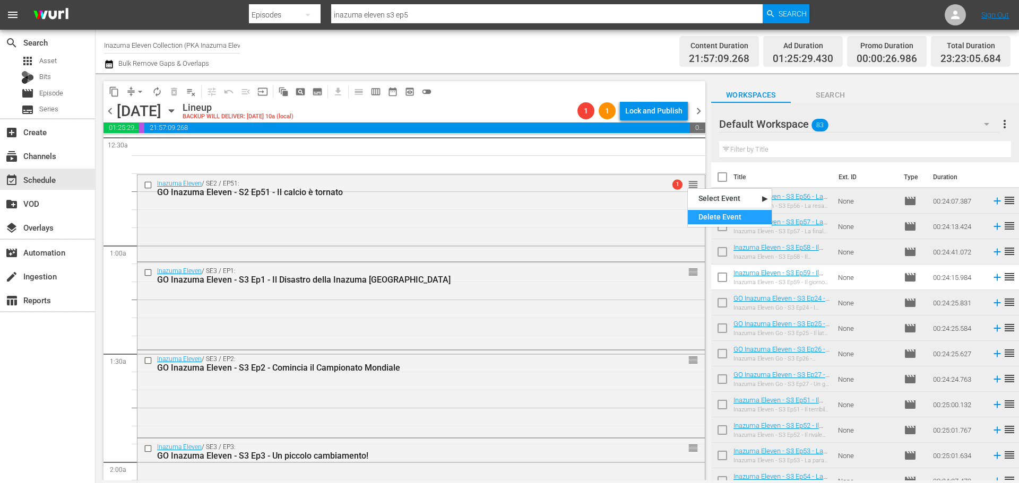
click at [712, 213] on div "Delete Event" at bounding box center [730, 217] width 84 height 14
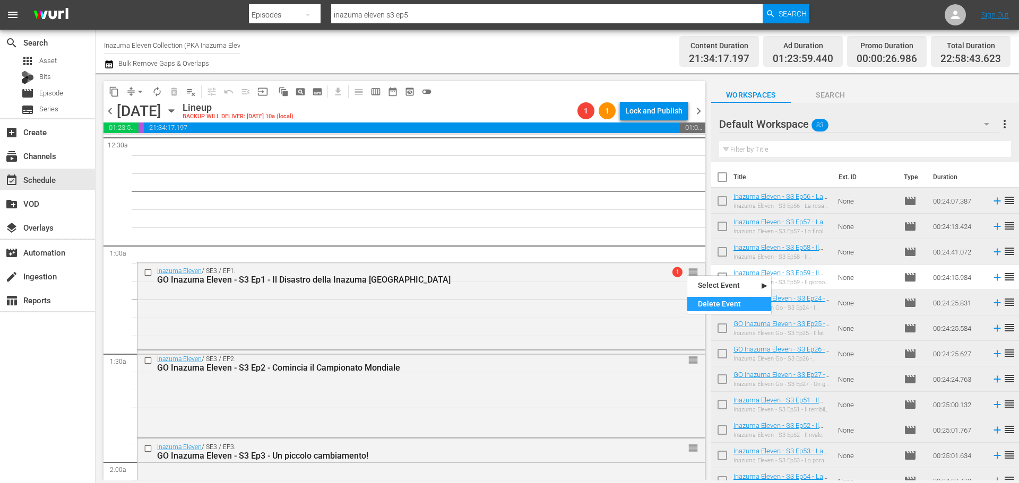
click at [699, 301] on div "Delete Event" at bounding box center [729, 304] width 84 height 14
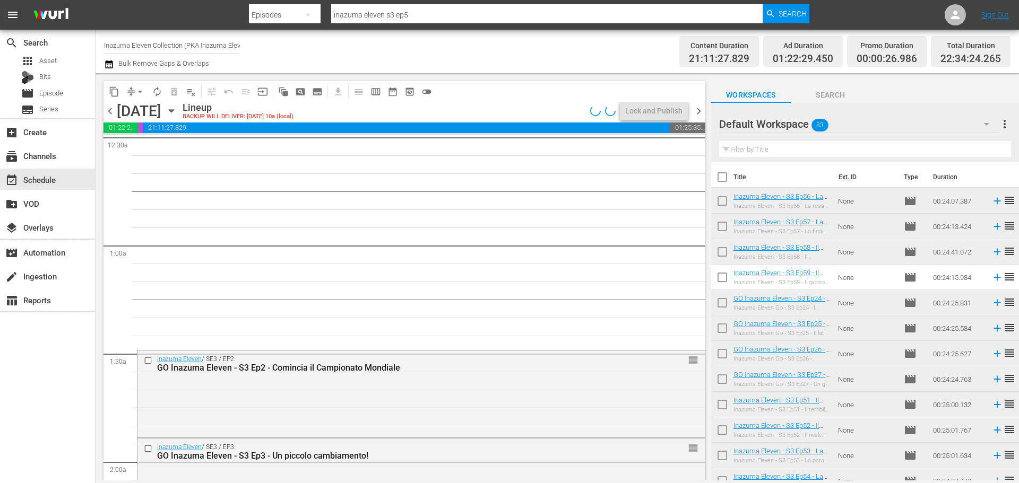
scroll to position [159, 0]
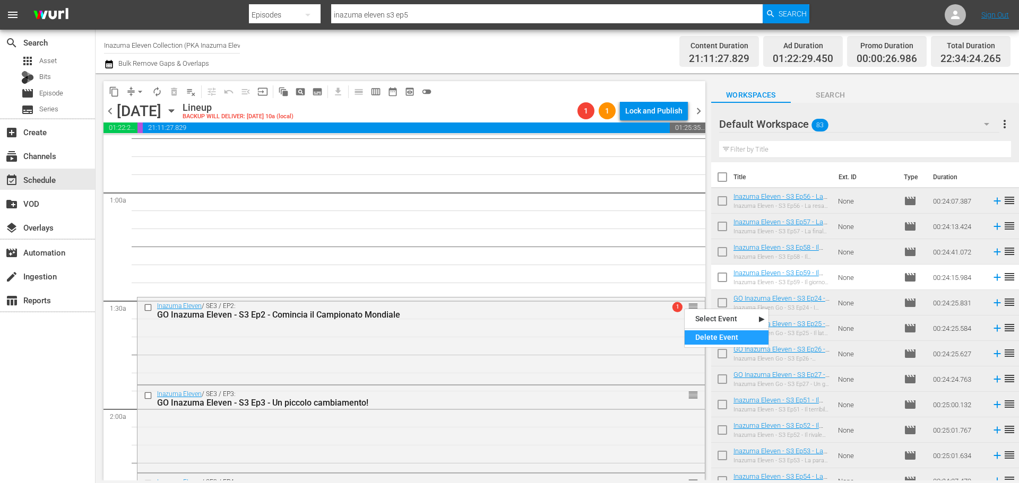
click at [703, 338] on div "Delete Event" at bounding box center [726, 338] width 84 height 14
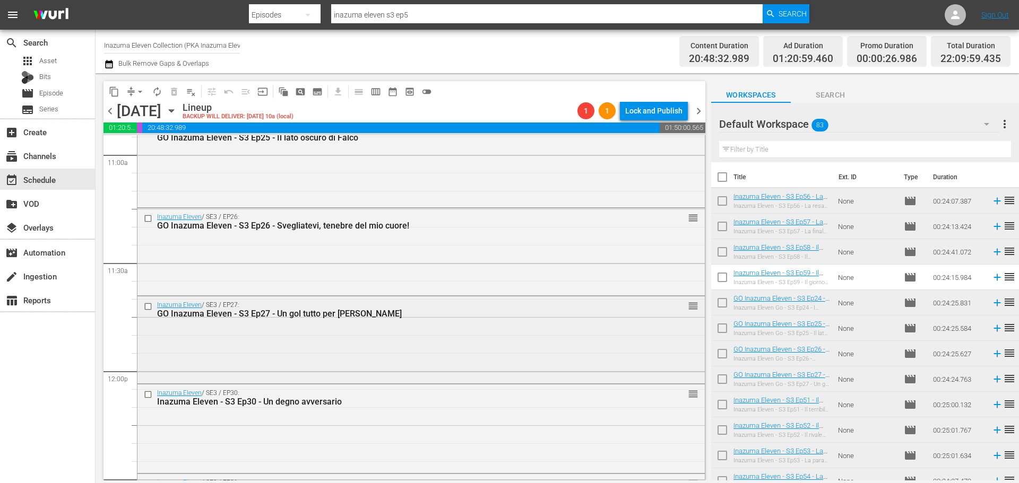
scroll to position [2468, 0]
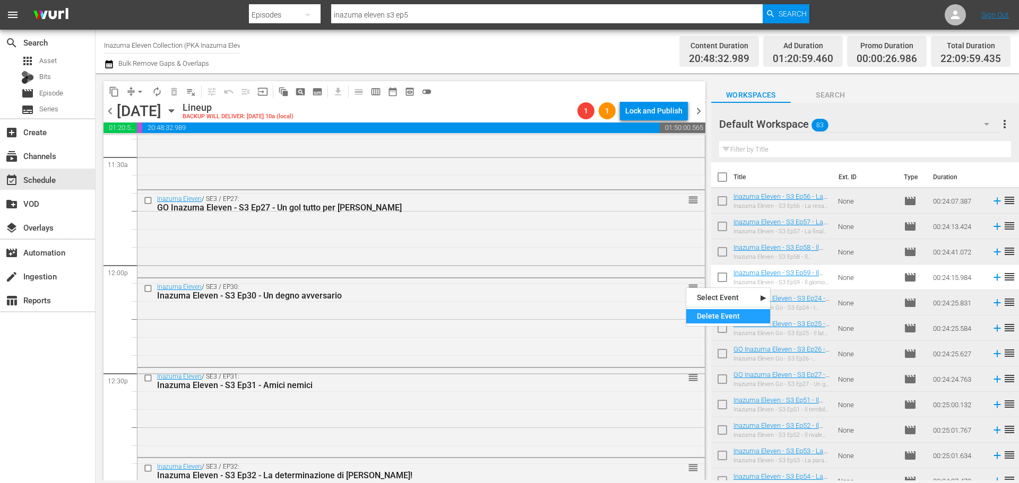
click at [704, 322] on div "Delete Event" at bounding box center [728, 316] width 84 height 14
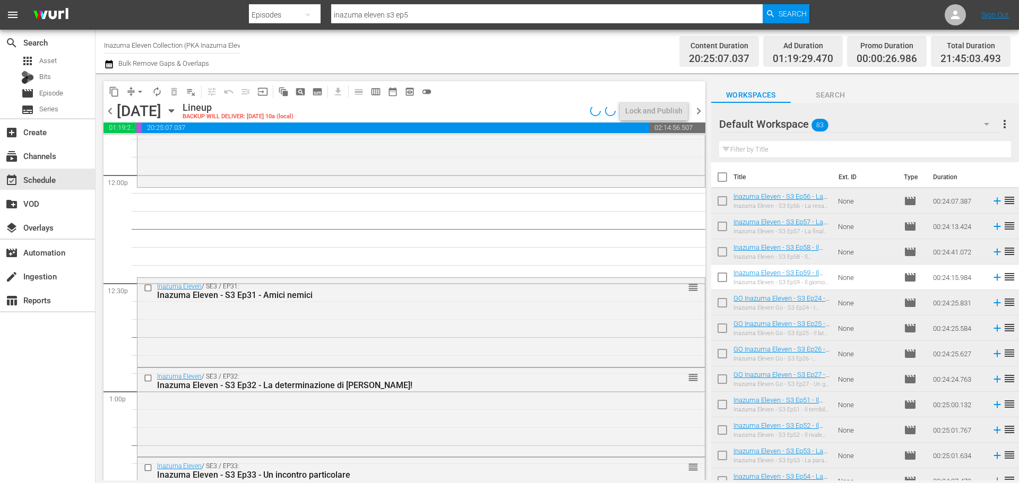
scroll to position [2574, 0]
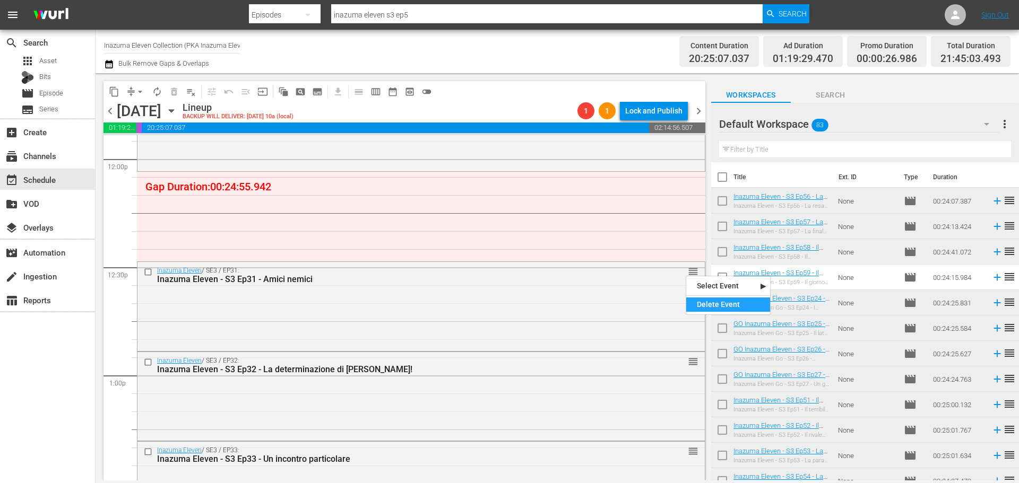
click at [700, 301] on div "Delete Event" at bounding box center [728, 305] width 84 height 14
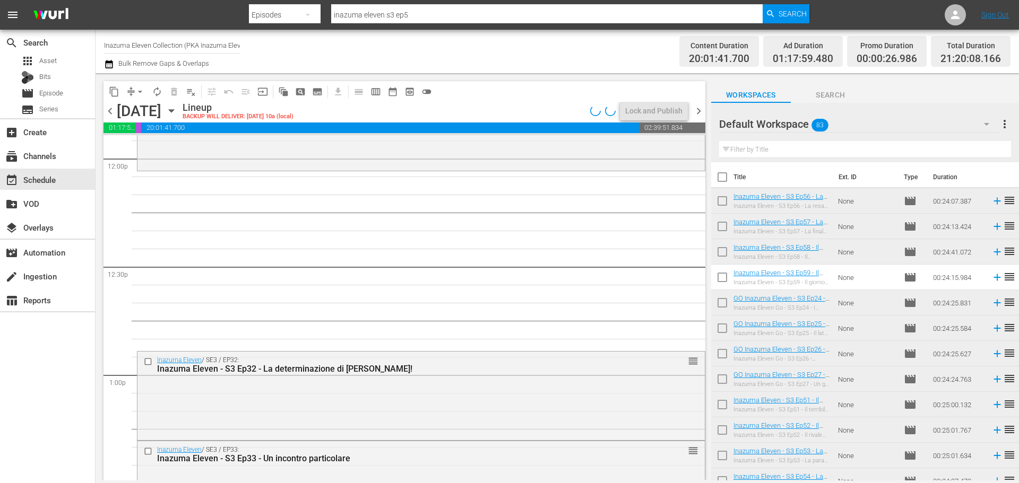
scroll to position [2680, 0]
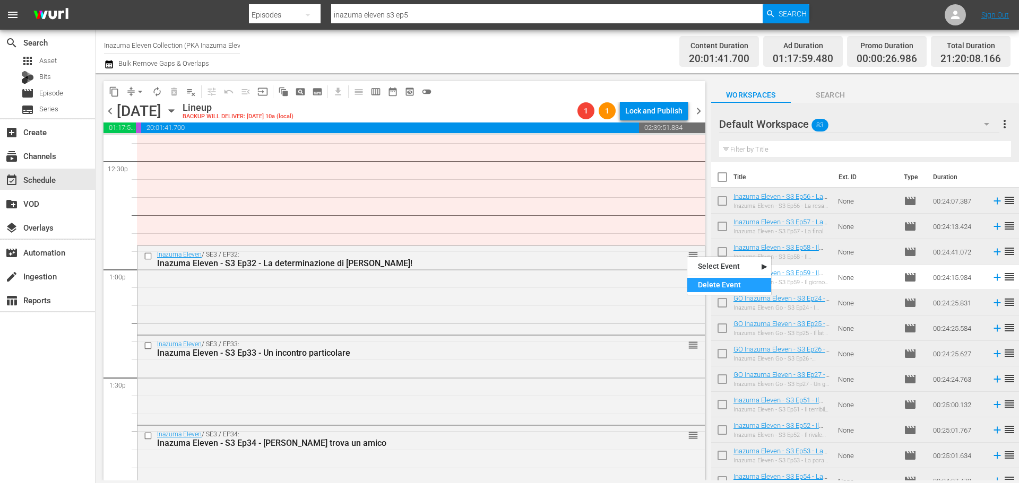
click at [701, 285] on div "Delete Event" at bounding box center [729, 285] width 84 height 14
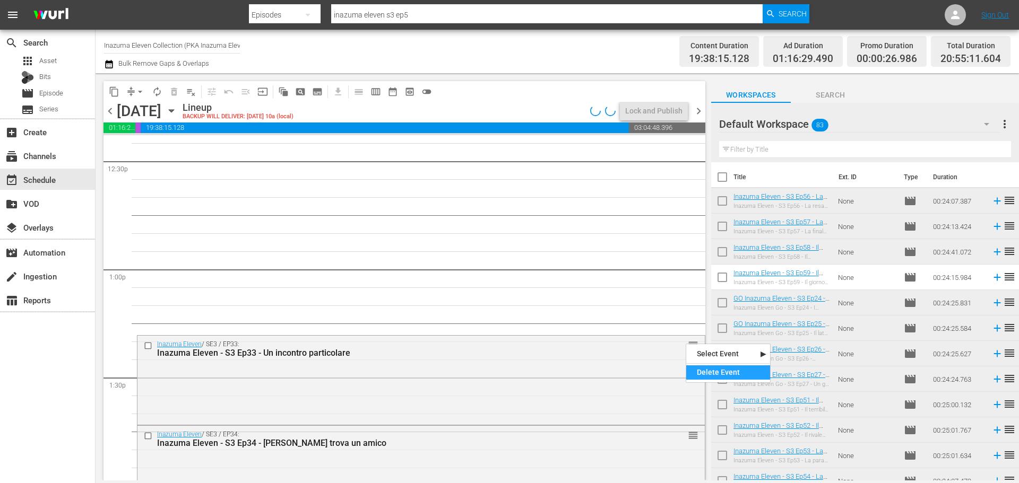
click at [699, 372] on div "Delete Event" at bounding box center [728, 373] width 84 height 14
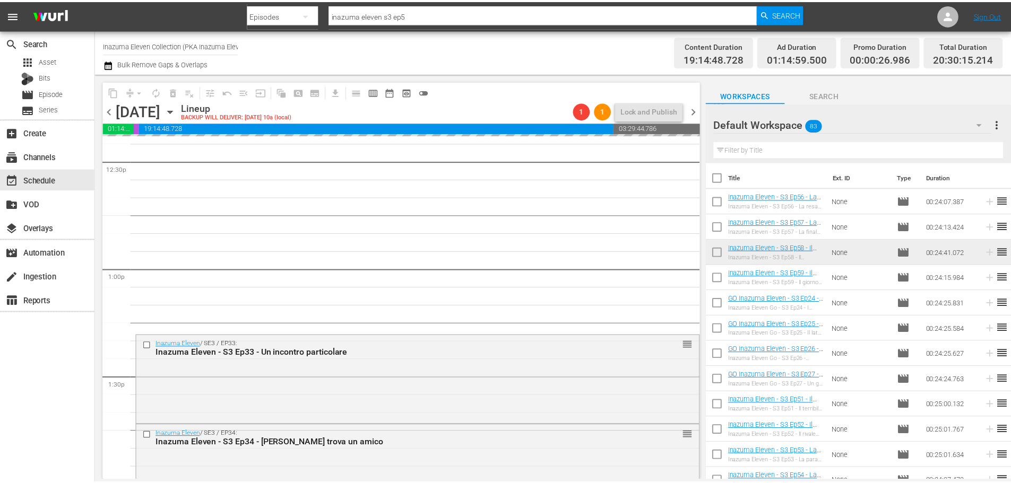
scroll to position [2494, 0]
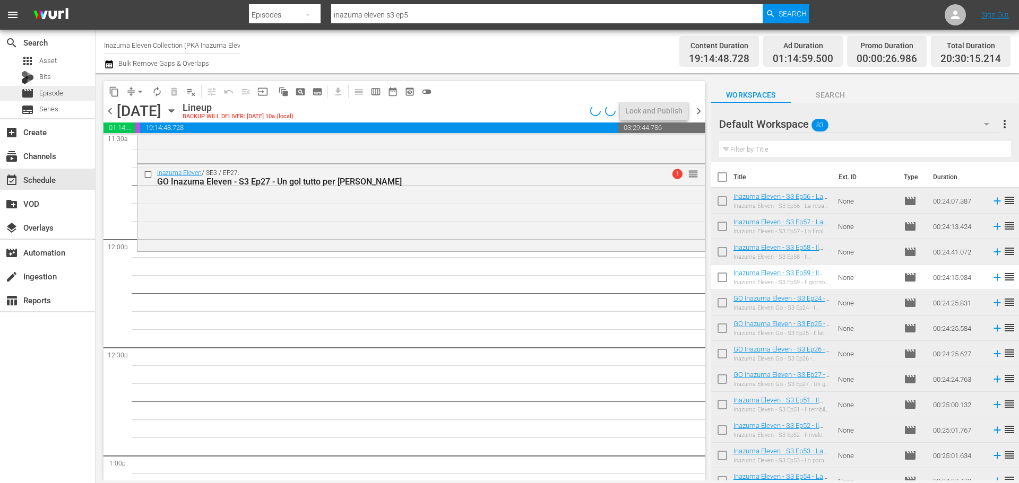
click at [83, 96] on div "movie Episode" at bounding box center [47, 93] width 95 height 15
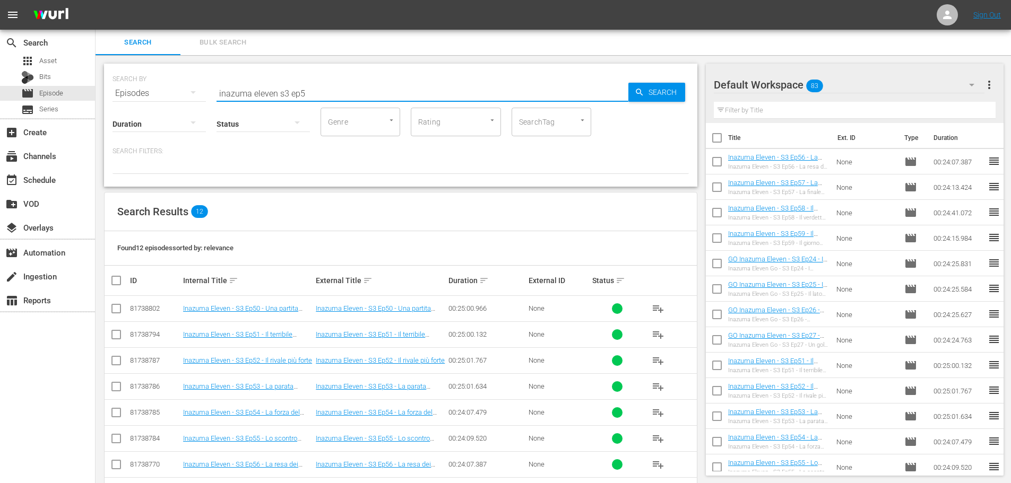
click at [281, 94] on input "inazuma eleven s3 ep5" at bounding box center [422, 93] width 412 height 25
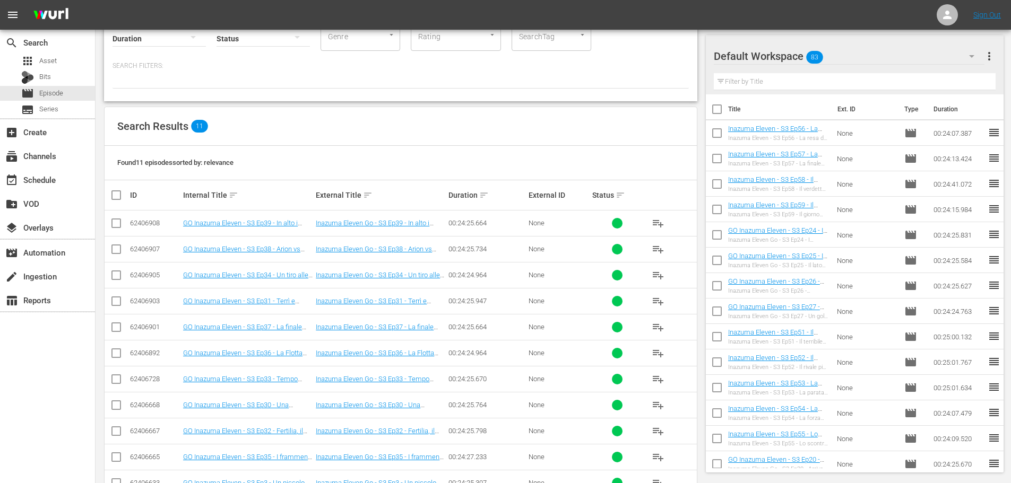
scroll to position [106, 0]
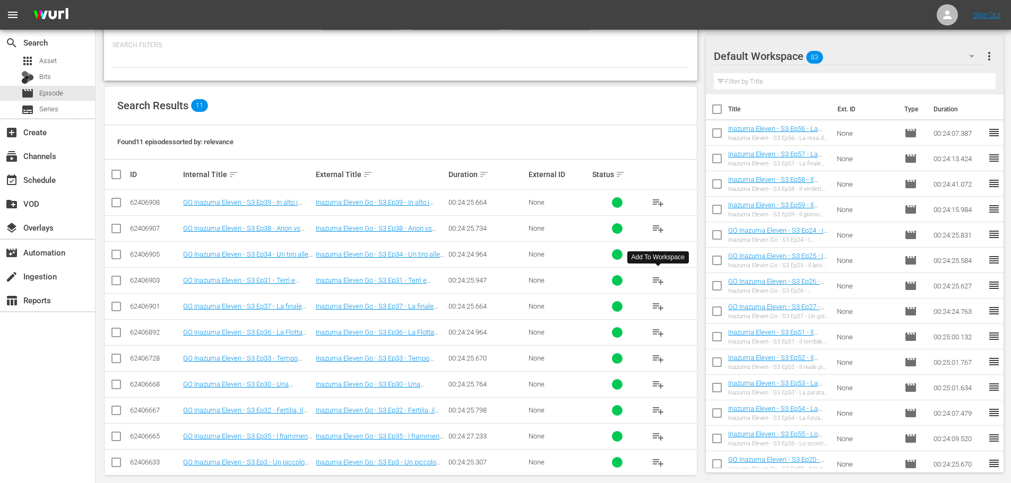
click at [661, 280] on span "playlist_add" at bounding box center [658, 280] width 13 height 13
click at [657, 387] on span "playlist_add" at bounding box center [658, 384] width 13 height 13
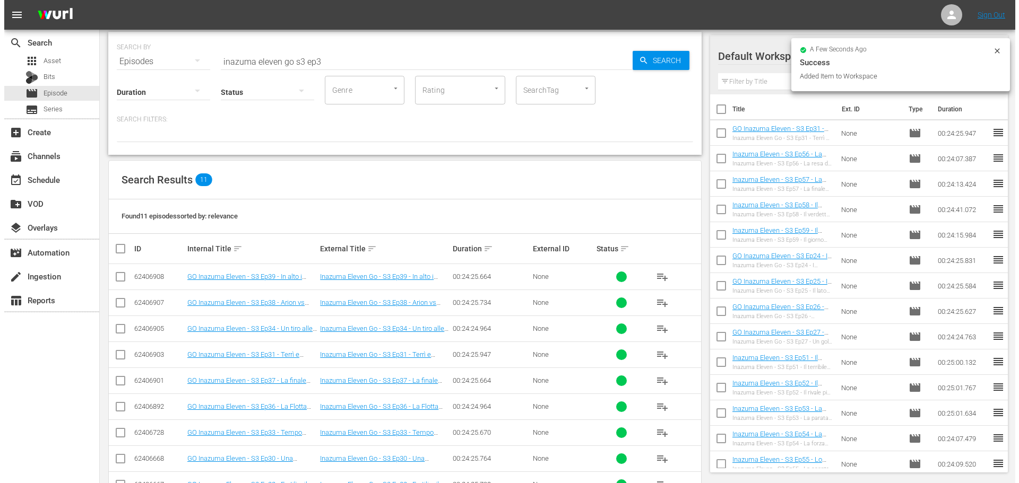
scroll to position [0, 0]
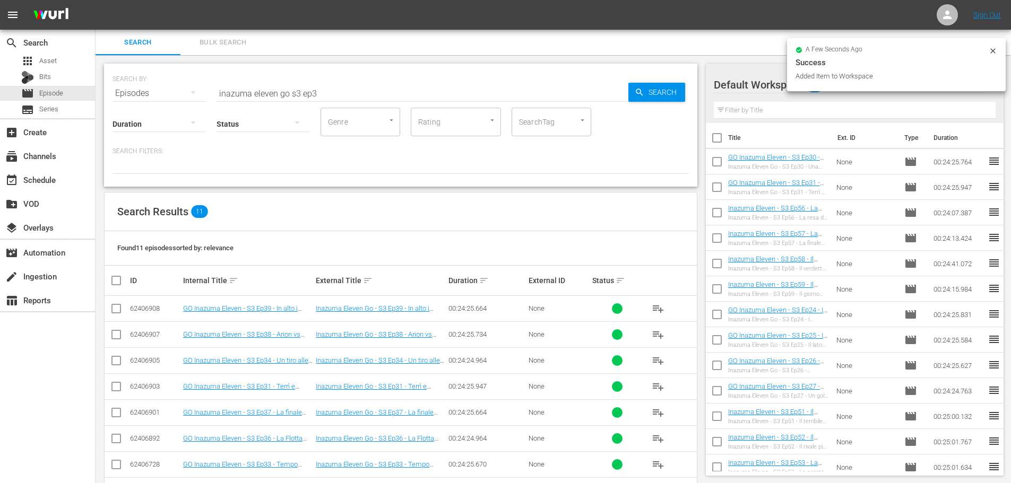
drag, startPoint x: 315, startPoint y: 91, endPoint x: 323, endPoint y: 89, distance: 7.6
click at [315, 91] on input "inazuma eleven go s3 ep3" at bounding box center [422, 93] width 412 height 25
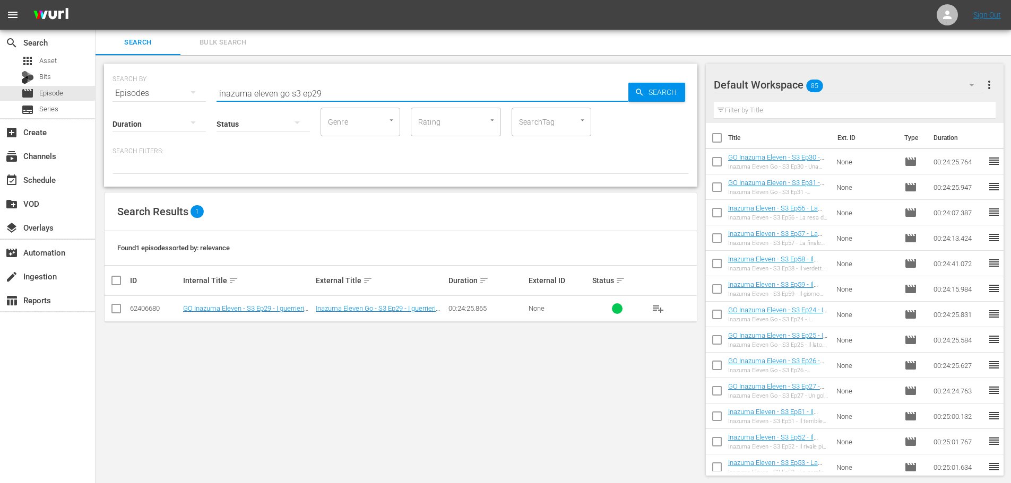
click at [661, 309] on span "playlist_add" at bounding box center [658, 308] width 13 height 13
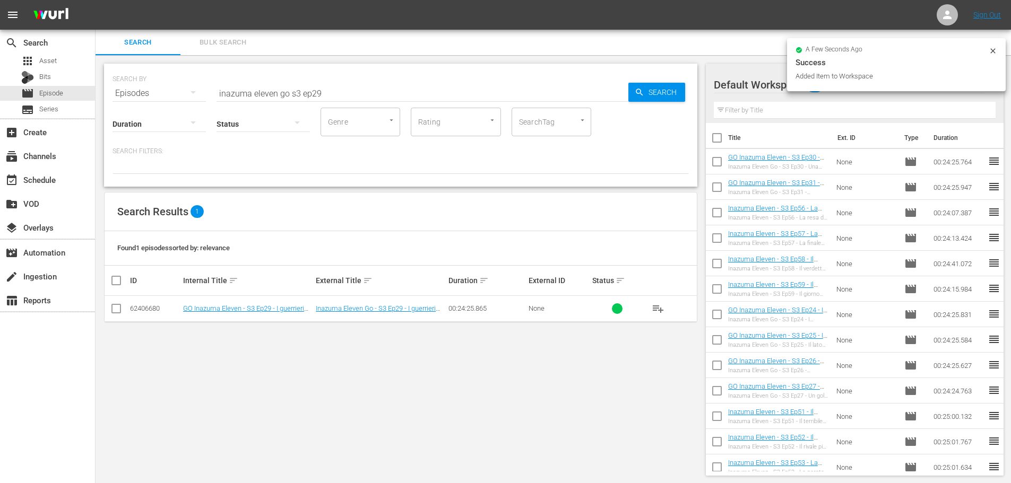
click at [368, 86] on input "inazuma eleven go s3 ep29" at bounding box center [422, 93] width 412 height 25
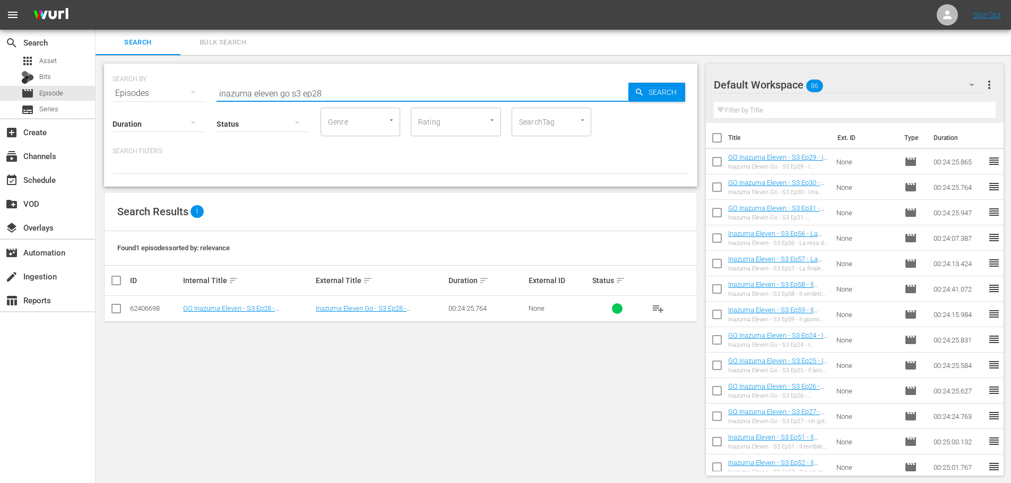
type input "inazuma eleven go s3 ep28"
click at [652, 306] on span "playlist_add" at bounding box center [658, 308] width 13 height 13
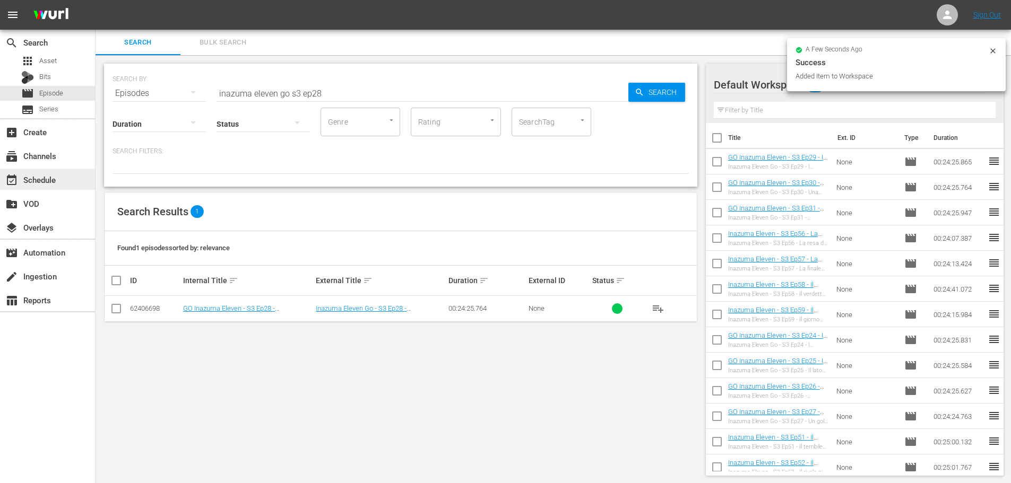
click at [52, 172] on div "event_available Schedule" at bounding box center [47, 179] width 95 height 21
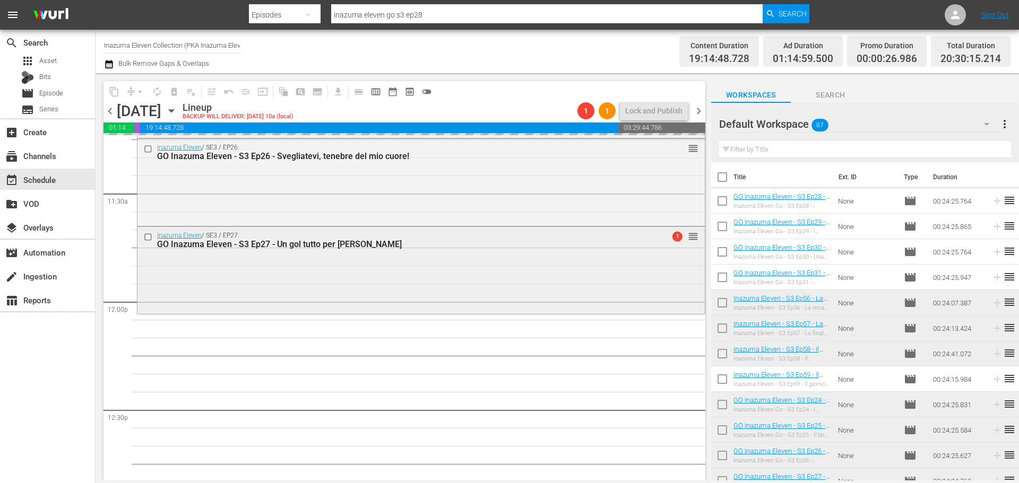
scroll to position [2412, 0]
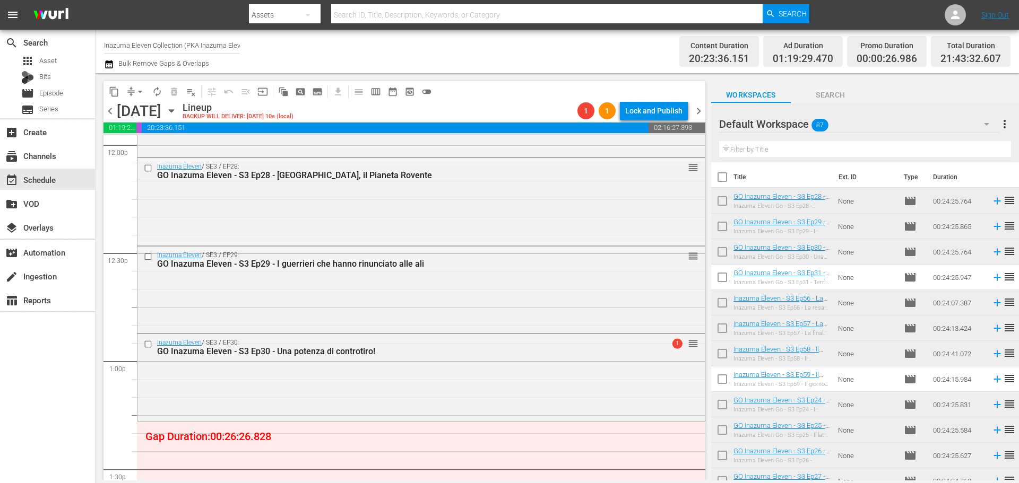
scroll to position [2694, 0]
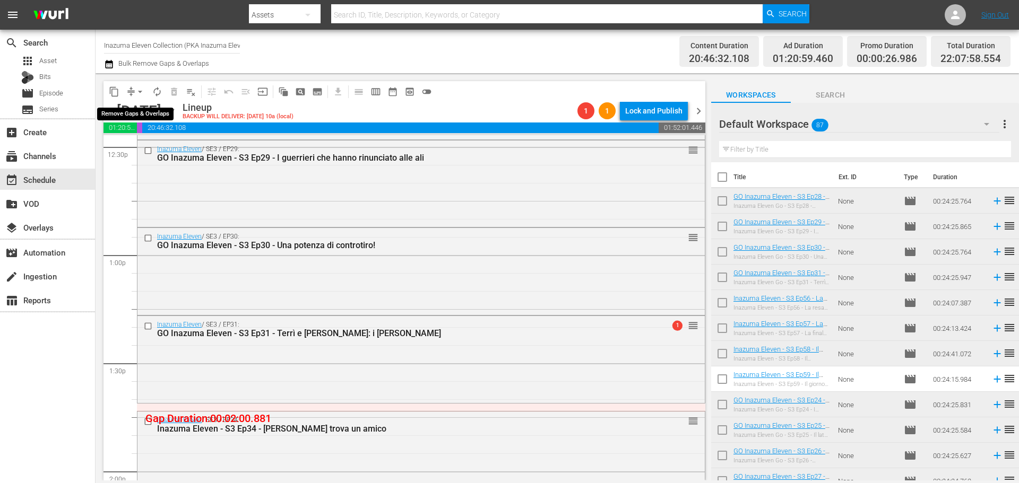
click at [141, 93] on span "arrow_drop_down" at bounding box center [140, 91] width 11 height 11
click at [149, 147] on li "Align to End of Previous Day" at bounding box center [140, 149] width 111 height 18
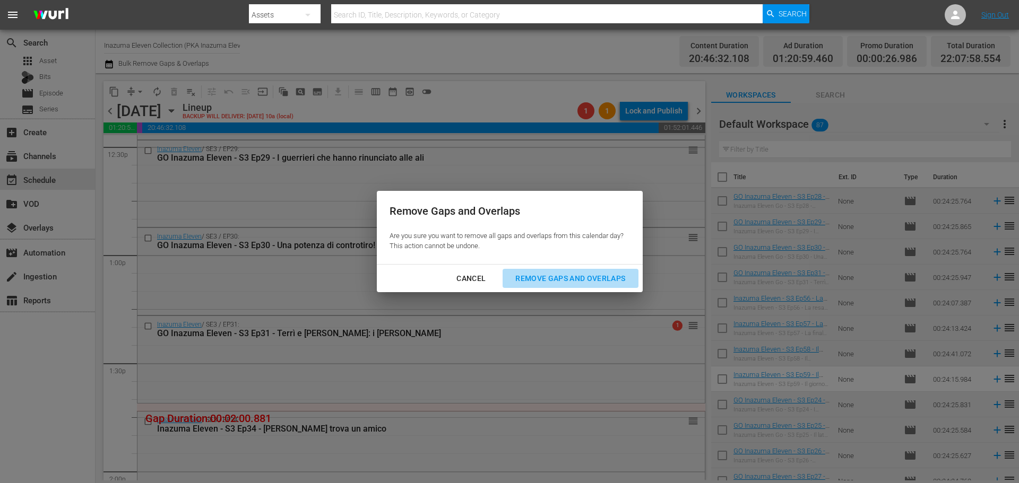
click at [533, 287] on button "Remove Gaps and Overlaps" at bounding box center [569, 279] width 135 height 20
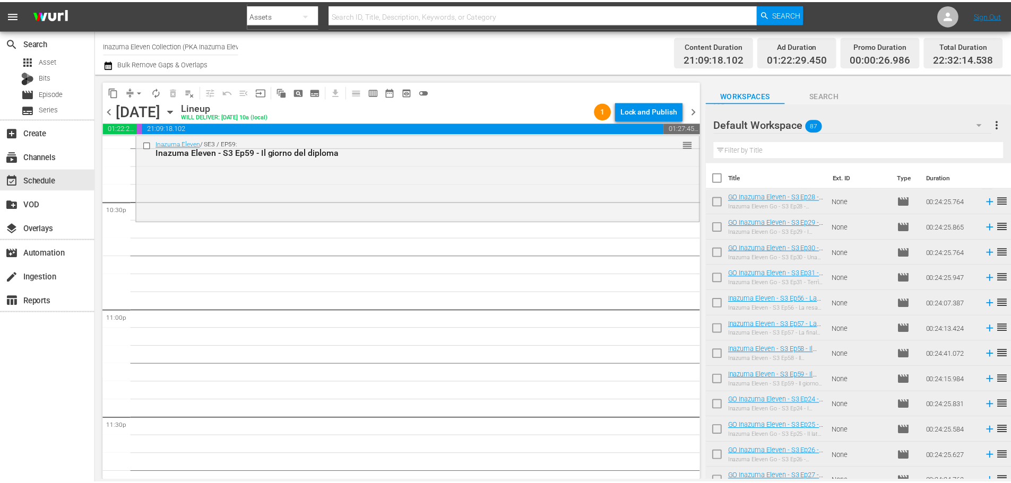
scroll to position [4691, 0]
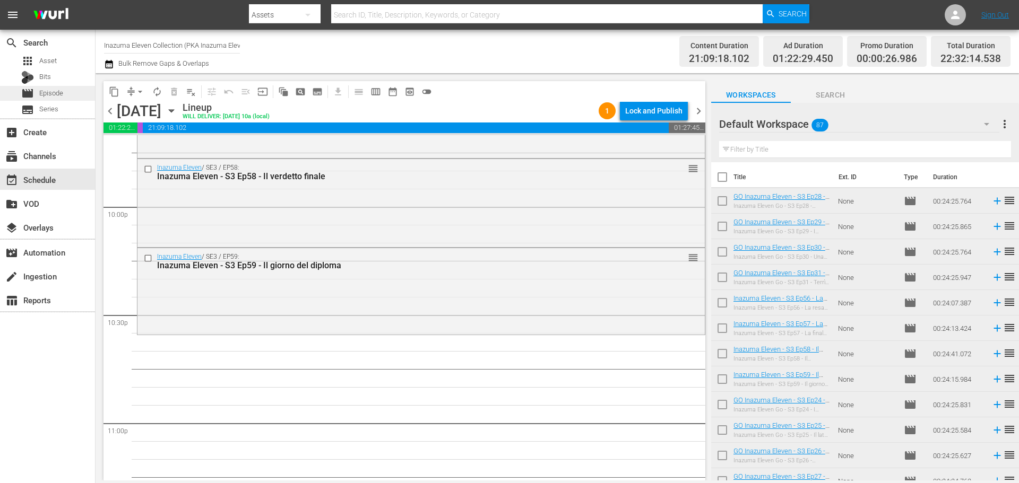
click at [73, 90] on div "movie Episode" at bounding box center [47, 93] width 95 height 15
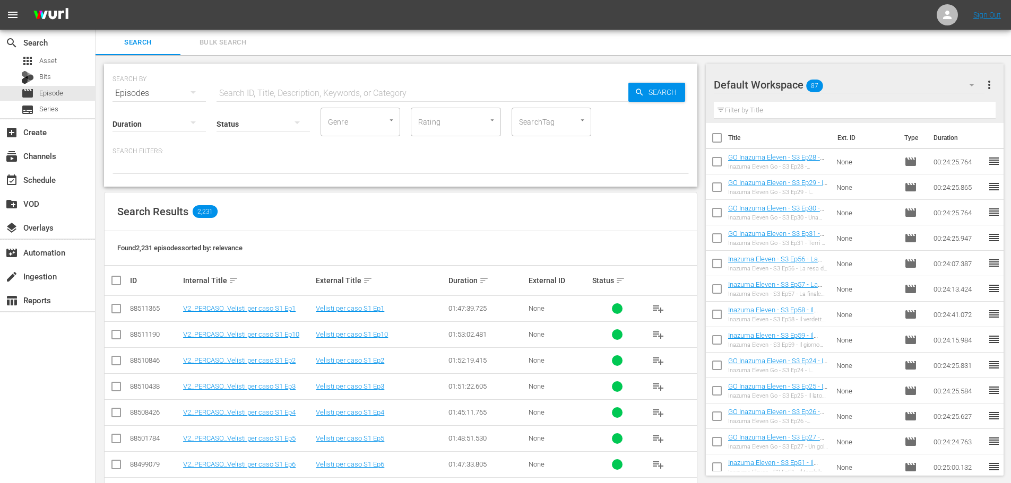
click at [368, 97] on input "text" at bounding box center [422, 93] width 412 height 25
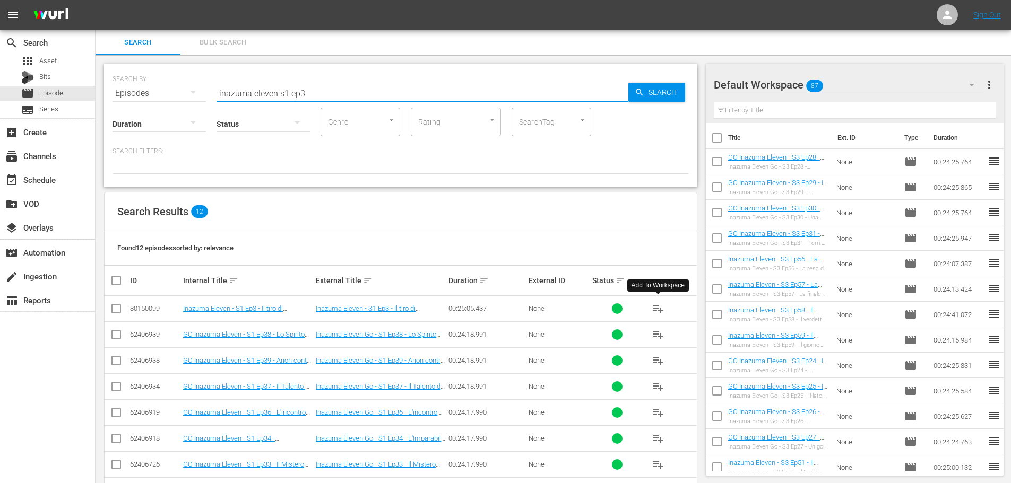
click at [663, 306] on span "playlist_add" at bounding box center [658, 308] width 13 height 13
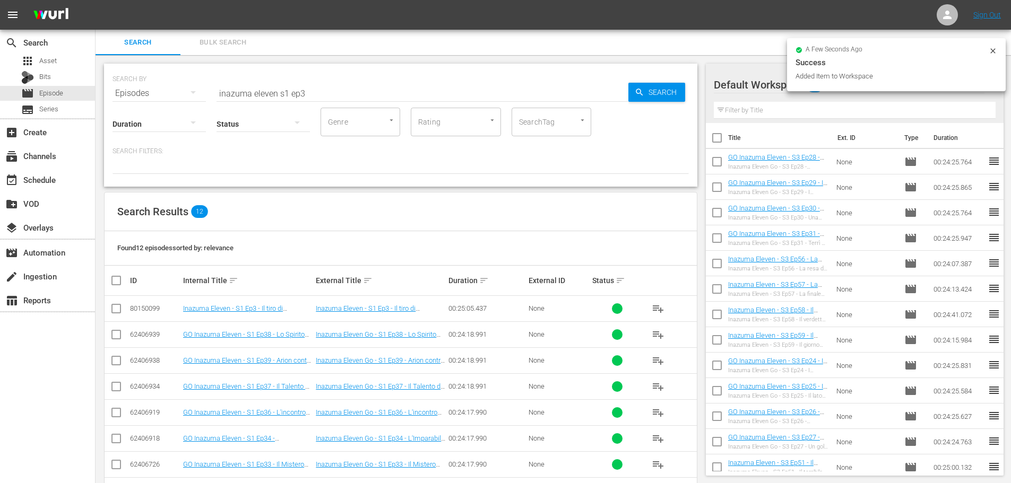
click at [326, 97] on input "inazuma eleven s1 ep3" at bounding box center [422, 93] width 412 height 25
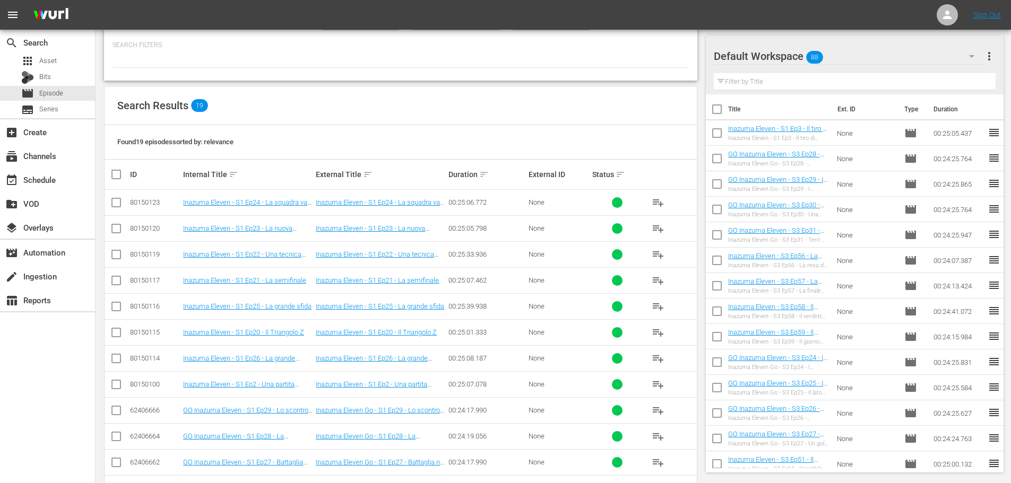
scroll to position [159, 0]
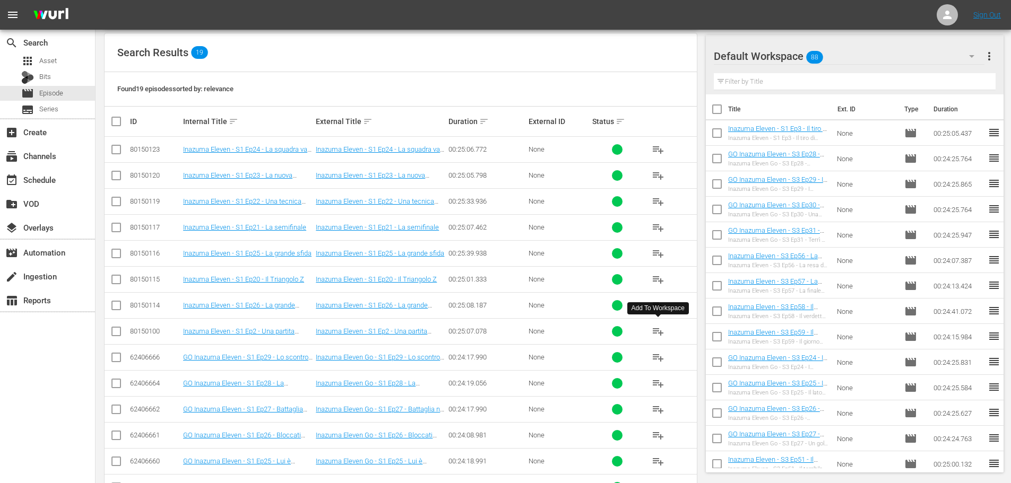
click at [649, 328] on button "playlist_add" at bounding box center [657, 331] width 25 height 25
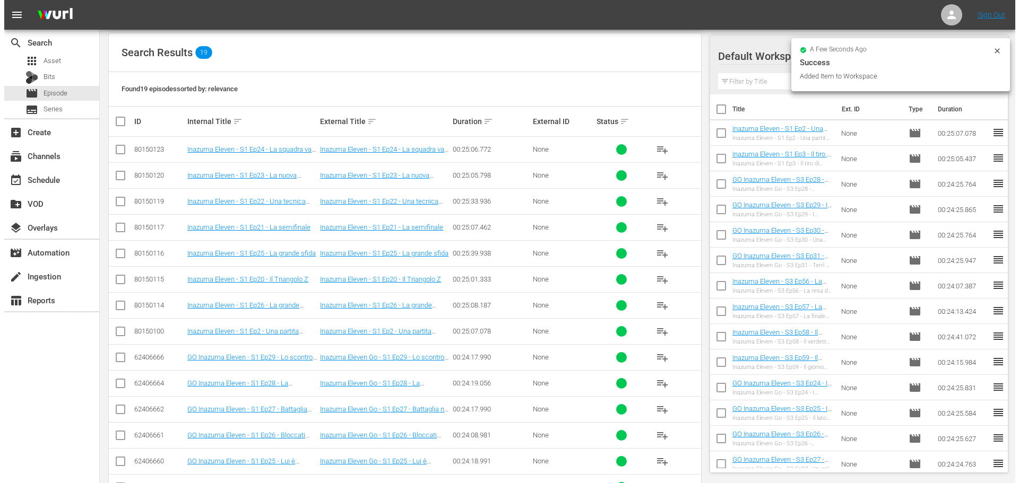
scroll to position [0, 0]
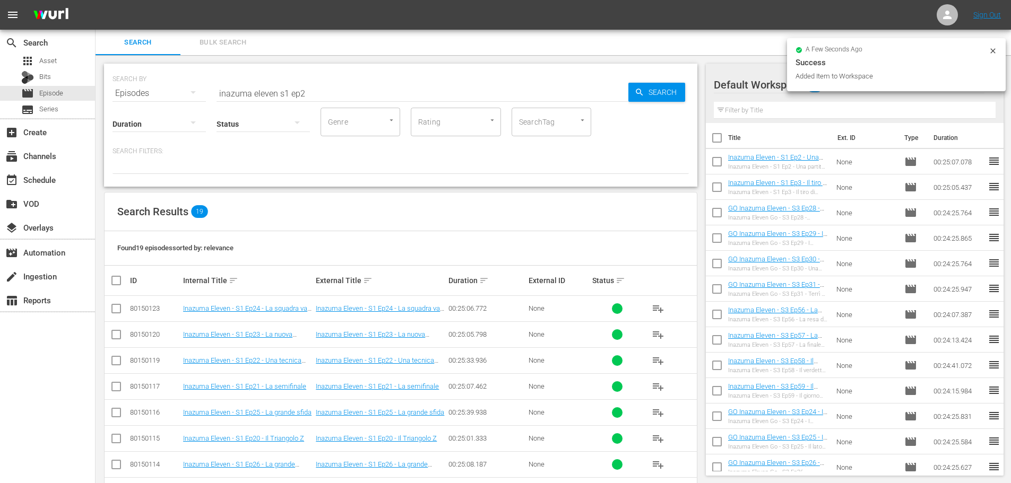
click at [313, 91] on input "inazuma eleven s1 ep2" at bounding box center [422, 93] width 412 height 25
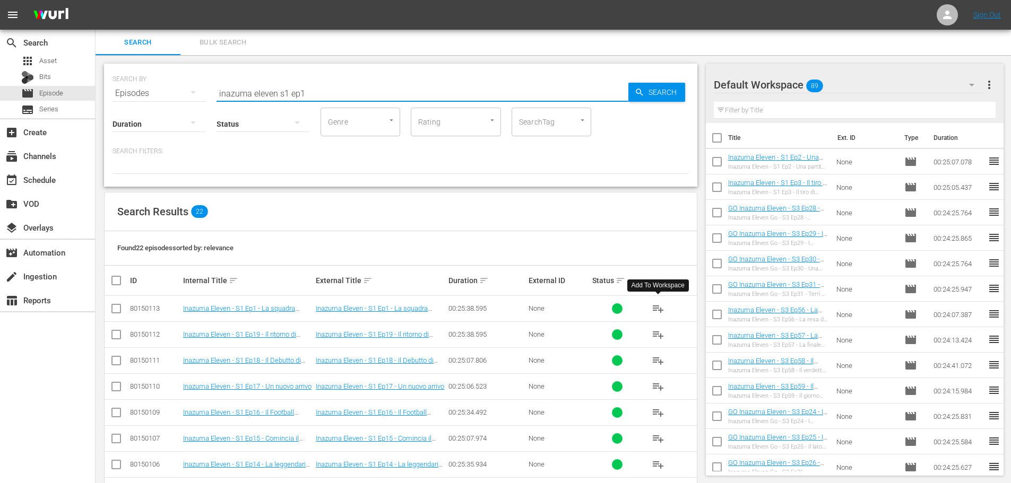
click at [658, 311] on span "playlist_add" at bounding box center [658, 308] width 13 height 13
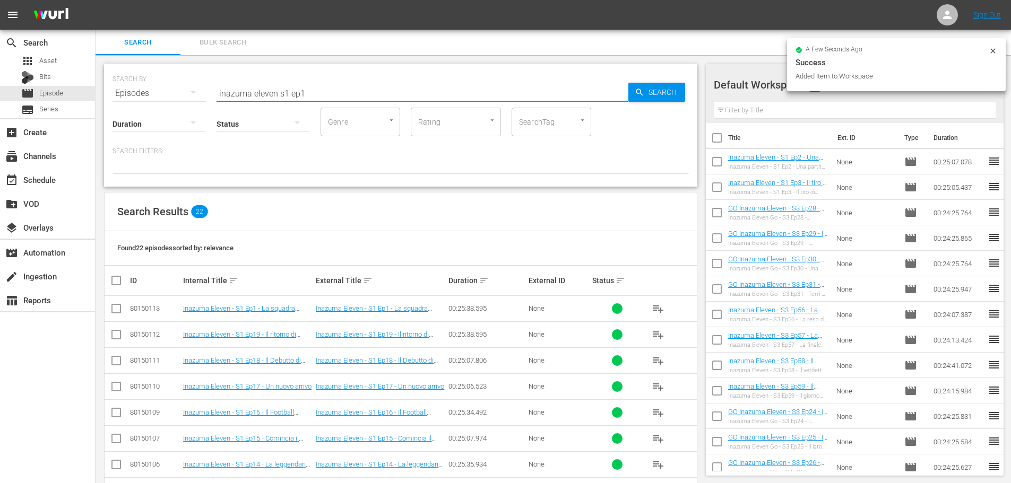
click at [311, 96] on input "inazuma eleven s1 ep1" at bounding box center [422, 93] width 412 height 25
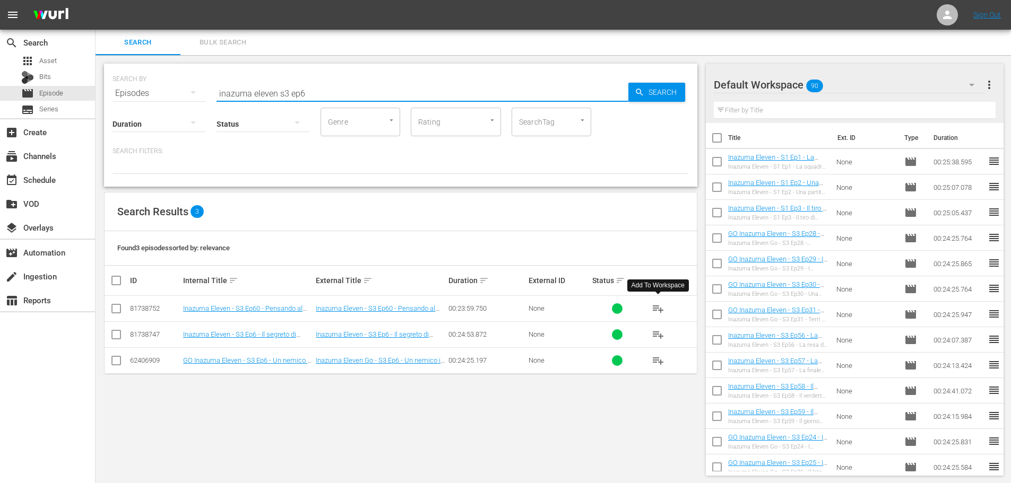
type input "inazuma eleven s3 ep6"
drag, startPoint x: 658, startPoint y: 309, endPoint x: 620, endPoint y: 297, distance: 39.9
click at [658, 309] on span "playlist_add" at bounding box center [658, 308] width 13 height 13
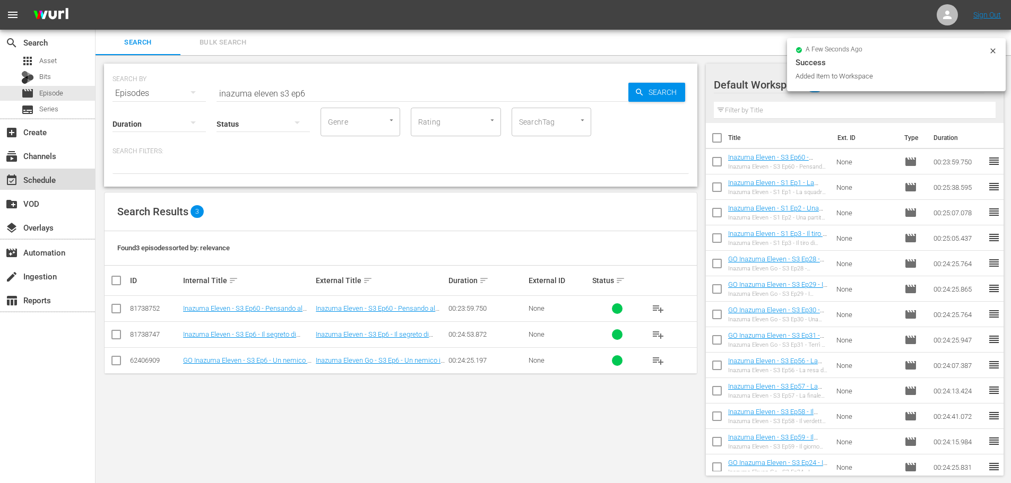
click at [63, 185] on div "event_available Schedule" at bounding box center [47, 179] width 95 height 21
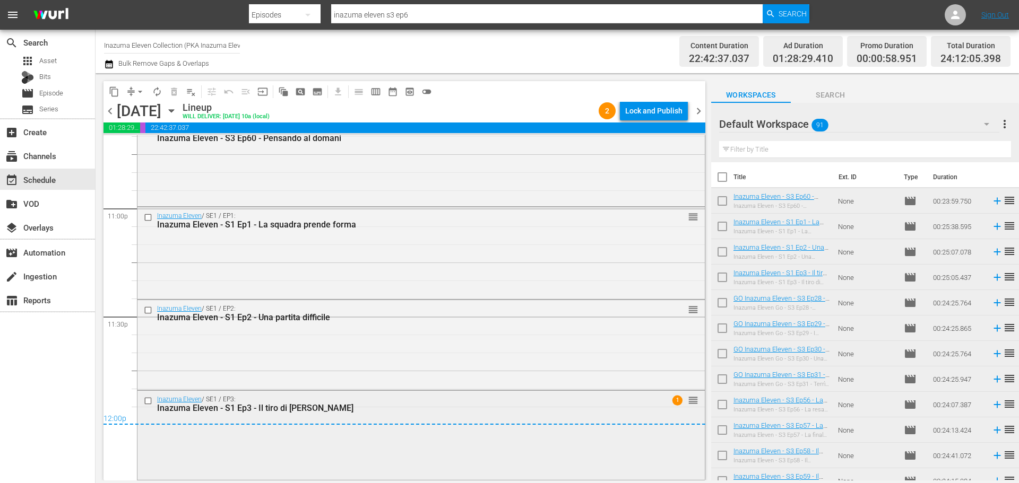
scroll to position [4853, 0]
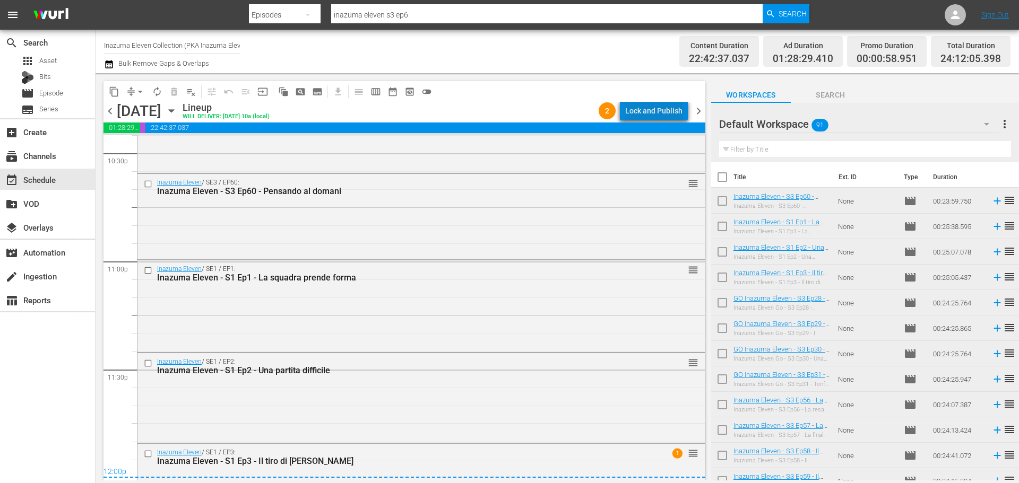
click at [667, 116] on div "Lock and Publish" at bounding box center [653, 110] width 57 height 19
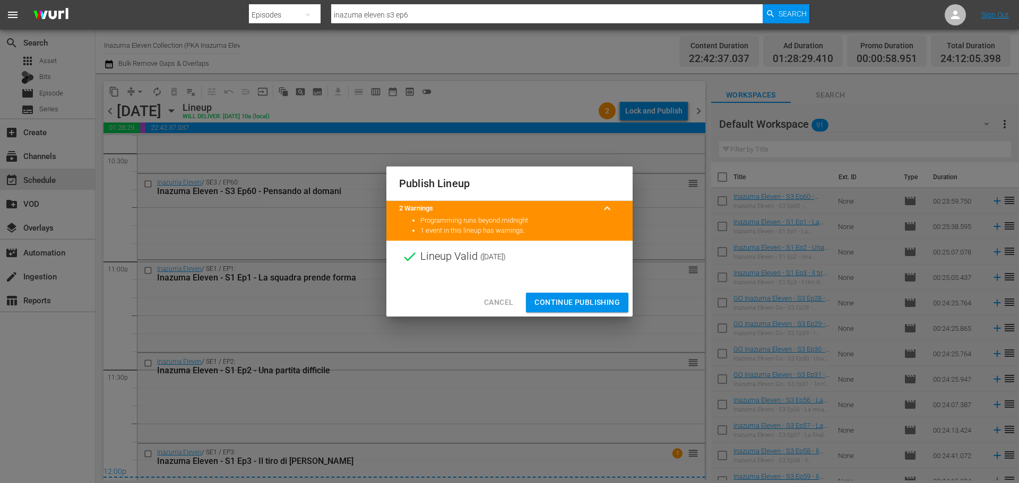
click at [581, 292] on div "Cancel Continue Publishing" at bounding box center [509, 303] width 246 height 28
click at [581, 297] on span "Continue Publishing" at bounding box center [576, 302] width 85 height 13
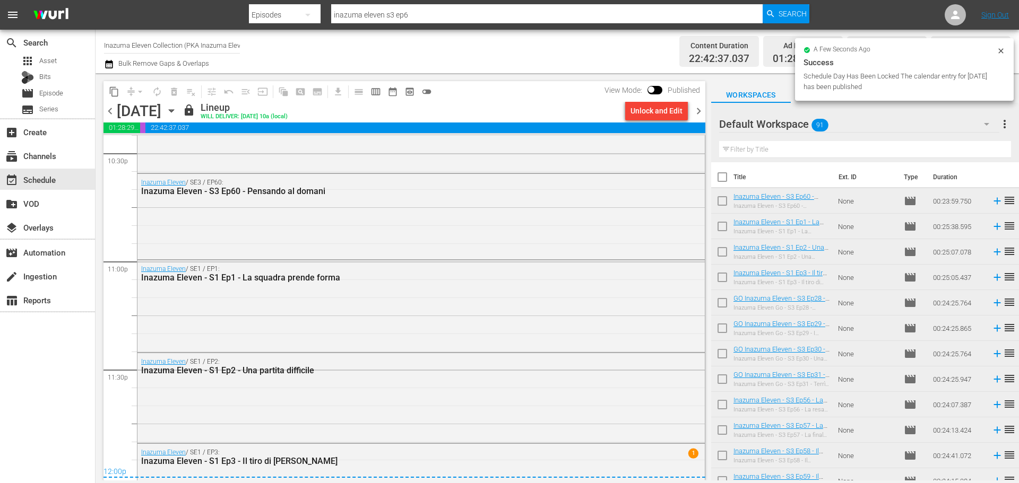
scroll to position [4906, 0]
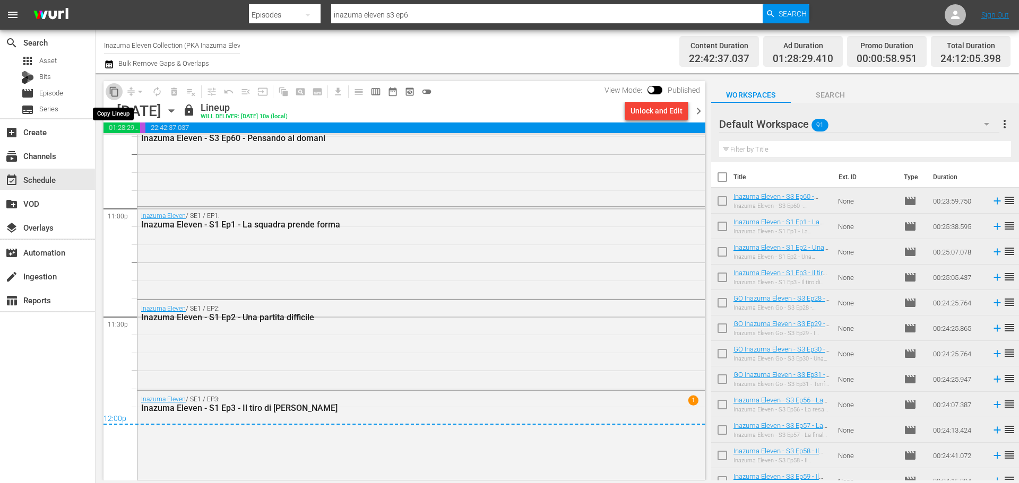
click at [118, 91] on span "content_copy" at bounding box center [114, 91] width 11 height 11
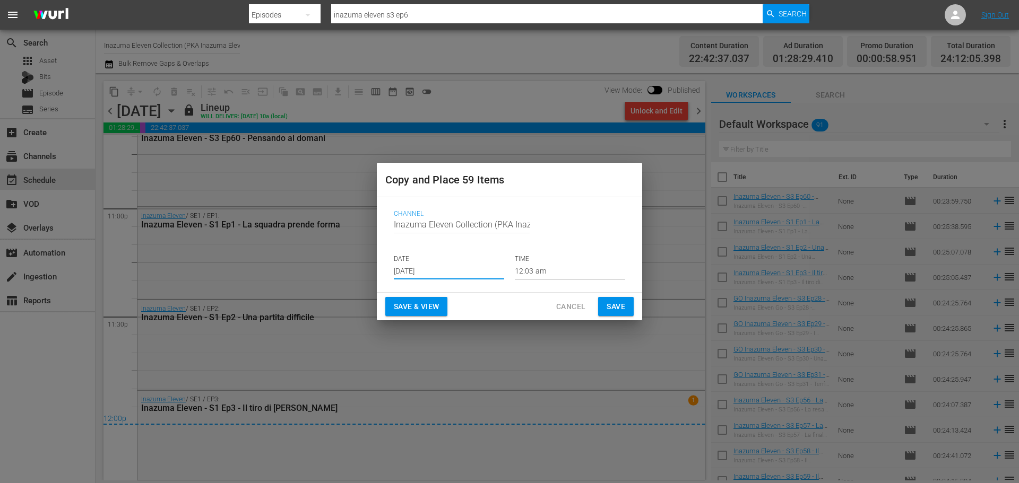
click at [426, 272] on input "[DATE]" at bounding box center [449, 272] width 110 height 16
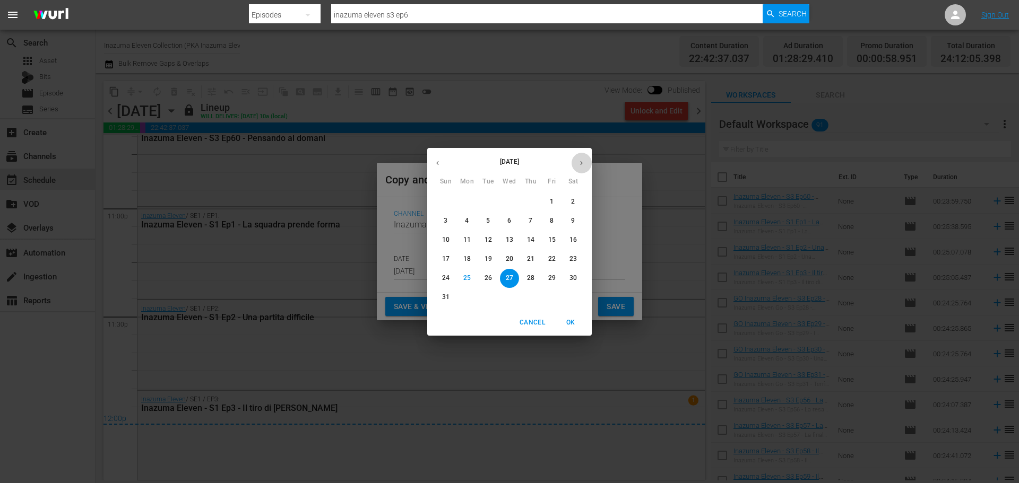
click at [578, 165] on icon "button" at bounding box center [581, 163] width 8 height 8
click at [573, 202] on p "6" at bounding box center [573, 201] width 4 height 9
type input "Sep 6th 2025"
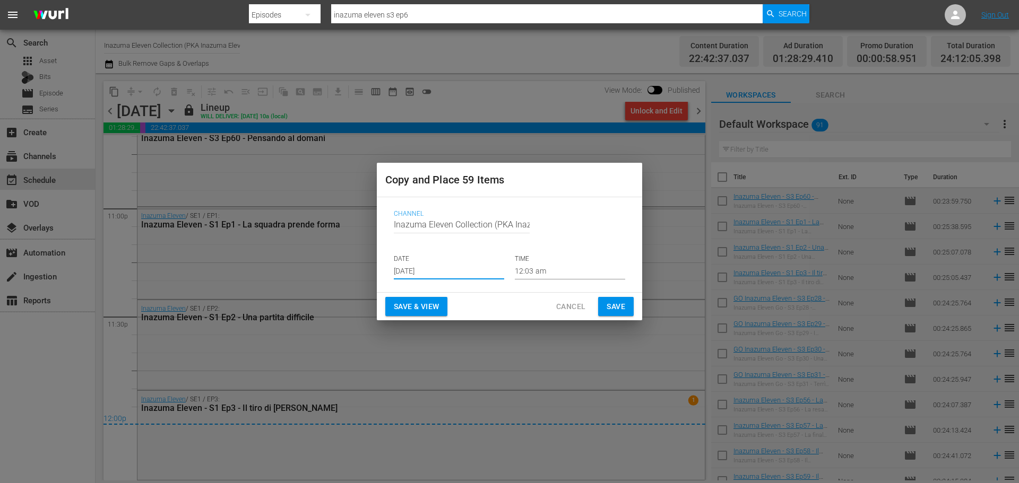
click at [436, 305] on span "Save & View" at bounding box center [416, 306] width 45 height 13
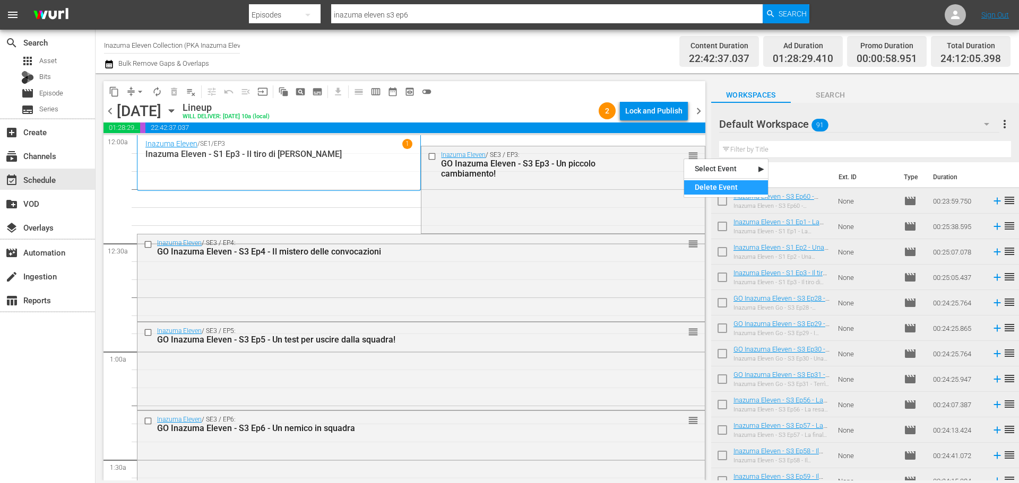
click at [714, 190] on div "Delete Event" at bounding box center [726, 187] width 84 height 14
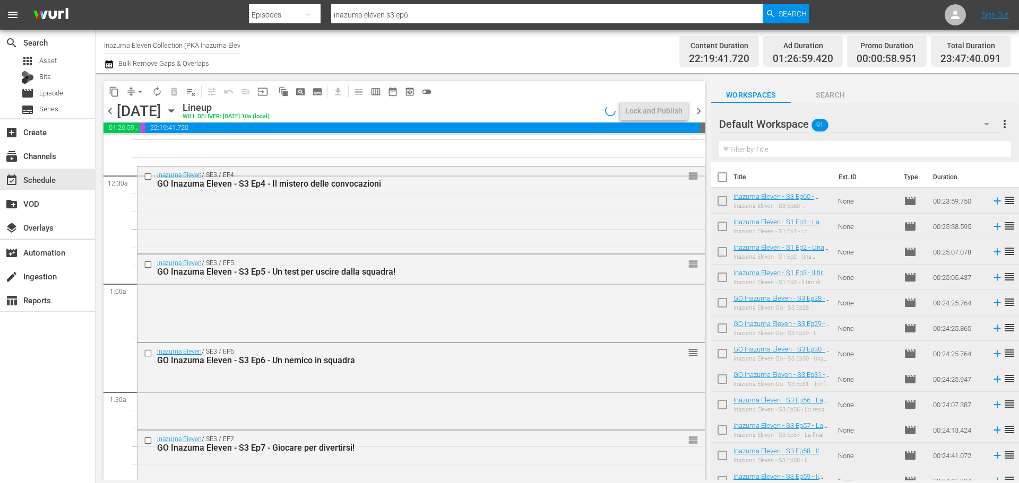
scroll to position [53, 0]
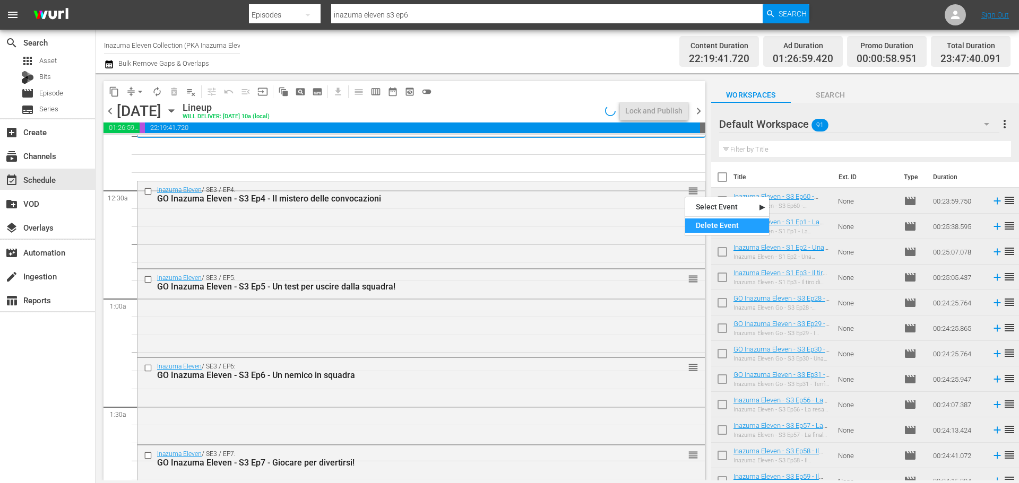
click at [696, 230] on div "Delete Event" at bounding box center [727, 226] width 84 height 14
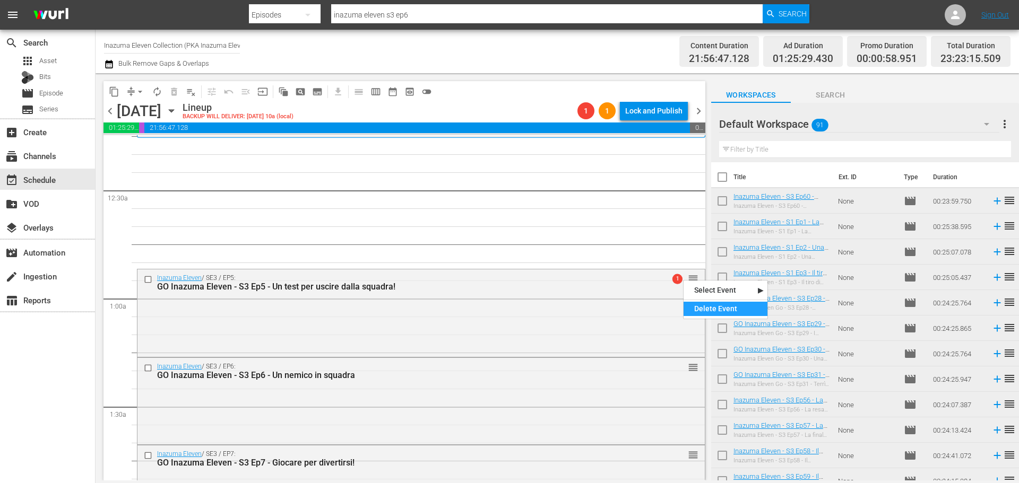
click at [706, 306] on div "Delete Event" at bounding box center [725, 309] width 84 height 14
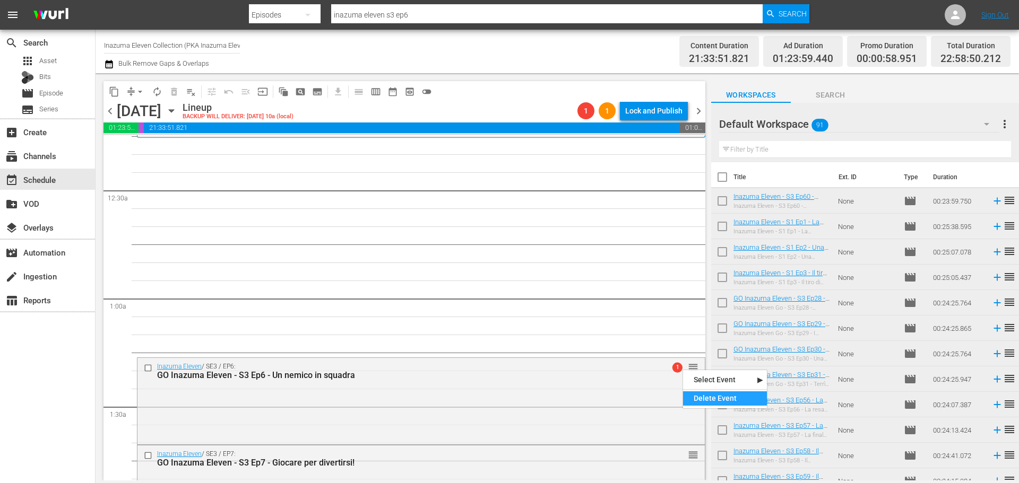
click at [706, 397] on div "Delete Event" at bounding box center [725, 399] width 84 height 14
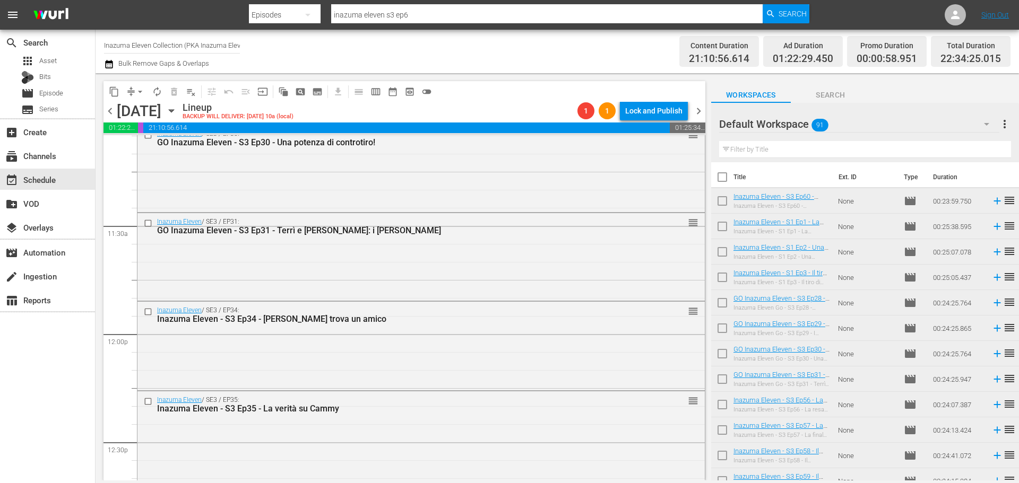
scroll to position [2484, 0]
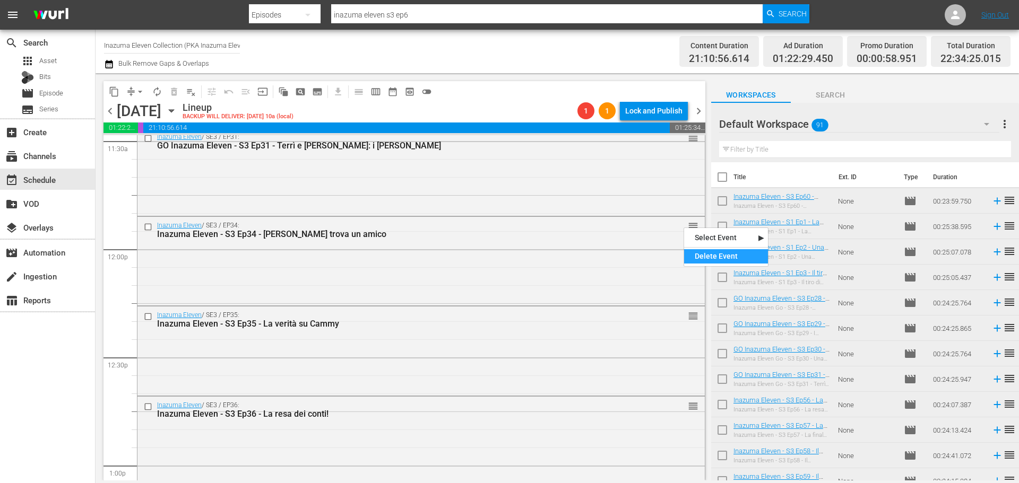
click at [699, 252] on div "Delete Event" at bounding box center [726, 256] width 84 height 14
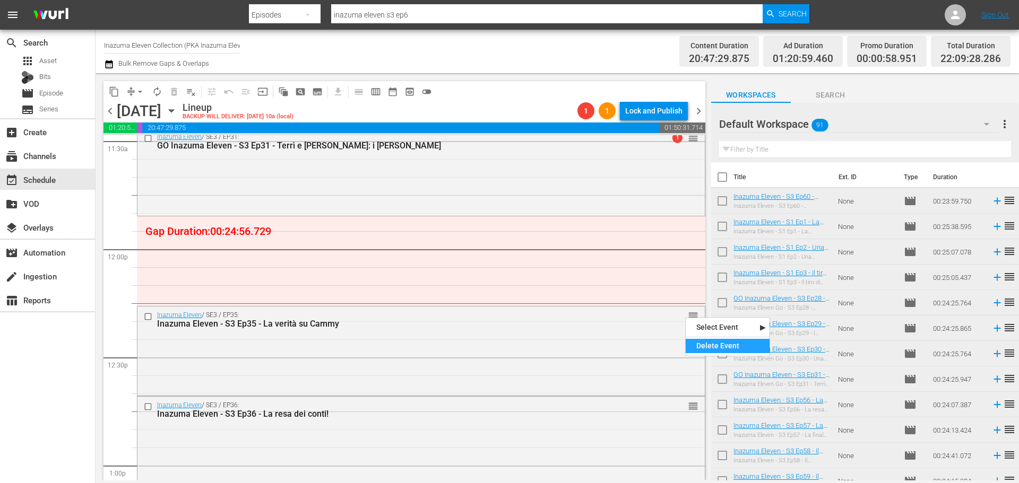
click at [705, 346] on div "Delete Event" at bounding box center [727, 346] width 84 height 14
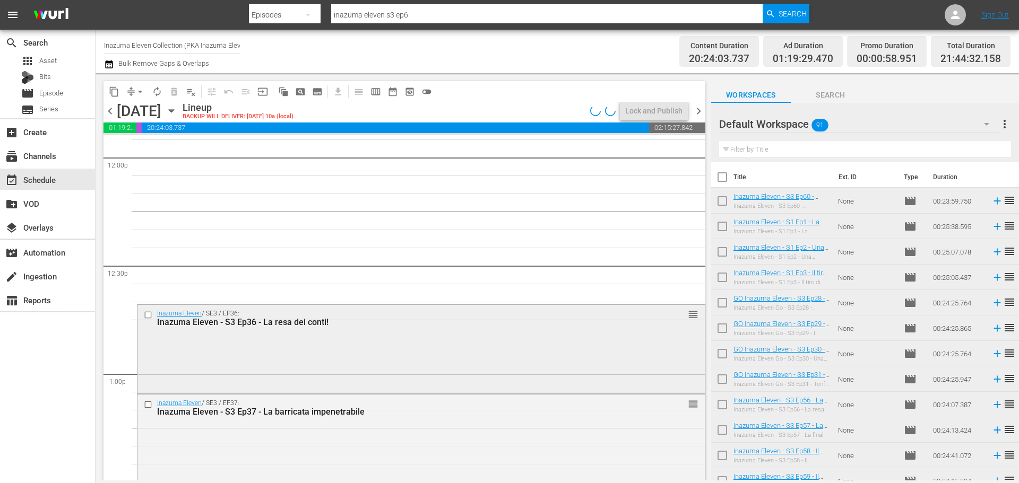
scroll to position [2590, 0]
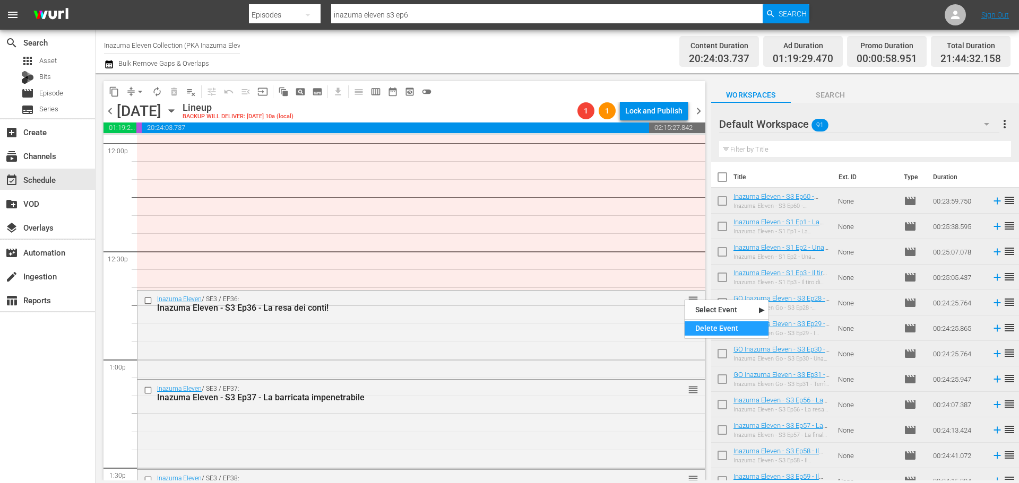
click at [707, 328] on div "Delete Event" at bounding box center [726, 329] width 84 height 14
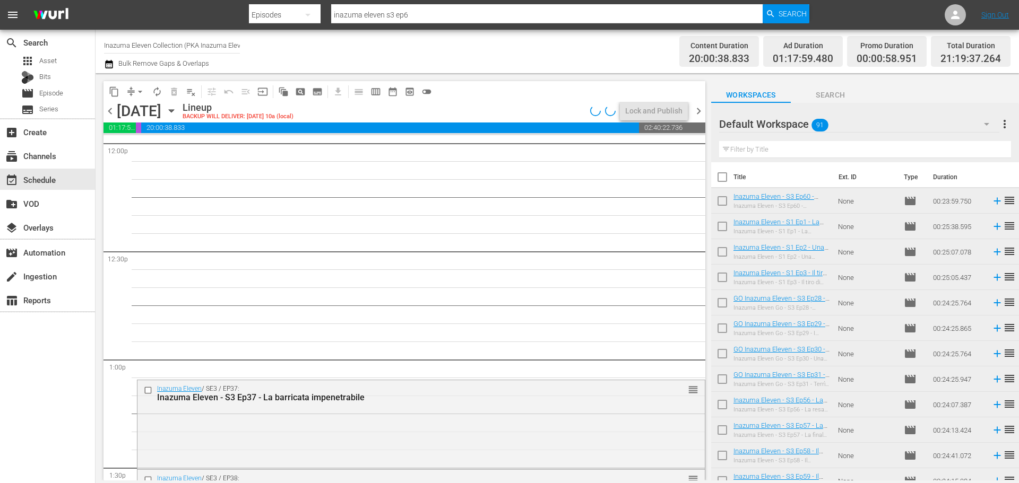
scroll to position [2696, 0]
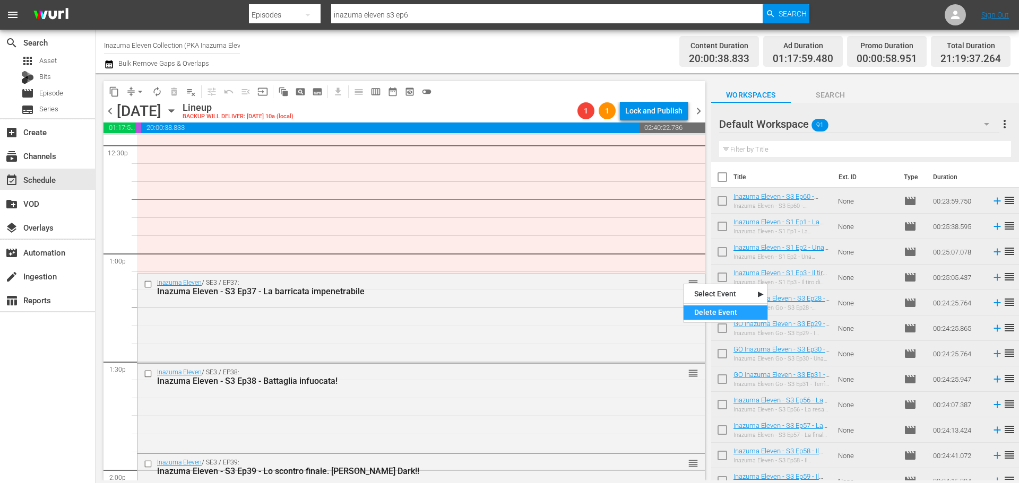
click at [693, 313] on div "Delete Event" at bounding box center [725, 313] width 84 height 14
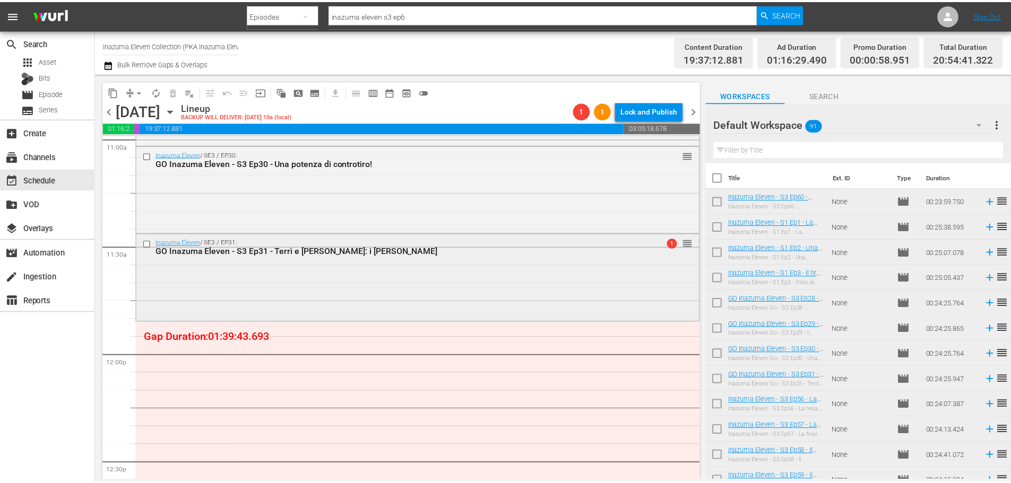
scroll to position [2377, 0]
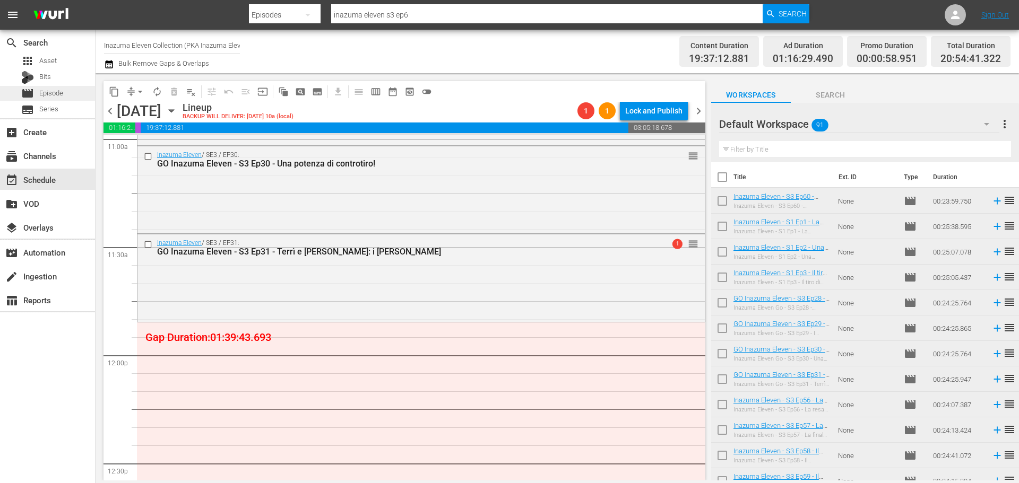
click at [73, 93] on div "movie Episode" at bounding box center [47, 93] width 95 height 15
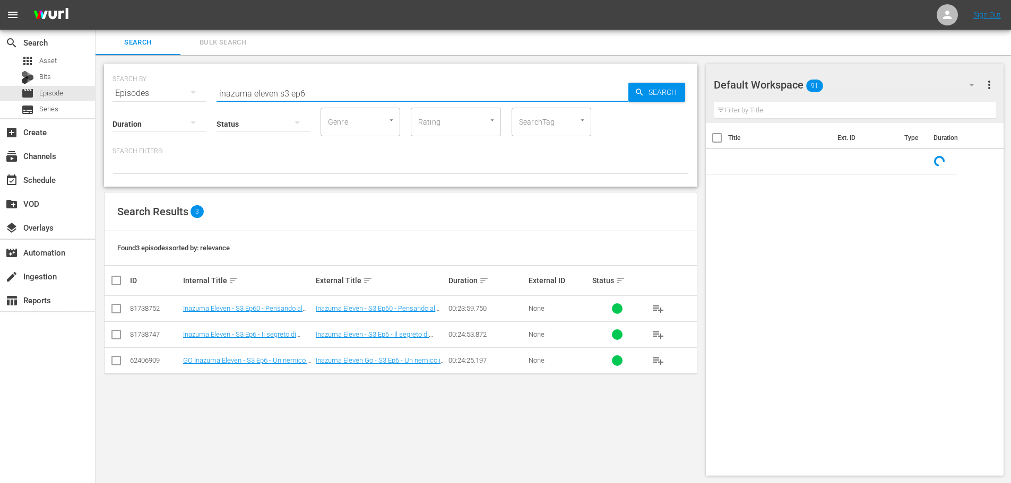
click at [343, 90] on input "inazuma eleven s3 ep6" at bounding box center [422, 93] width 412 height 25
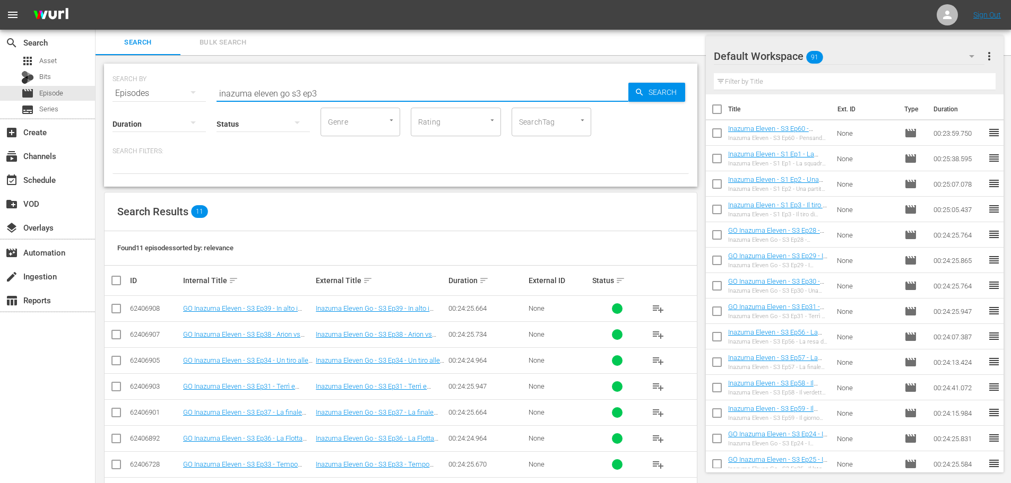
scroll to position [106, 0]
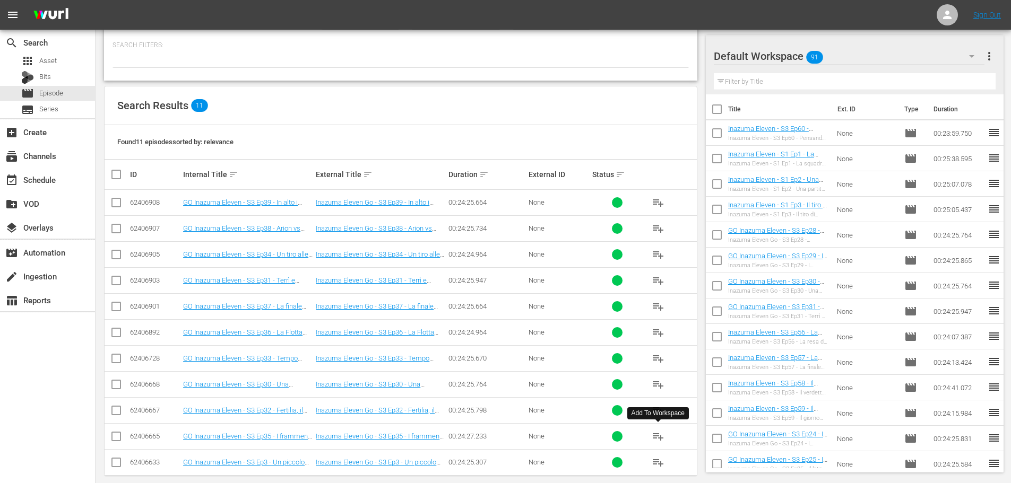
type input "inazuma eleven go s3 ep3"
click at [658, 436] on span "playlist_add" at bounding box center [658, 436] width 13 height 13
click at [660, 255] on span "playlist_add" at bounding box center [658, 254] width 13 height 13
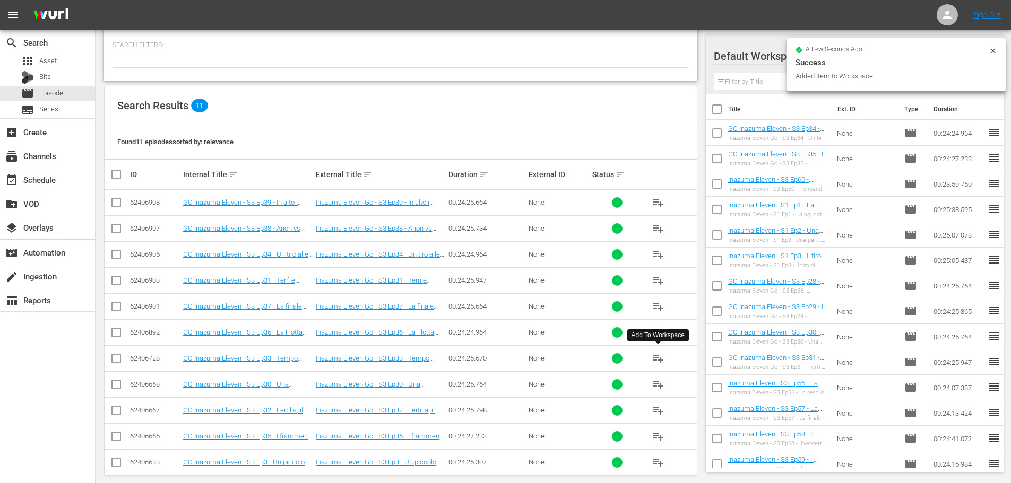
click at [659, 358] on span "playlist_add" at bounding box center [658, 358] width 13 height 13
click at [657, 413] on span "playlist_add" at bounding box center [658, 410] width 13 height 13
click at [44, 173] on div "event_available Schedule" at bounding box center [47, 179] width 95 height 21
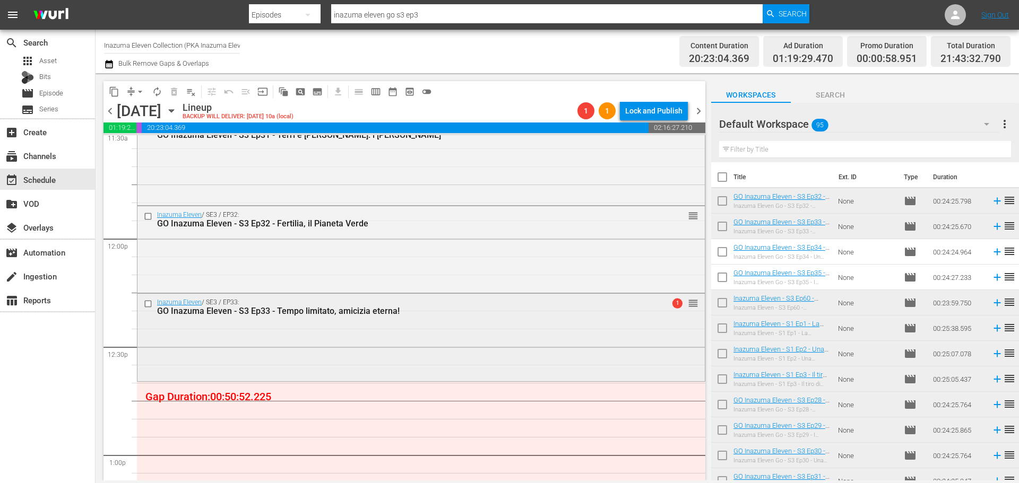
scroll to position [2600, 0]
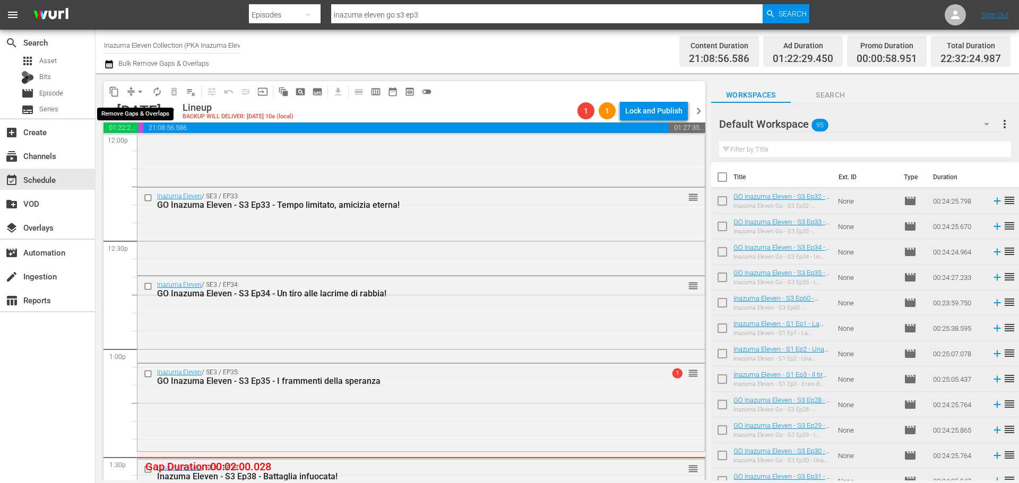
click at [138, 91] on span "arrow_drop_down" at bounding box center [140, 91] width 11 height 11
click at [161, 153] on li "Align to End of Previous Day" at bounding box center [140, 149] width 111 height 18
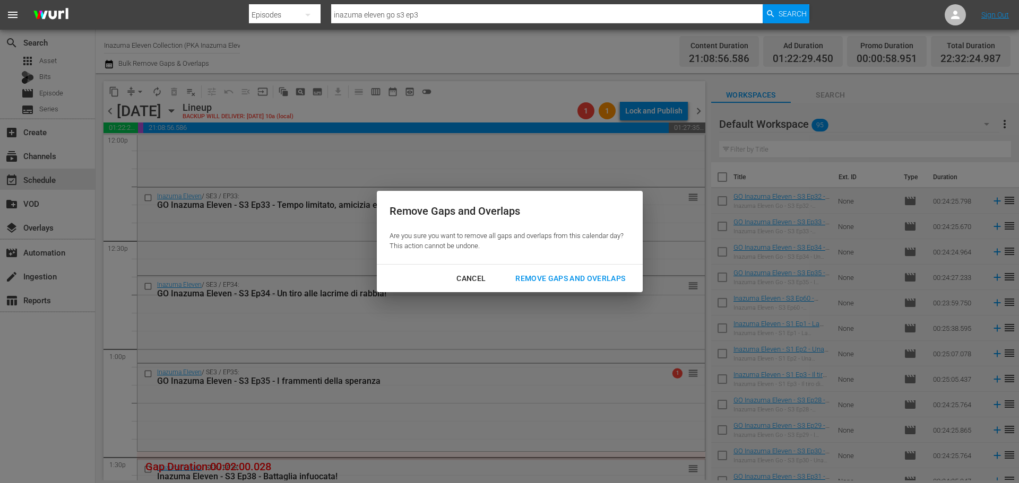
click at [590, 281] on div "Remove Gaps and Overlaps" at bounding box center [570, 278] width 127 height 13
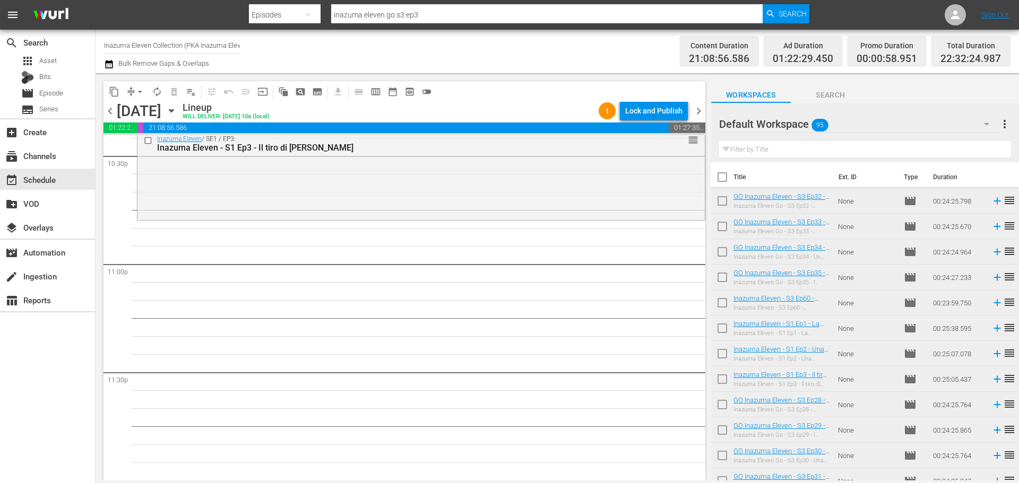
scroll to position [4744, 0]
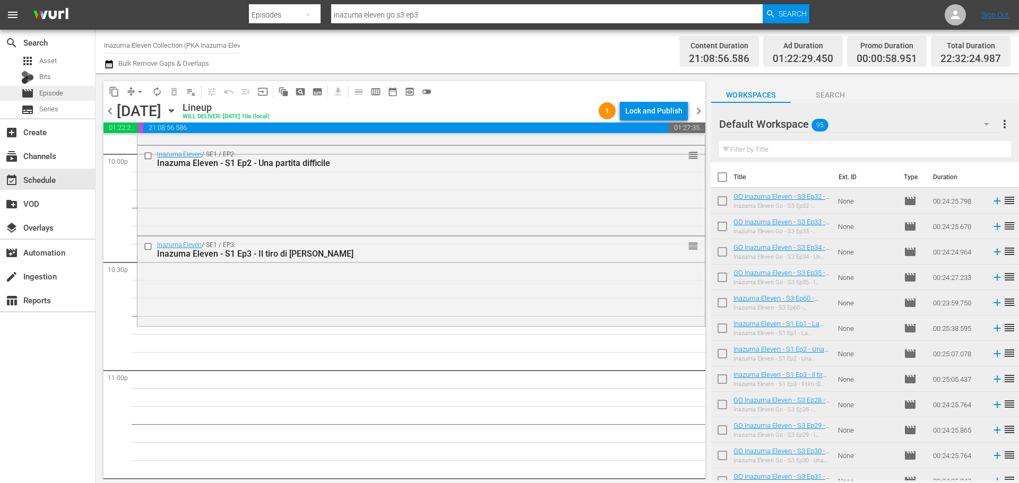
click at [74, 96] on div "movie Episode" at bounding box center [47, 93] width 95 height 15
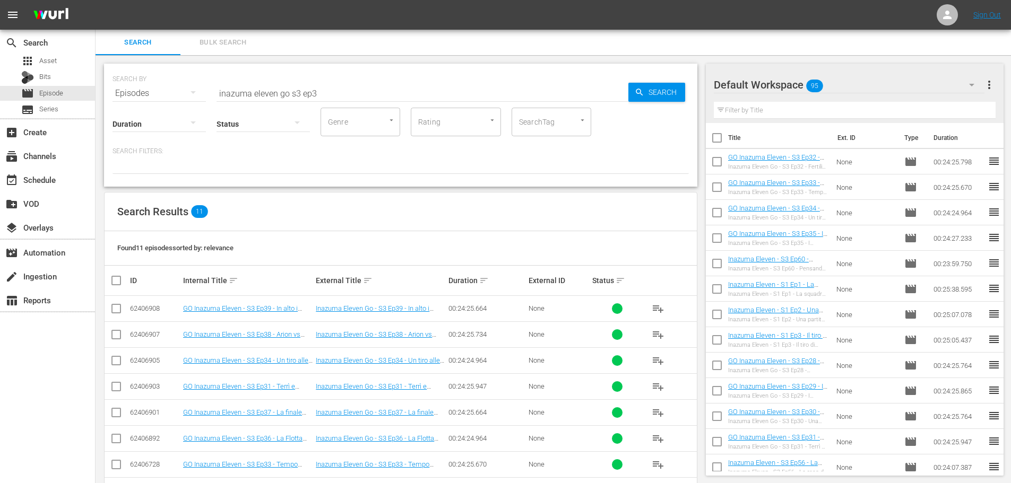
click at [289, 93] on input "inazuma eleven go s3 ep3" at bounding box center [422, 93] width 412 height 25
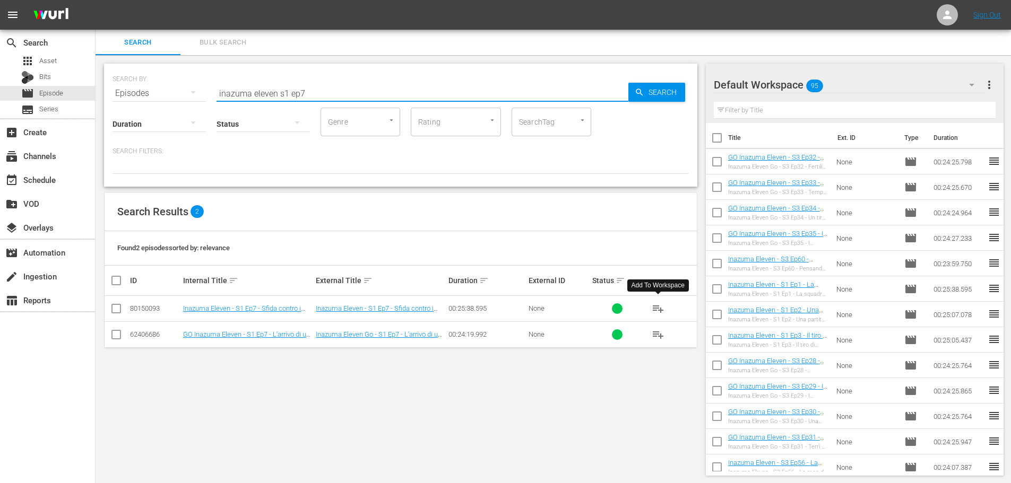
click at [654, 307] on span "playlist_add" at bounding box center [658, 308] width 13 height 13
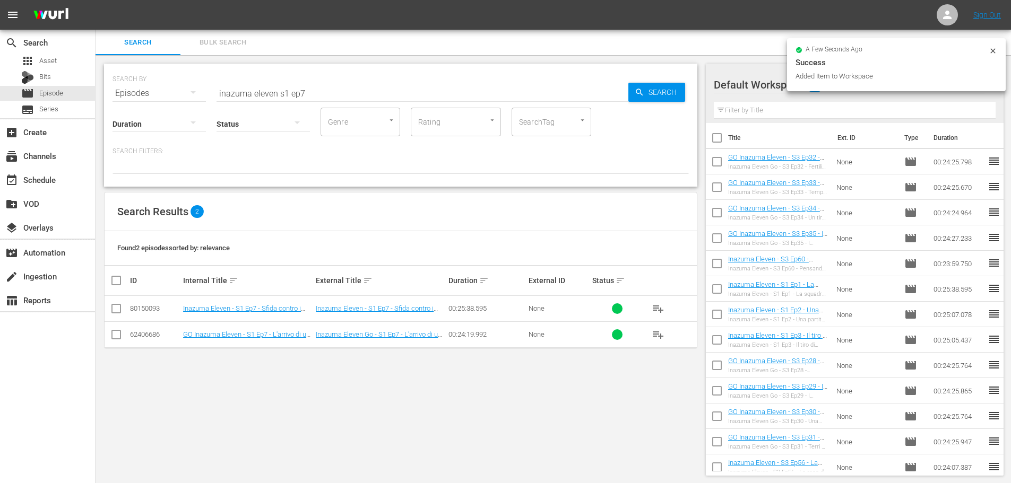
click at [312, 96] on input "inazuma eleven s1 ep7" at bounding box center [422, 93] width 412 height 25
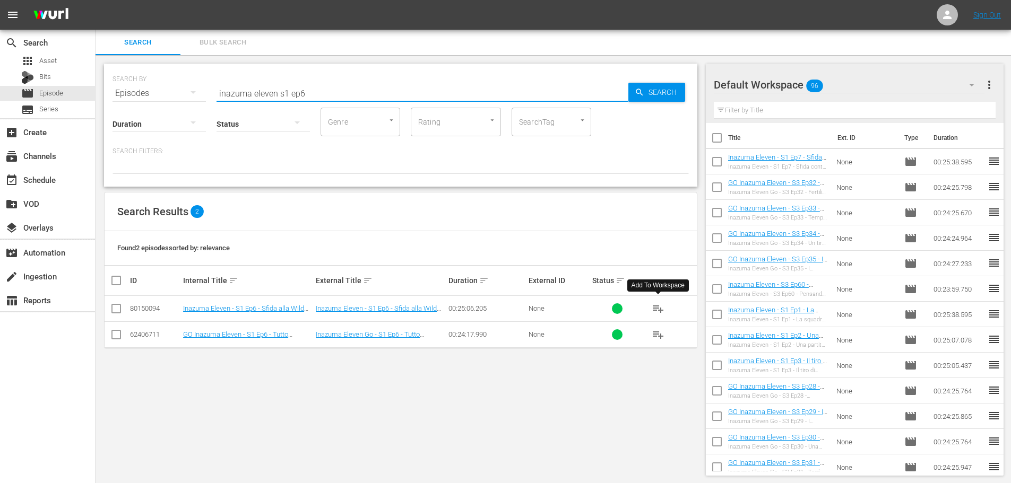
click at [658, 306] on span "playlist_add" at bounding box center [658, 308] width 13 height 13
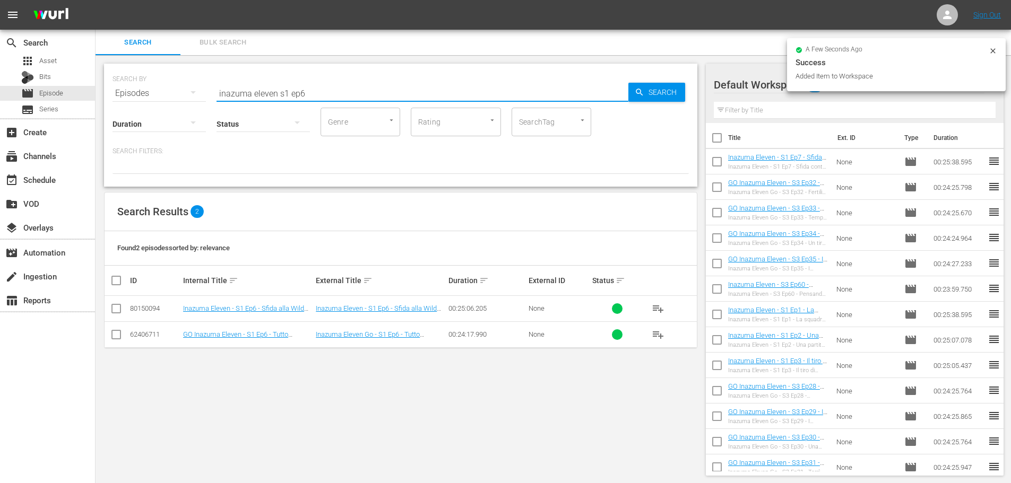
drag, startPoint x: 317, startPoint y: 95, endPoint x: 365, endPoint y: 90, distance: 48.0
click at [317, 95] on input "inazuma eleven s1 ep6" at bounding box center [422, 93] width 412 height 25
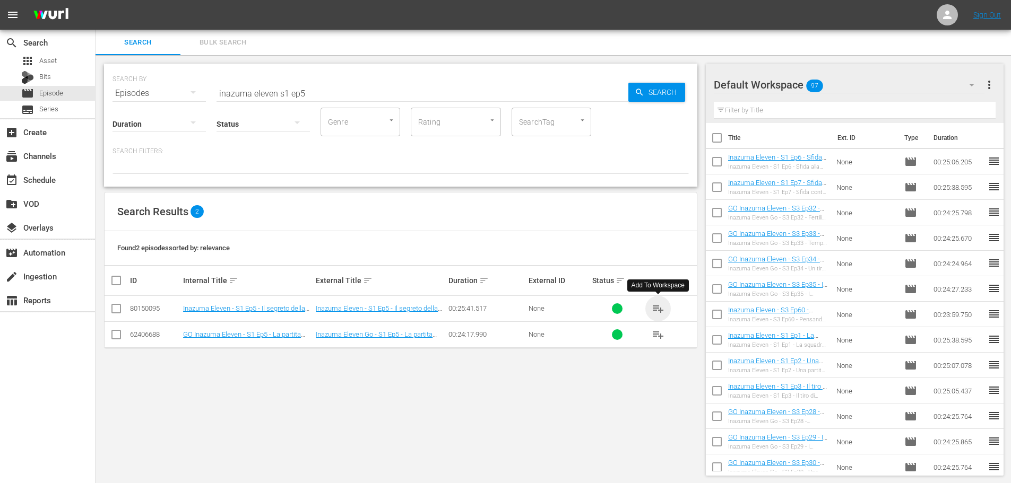
click at [658, 309] on span "playlist_add" at bounding box center [658, 308] width 13 height 13
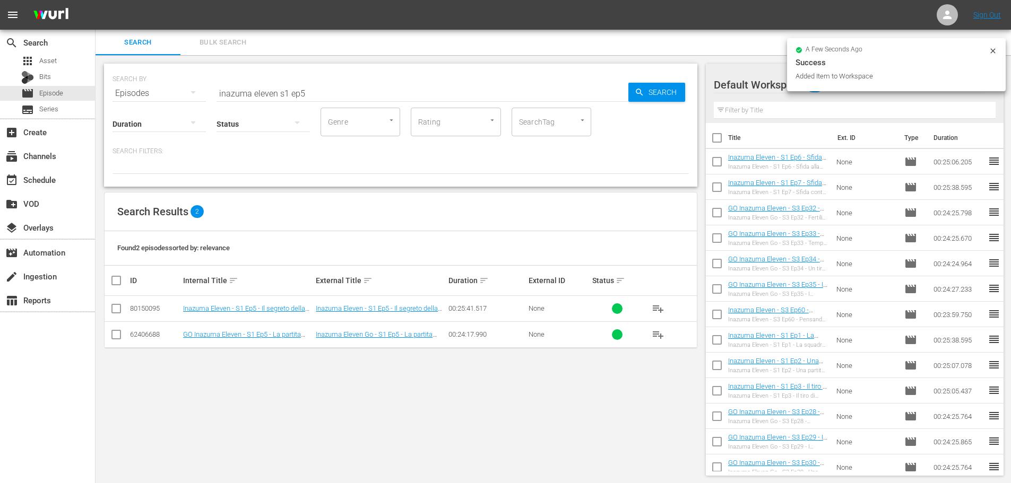
click at [324, 99] on input "inazuma eleven s1 ep5" at bounding box center [422, 93] width 412 height 25
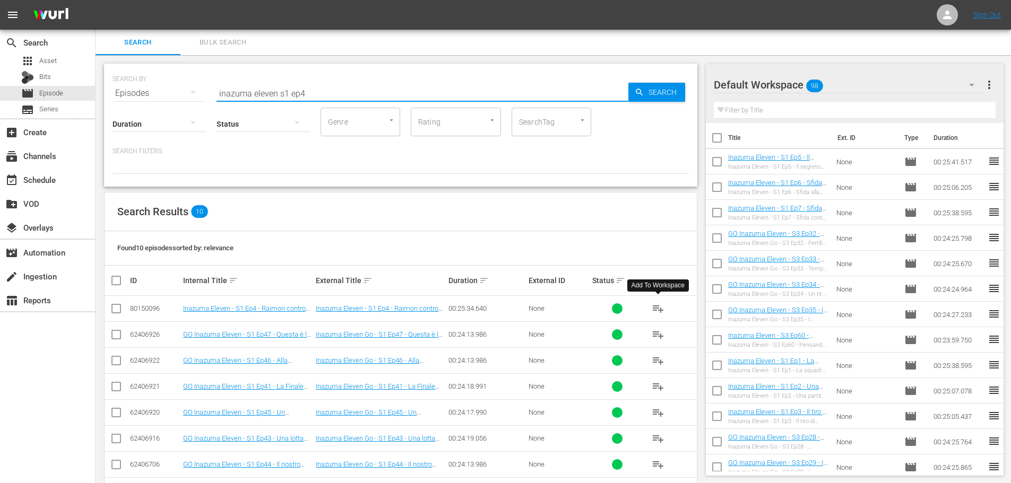
type input "inazuma eleven s1 ep4"
click at [655, 305] on span "playlist_add" at bounding box center [658, 308] width 13 height 13
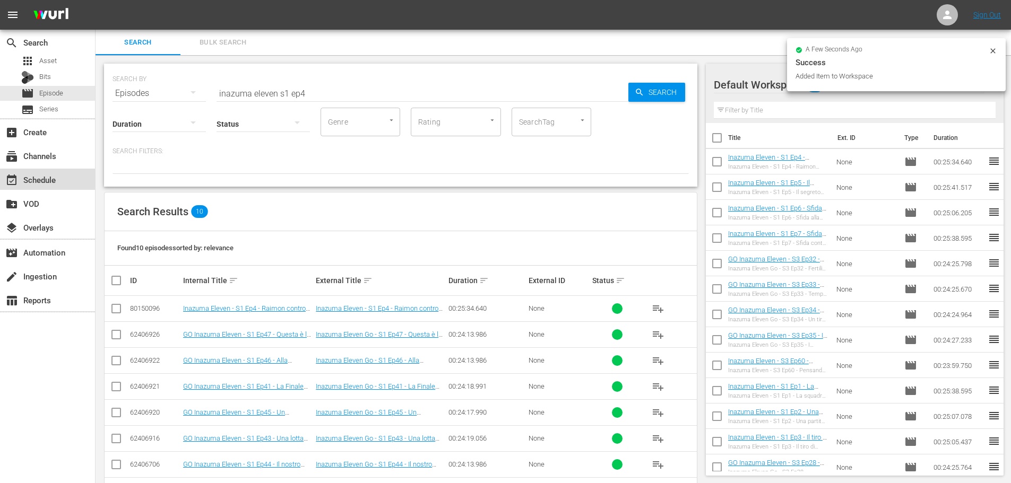
click at [75, 183] on div "event_available Schedule" at bounding box center [47, 179] width 95 height 21
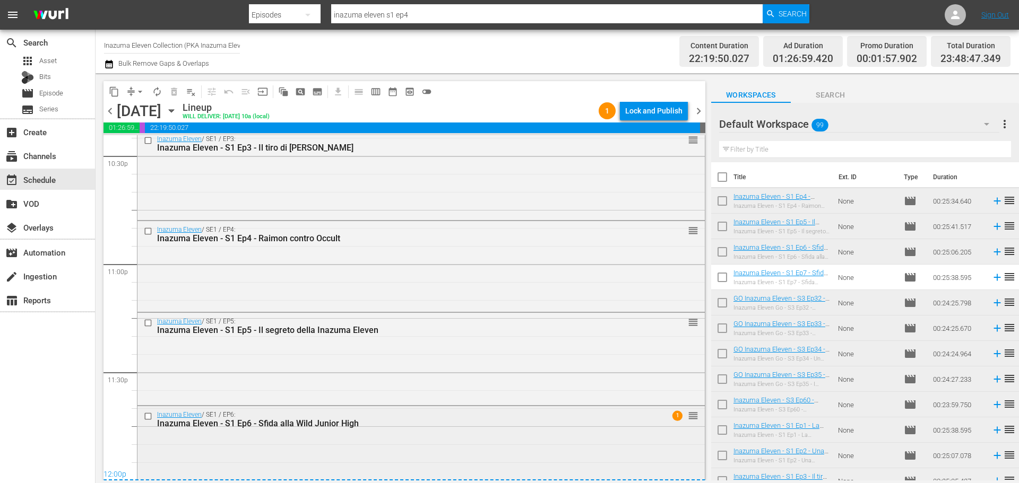
scroll to position [4865, 0]
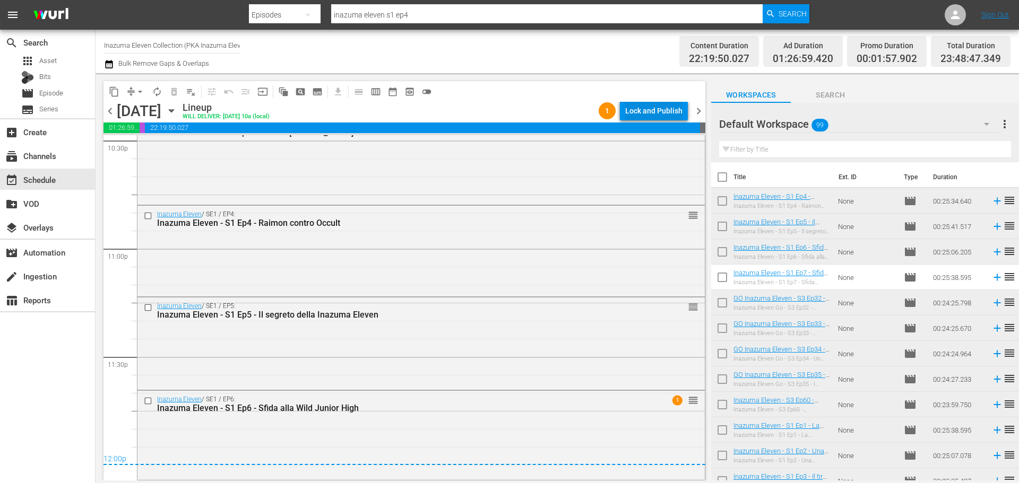
click at [672, 113] on div "Lock and Publish" at bounding box center [653, 110] width 57 height 19
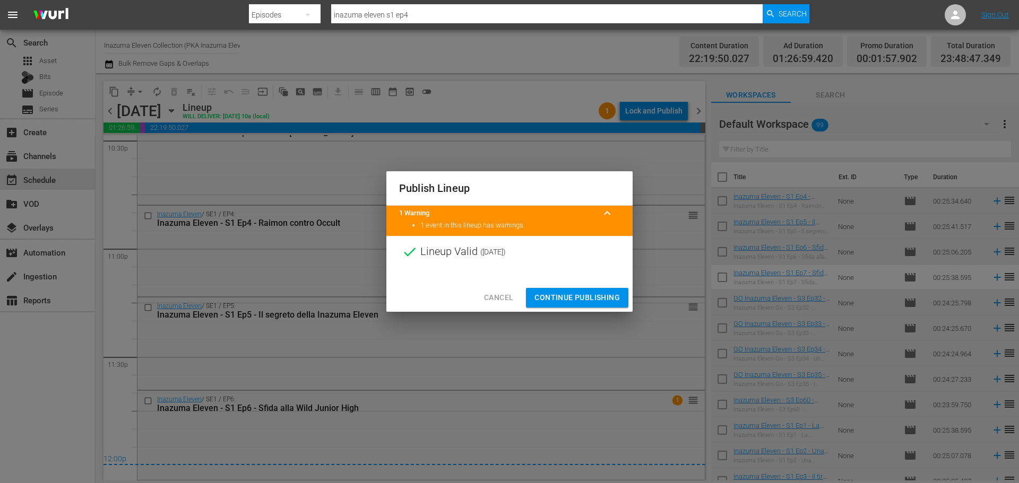
click at [602, 298] on span "Continue Publishing" at bounding box center [576, 297] width 85 height 13
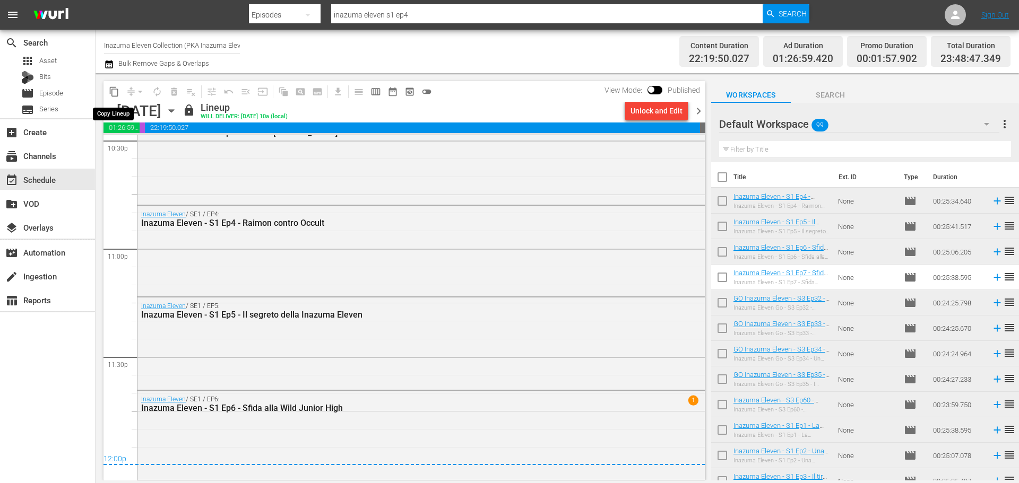
click at [117, 91] on span "content_copy" at bounding box center [114, 91] width 11 height 11
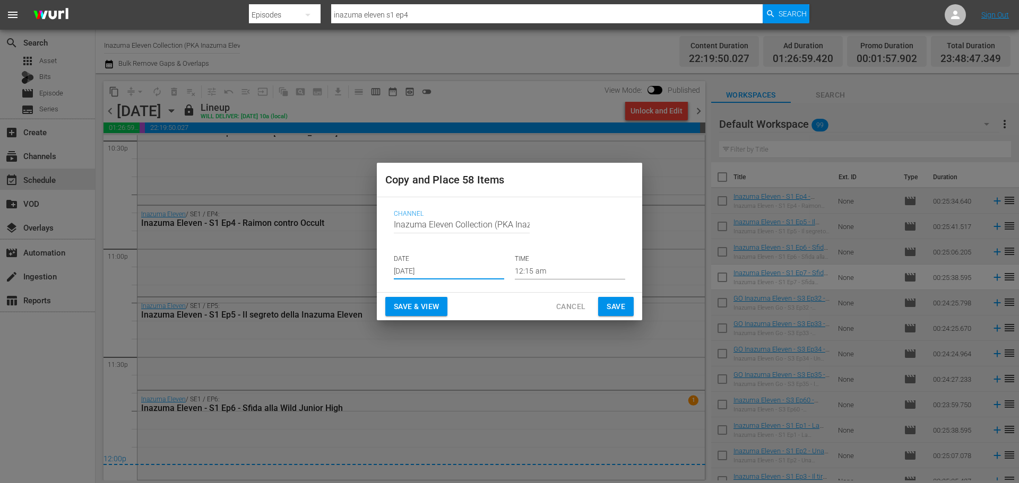
click at [449, 264] on input "Aug 27th 2025" at bounding box center [449, 272] width 110 height 16
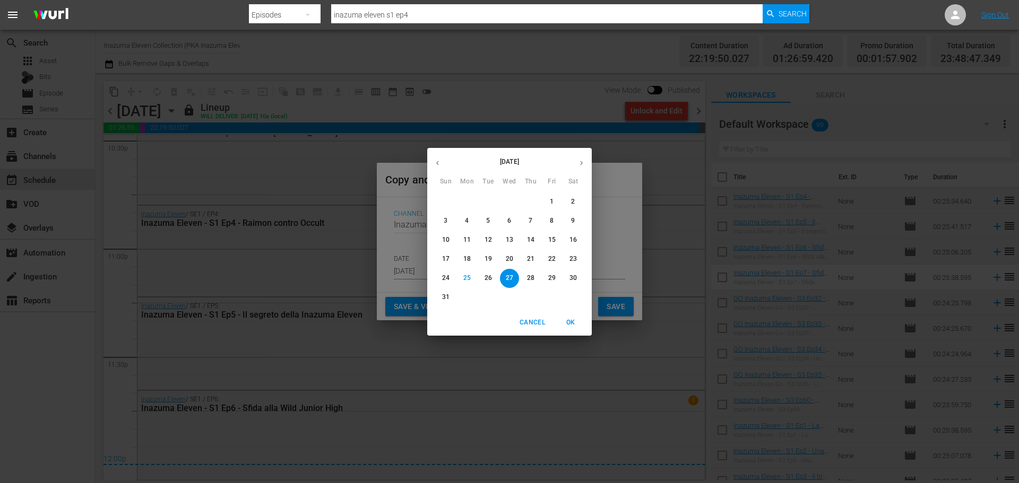
click at [581, 160] on icon "button" at bounding box center [581, 163] width 8 height 8
click at [442, 225] on span "7" at bounding box center [445, 220] width 19 height 9
type input "Sep 7th 2025"
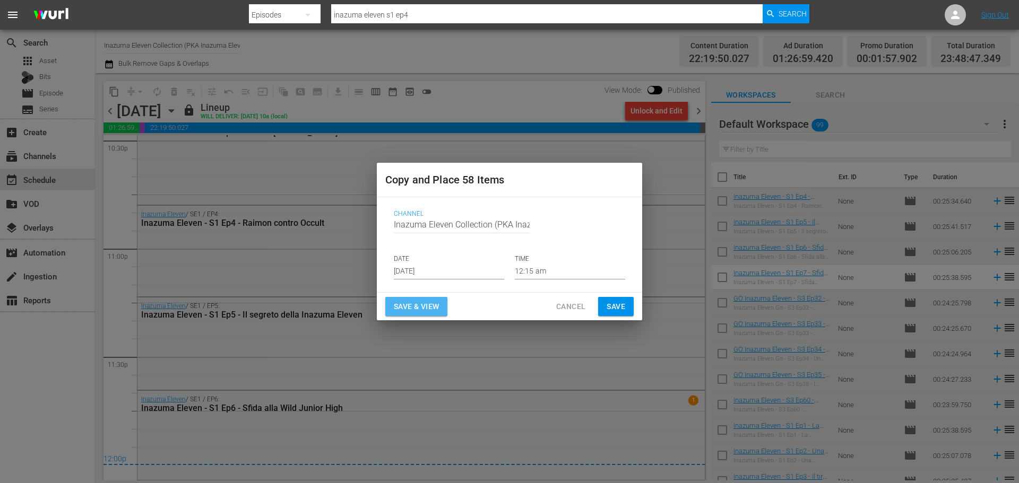
click at [426, 308] on span "Save & View" at bounding box center [416, 306] width 45 height 13
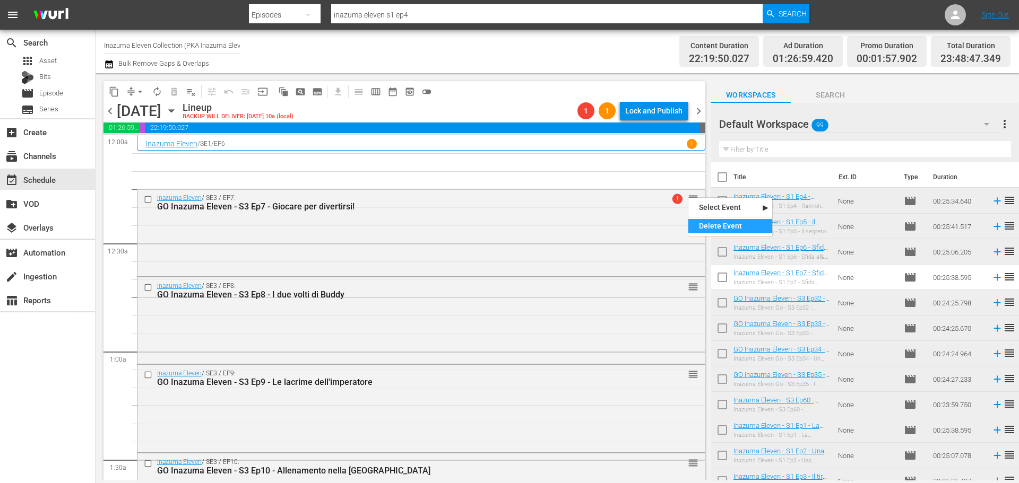
click at [711, 226] on div "Delete Event" at bounding box center [730, 226] width 84 height 14
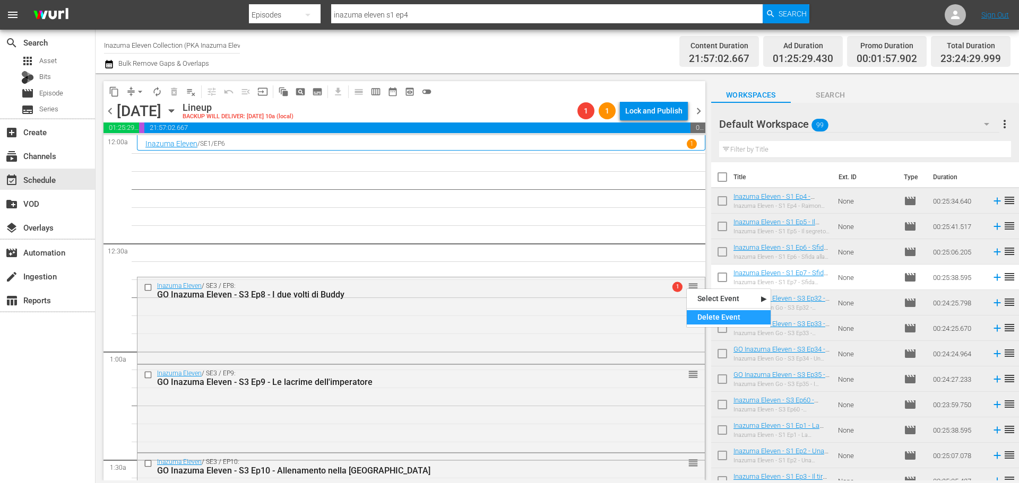
click at [701, 316] on div "Delete Event" at bounding box center [729, 317] width 84 height 14
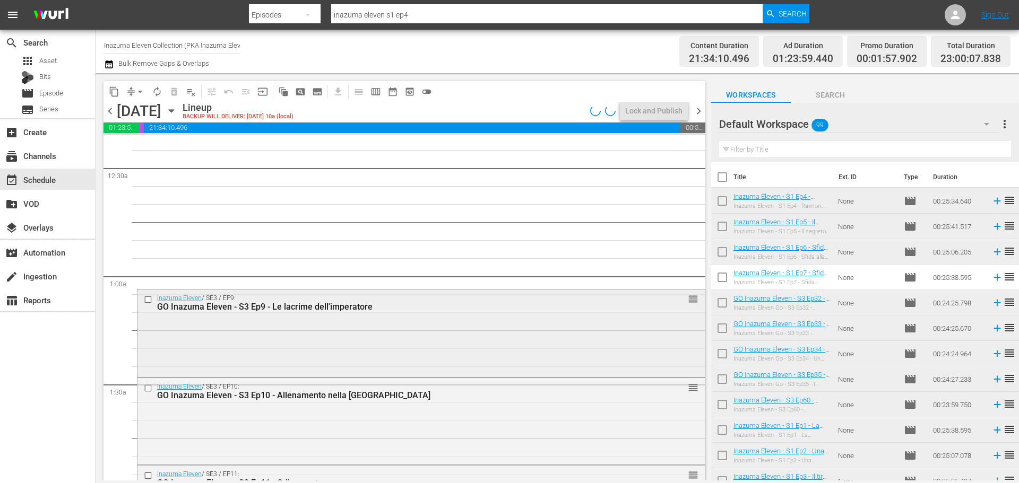
scroll to position [106, 0]
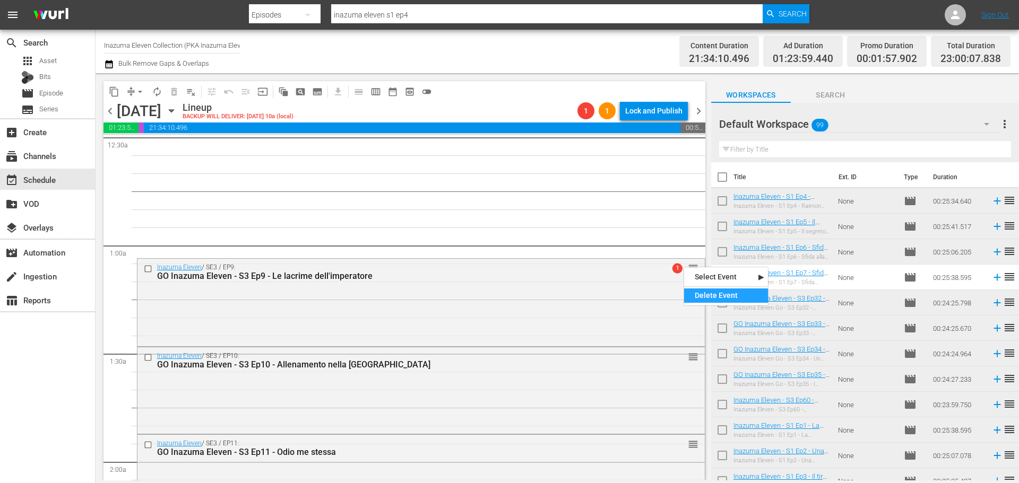
click at [696, 292] on div "Delete Event" at bounding box center [726, 296] width 84 height 14
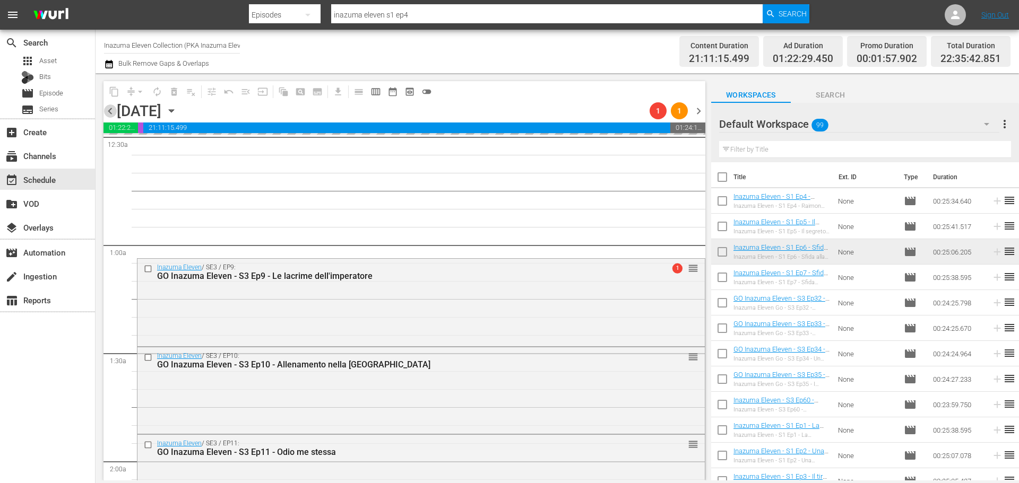
click at [109, 109] on span "chevron_left" at bounding box center [109, 111] width 13 height 13
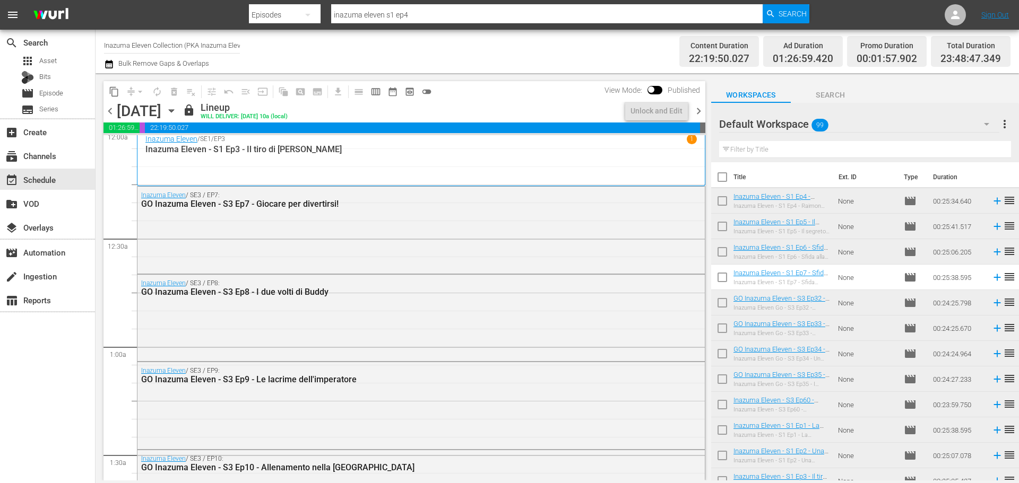
scroll to position [64, 0]
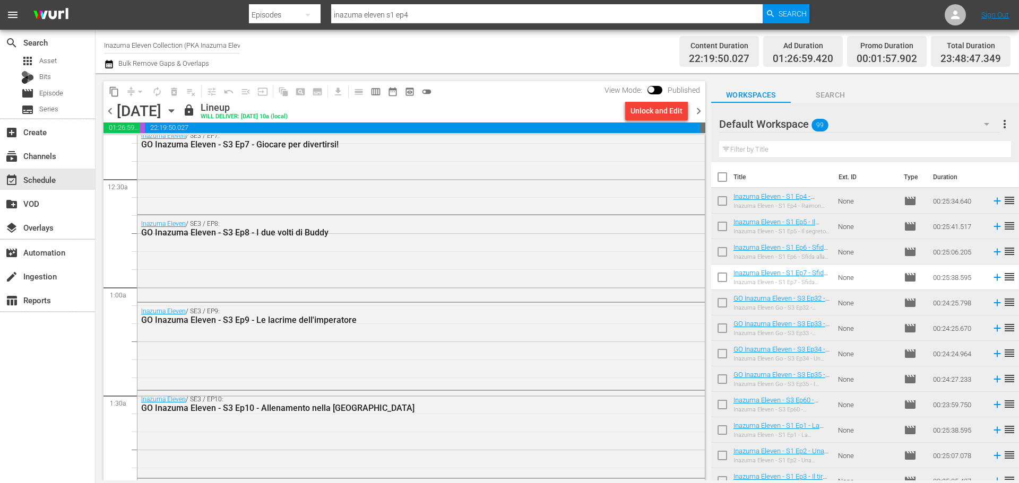
click at [696, 110] on span "chevron_right" at bounding box center [698, 111] width 13 height 13
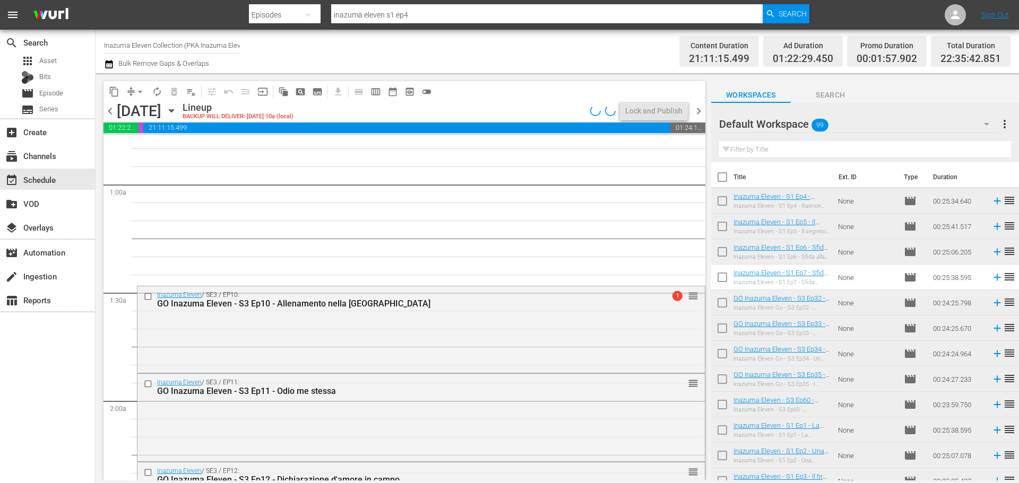
scroll to position [170, 0]
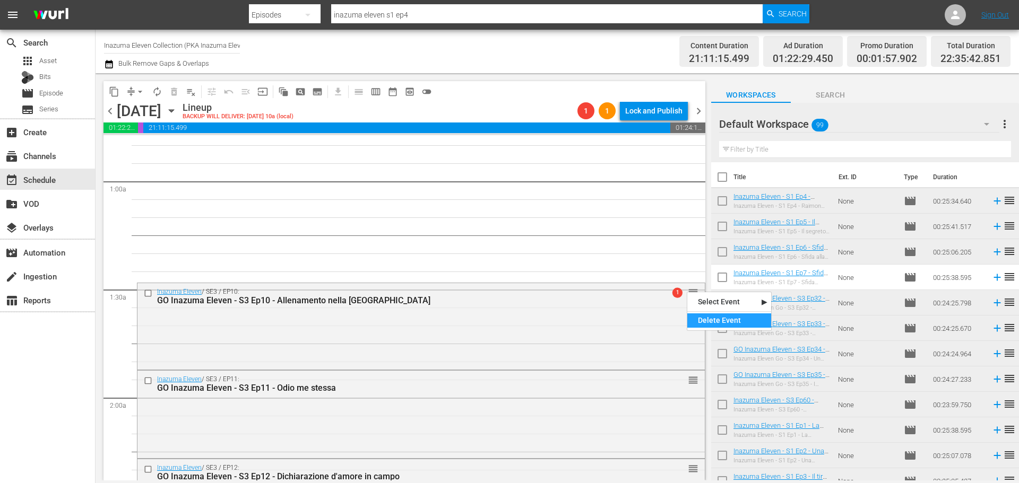
click at [706, 317] on div "Delete Event" at bounding box center [729, 321] width 84 height 14
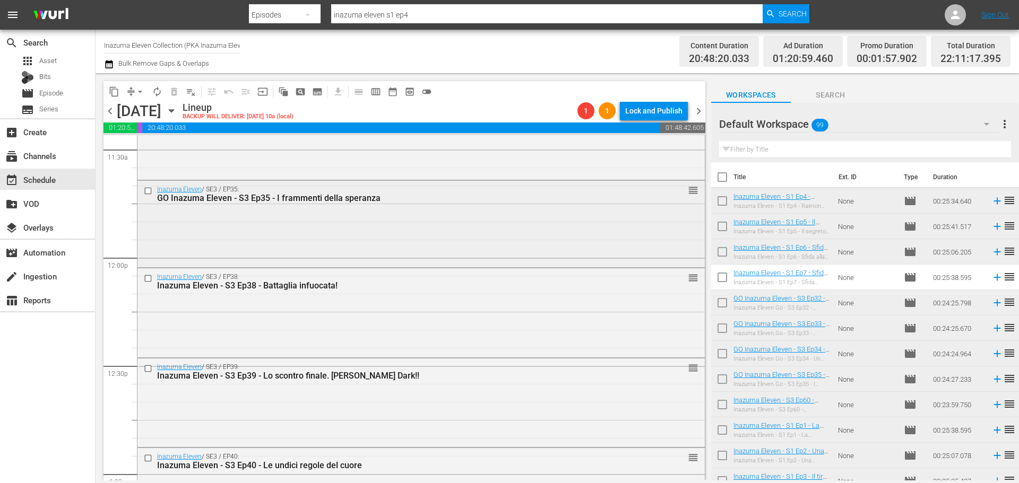
scroll to position [2528, 0]
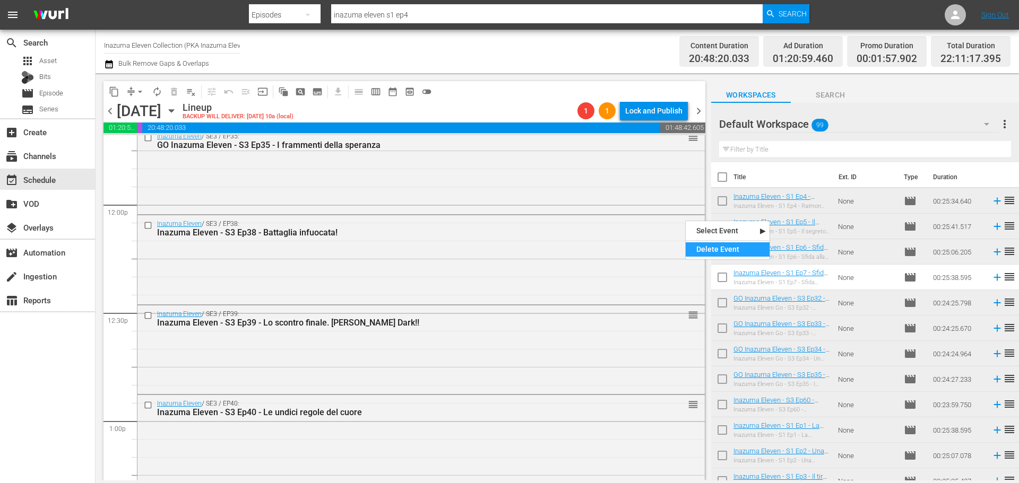
click at [699, 248] on div "Delete Event" at bounding box center [727, 249] width 84 height 14
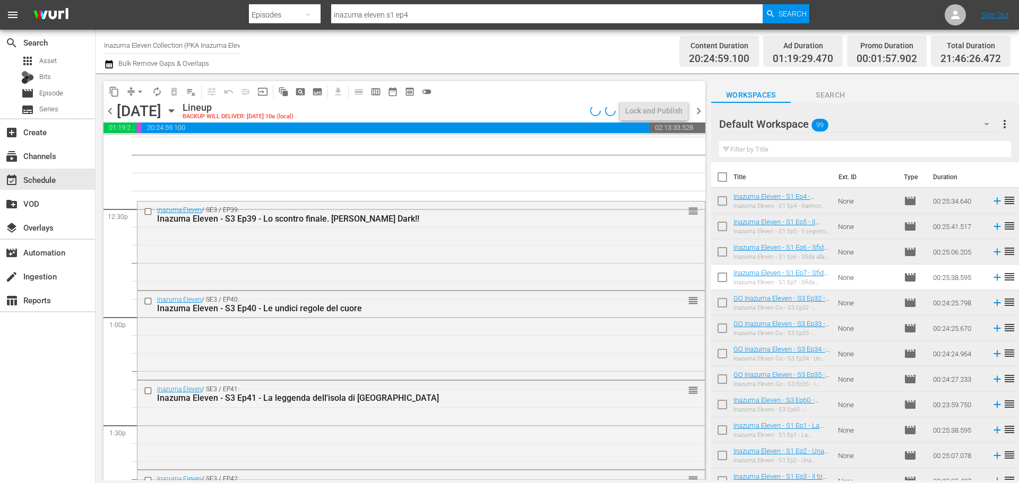
scroll to position [2634, 0]
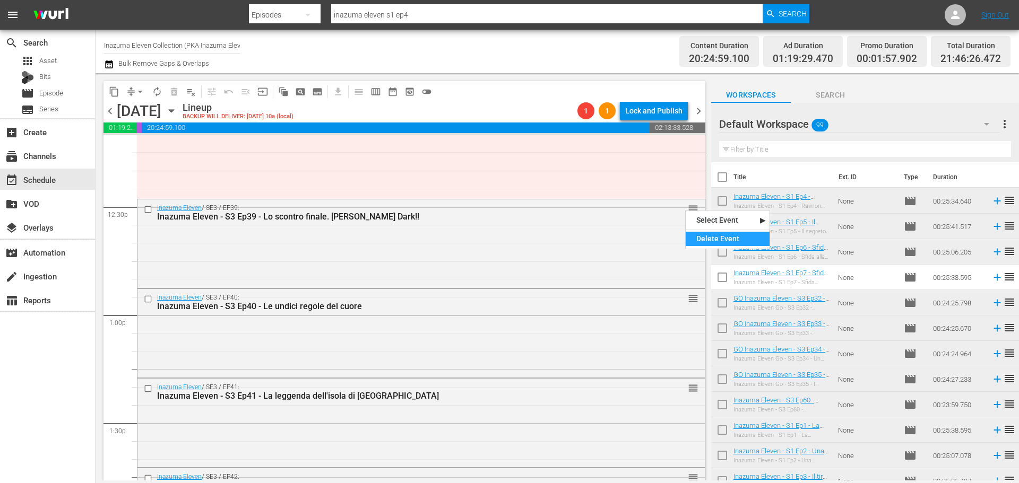
click at [704, 236] on div "Delete Event" at bounding box center [727, 239] width 84 height 14
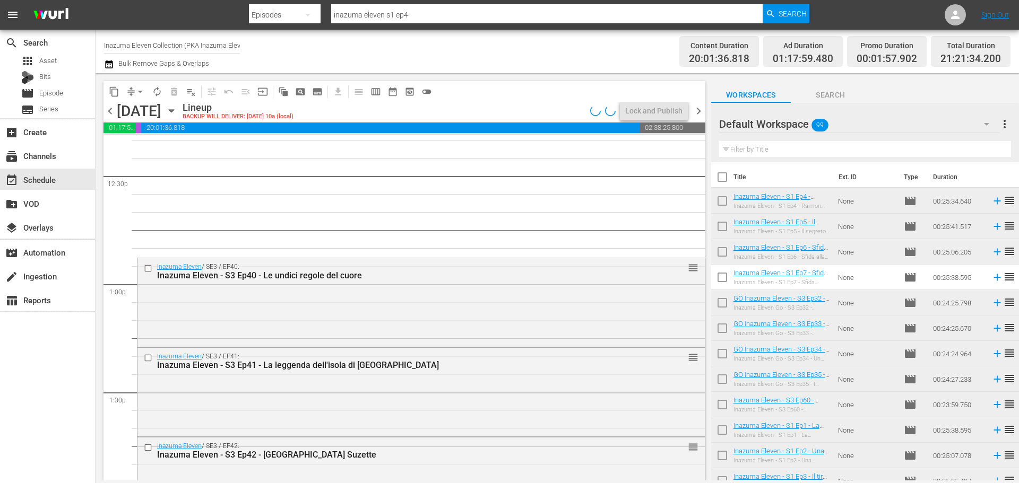
scroll to position [2687, 0]
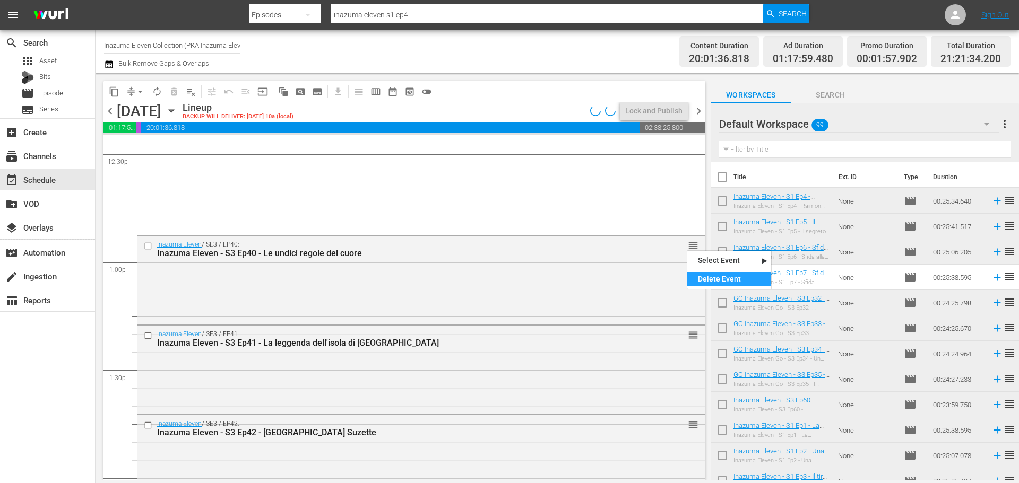
click at [698, 275] on div "Delete Event" at bounding box center [729, 279] width 84 height 14
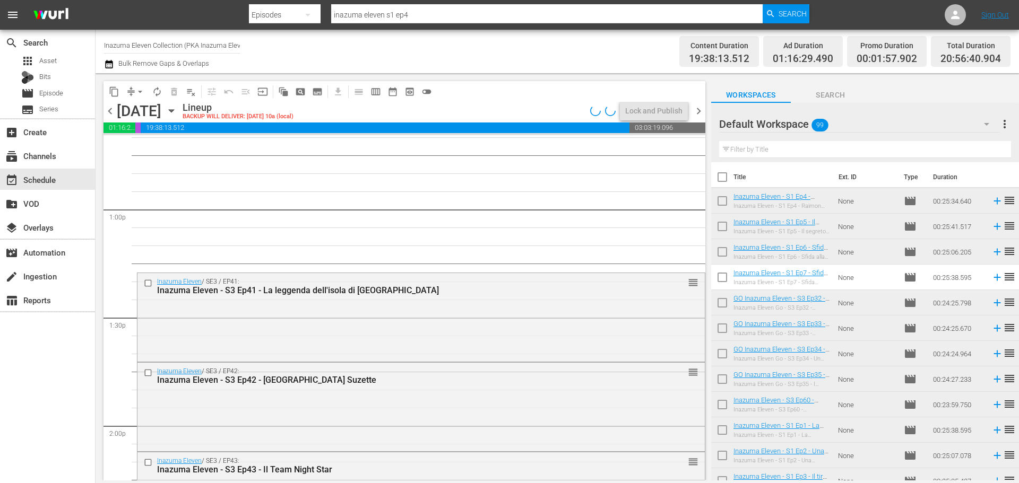
scroll to position [2740, 0]
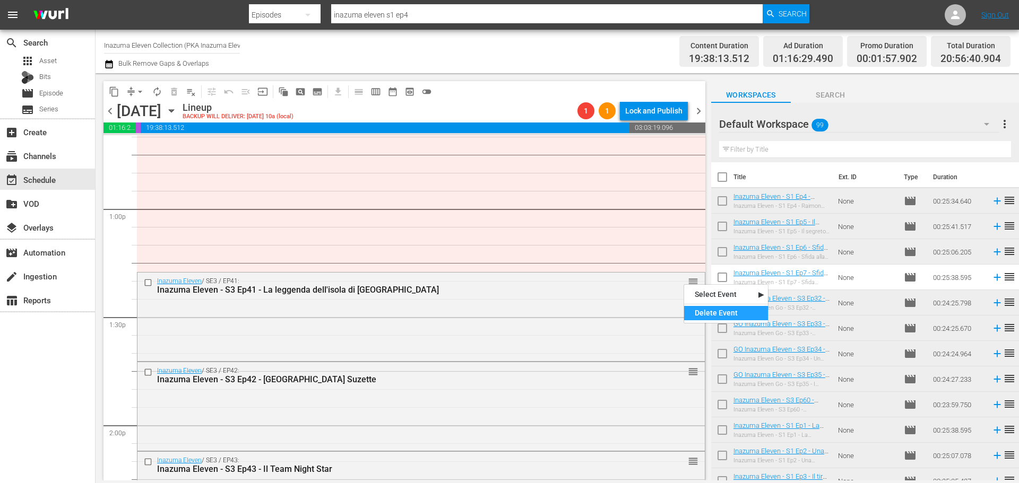
click at [711, 310] on div "Delete Event" at bounding box center [726, 313] width 84 height 14
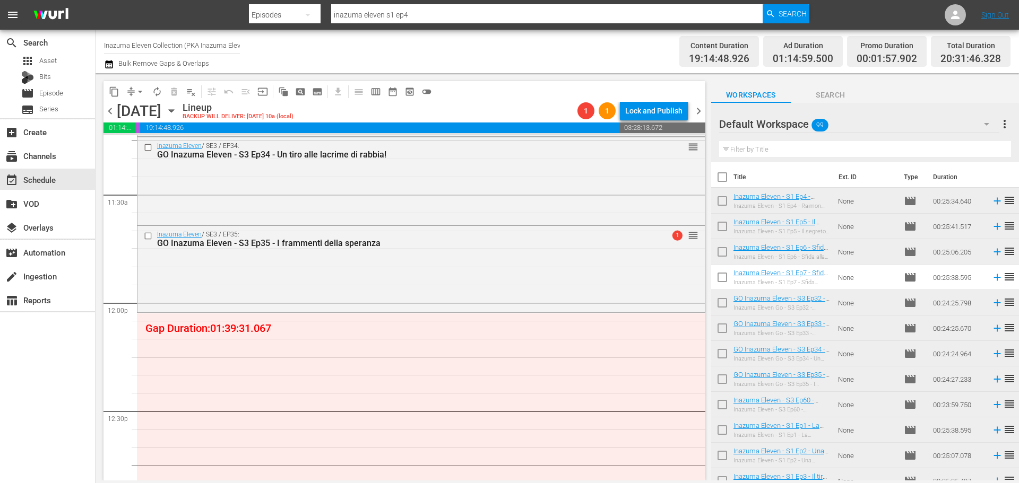
scroll to position [2423, 0]
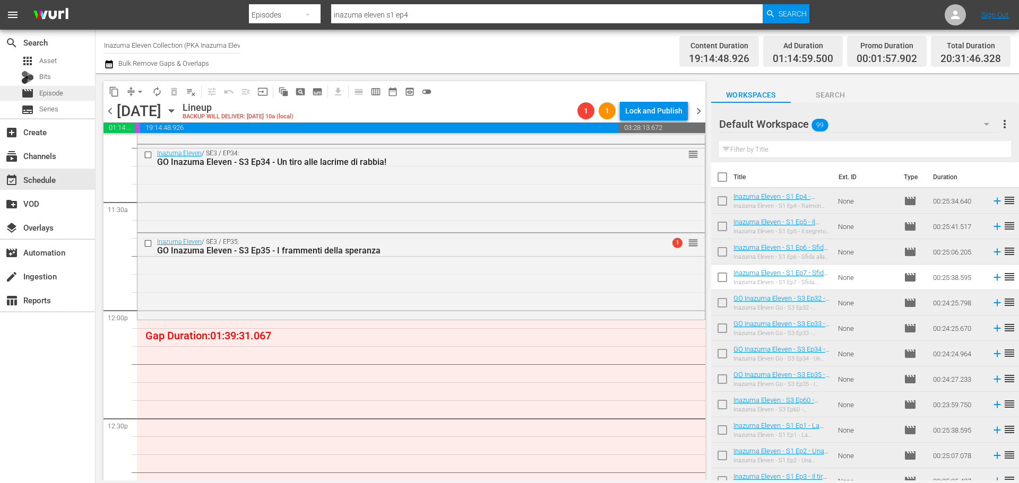
click at [79, 95] on div "movie Episode" at bounding box center [47, 93] width 95 height 15
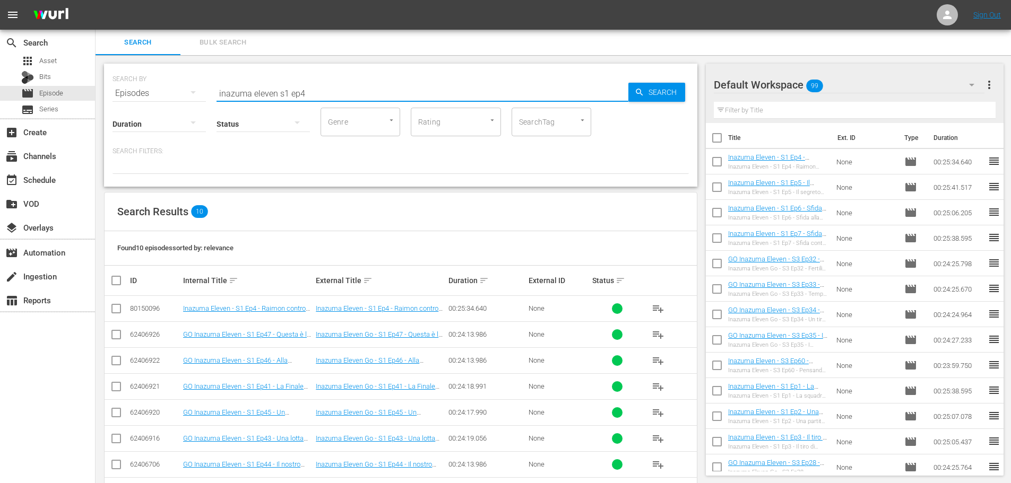
drag, startPoint x: 278, startPoint y: 90, endPoint x: 292, endPoint y: 86, distance: 14.4
click at [278, 90] on input "inazuma eleven s1 ep4" at bounding box center [422, 93] width 412 height 25
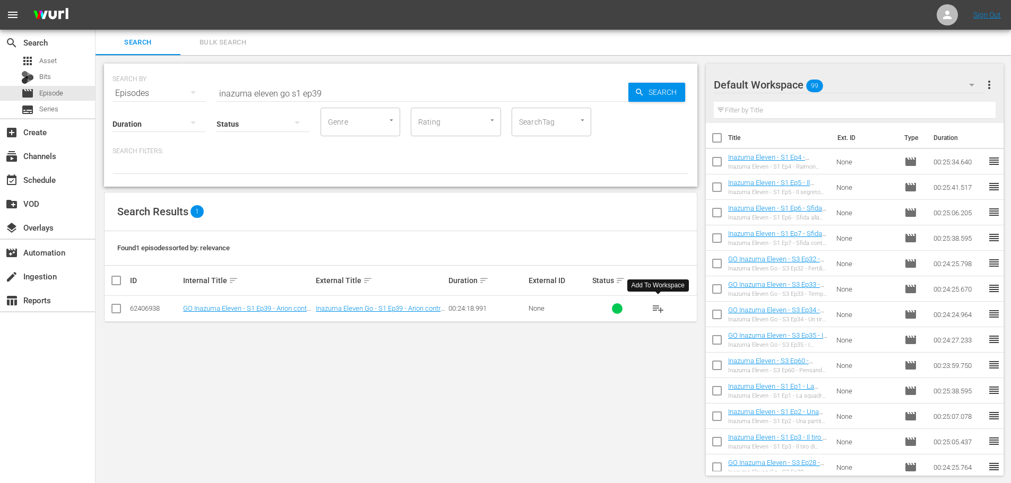
click at [656, 310] on span "playlist_add" at bounding box center [658, 308] width 13 height 13
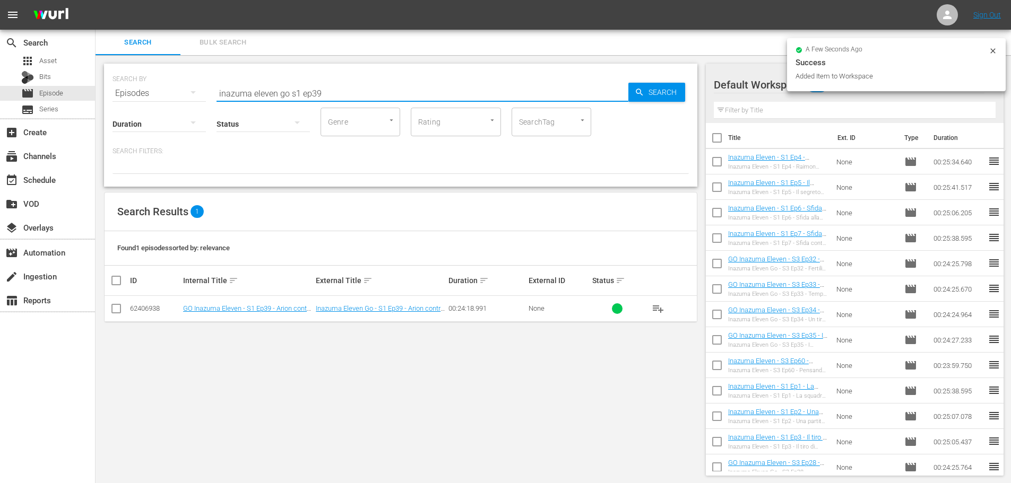
click at [357, 98] on input "inazuma eleven go s1 ep39" at bounding box center [422, 93] width 412 height 25
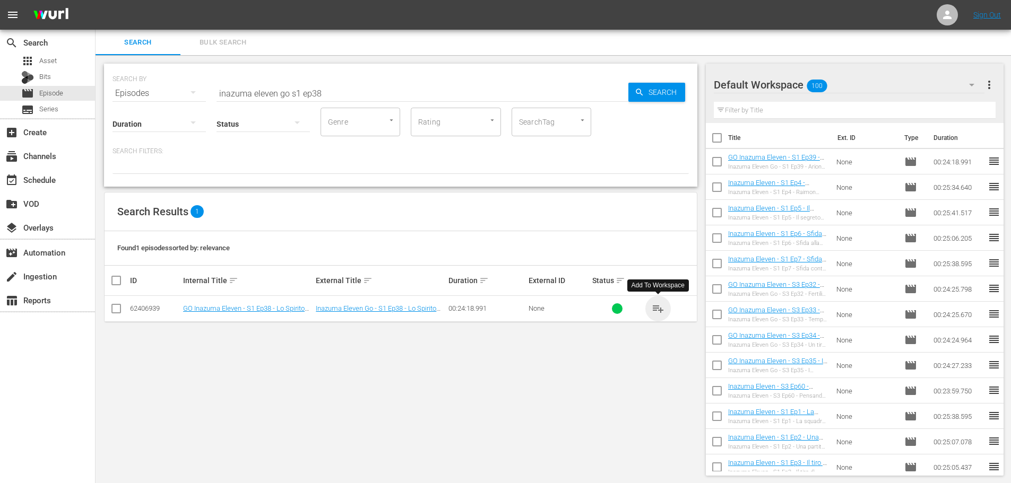
click at [660, 313] on span "playlist_add" at bounding box center [658, 308] width 13 height 13
click at [329, 88] on input "inazuma eleven go s1 ep38" at bounding box center [422, 93] width 412 height 25
click at [661, 310] on span "playlist_add" at bounding box center [658, 308] width 13 height 13
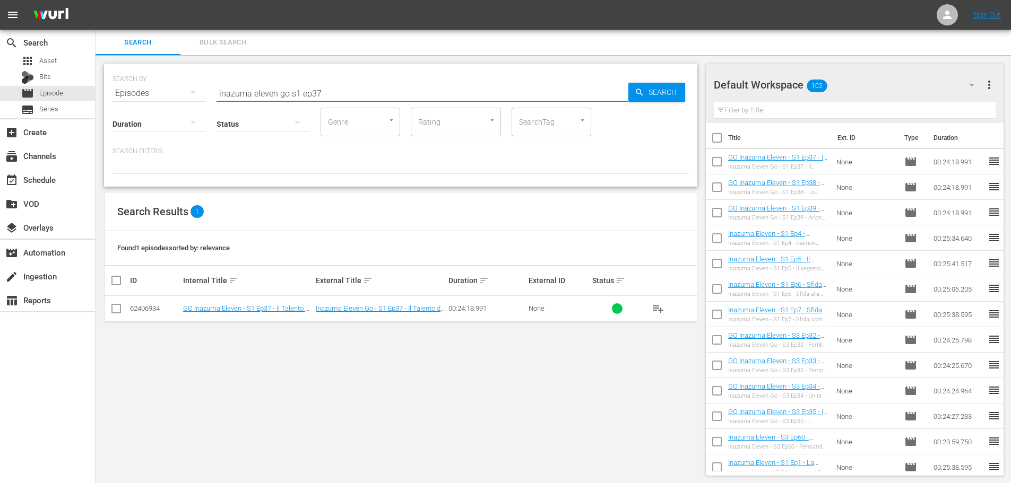
click at [343, 91] on input "inazuma eleven go s1 ep37" at bounding box center [422, 93] width 412 height 25
type input "inazuma eleven go s1 ep36"
click at [650, 311] on button "playlist_add" at bounding box center [657, 308] width 25 height 25
click at [76, 182] on div "event_available Schedule" at bounding box center [47, 179] width 95 height 21
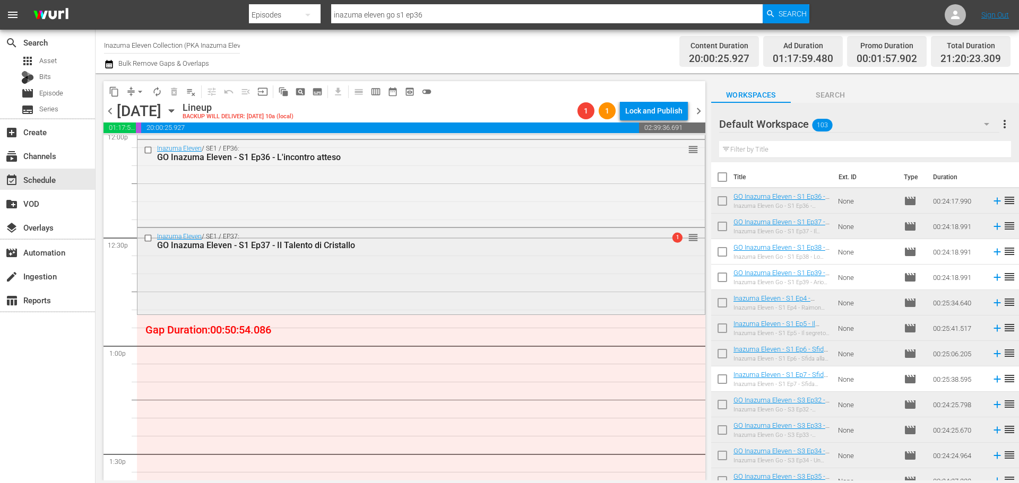
scroll to position [2710, 0]
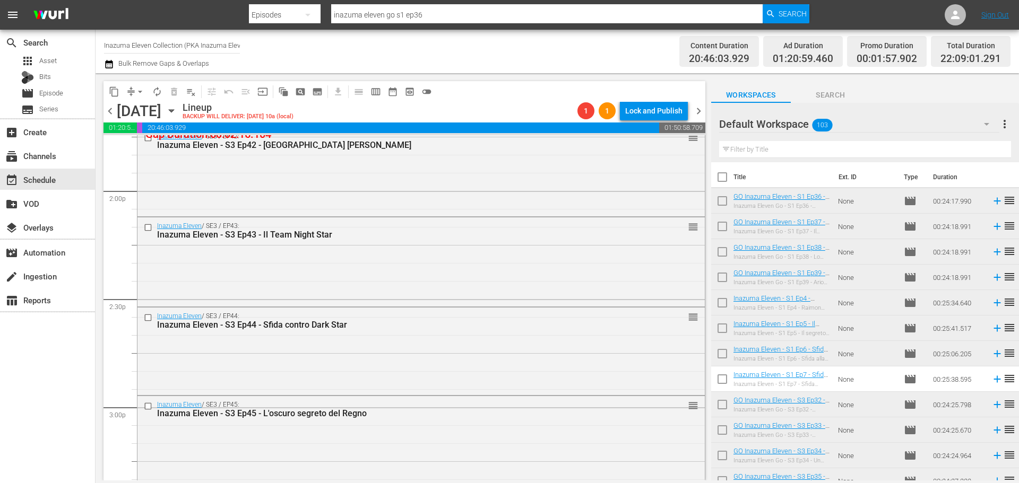
scroll to position [3399, 0]
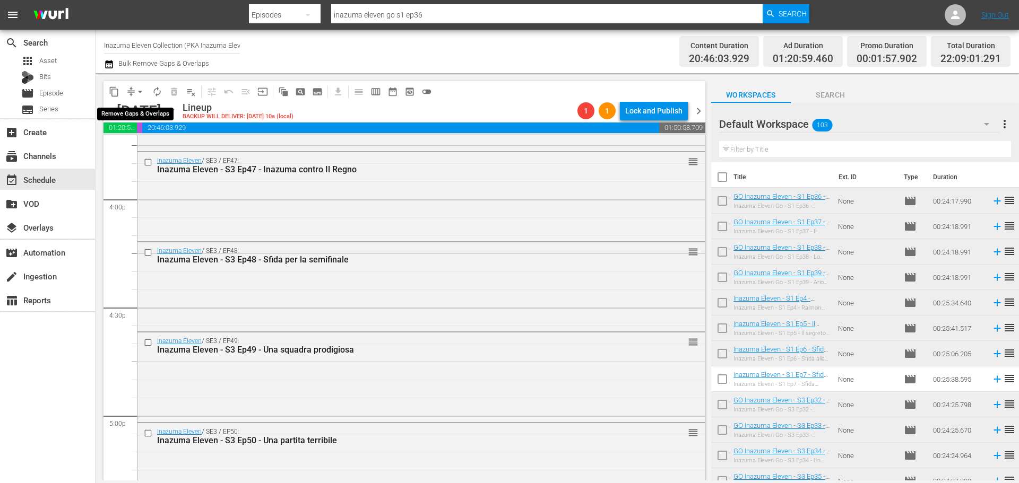
drag, startPoint x: 139, startPoint y: 89, endPoint x: 144, endPoint y: 93, distance: 6.8
click at [139, 89] on span "arrow_drop_down" at bounding box center [140, 91] width 11 height 11
click at [168, 145] on li "Align to End of Previous Day" at bounding box center [140, 149] width 111 height 18
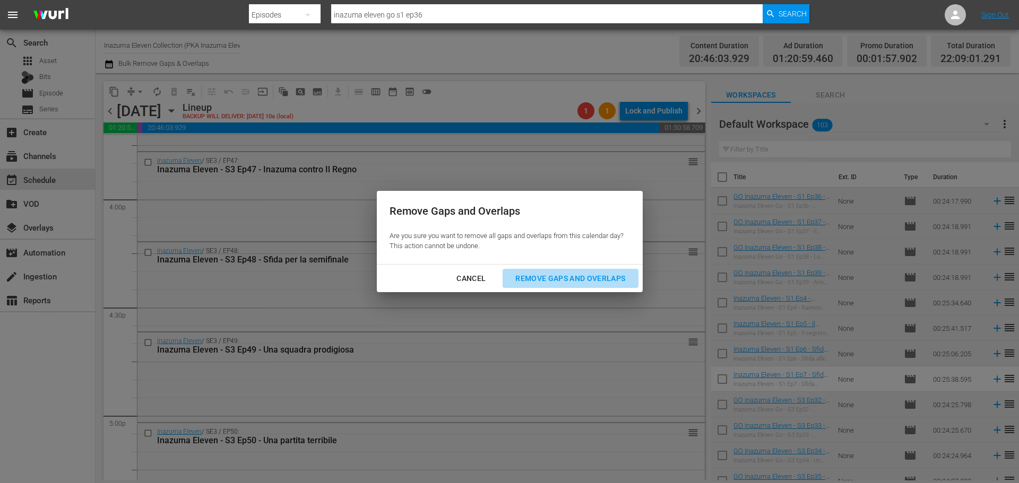
click at [589, 274] on div "Remove Gaps and Overlaps" at bounding box center [570, 278] width 127 height 13
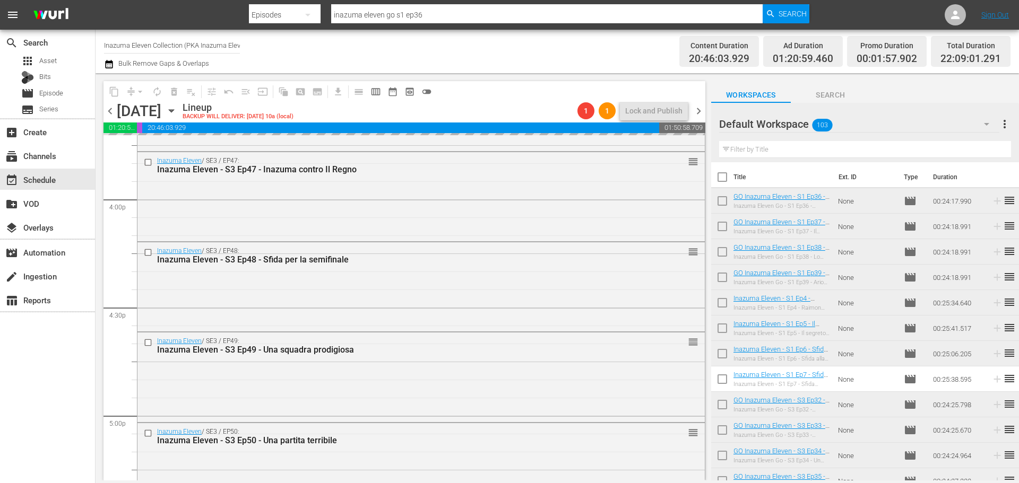
click at [664, 352] on div "Remove Gaps and Overlaps Are you sure you want to remove all gaps and overlaps …" at bounding box center [509, 241] width 1019 height 483
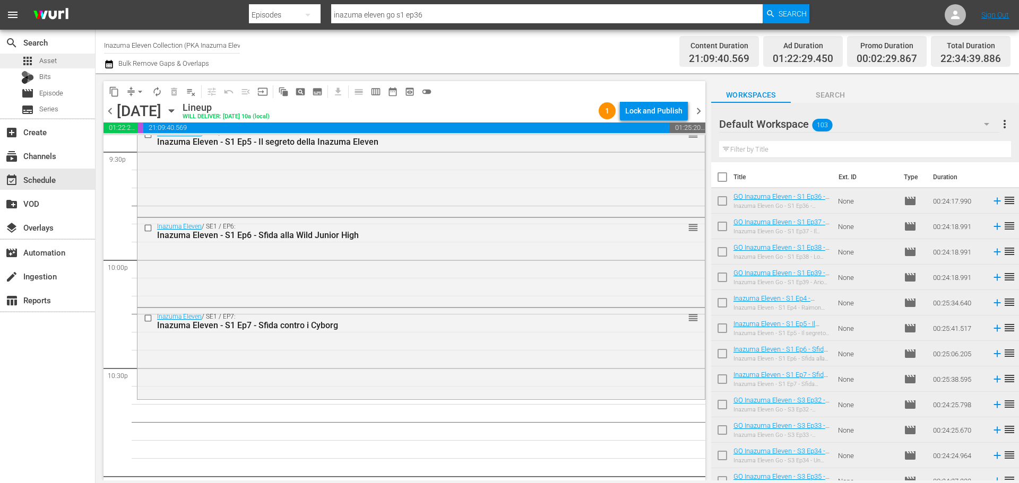
scroll to position [4850, 0]
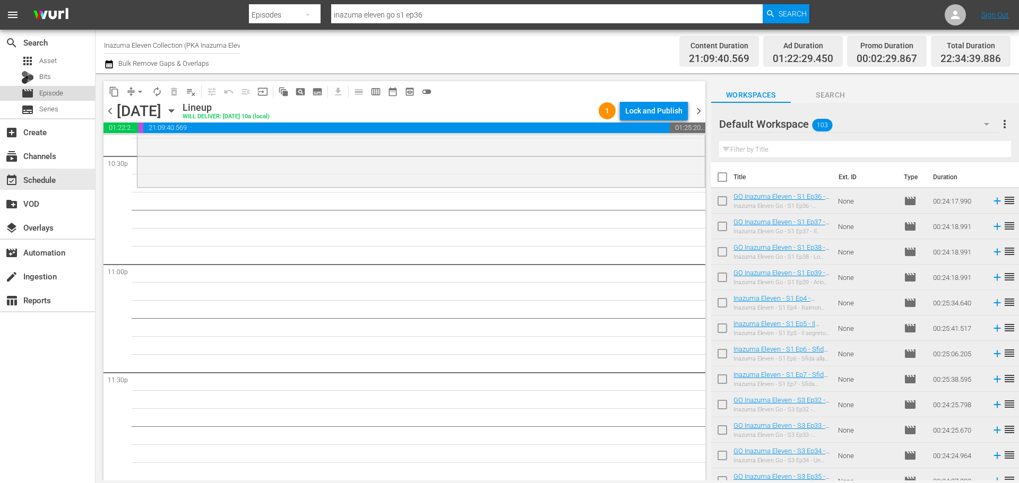
click at [58, 95] on span "Episode" at bounding box center [51, 93] width 24 height 11
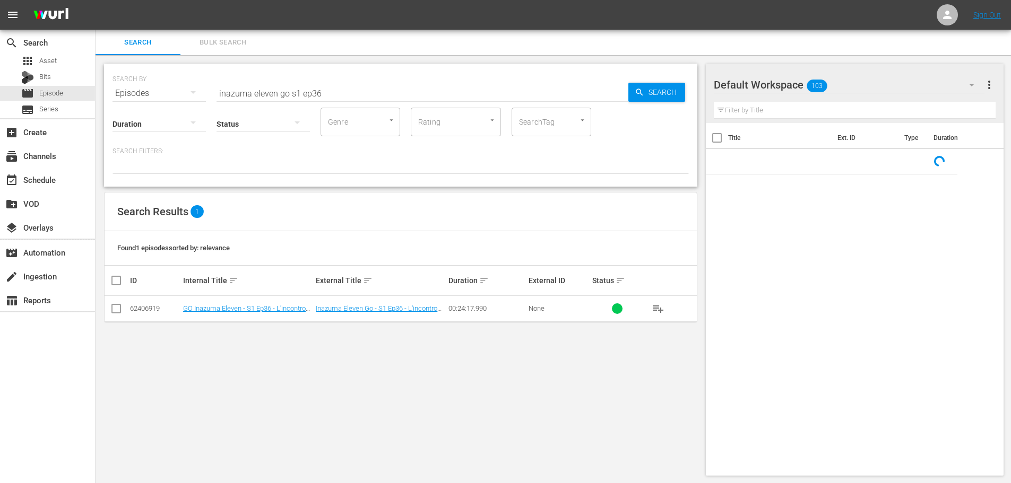
click at [340, 96] on input "inazuma eleven go s1 ep36" at bounding box center [422, 93] width 412 height 25
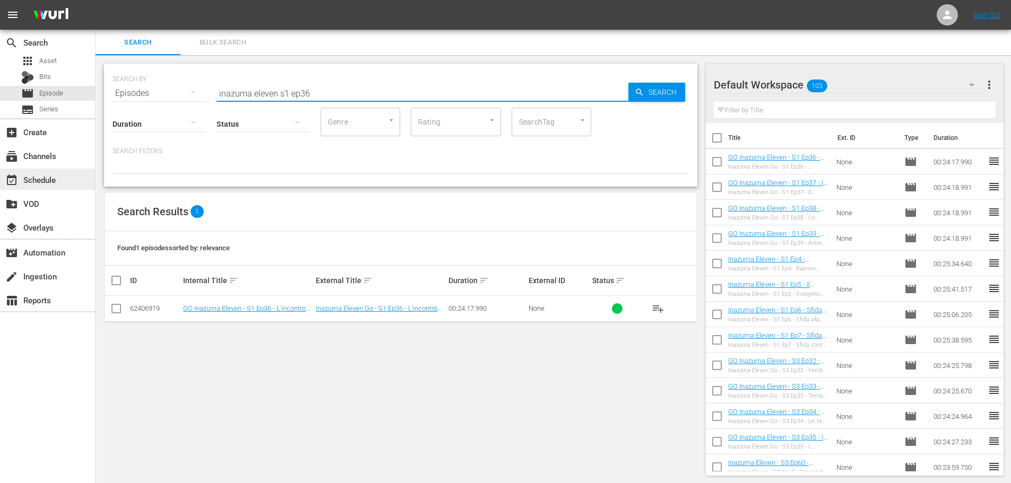
type input "inazuma eleven s1 ep36"
click at [68, 184] on div "event_available Schedule" at bounding box center [47, 179] width 95 height 21
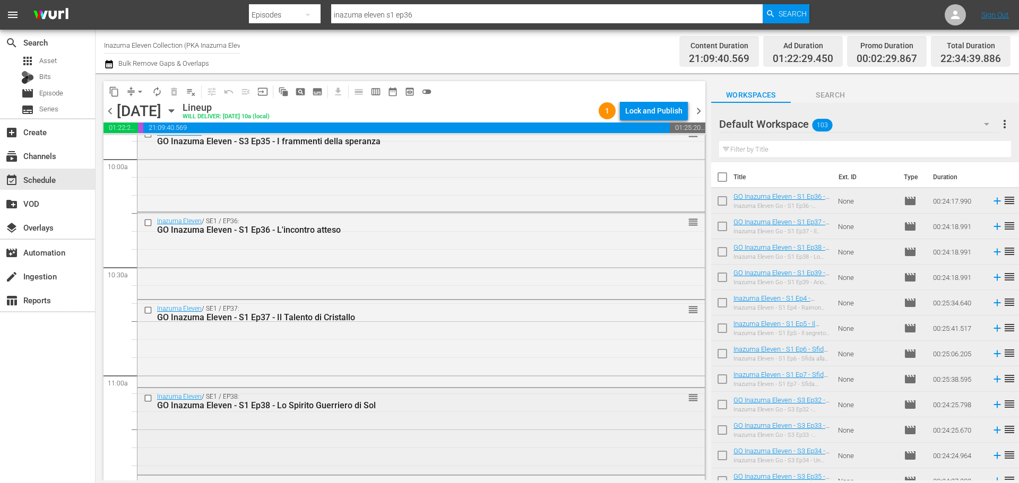
scroll to position [2134, 0]
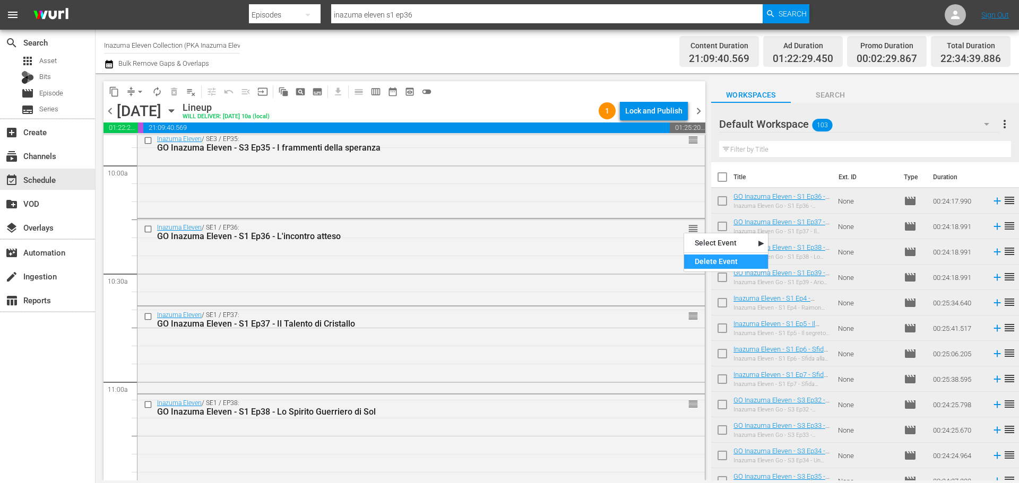
click at [691, 262] on div "Delete Event" at bounding box center [726, 262] width 84 height 14
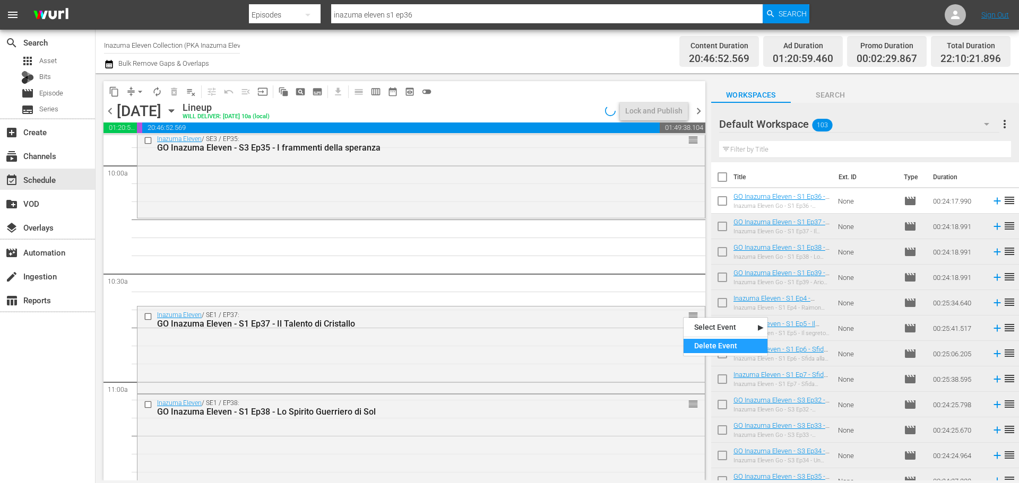
click at [707, 349] on div "Delete Event" at bounding box center [725, 346] width 84 height 14
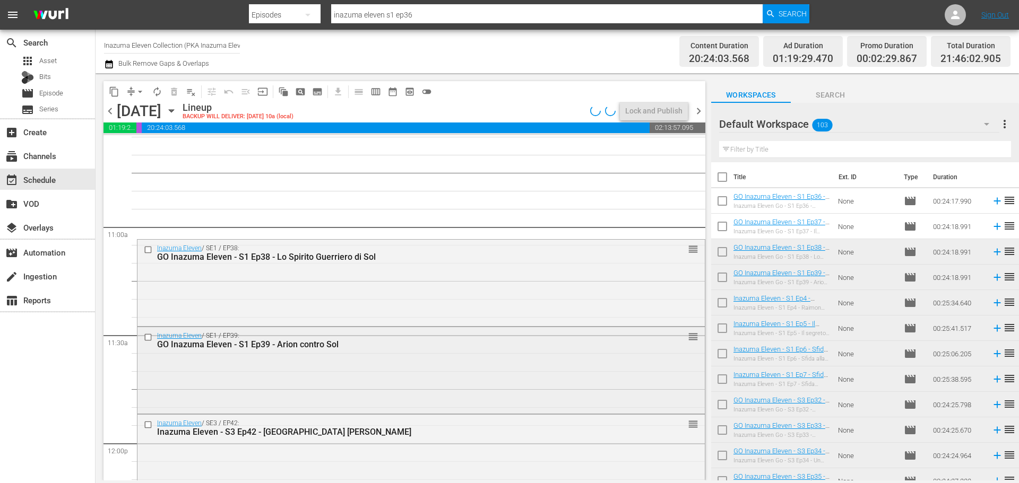
scroll to position [2294, 0]
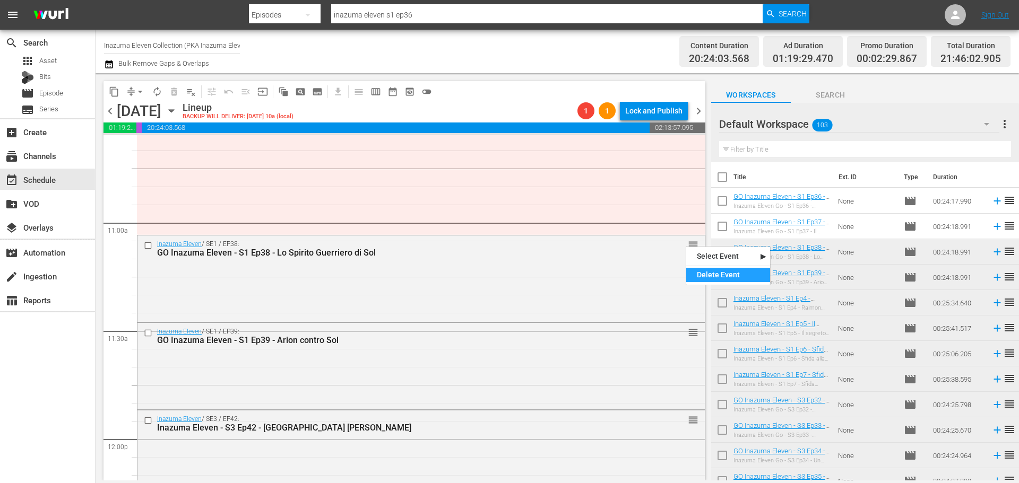
click at [704, 275] on div "Delete Event" at bounding box center [728, 275] width 84 height 14
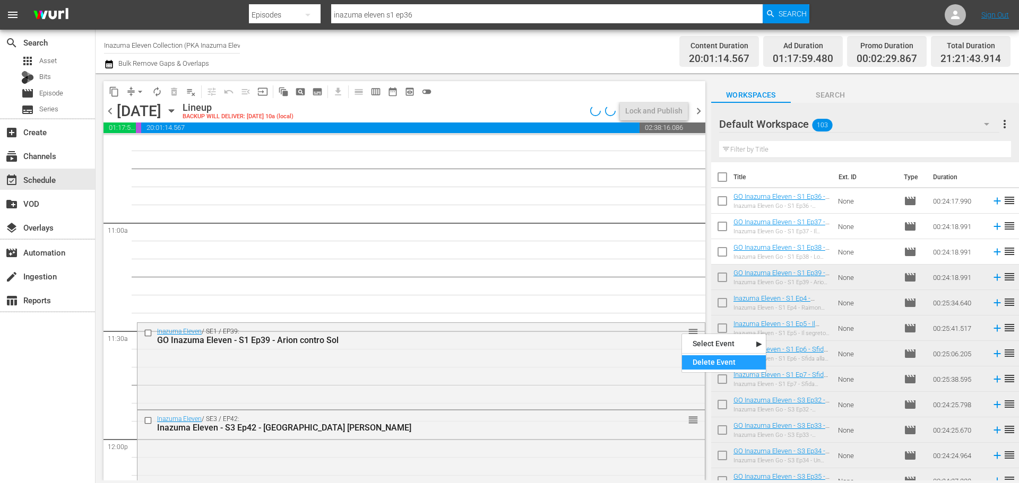
click at [699, 363] on div "Delete Event" at bounding box center [724, 362] width 84 height 14
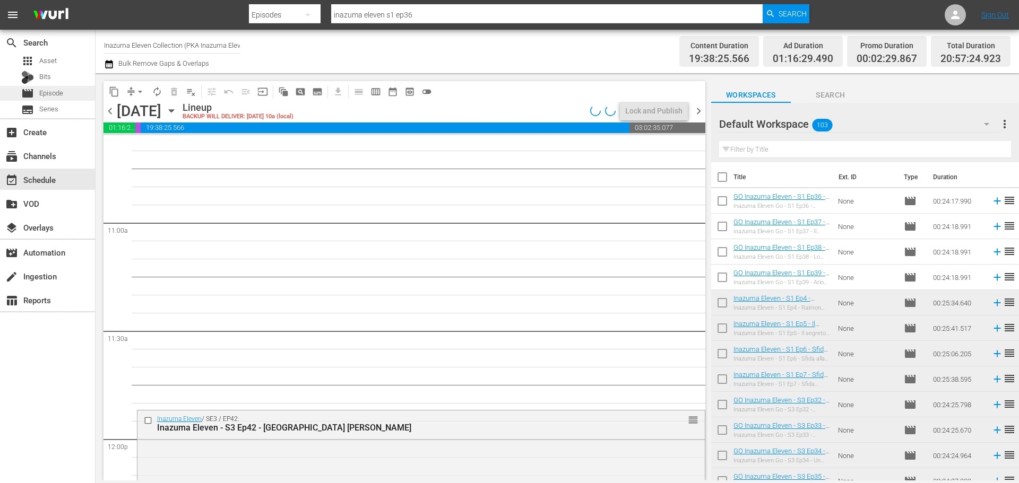
click at [71, 91] on div "movie Episode" at bounding box center [47, 93] width 95 height 15
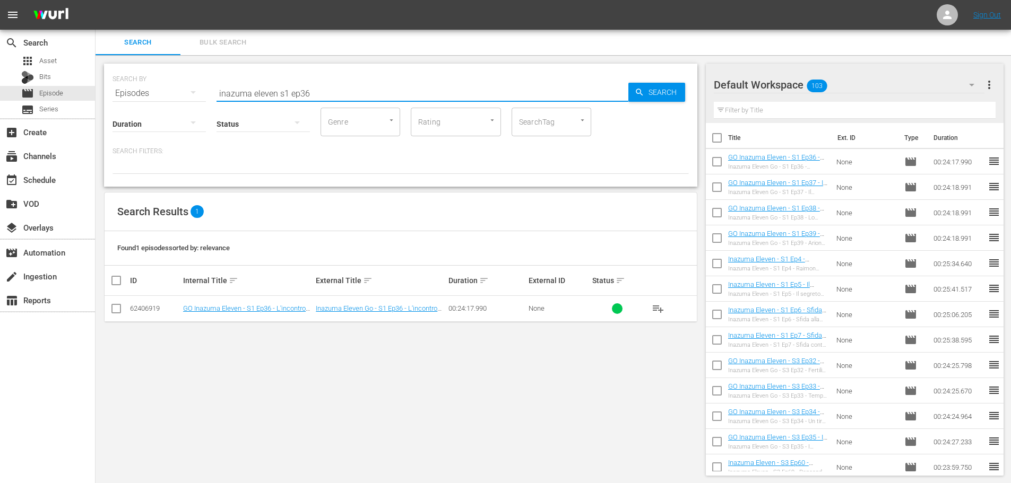
click at [280, 93] on input "inazuma eleven s1 ep36" at bounding box center [422, 93] width 412 height 25
click at [655, 309] on span "playlist_add" at bounding box center [658, 308] width 13 height 13
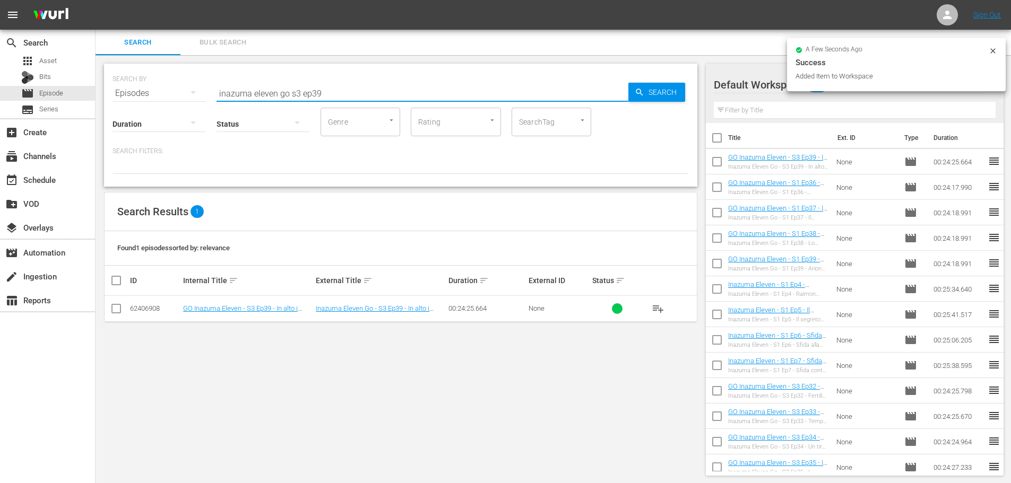
click at [334, 95] on input "inazuma eleven go s3 ep39" at bounding box center [422, 93] width 412 height 25
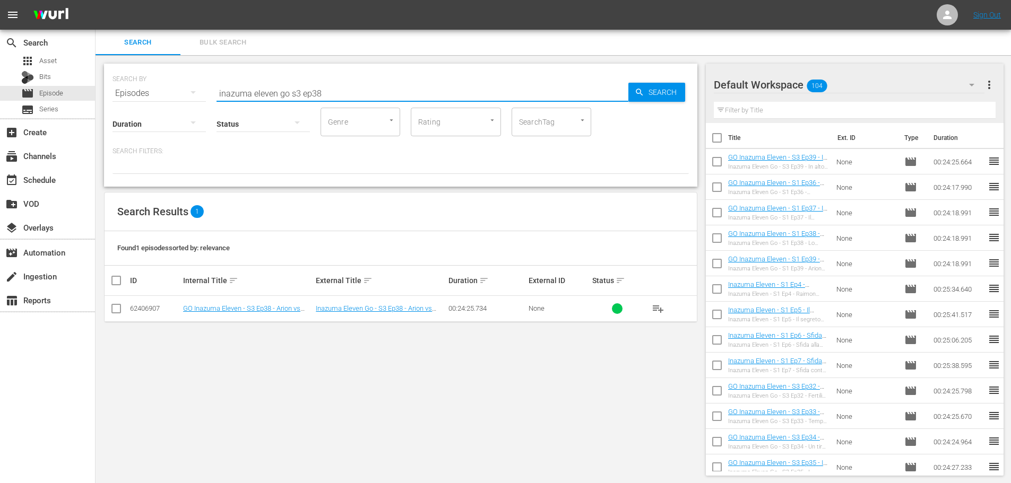
click at [653, 310] on span "playlist_add" at bounding box center [658, 308] width 13 height 13
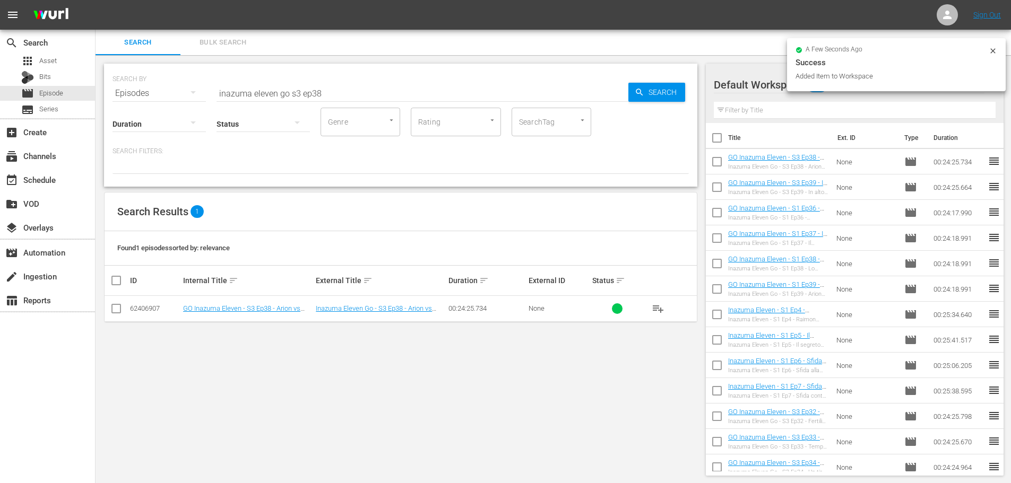
click at [333, 101] on hr at bounding box center [422, 101] width 412 height 1
click at [334, 100] on input "inazuma eleven go s3 ep38" at bounding box center [422, 93] width 412 height 25
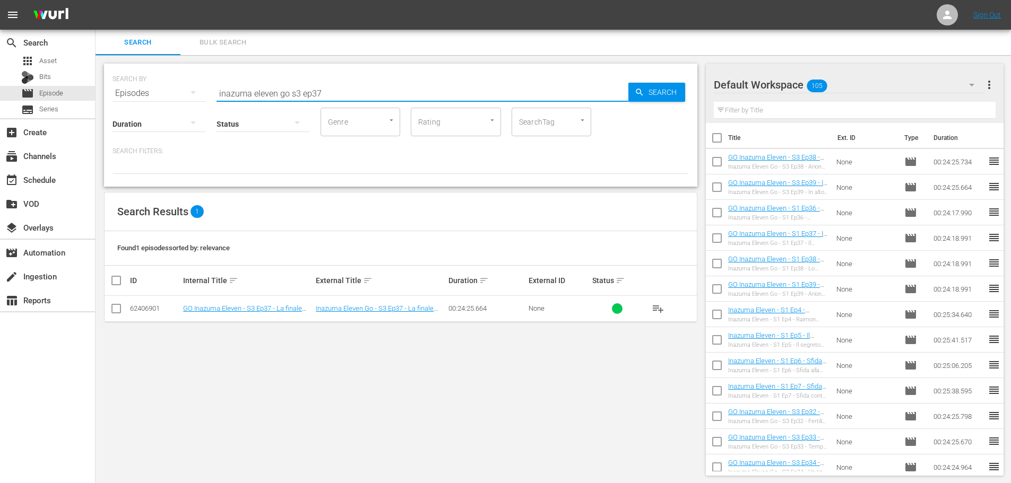
click at [656, 310] on span "playlist_add" at bounding box center [658, 308] width 13 height 13
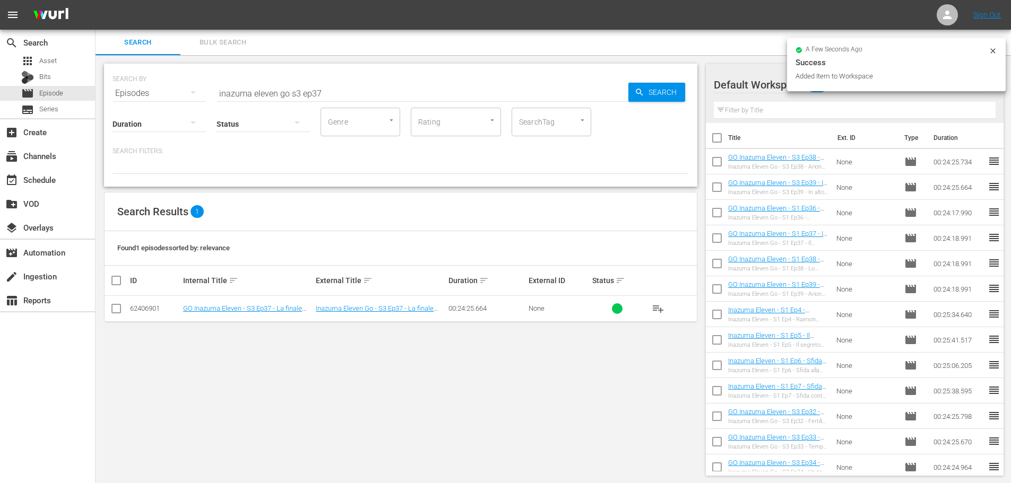
click at [343, 96] on input "inazuma eleven go s3 ep37" at bounding box center [422, 93] width 412 height 25
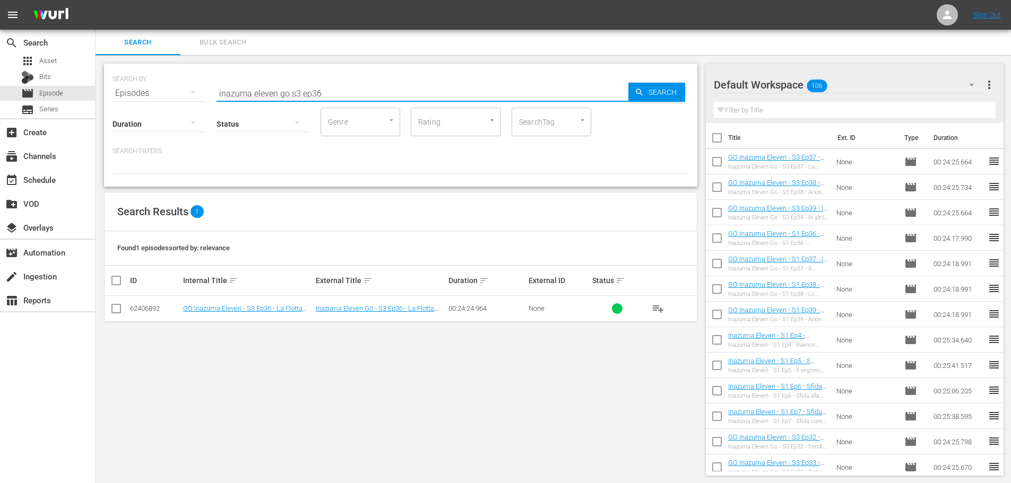
type input "inazuma eleven go s3 ep36"
click at [659, 310] on span "playlist_add" at bounding box center [658, 308] width 13 height 13
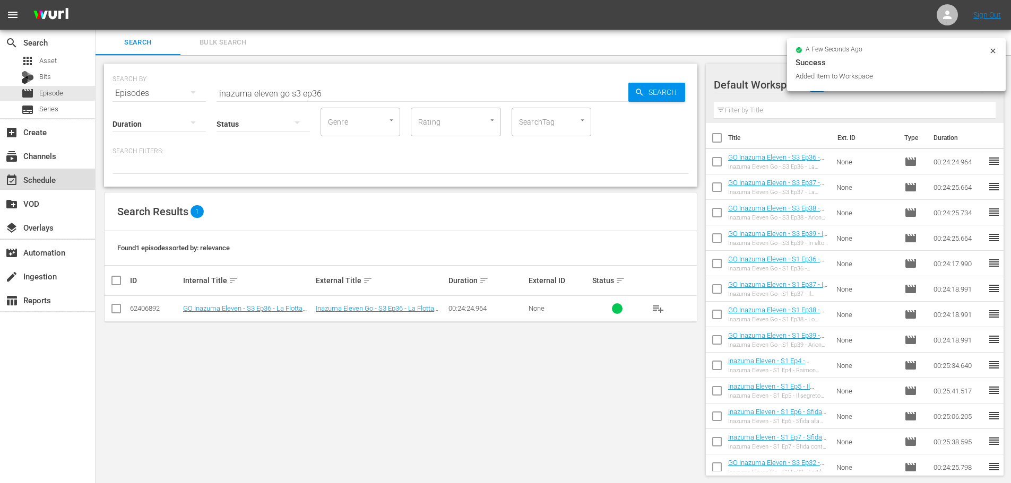
click at [65, 181] on div "event_available Schedule" at bounding box center [47, 179] width 95 height 21
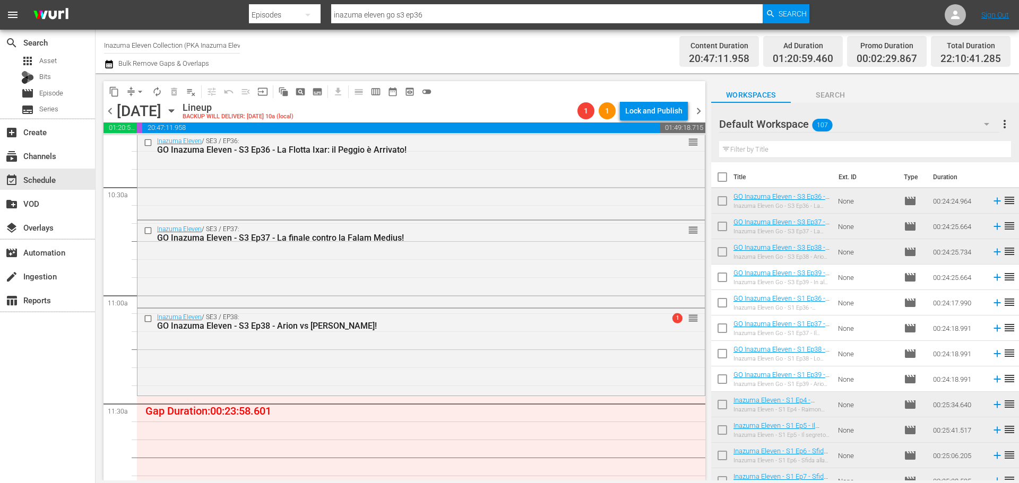
scroll to position [2380, 0]
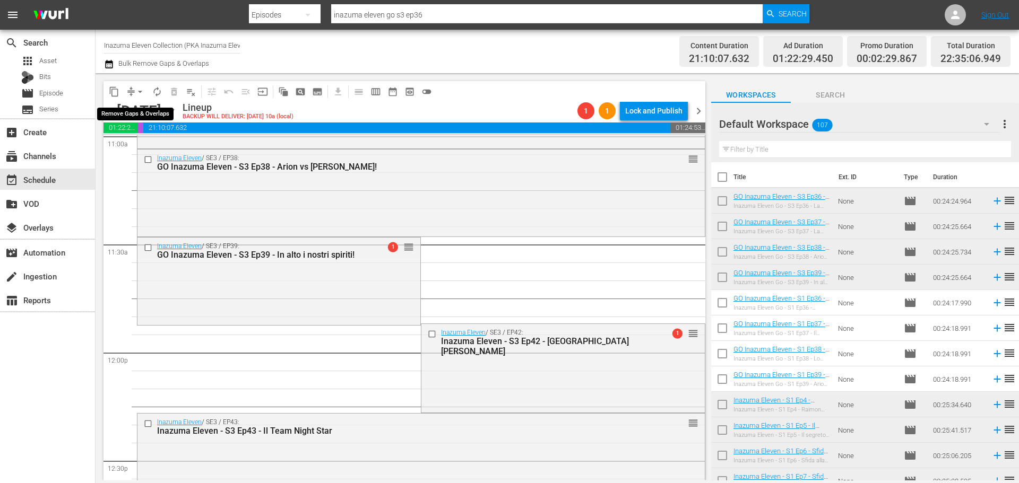
click at [141, 91] on span "arrow_drop_down" at bounding box center [140, 91] width 11 height 11
click at [141, 150] on li "Align to End of Previous Day" at bounding box center [140, 149] width 111 height 18
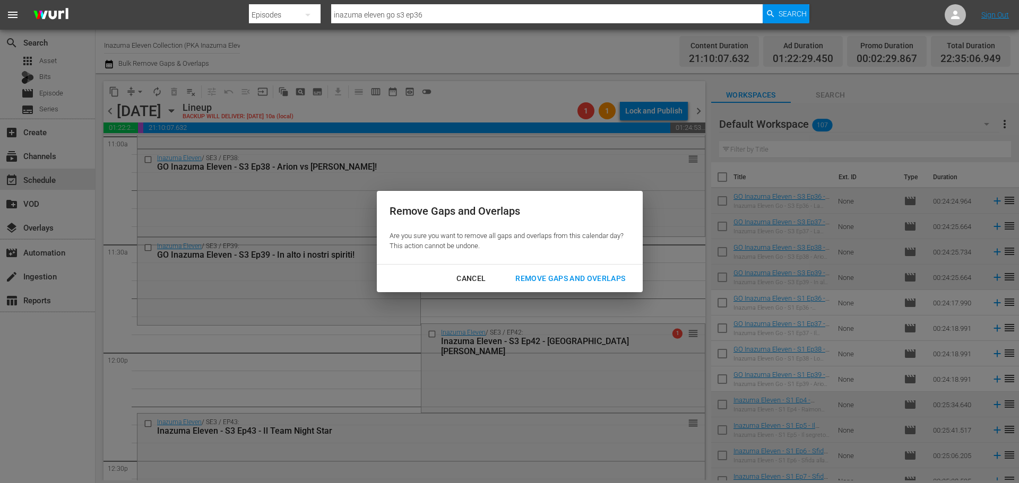
click at [526, 281] on div "Remove Gaps and Overlaps" at bounding box center [570, 278] width 127 height 13
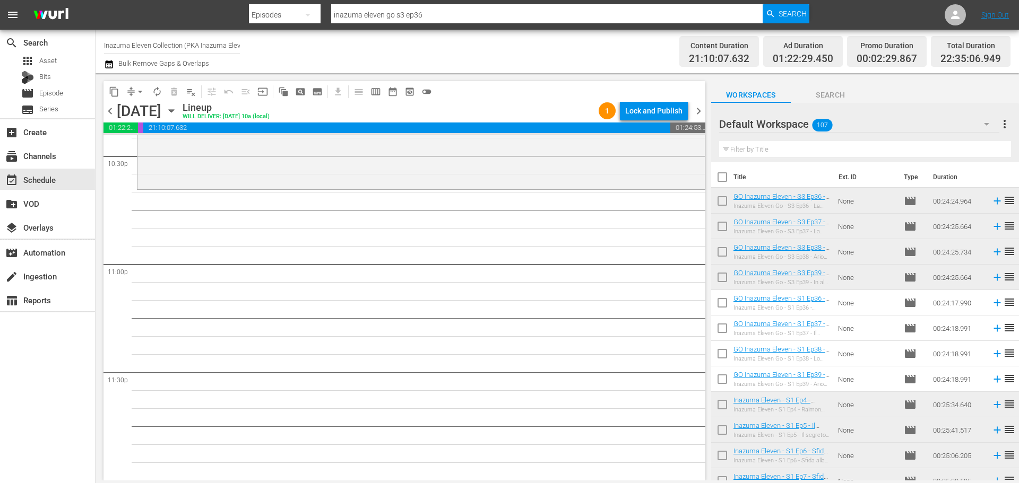
scroll to position [4797, 0]
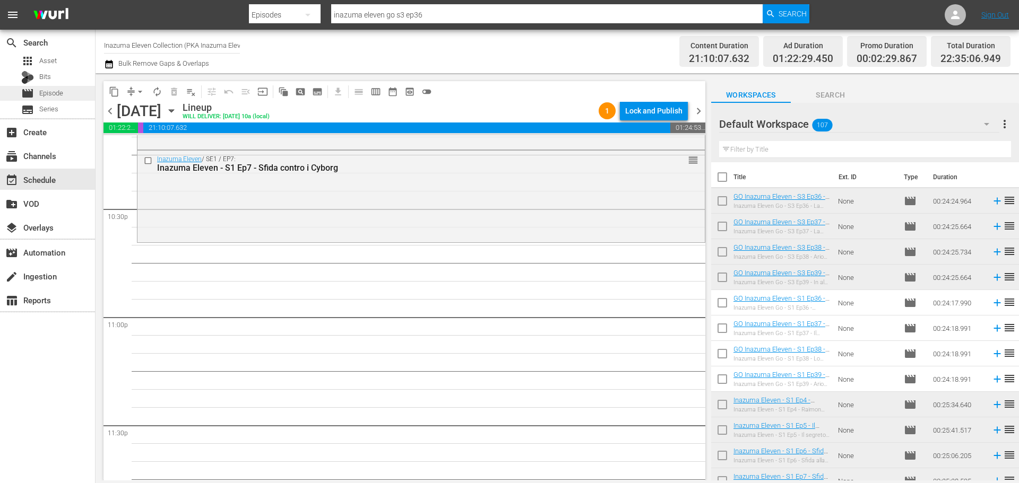
click at [71, 94] on div "movie Episode" at bounding box center [47, 93] width 95 height 15
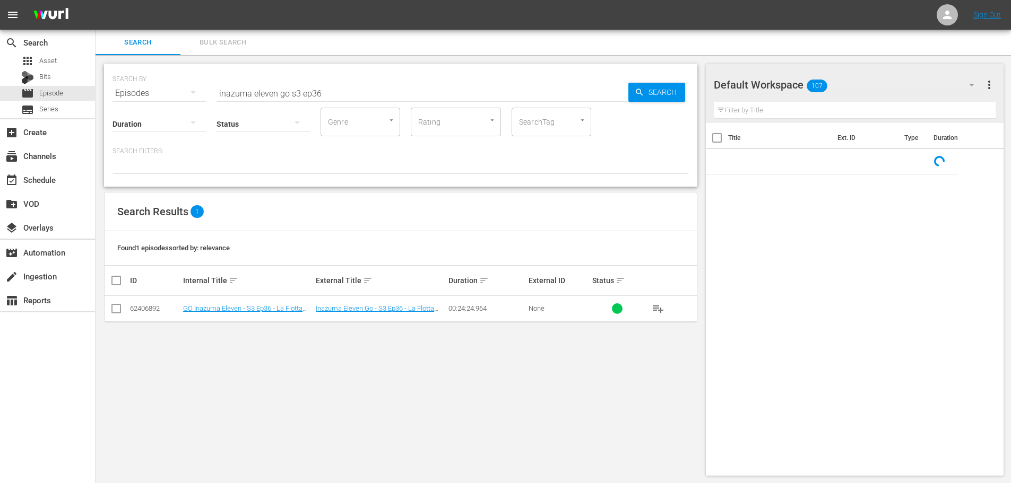
click at [333, 93] on input "inazuma eleven go s3 ep36" at bounding box center [422, 93] width 412 height 25
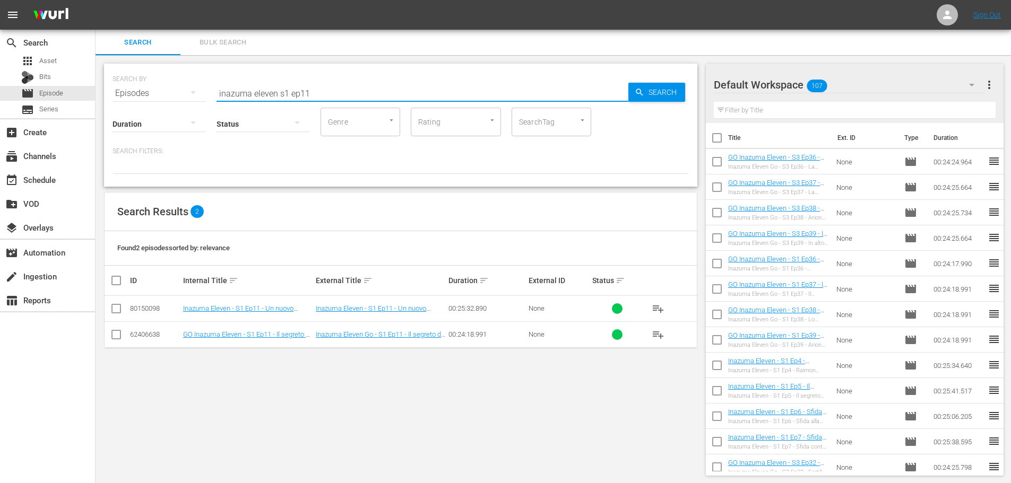
click at [662, 307] on span "playlist_add" at bounding box center [658, 308] width 13 height 13
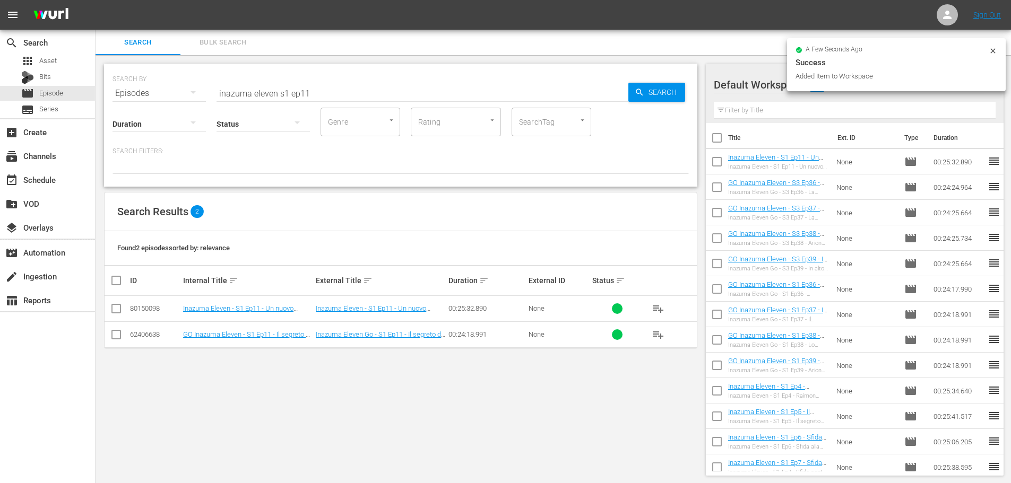
click at [329, 98] on input "inazuma eleven s1 ep11" at bounding box center [422, 93] width 412 height 25
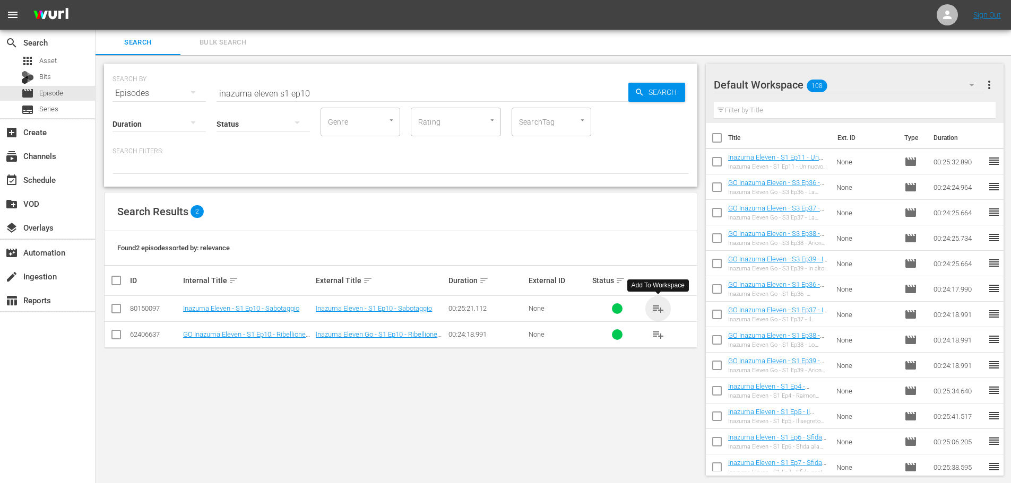
click at [658, 309] on span "playlist_add" at bounding box center [658, 308] width 13 height 13
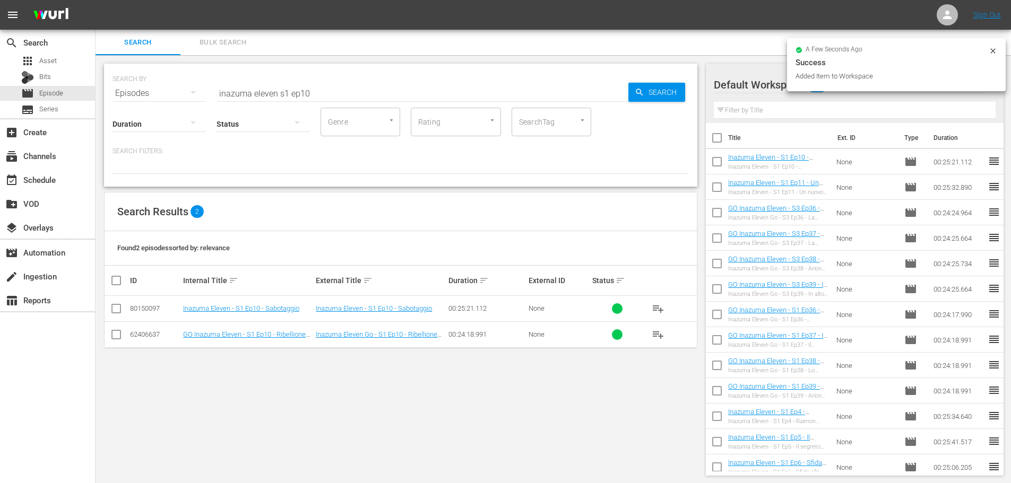
click at [336, 99] on input "inazuma eleven s1 ep10" at bounding box center [422, 93] width 412 height 25
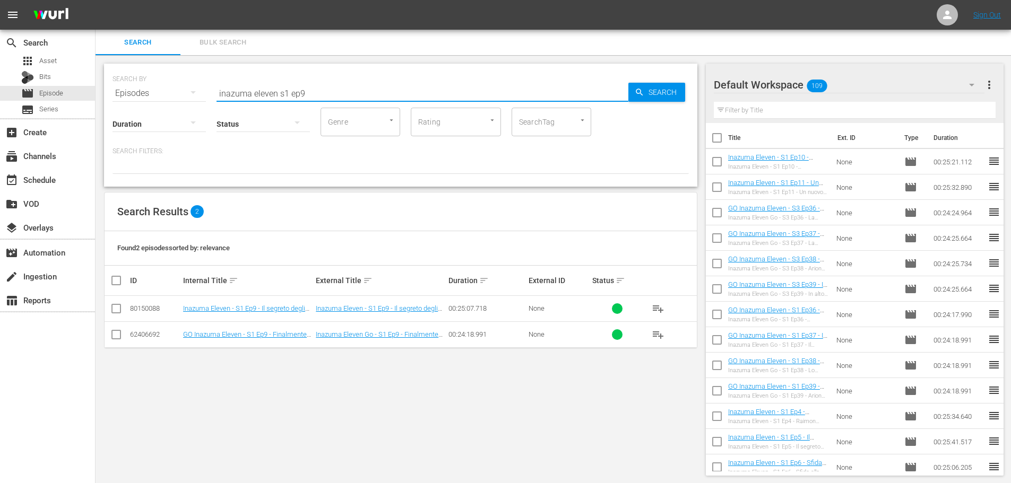
click at [658, 305] on span "playlist_add" at bounding box center [658, 308] width 13 height 13
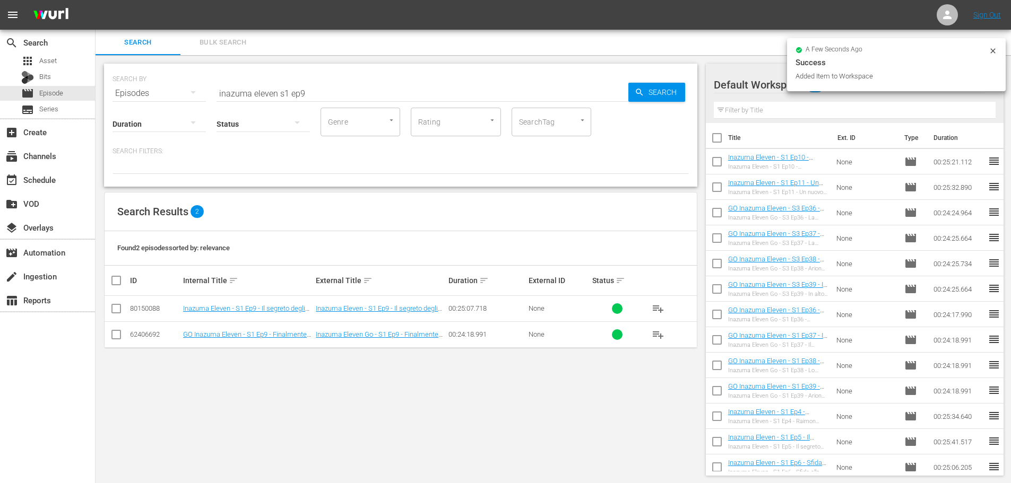
click at [307, 94] on input "inazuma eleven s1 ep9" at bounding box center [422, 93] width 412 height 25
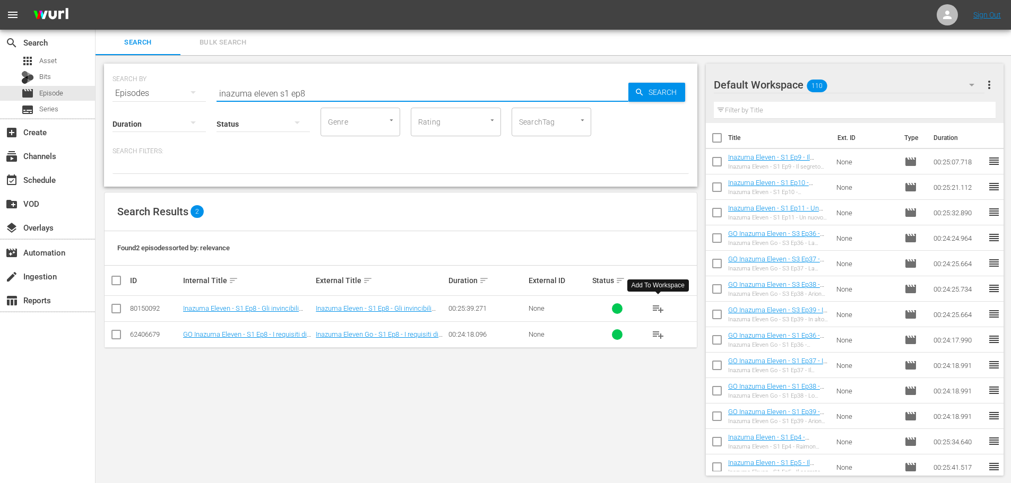
type input "inazuma eleven s1 ep8"
drag, startPoint x: 659, startPoint y: 309, endPoint x: 624, endPoint y: 301, distance: 35.4
click at [659, 309] on span "playlist_add" at bounding box center [658, 308] width 13 height 13
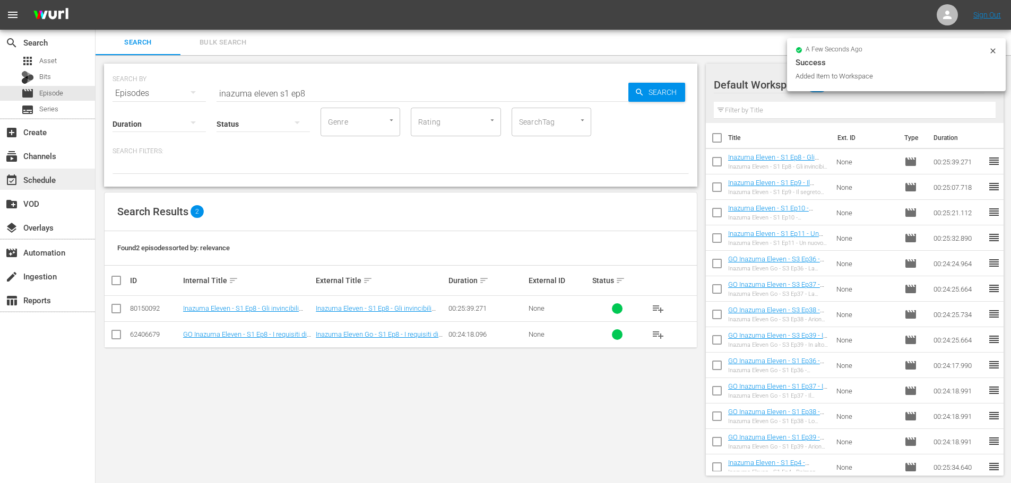
click at [70, 173] on div "event_available Schedule" at bounding box center [47, 179] width 95 height 21
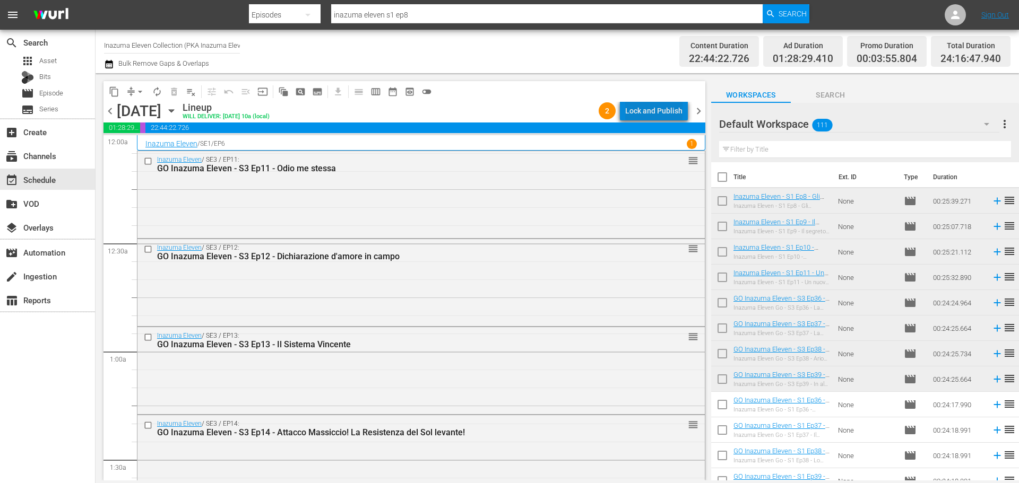
click at [667, 112] on div "Lock and Publish" at bounding box center [653, 110] width 57 height 19
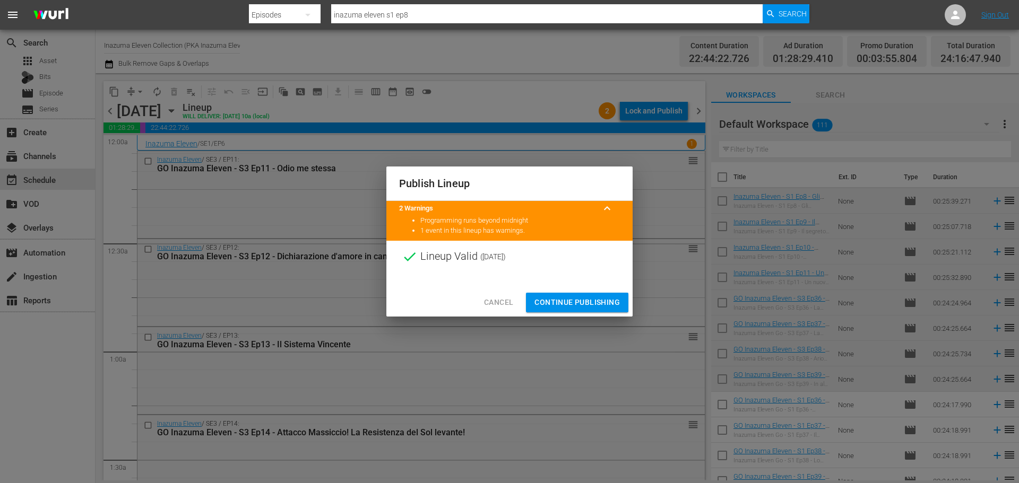
click at [607, 300] on span "Continue Publishing" at bounding box center [576, 302] width 85 height 13
